Goal: Task Accomplishment & Management: Manage account settings

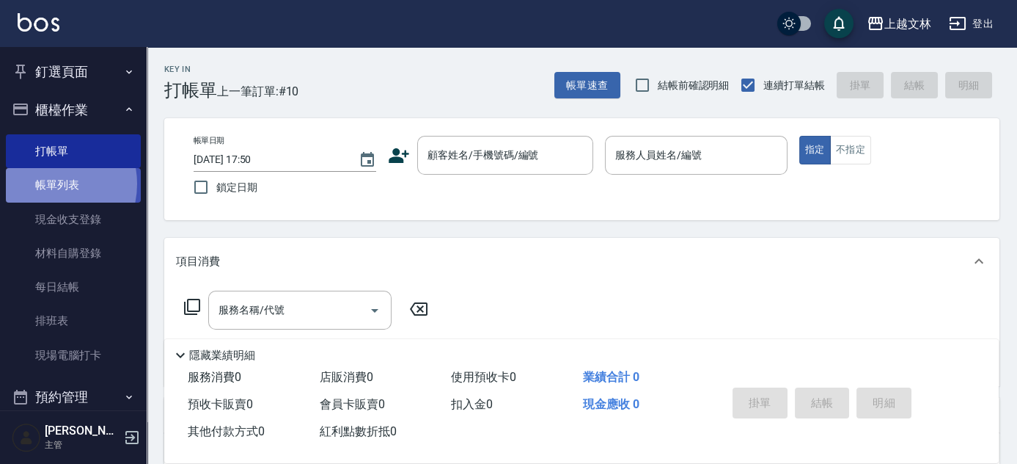
click at [44, 183] on link "帳單列表" at bounding box center [73, 185] width 135 height 34
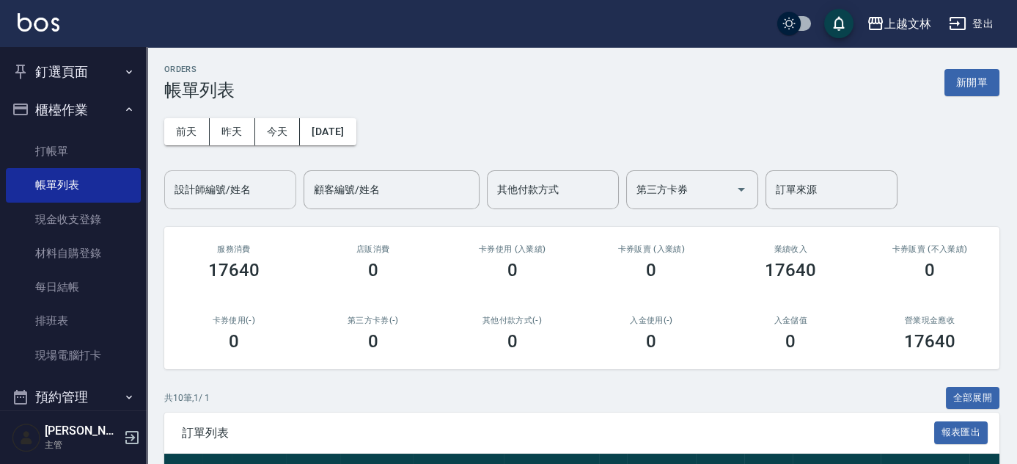
click at [253, 189] on input "設計師編號/姓名" at bounding box center [230, 190] width 119 height 26
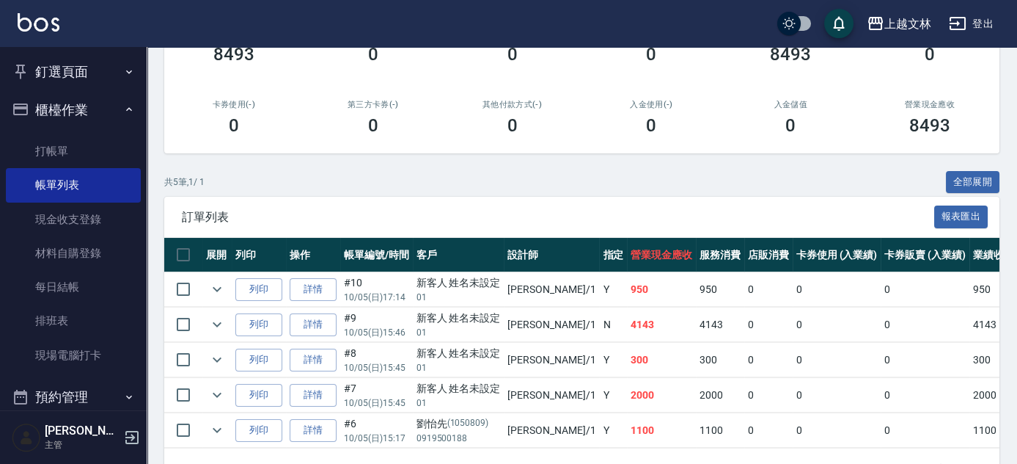
scroll to position [265, 0]
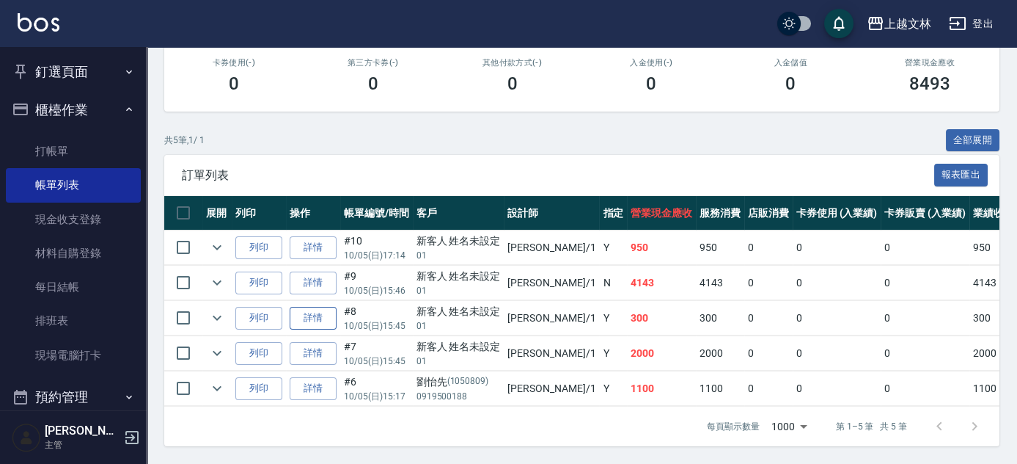
type input "FIONA-1"
click at [317, 308] on link "詳情" at bounding box center [313, 318] width 47 height 23
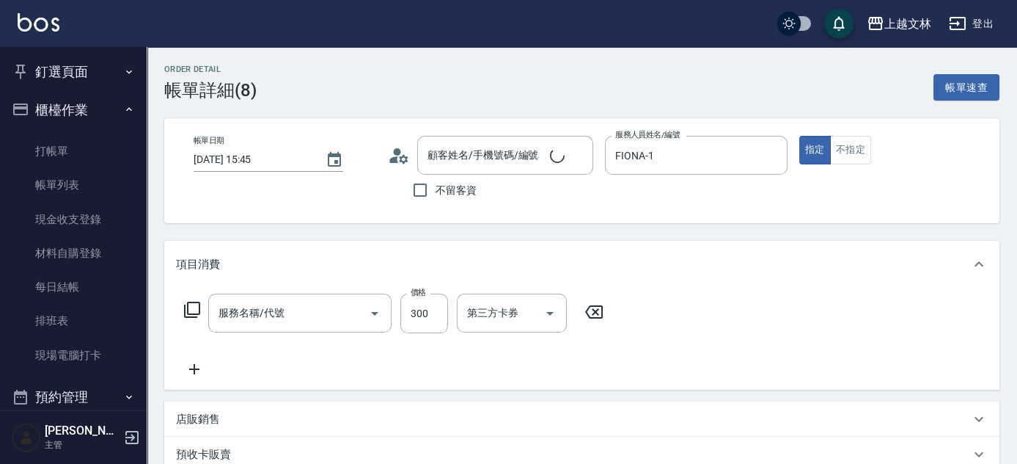
type input "[DATE] 15:45"
type input "FIONA-1"
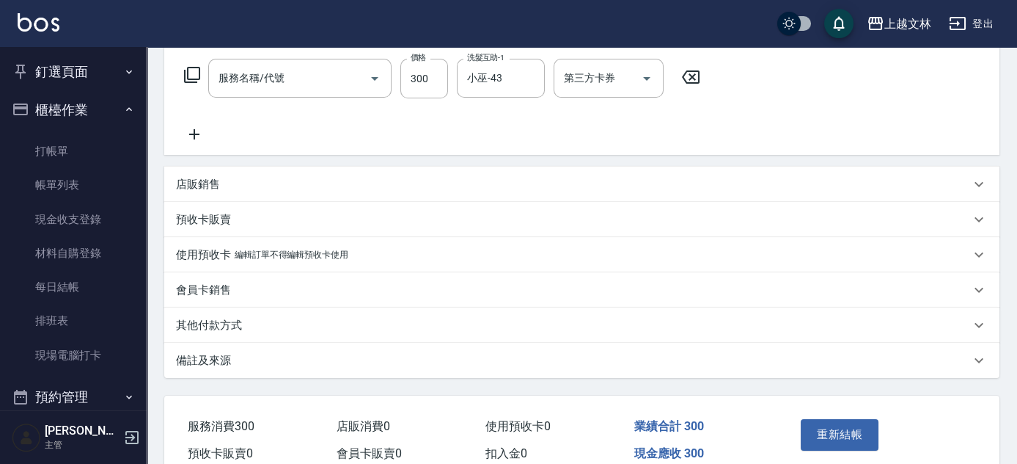
type input "新客人 姓名未設定/01/null"
type input "精油洗髮(102)"
click at [201, 134] on icon at bounding box center [194, 134] width 37 height 18
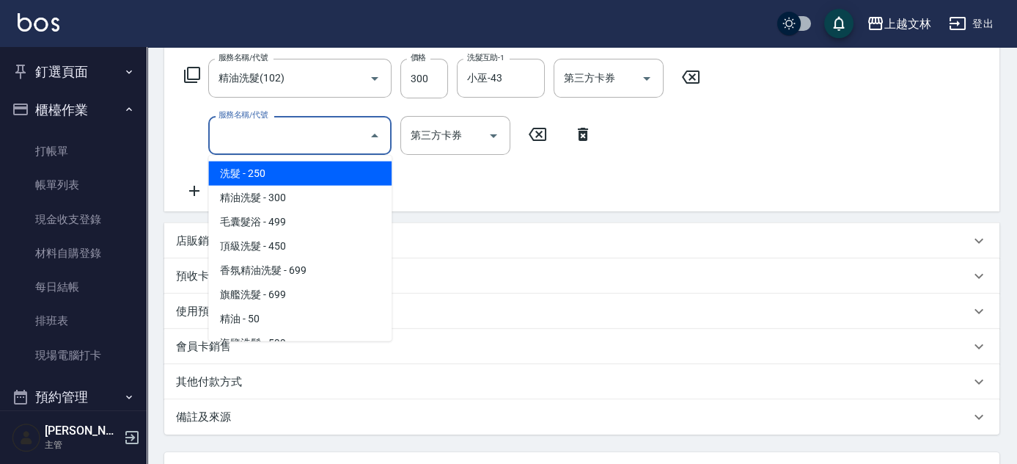
click at [254, 132] on input "服務名稱/代號" at bounding box center [289, 135] width 148 height 26
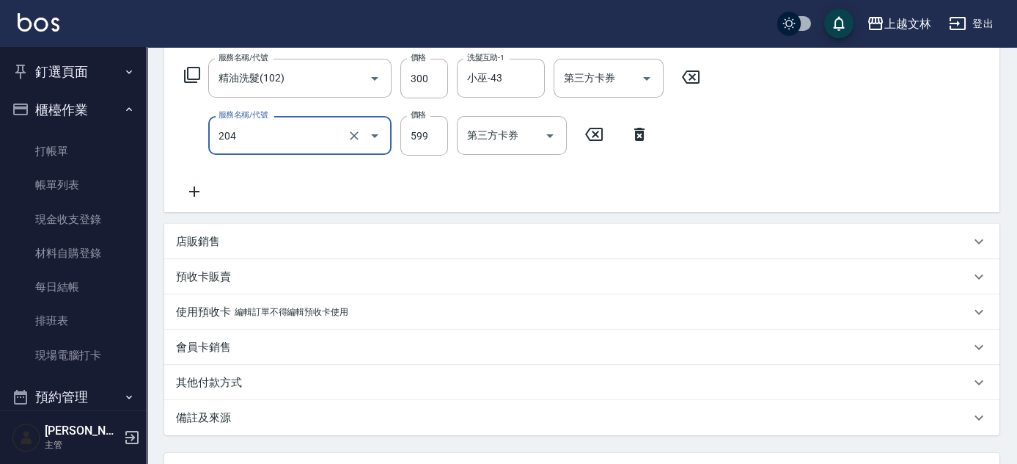
type input "A級洗+剪(204)"
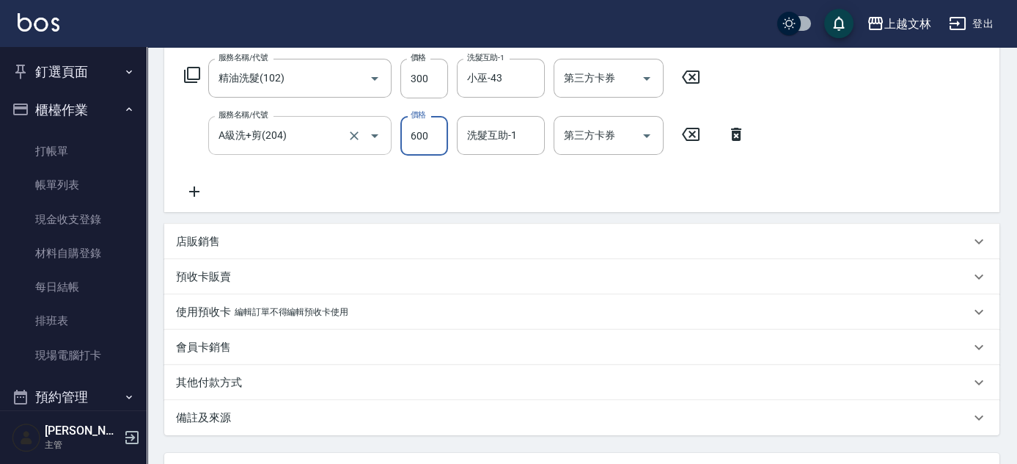
type input "600"
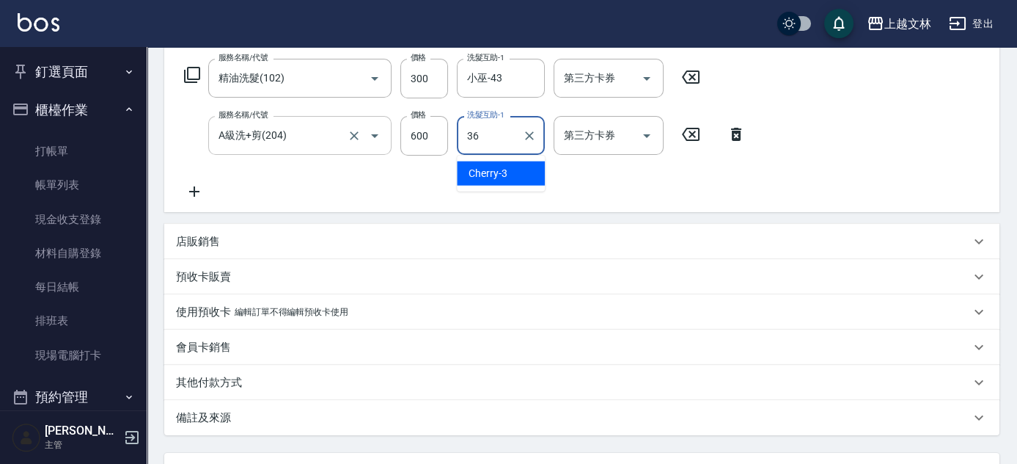
type input "清原-36"
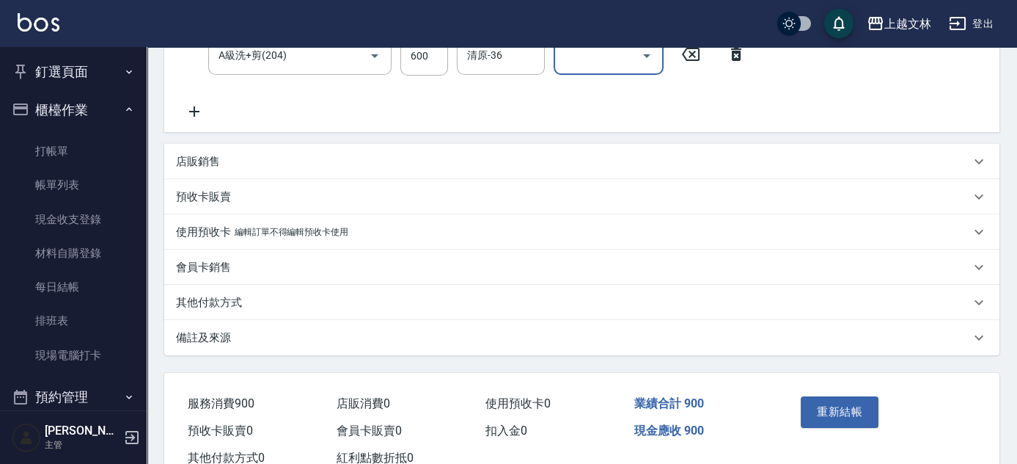
scroll to position [363, 0]
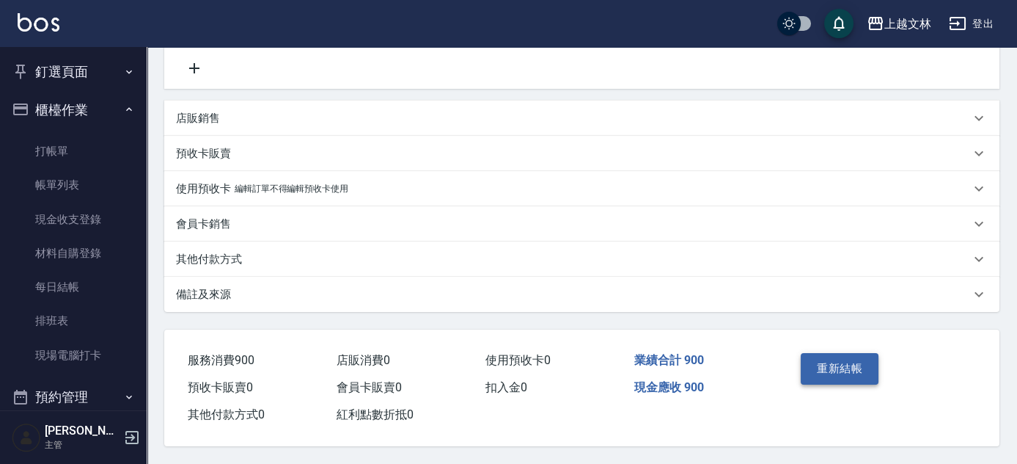
click at [833, 367] on button "重新結帳" at bounding box center [840, 368] width 78 height 31
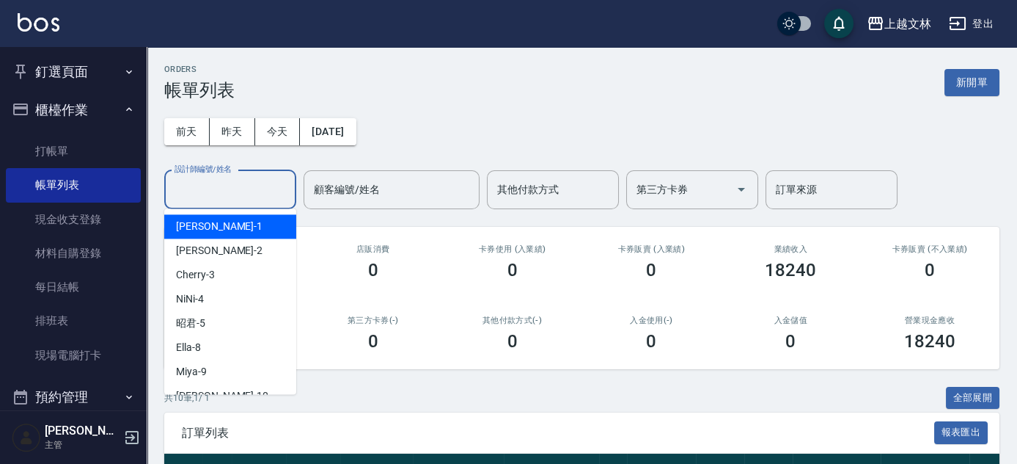
click at [244, 198] on input "設計師編號/姓名" at bounding box center [230, 190] width 119 height 26
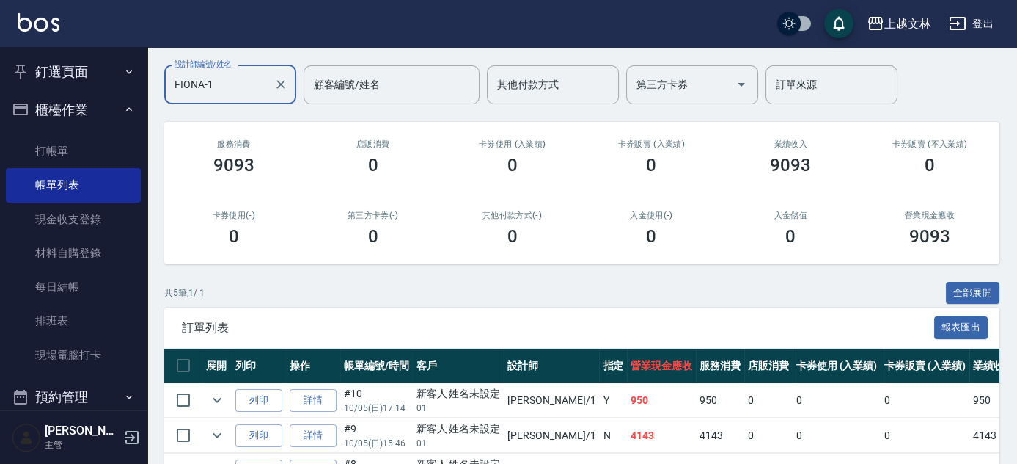
scroll to position [65, 0]
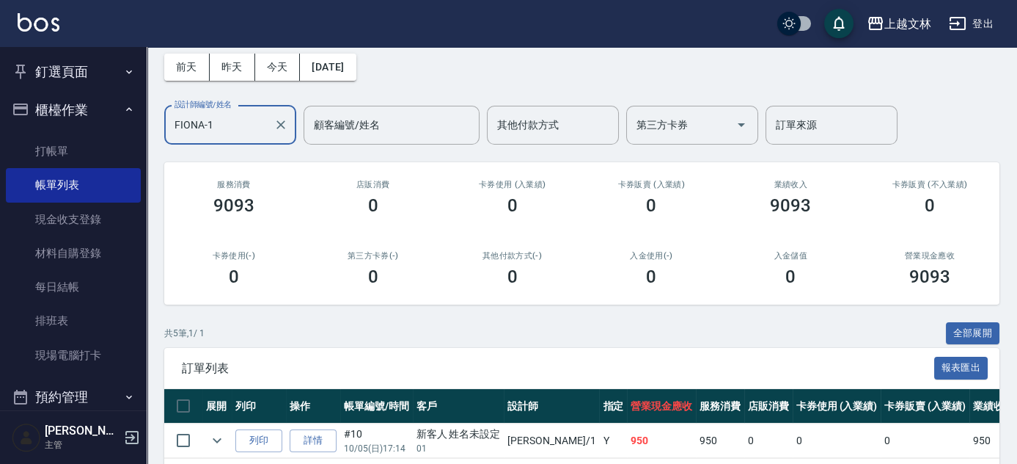
type input "FIONA-1"
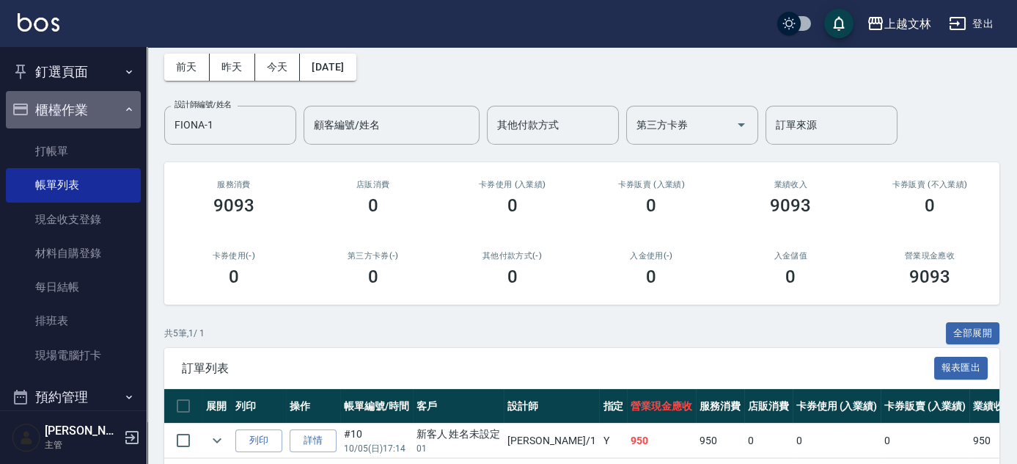
click at [93, 120] on button "櫃檯作業" at bounding box center [73, 110] width 135 height 38
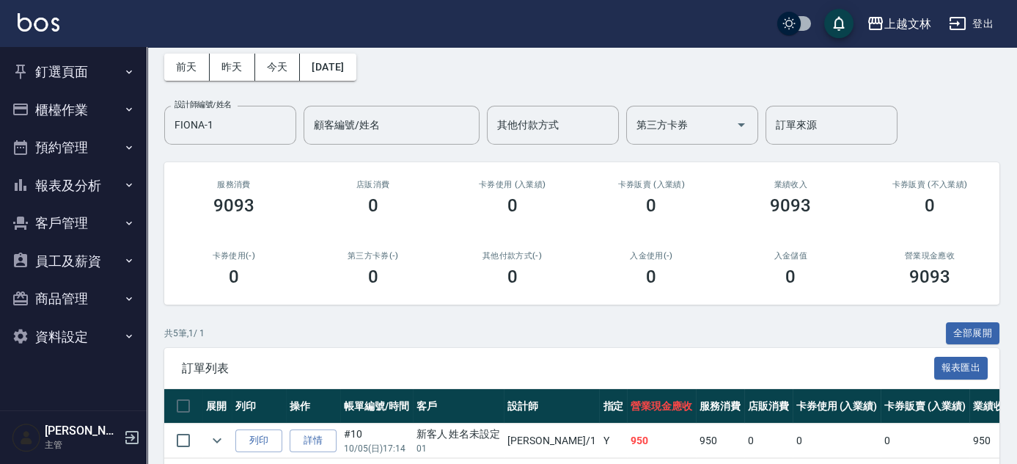
click at [124, 186] on icon "button" at bounding box center [129, 185] width 12 height 12
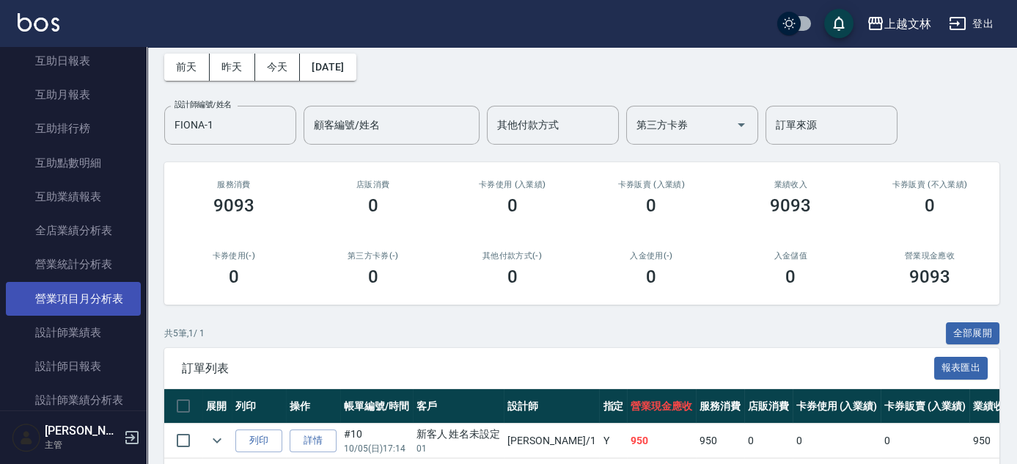
scroll to position [276, 0]
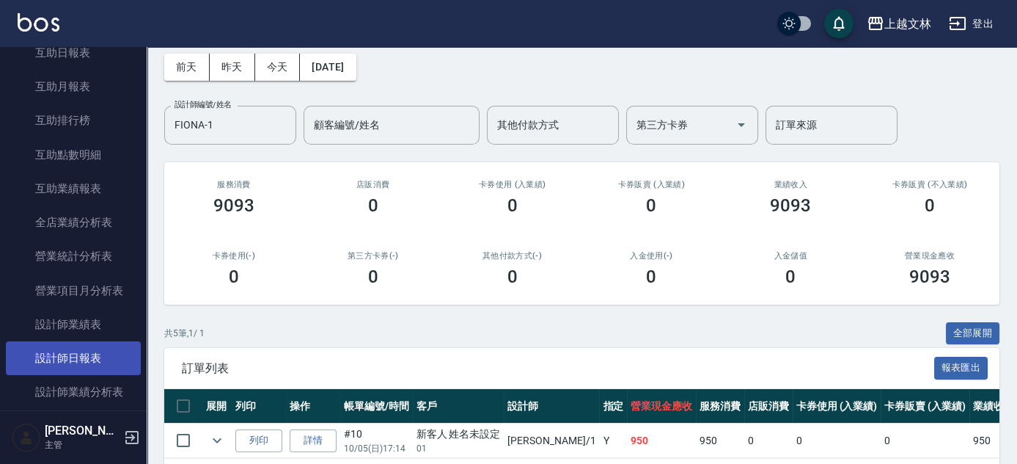
click at [95, 360] on link "設計師日報表" at bounding box center [73, 358] width 135 height 34
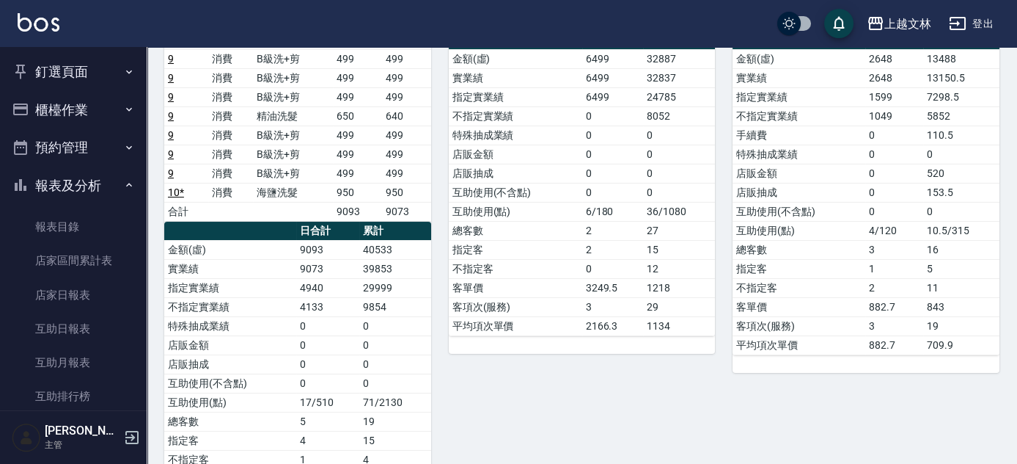
click at [106, 179] on button "報表及分析" at bounding box center [73, 185] width 135 height 38
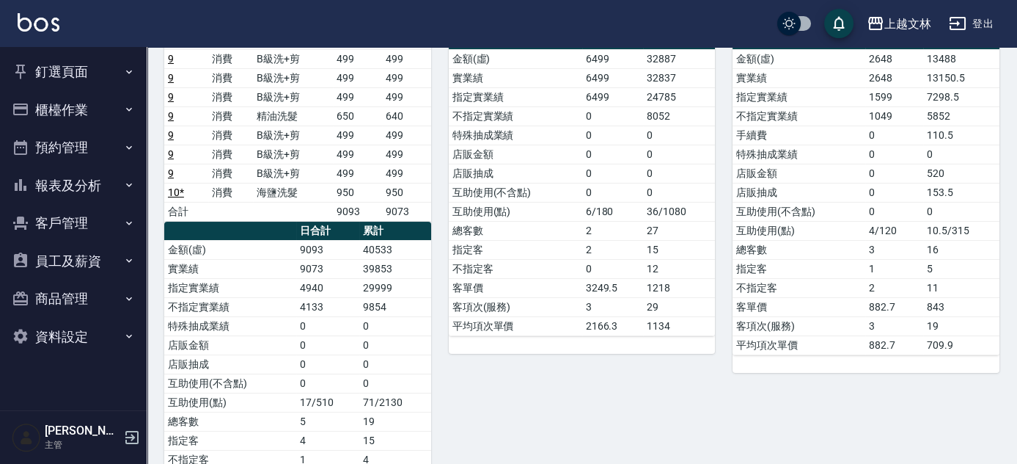
click at [73, 104] on button "櫃檯作業" at bounding box center [73, 110] width 135 height 38
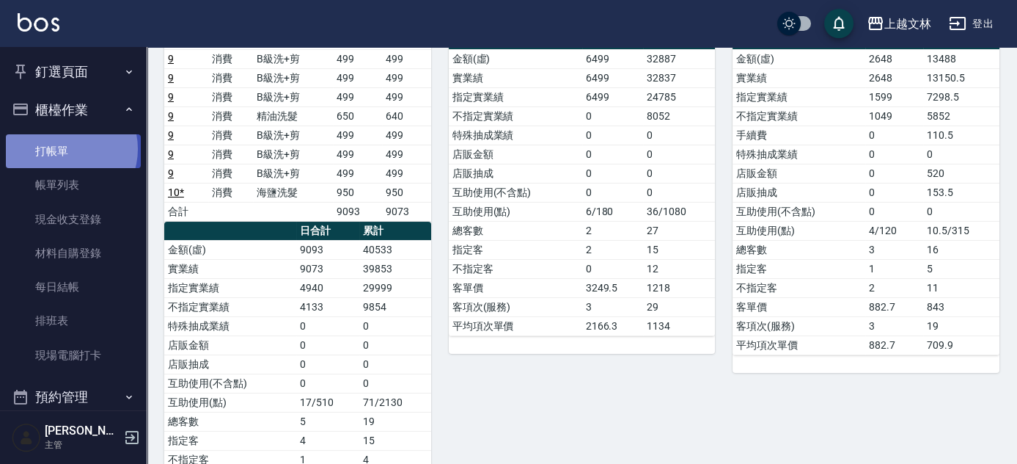
click at [65, 149] on link "打帳單" at bounding box center [73, 151] width 135 height 34
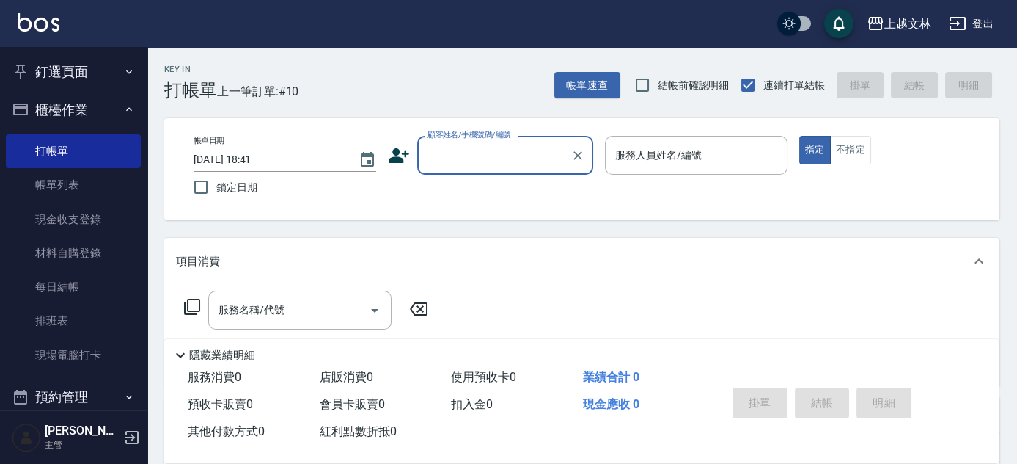
click at [90, 111] on button "櫃檯作業" at bounding box center [73, 110] width 135 height 38
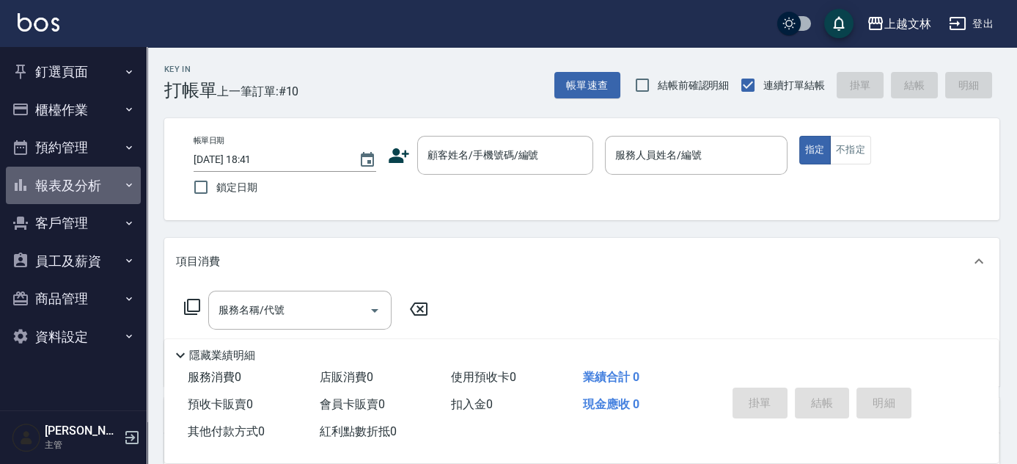
click at [98, 186] on button "報表及分析" at bounding box center [73, 185] width 135 height 38
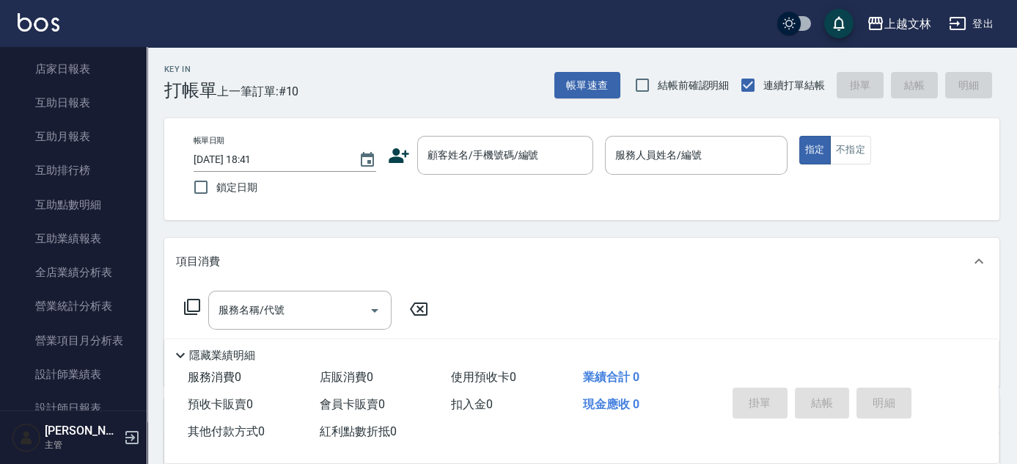
scroll to position [235, 0]
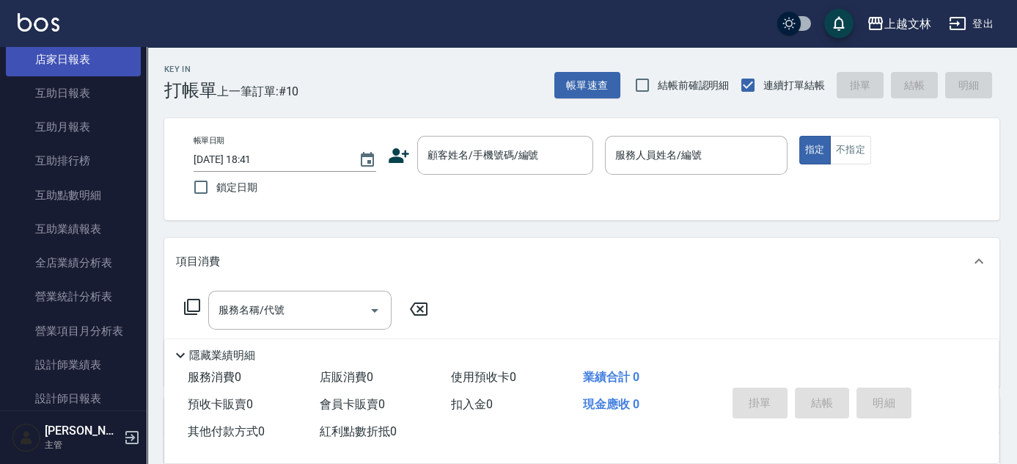
click at [98, 58] on link "店家日報表" at bounding box center [73, 60] width 135 height 34
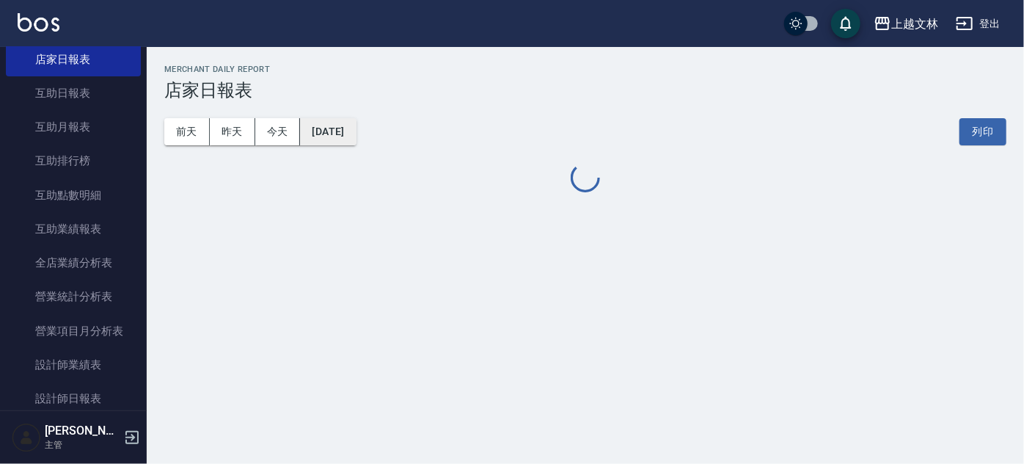
click at [356, 123] on button "[DATE]" at bounding box center [328, 131] width 56 height 27
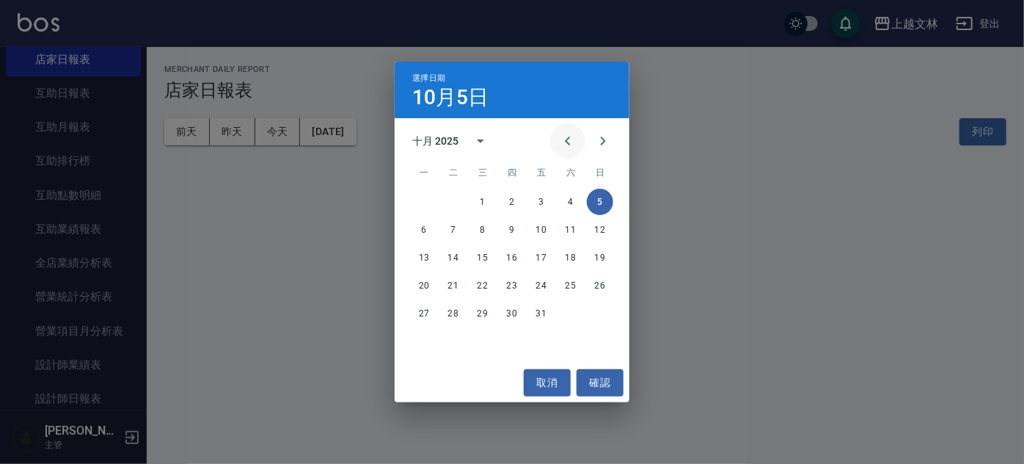
click at [568, 136] on icon "Previous month" at bounding box center [568, 141] width 18 height 18
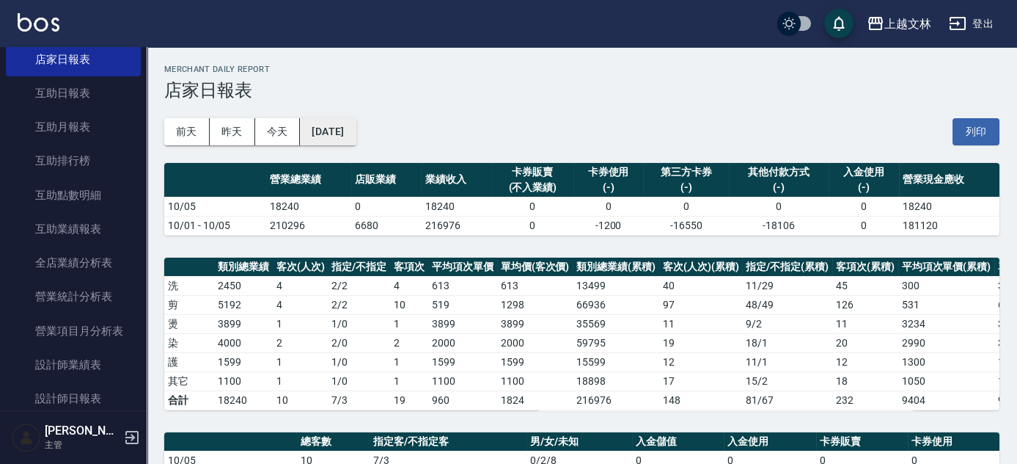
click at [356, 139] on button "[DATE]" at bounding box center [328, 131] width 56 height 27
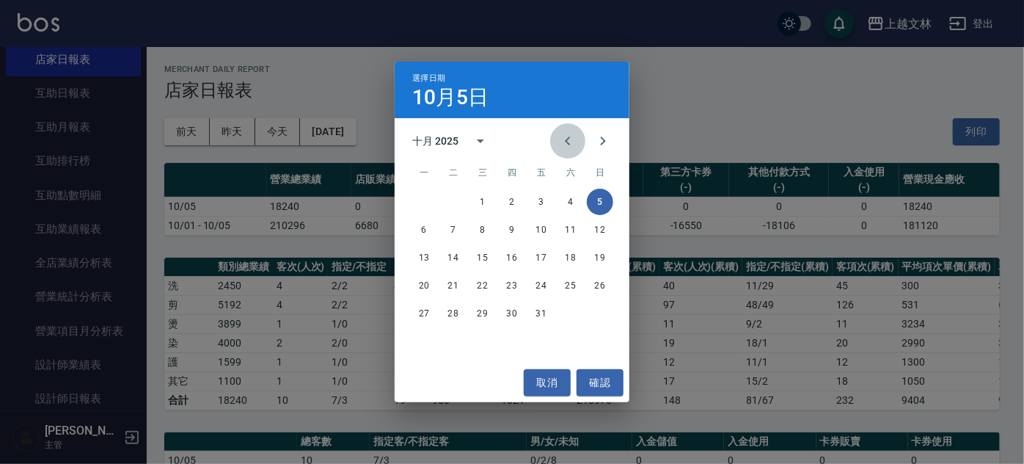
click at [574, 137] on icon "Previous month" at bounding box center [568, 141] width 18 height 18
click at [459, 316] on button "30" at bounding box center [453, 313] width 26 height 26
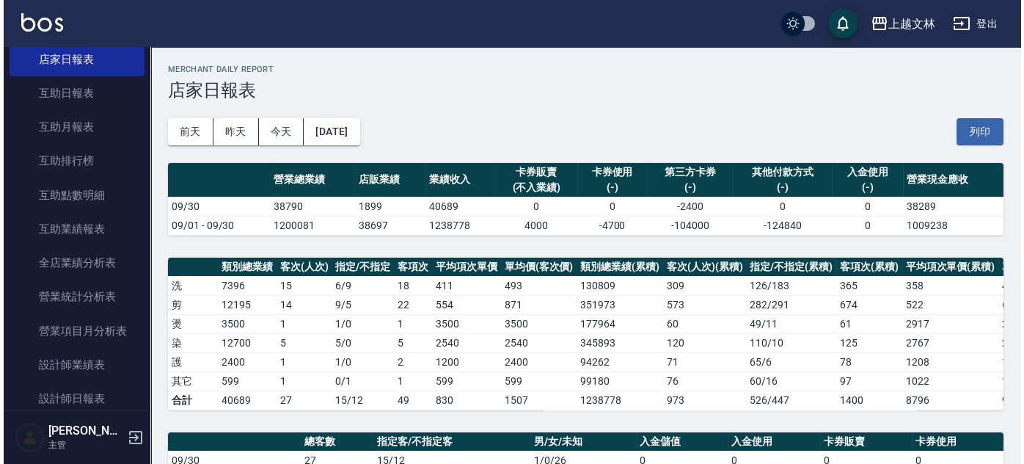
scroll to position [66, 0]
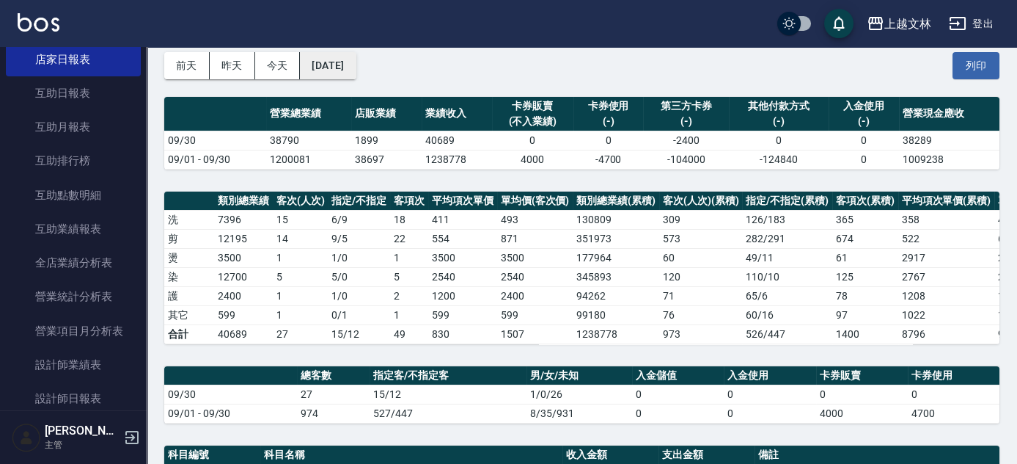
click at [345, 67] on button "[DATE]" at bounding box center [328, 65] width 56 height 27
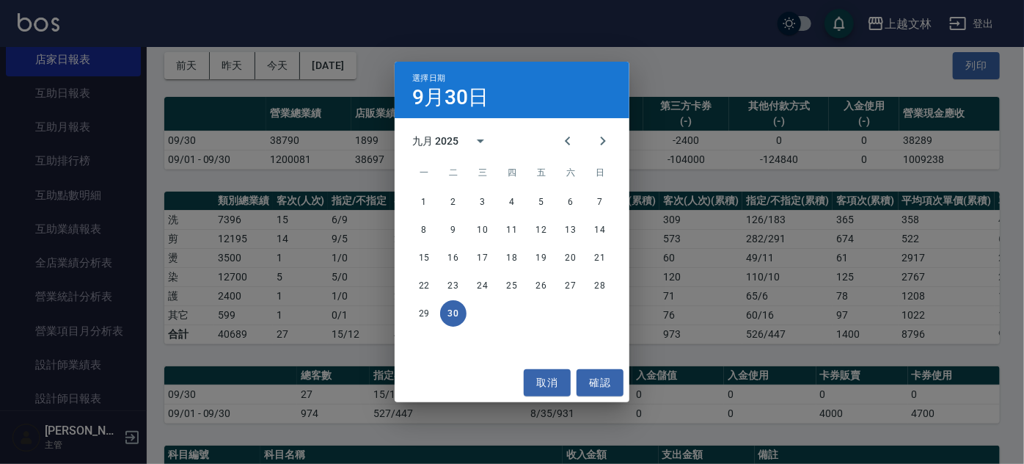
click at [438, 133] on div "九月 2025" at bounding box center [435, 140] width 46 height 15
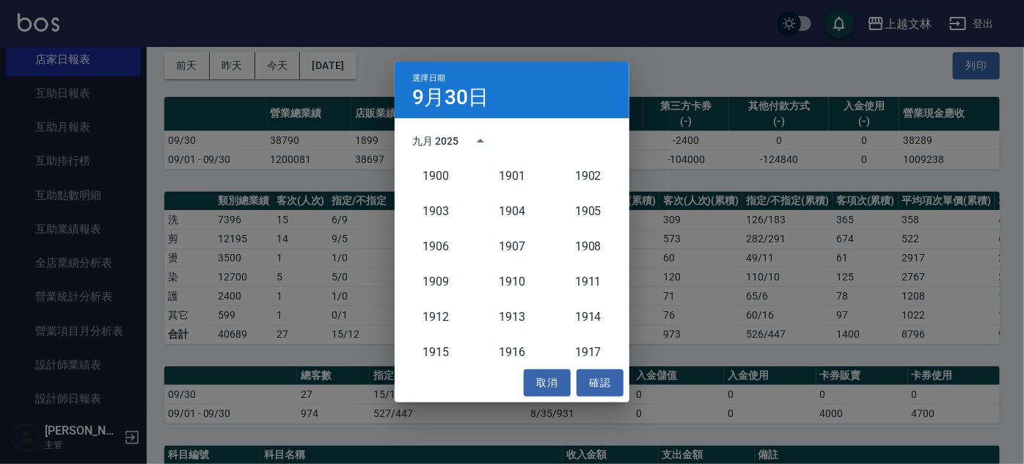
scroll to position [1358, 0]
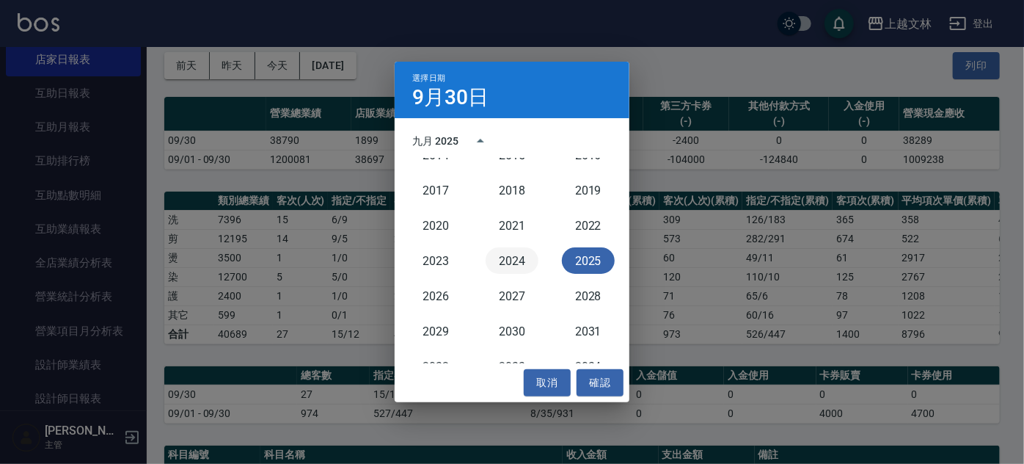
click at [512, 261] on button "2024" at bounding box center [512, 260] width 53 height 26
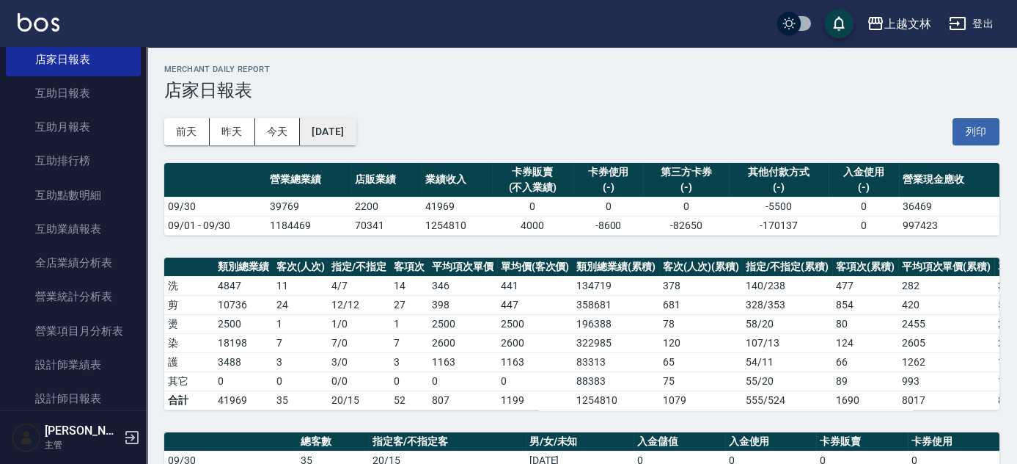
click at [356, 137] on button "[DATE]" at bounding box center [328, 131] width 56 height 27
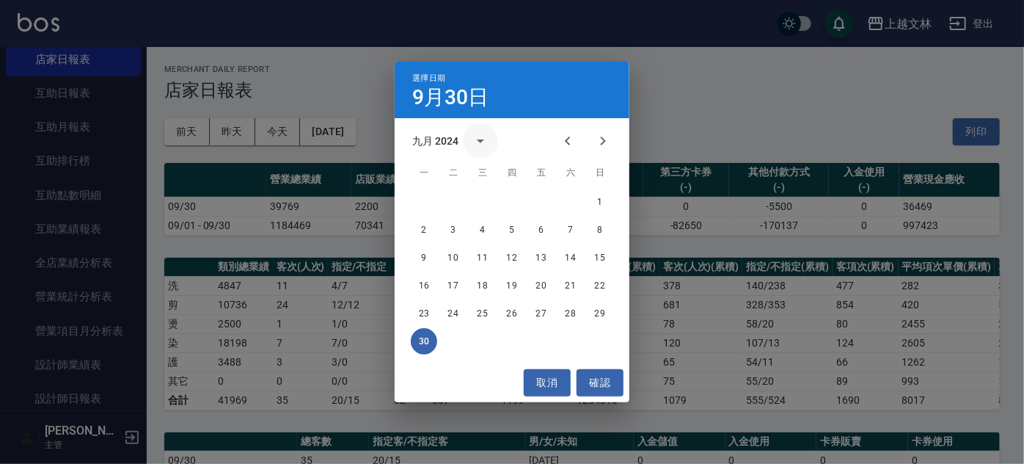
click at [475, 141] on icon "calendar view is open, switch to year view" at bounding box center [481, 141] width 18 height 18
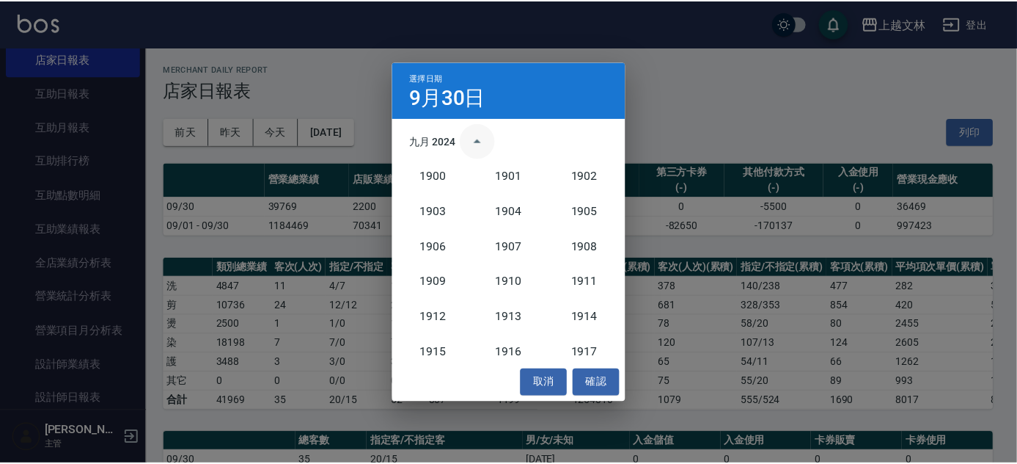
scroll to position [1358, 0]
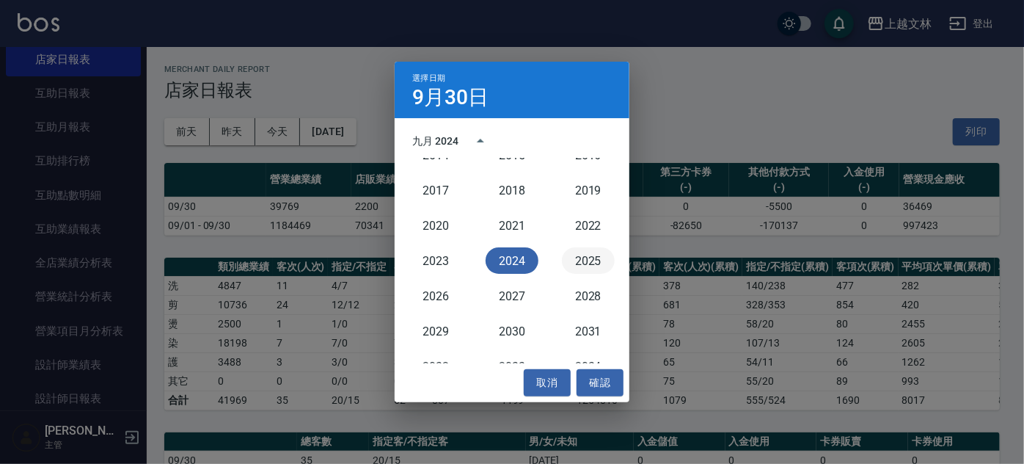
click at [591, 264] on button "2025" at bounding box center [588, 260] width 53 height 26
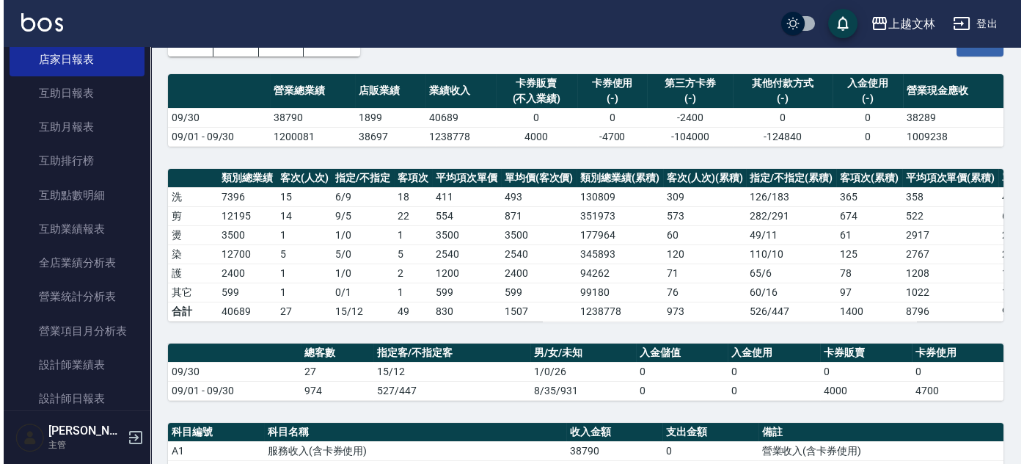
scroll to position [66, 0]
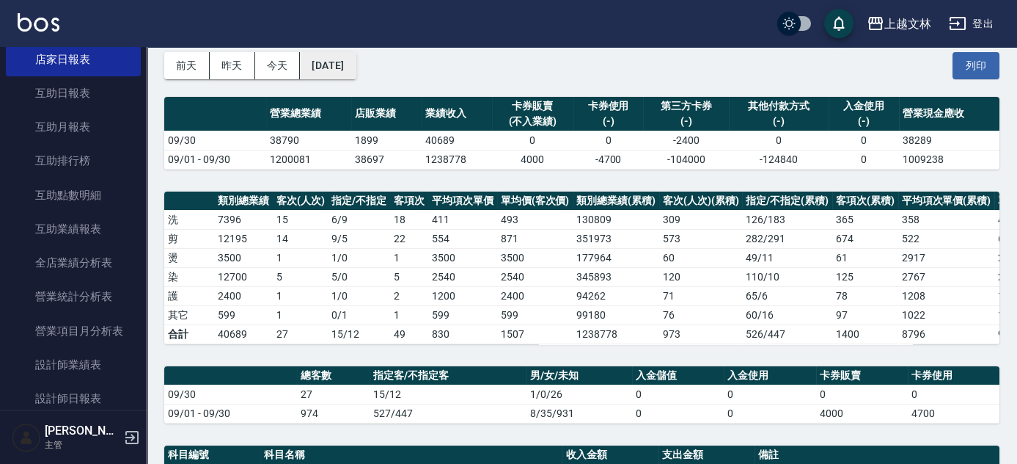
click at [356, 61] on button "[DATE]" at bounding box center [328, 65] width 56 height 27
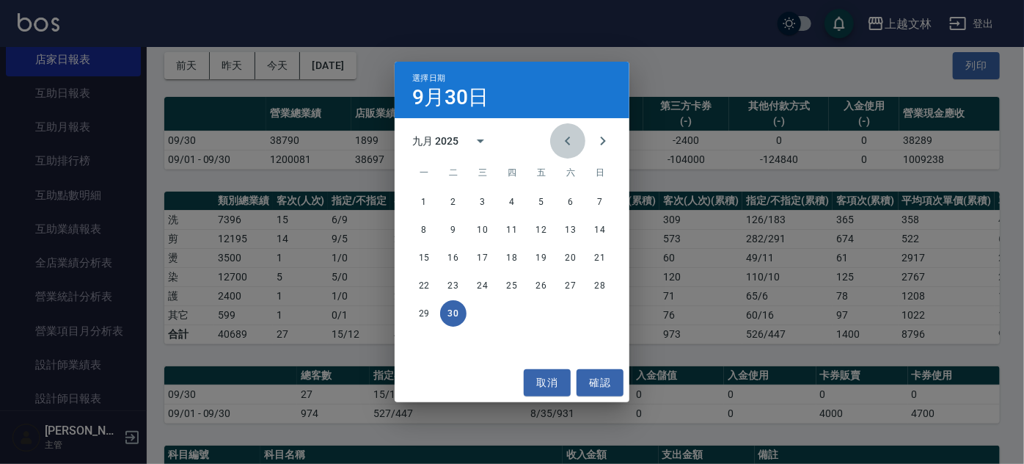
click at [570, 144] on icon "Previous month" at bounding box center [567, 140] width 5 height 9
click at [597, 318] on button "31" at bounding box center [600, 313] width 26 height 26
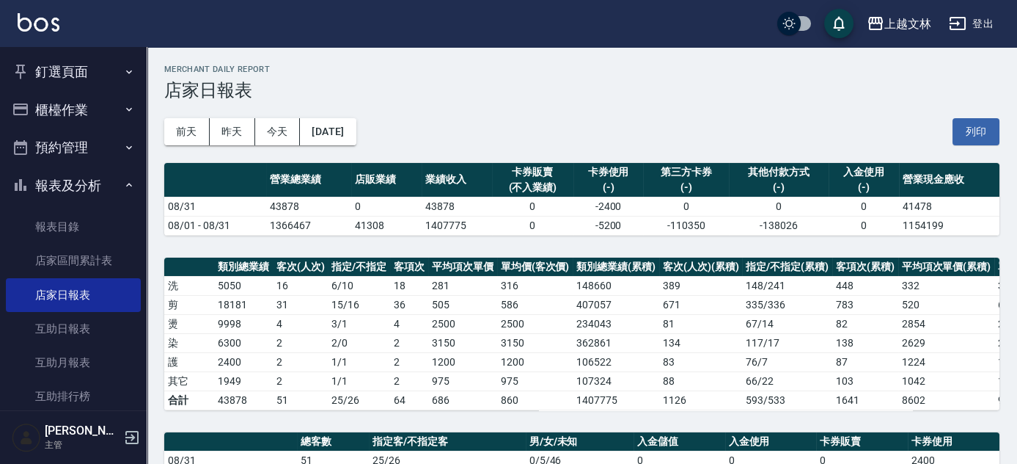
click at [92, 180] on button "報表及分析" at bounding box center [73, 185] width 135 height 38
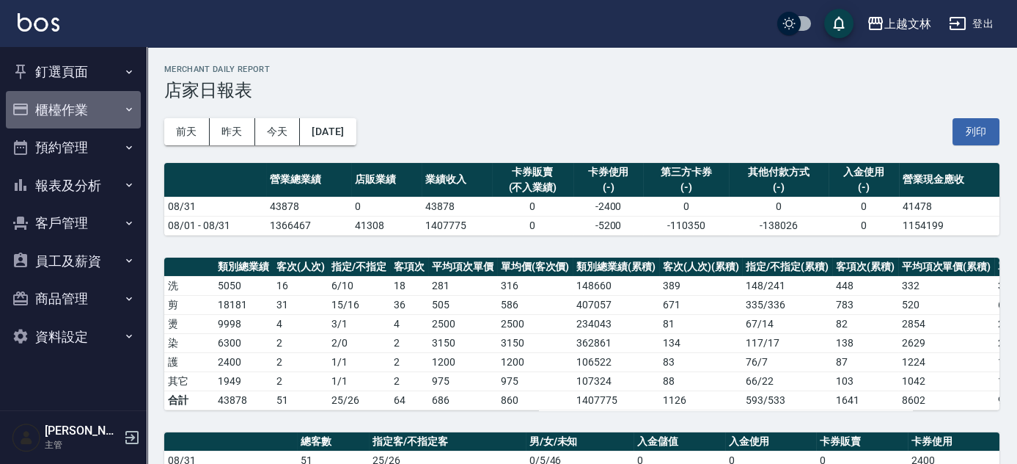
click at [78, 105] on button "櫃檯作業" at bounding box center [73, 110] width 135 height 38
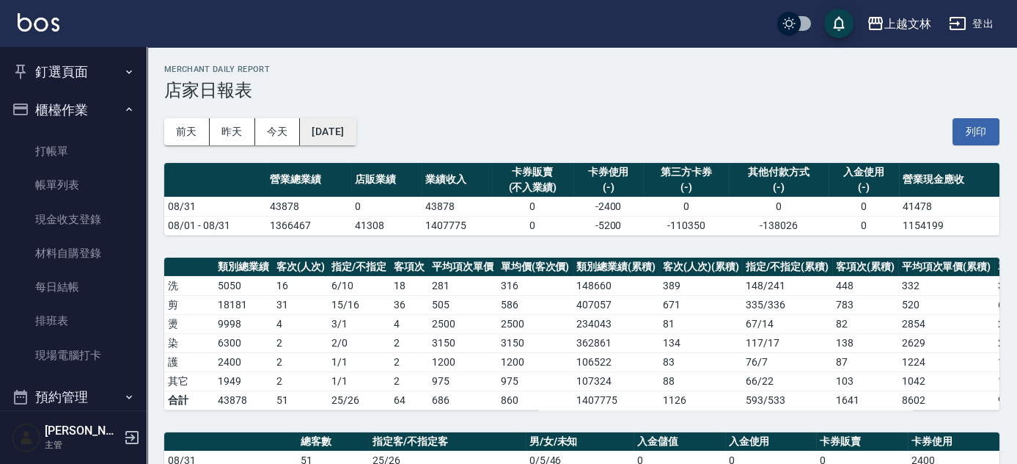
click at [356, 138] on button "[DATE]" at bounding box center [328, 131] width 56 height 27
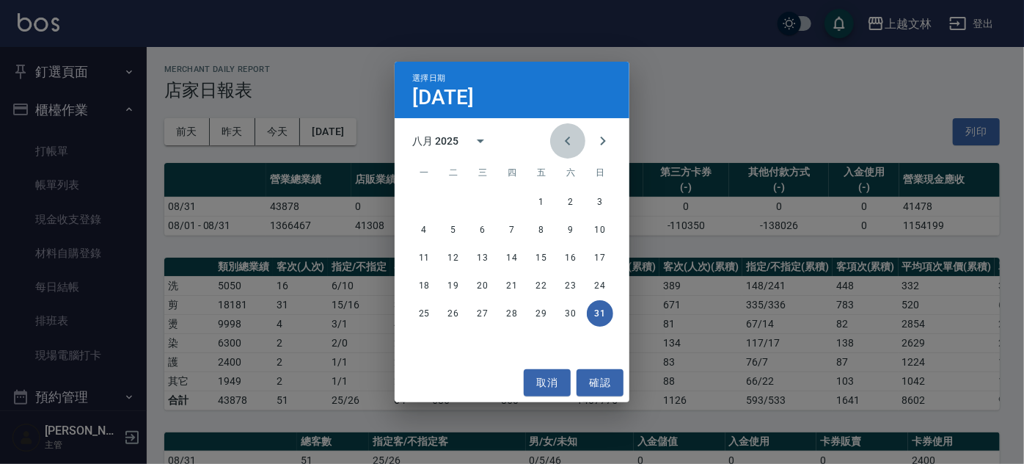
click at [564, 138] on icon "Previous month" at bounding box center [568, 141] width 18 height 18
click at [511, 320] on button "31" at bounding box center [512, 313] width 26 height 26
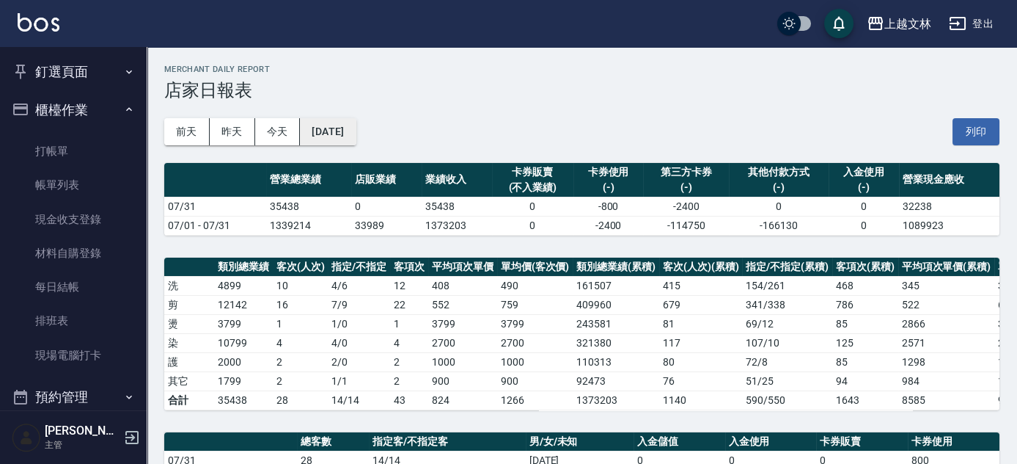
click at [350, 122] on button "[DATE]" at bounding box center [328, 131] width 56 height 27
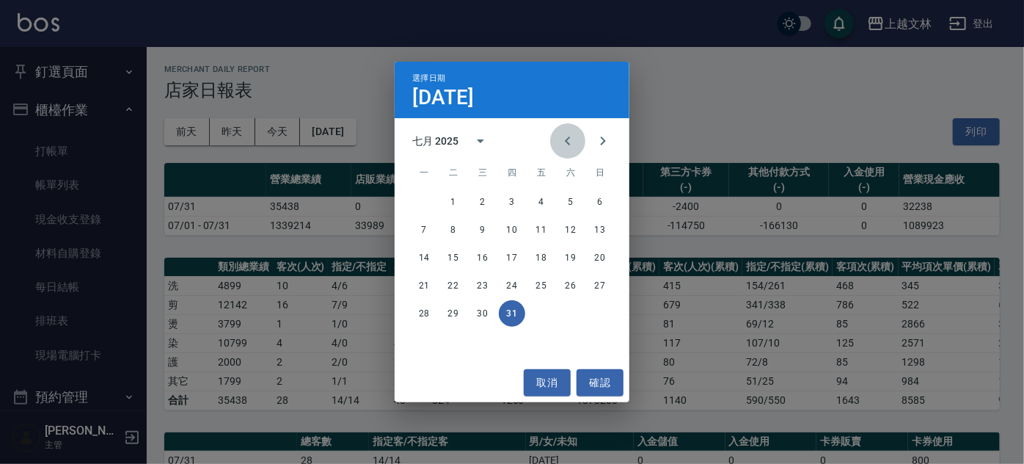
click at [572, 142] on icon "Previous month" at bounding box center [568, 141] width 18 height 18
click at [419, 340] on button "30" at bounding box center [424, 341] width 26 height 26
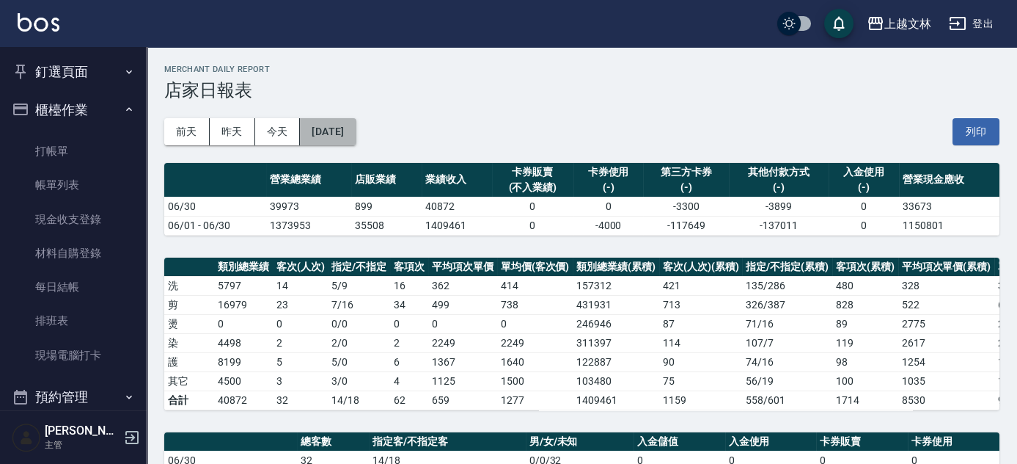
click at [342, 130] on button "[DATE]" at bounding box center [328, 131] width 56 height 27
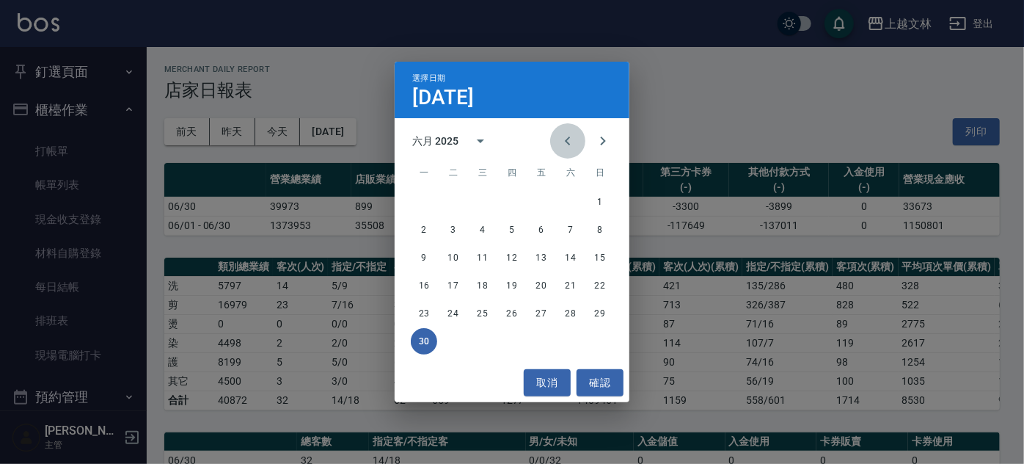
click at [559, 140] on icon "Previous month" at bounding box center [568, 141] width 18 height 18
click at [564, 312] on button "31" at bounding box center [570, 313] width 26 height 26
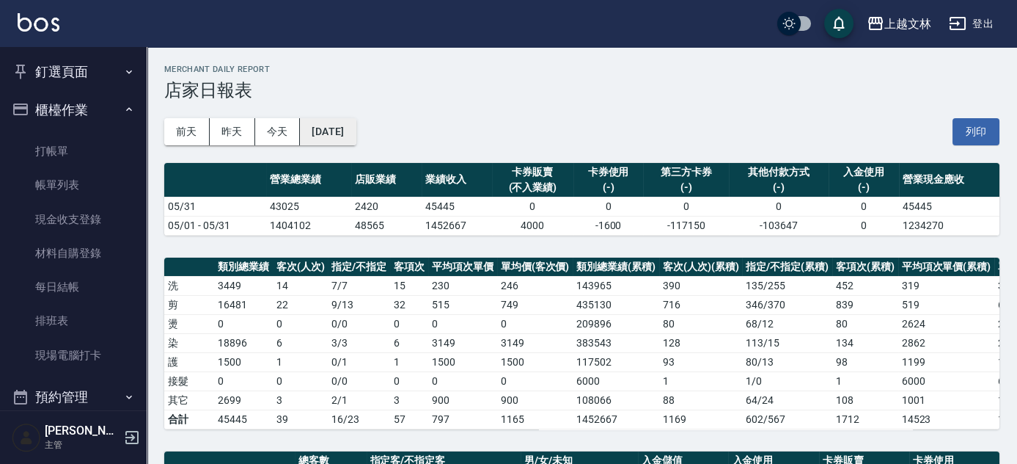
click at [344, 138] on button "[DATE]" at bounding box center [328, 131] width 56 height 27
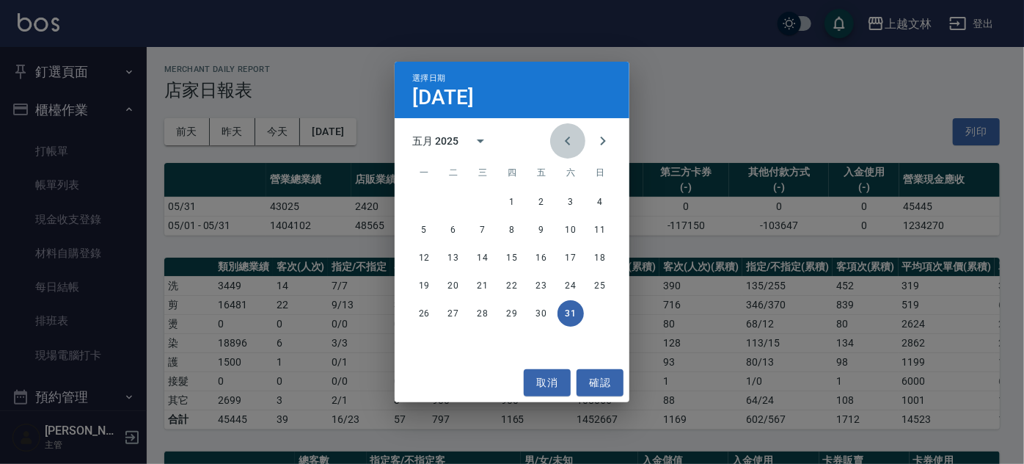
click at [571, 139] on icon "Previous month" at bounding box center [568, 141] width 18 height 18
click at [483, 310] on button "30" at bounding box center [482, 313] width 26 height 26
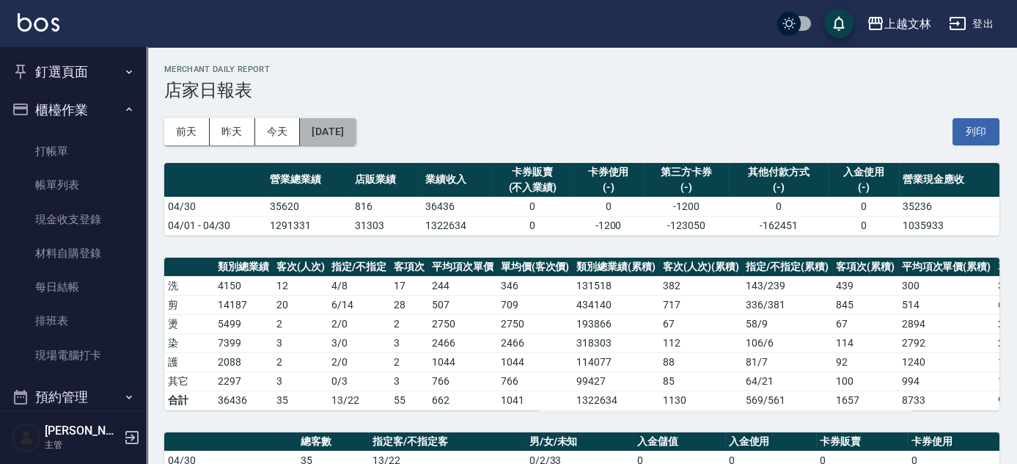
click at [343, 139] on button "[DATE]" at bounding box center [328, 131] width 56 height 27
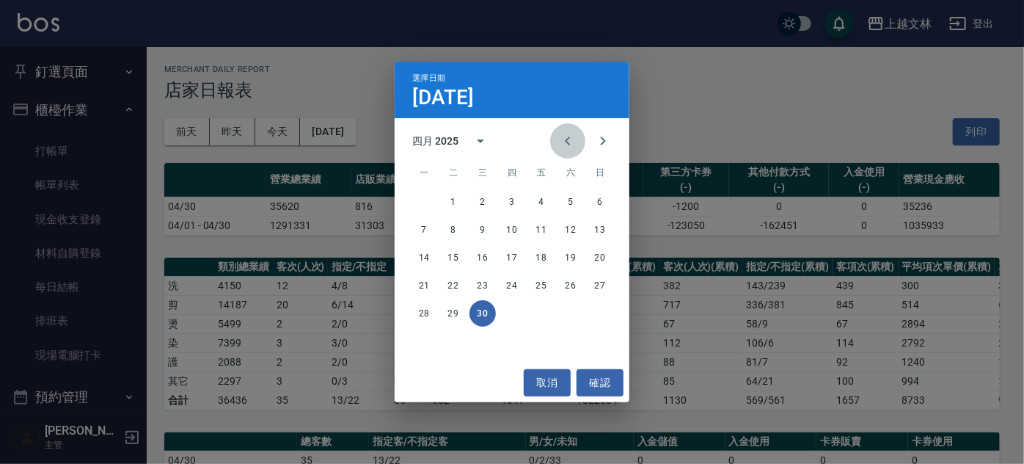
click at [567, 144] on icon "Previous month" at bounding box center [568, 141] width 18 height 18
click at [425, 343] on button "31" at bounding box center [424, 341] width 26 height 26
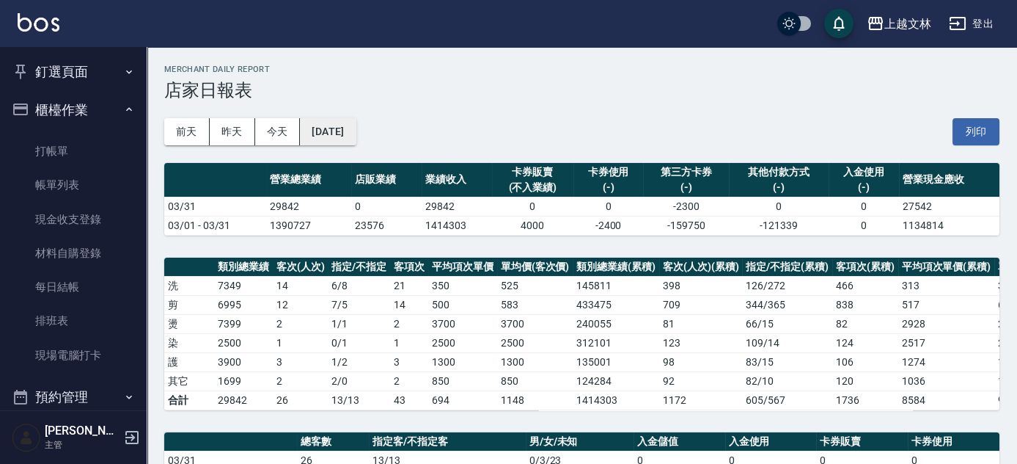
click at [356, 138] on button "[DATE]" at bounding box center [328, 131] width 56 height 27
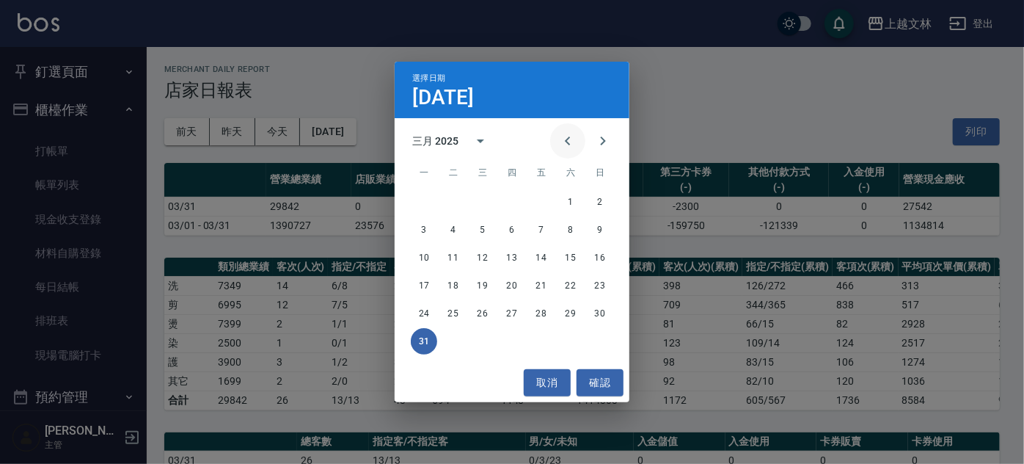
click at [559, 142] on icon "Previous month" at bounding box center [568, 141] width 18 height 18
click at [546, 316] on button "28" at bounding box center [541, 313] width 26 height 26
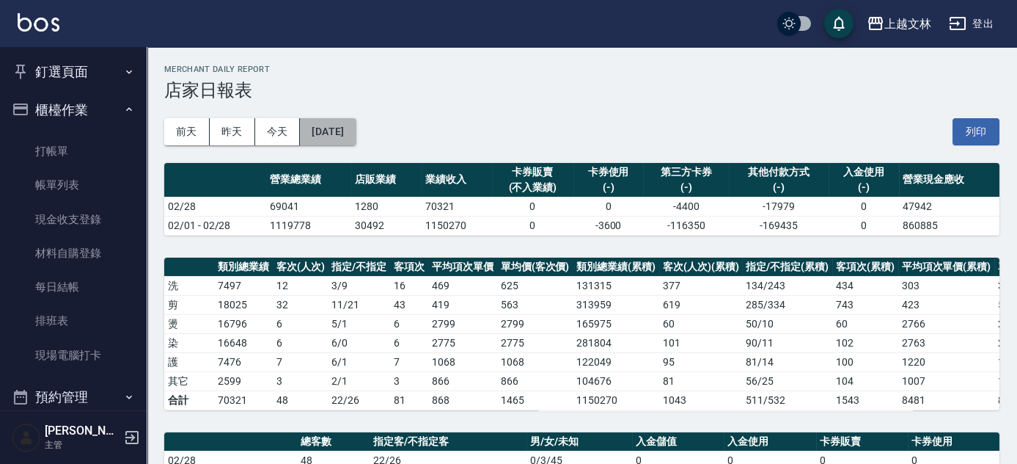
click at [356, 136] on button "[DATE]" at bounding box center [328, 131] width 56 height 27
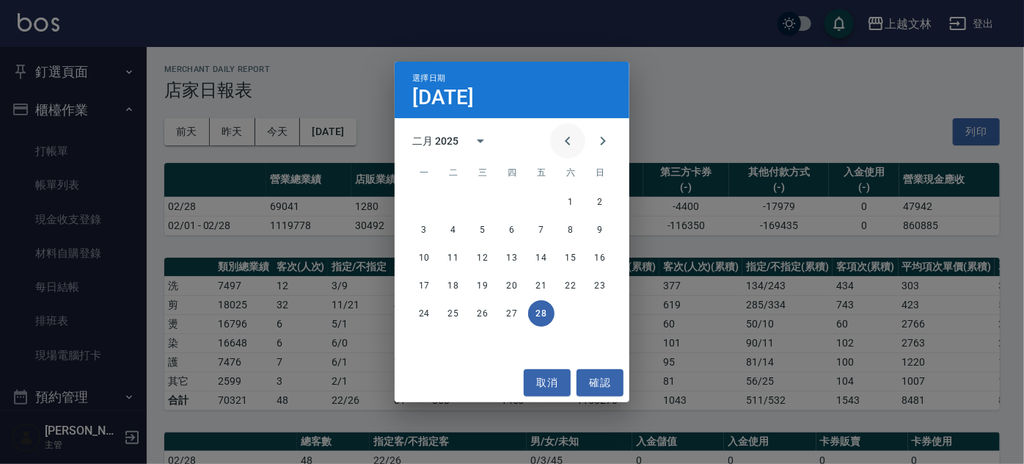
click at [562, 136] on icon "Previous month" at bounding box center [568, 141] width 18 height 18
click at [538, 310] on button "31" at bounding box center [541, 313] width 26 height 26
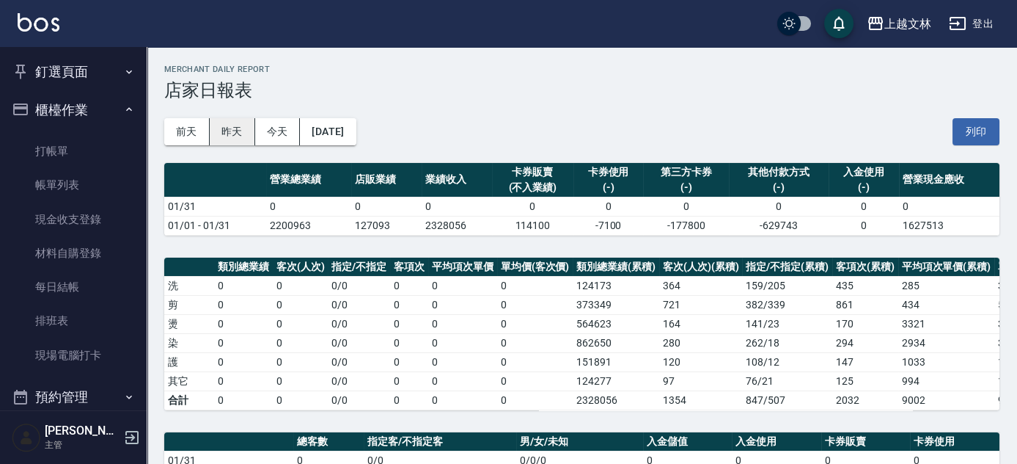
click at [232, 141] on button "昨天" at bounding box center [232, 131] width 45 height 27
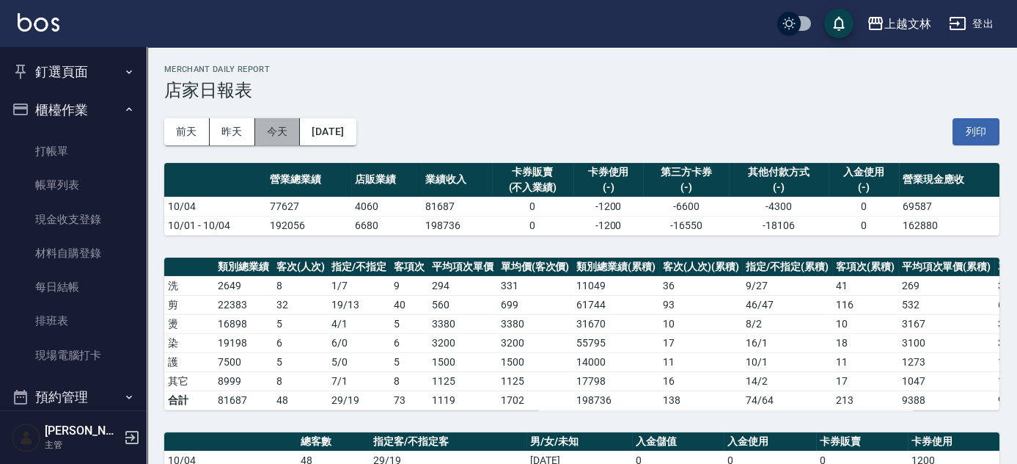
click at [279, 128] on button "今天" at bounding box center [277, 131] width 45 height 27
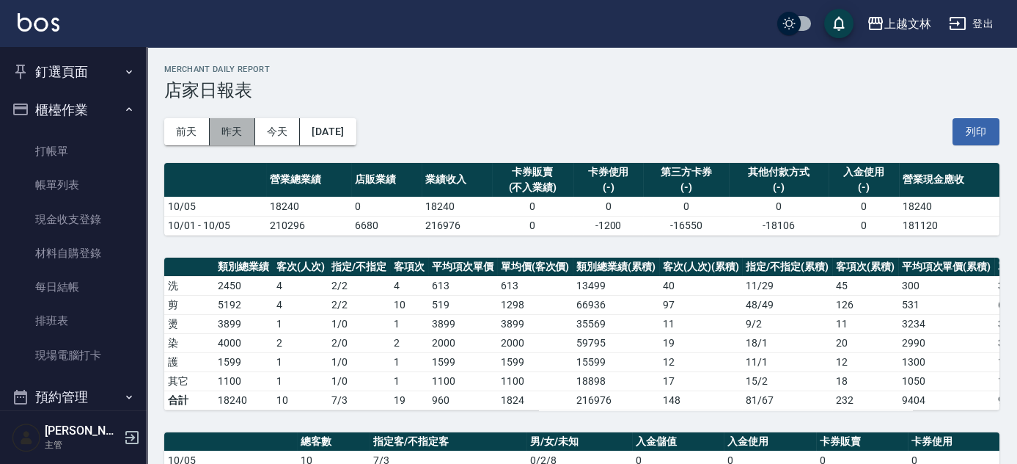
click at [232, 136] on button "昨天" at bounding box center [232, 131] width 45 height 27
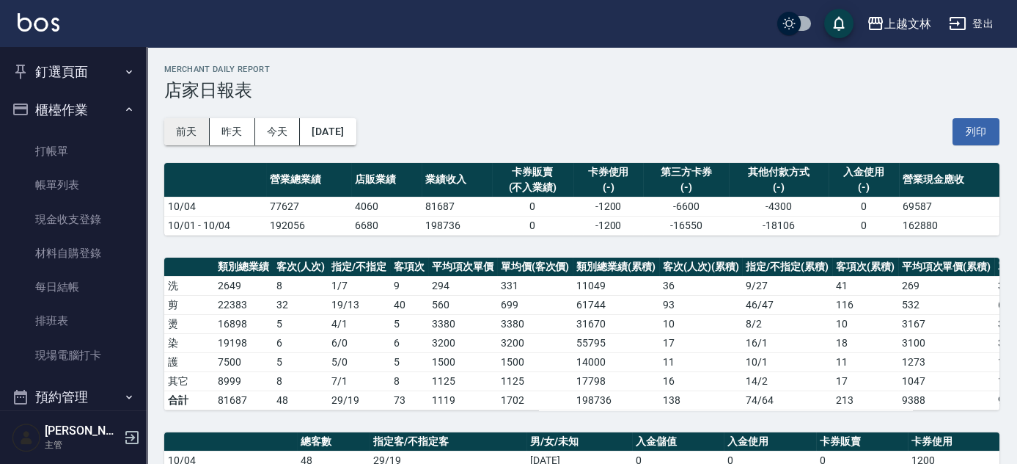
click at [177, 133] on button "前天" at bounding box center [186, 131] width 45 height 27
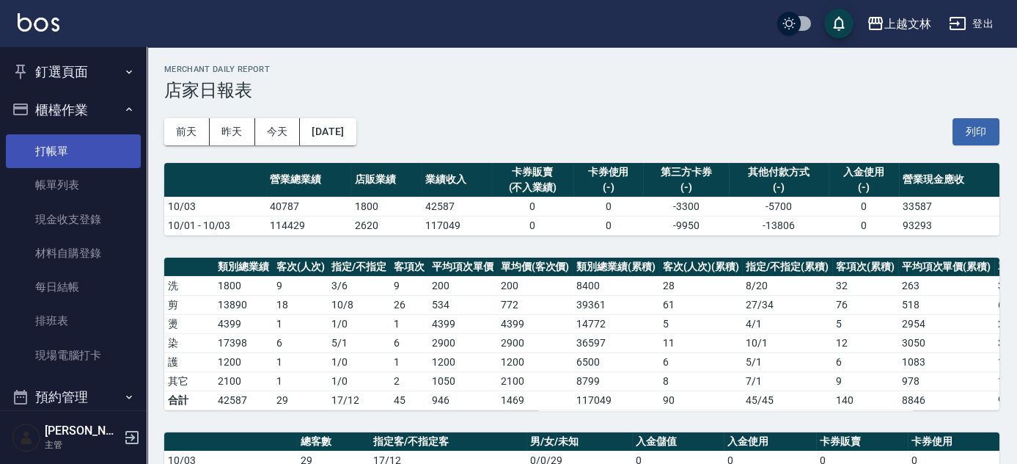
click at [88, 150] on link "打帳單" at bounding box center [73, 151] width 135 height 34
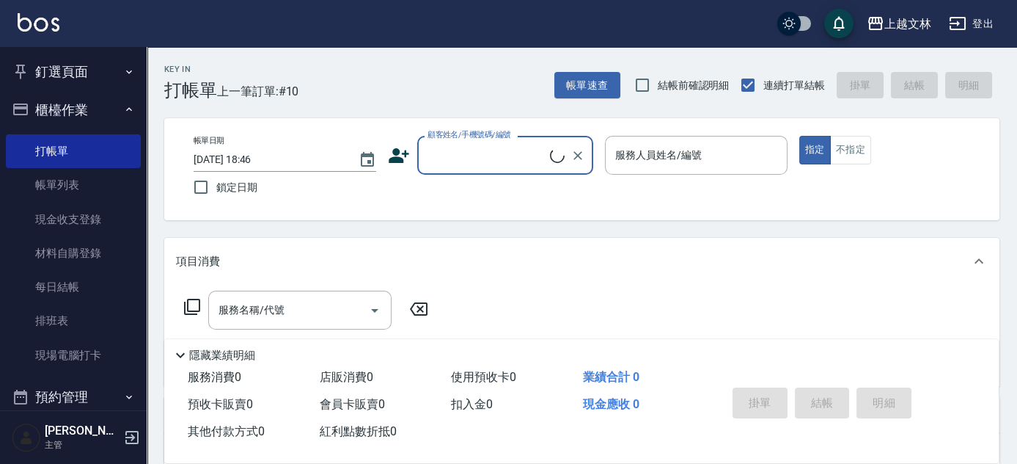
click at [84, 119] on button "櫃檯作業" at bounding box center [73, 110] width 135 height 38
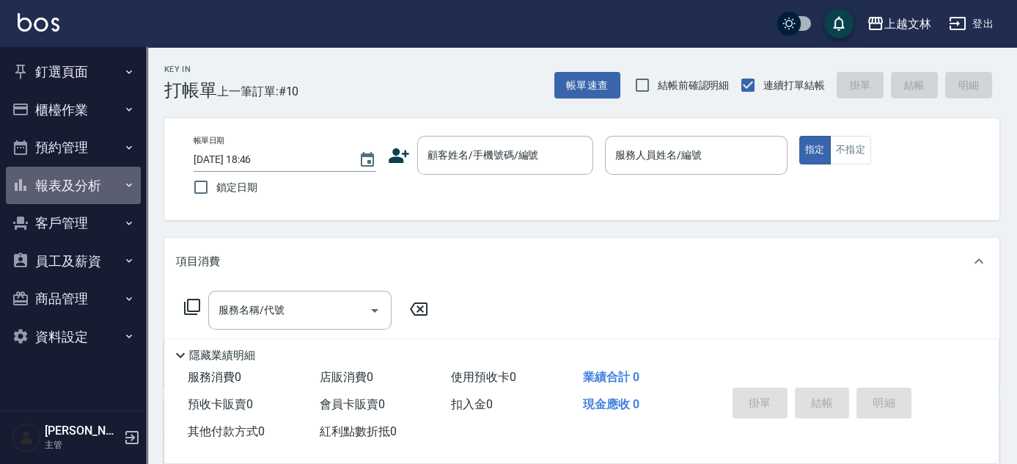
click at [104, 186] on button "報表及分析" at bounding box center [73, 185] width 135 height 38
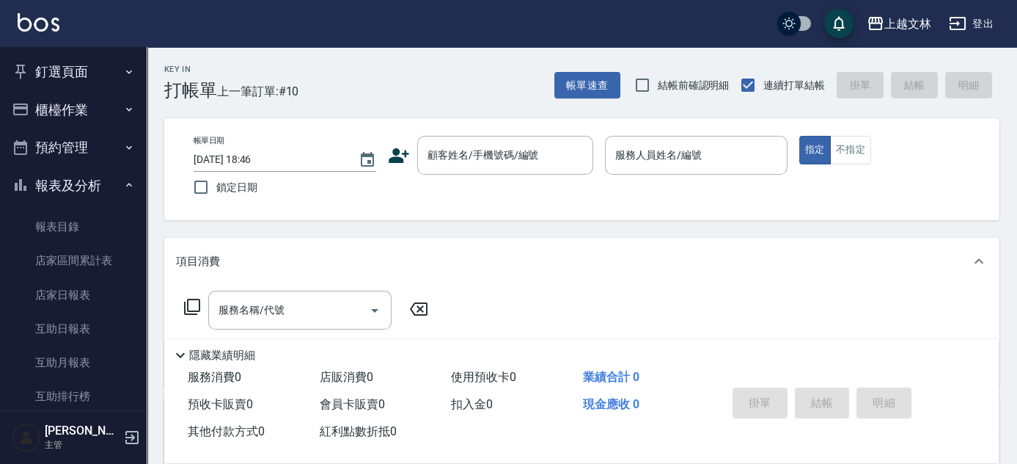
click at [107, 180] on button "報表及分析" at bounding box center [73, 185] width 135 height 38
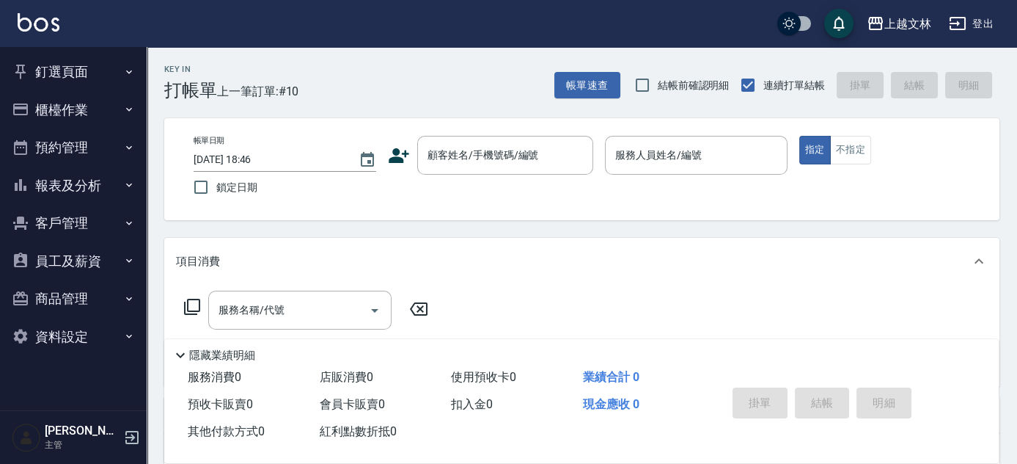
click at [115, 261] on button "員工及薪資" at bounding box center [73, 261] width 135 height 38
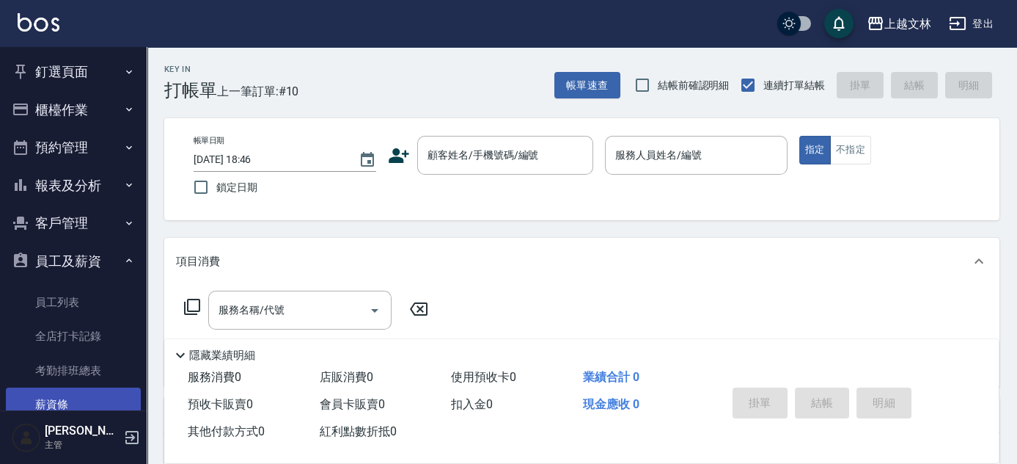
scroll to position [66, 0]
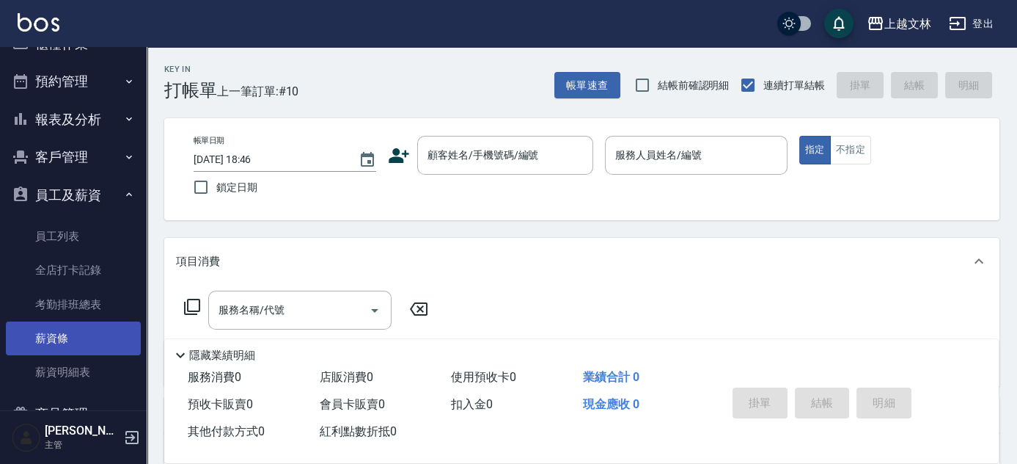
click at [80, 348] on link "薪資條" at bounding box center [73, 338] width 135 height 34
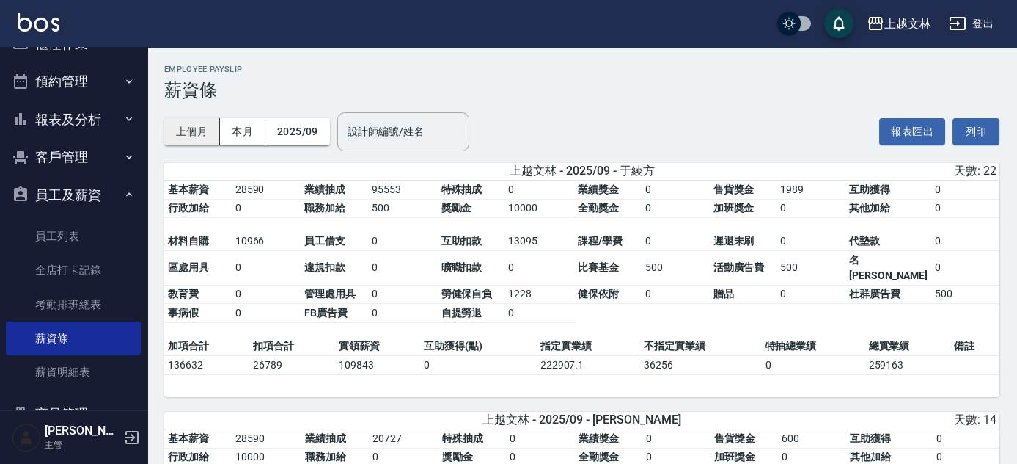
click at [205, 125] on button "上個月" at bounding box center [192, 131] width 56 height 27
click at [205, 130] on button "上個月" at bounding box center [192, 131] width 56 height 27
click at [315, 144] on button "2025/09" at bounding box center [298, 131] width 65 height 27
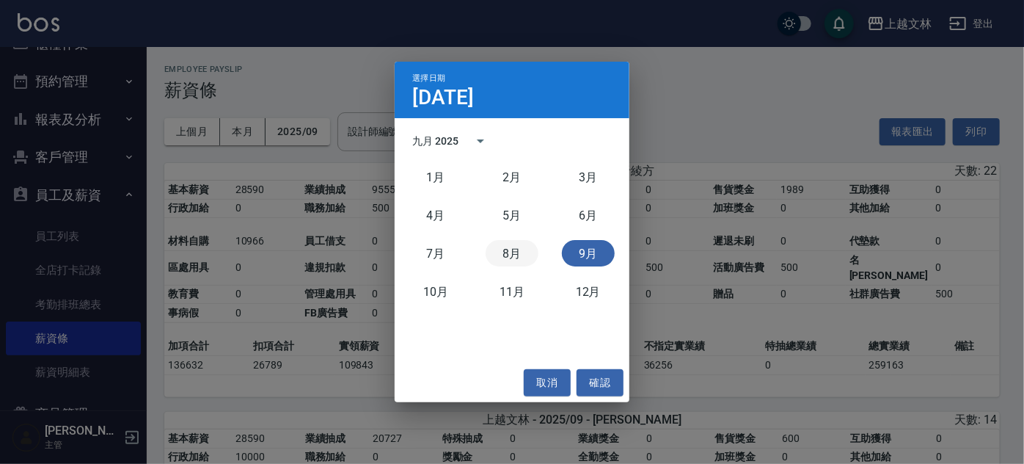
click at [516, 250] on button "8月" at bounding box center [512, 253] width 53 height 26
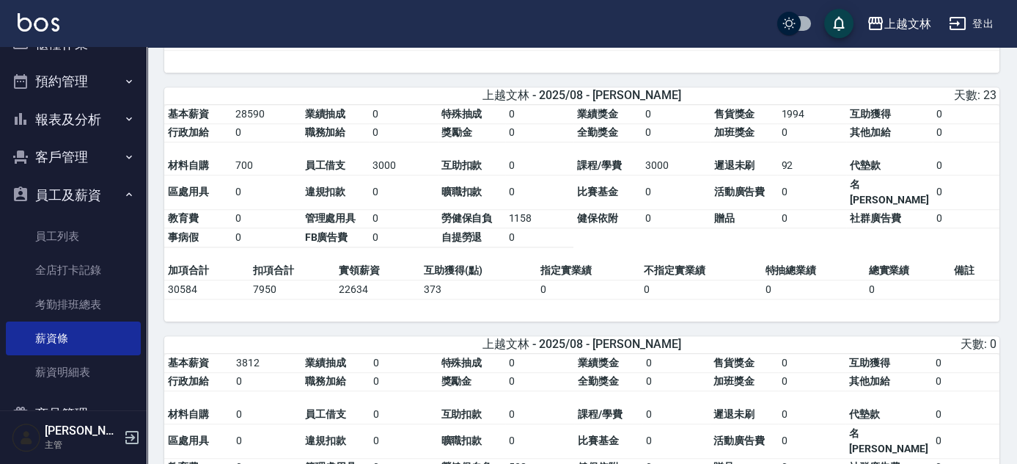
scroll to position [2170, 0]
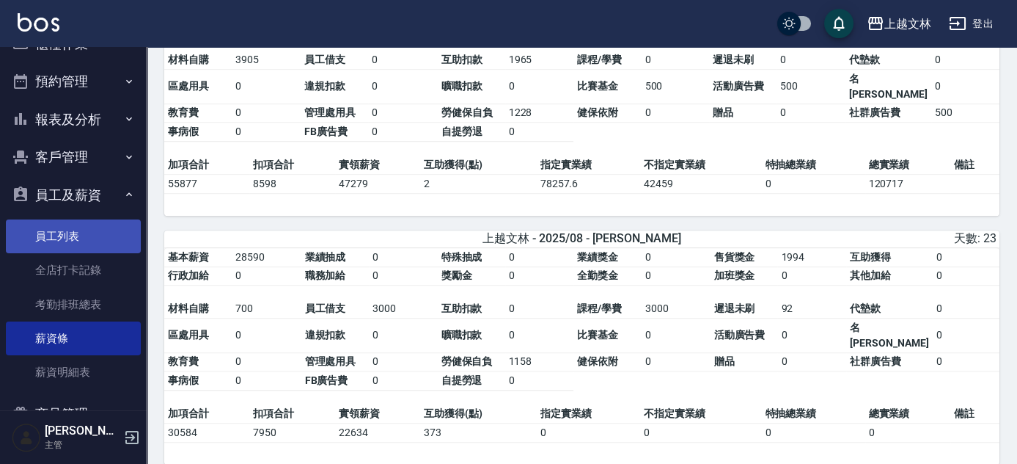
click at [111, 230] on link "員工列表" at bounding box center [73, 236] width 135 height 34
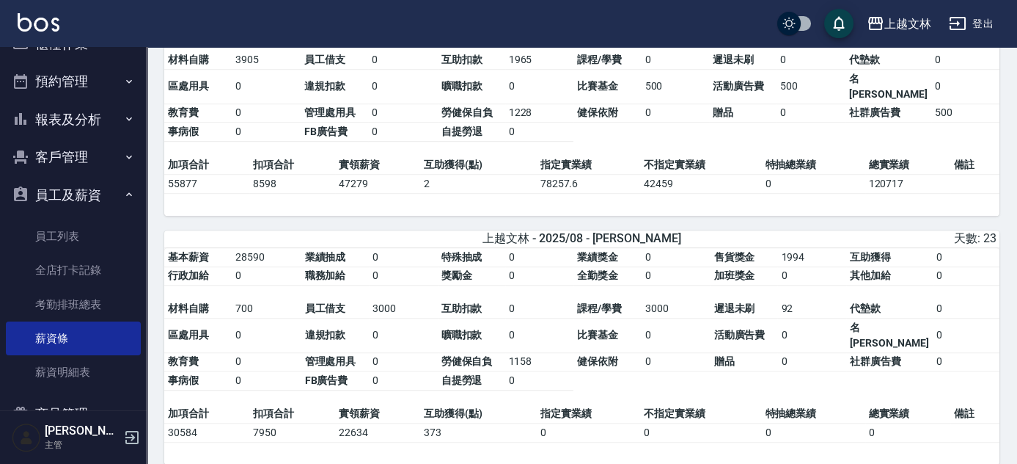
click at [74, 194] on button "員工及薪資" at bounding box center [73, 195] width 135 height 38
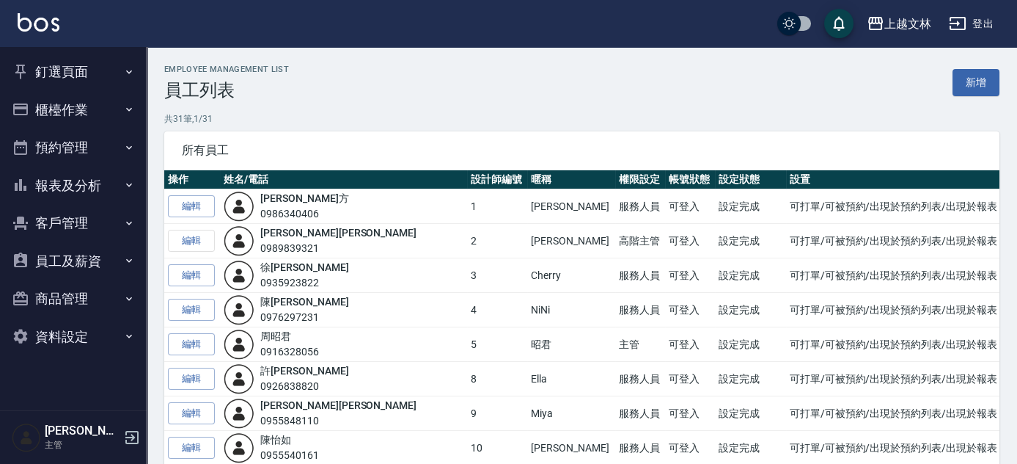
click at [66, 107] on button "櫃檯作業" at bounding box center [73, 110] width 135 height 38
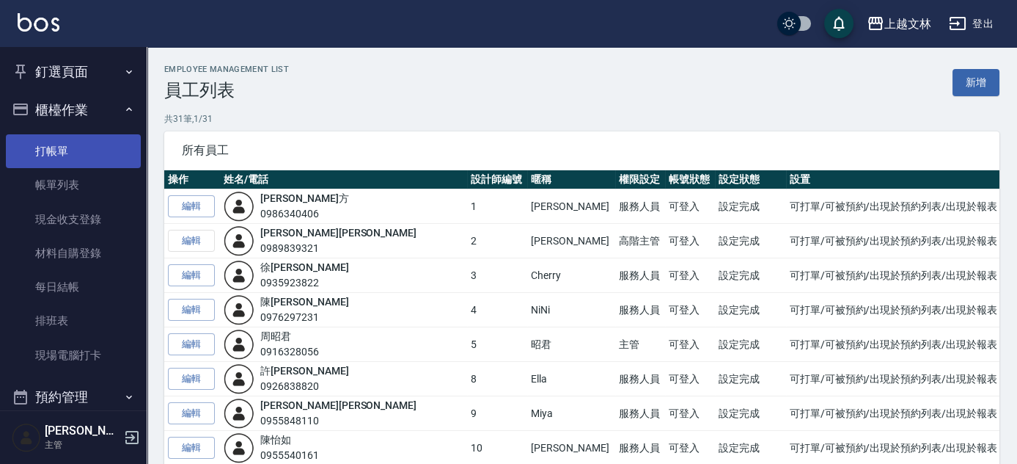
click at [74, 151] on link "打帳單" at bounding box center [73, 151] width 135 height 34
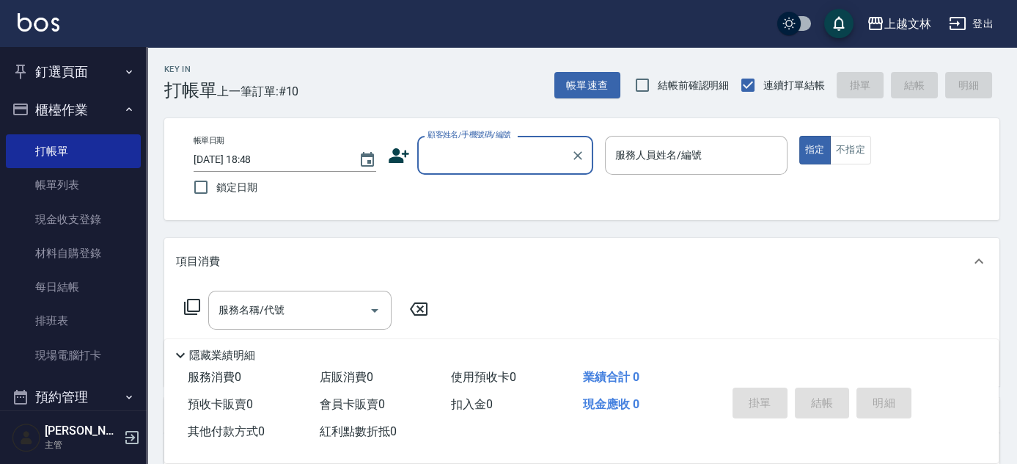
click at [114, 114] on button "櫃檯作業" at bounding box center [73, 110] width 135 height 38
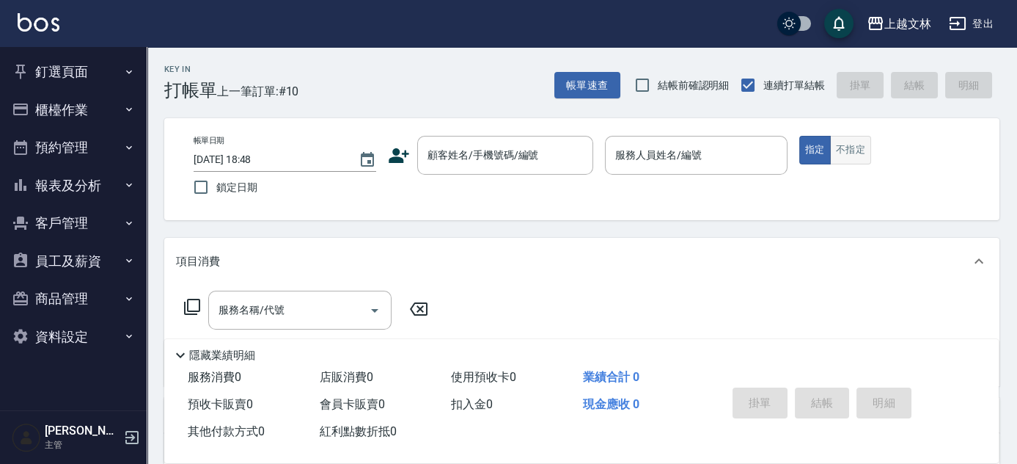
click at [846, 157] on button "不指定" at bounding box center [850, 150] width 41 height 29
click at [524, 144] on div "顧客姓名/手機號碼/編號 顧客姓名/手機號碼/編號" at bounding box center [505, 155] width 176 height 39
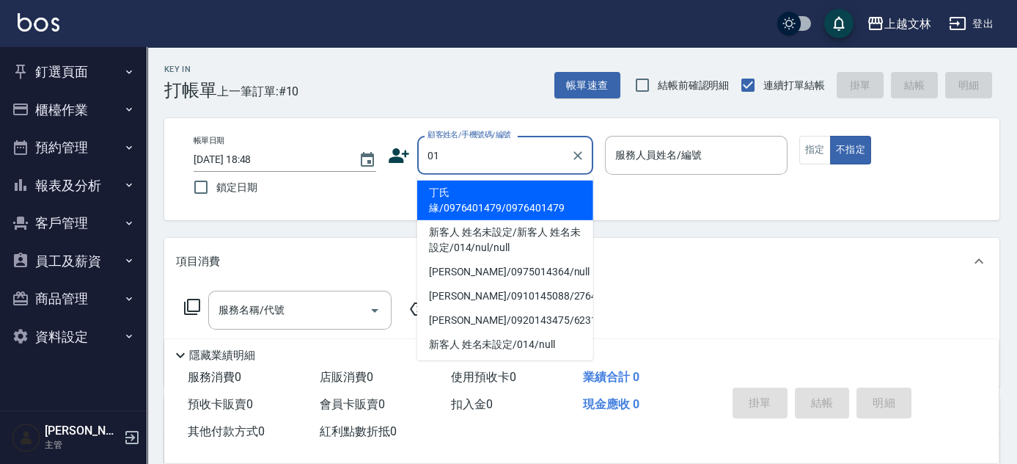
type input "丁氏緣/0976401479/0976401479"
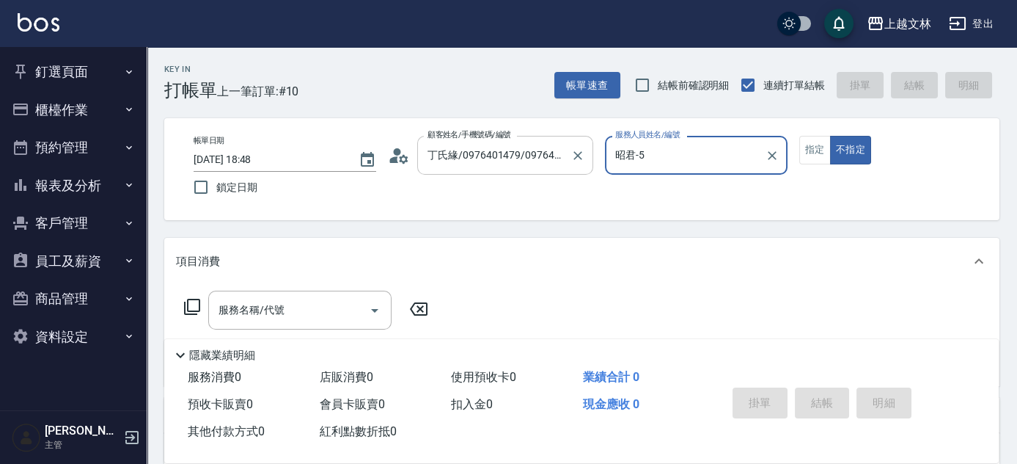
type input "昭君-5"
type input "新客人 姓名未設定/01/null"
click at [774, 152] on icon "Clear" at bounding box center [772, 155] width 15 height 15
type input "Miya-9"
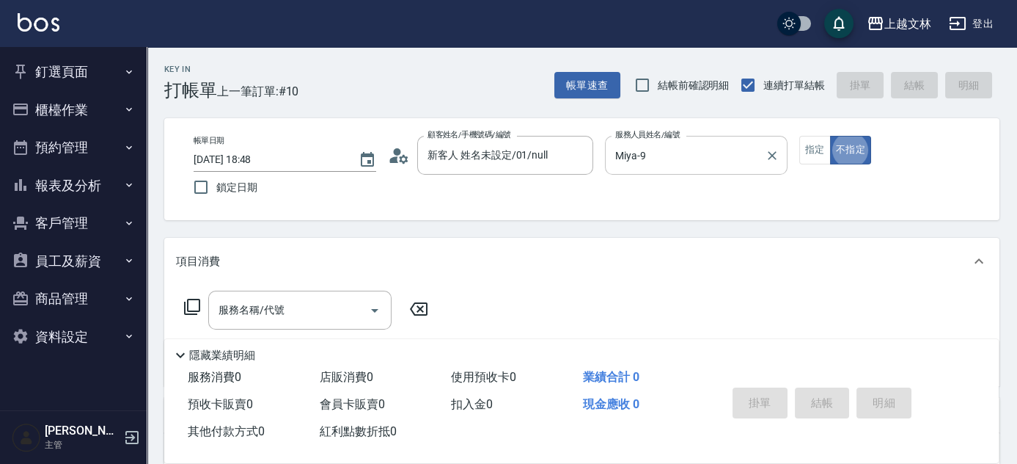
type button "false"
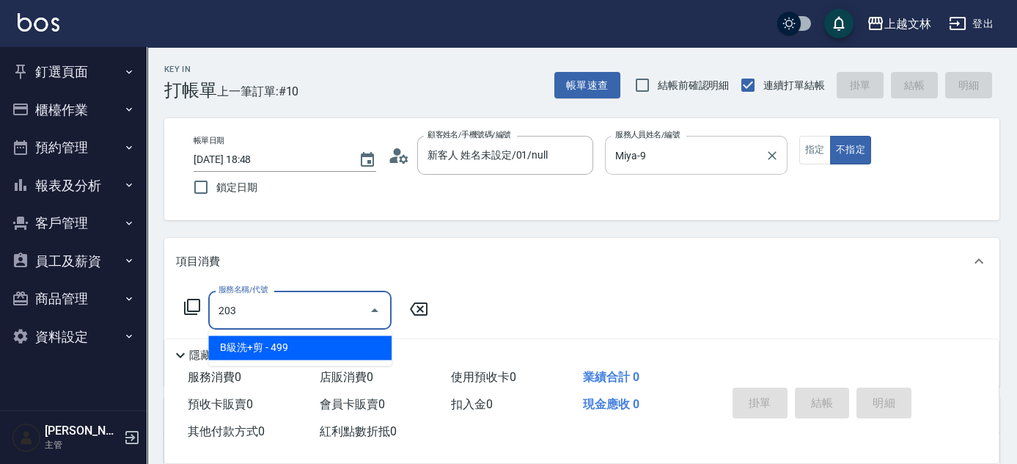
type input "B級洗+剪(203)"
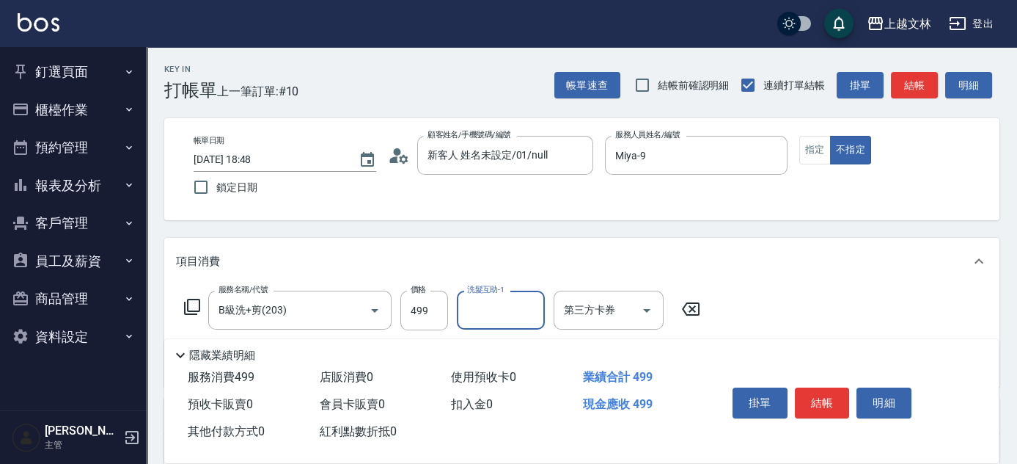
click at [815, 392] on button "結帳" at bounding box center [822, 402] width 55 height 31
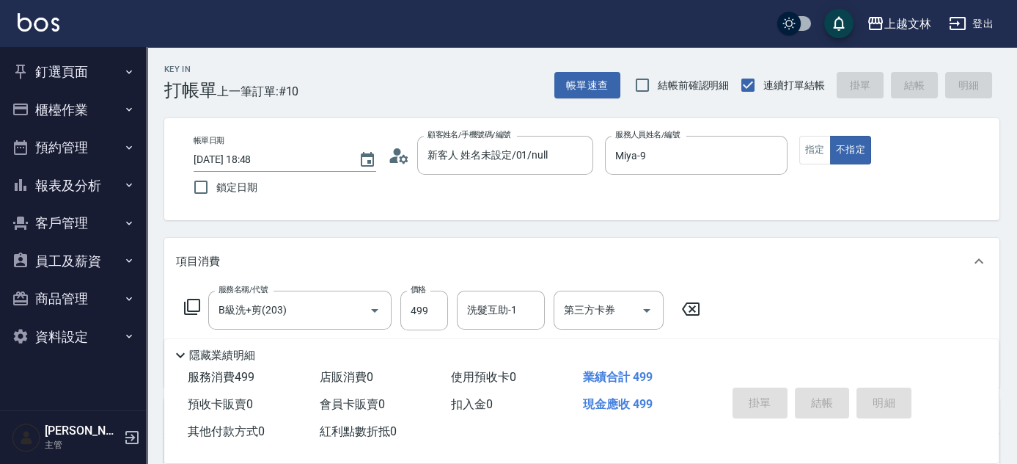
type input "[DATE] 18:49"
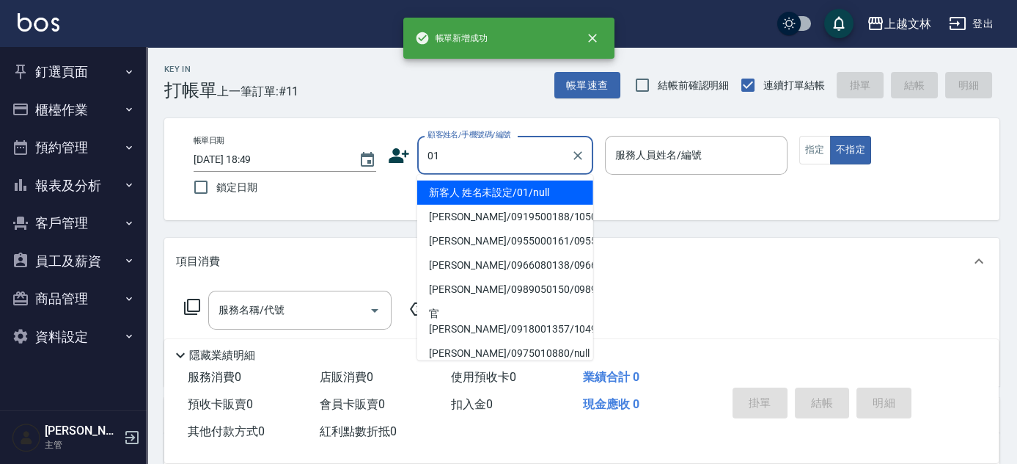
type input "新客人 姓名未設定/01/null"
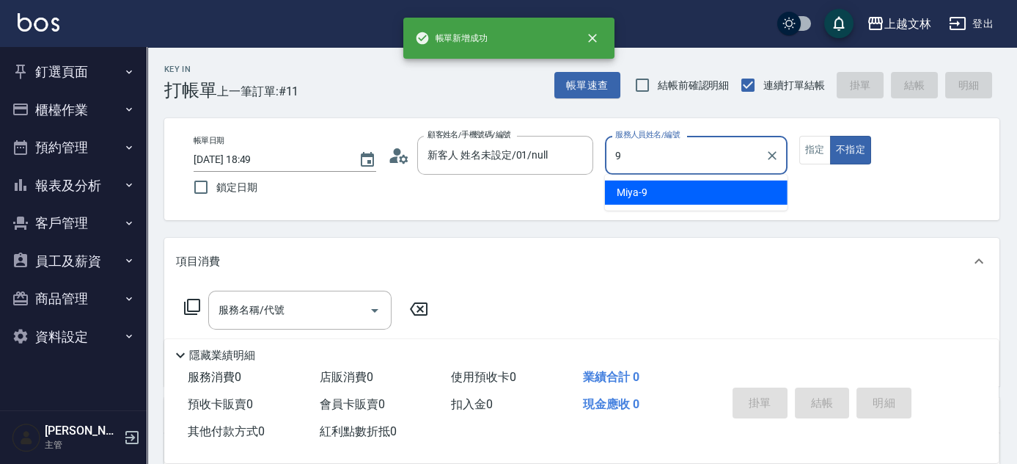
type input "Miya-9"
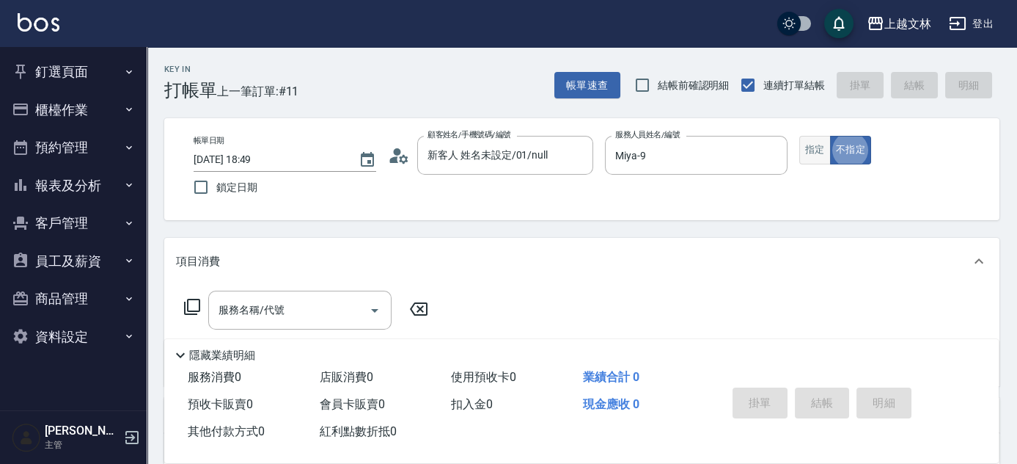
click at [811, 144] on button "指定" at bounding box center [815, 150] width 32 height 29
click at [194, 304] on icon at bounding box center [192, 307] width 18 height 18
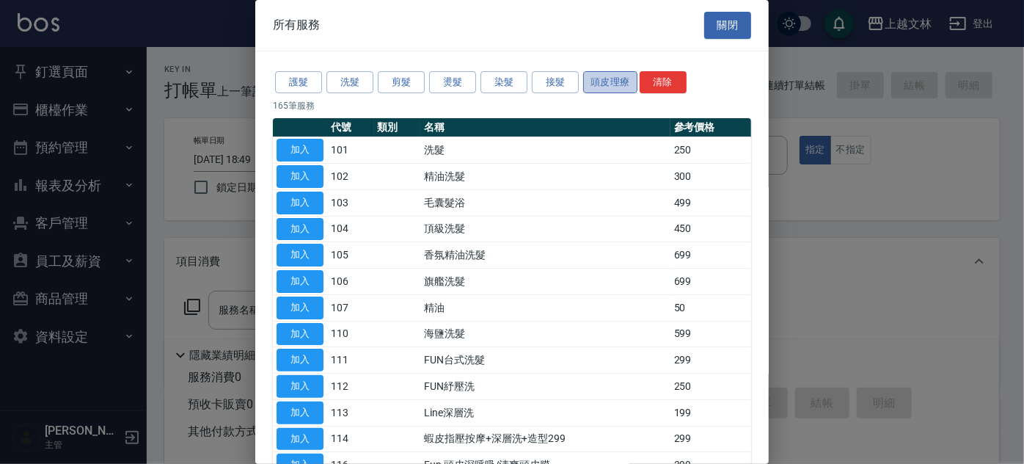
click at [606, 78] on button "頭皮理療" at bounding box center [610, 82] width 54 height 23
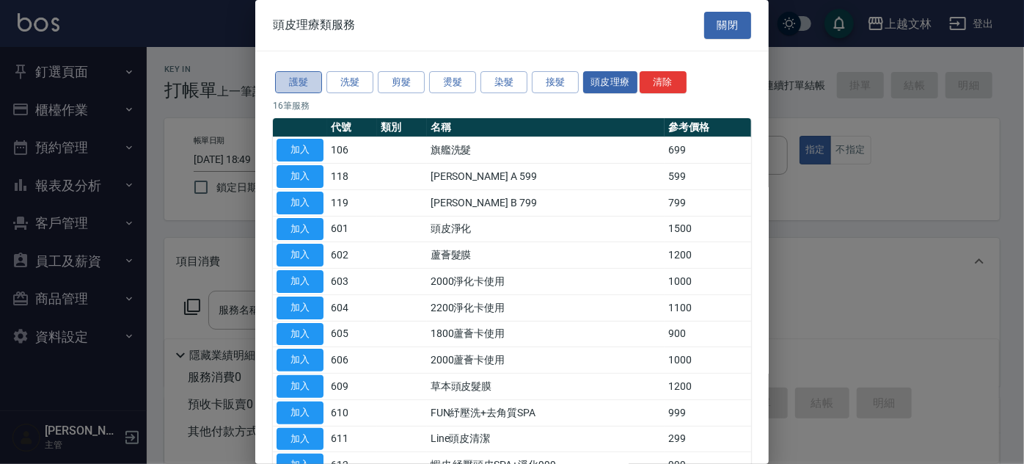
click at [304, 84] on button "護髮" at bounding box center [298, 82] width 47 height 23
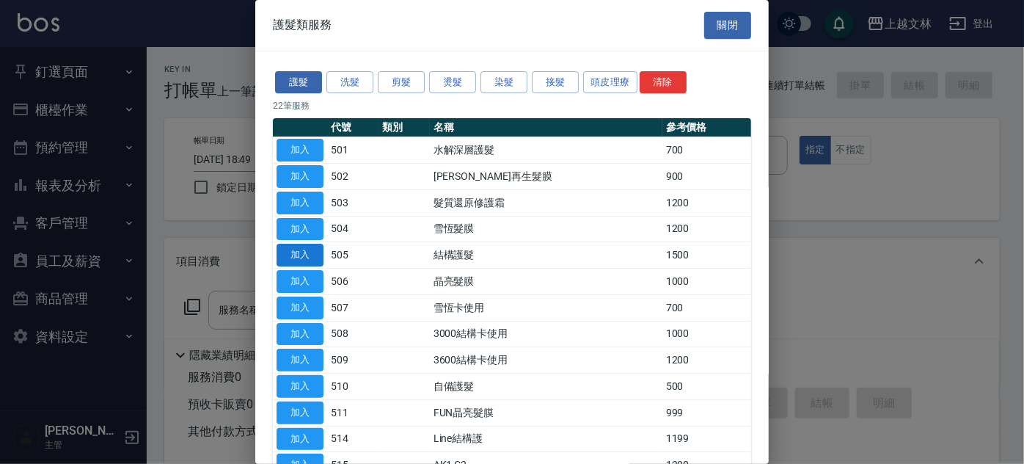
click at [312, 258] on button "加入" at bounding box center [300, 255] width 47 height 23
type input "結構護髮(505)"
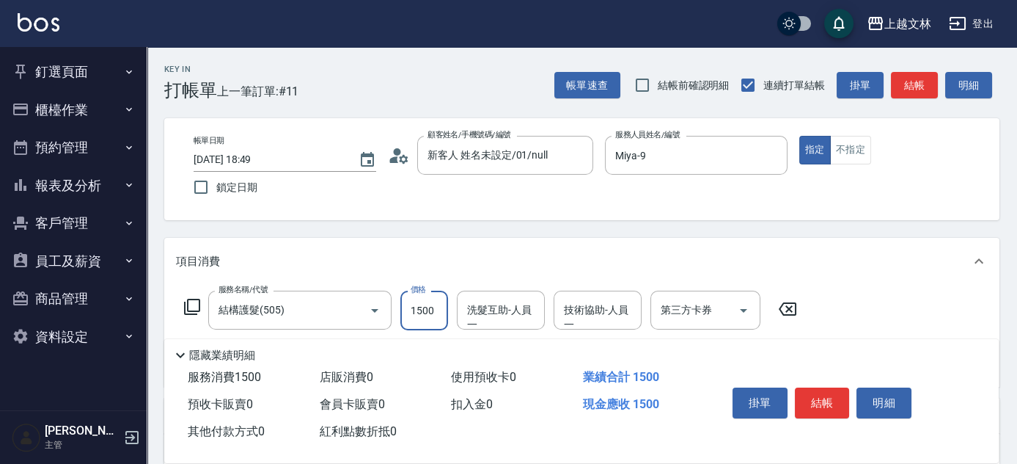
click at [416, 322] on input "1500" at bounding box center [424, 310] width 48 height 40
type input "1200"
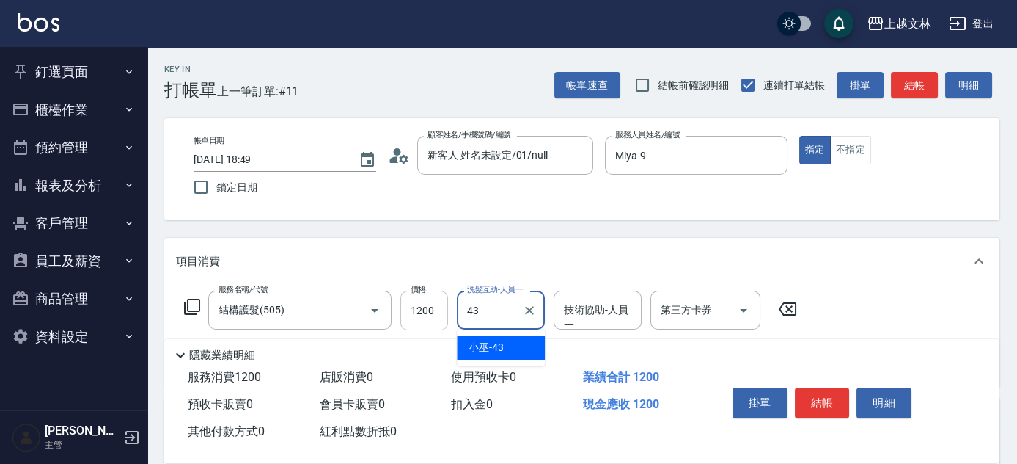
type input "小巫-43"
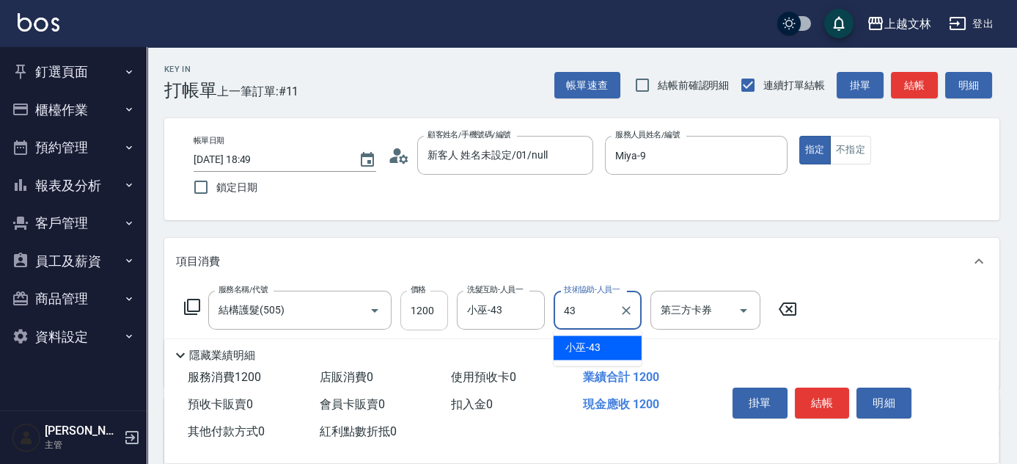
type input "小巫-43"
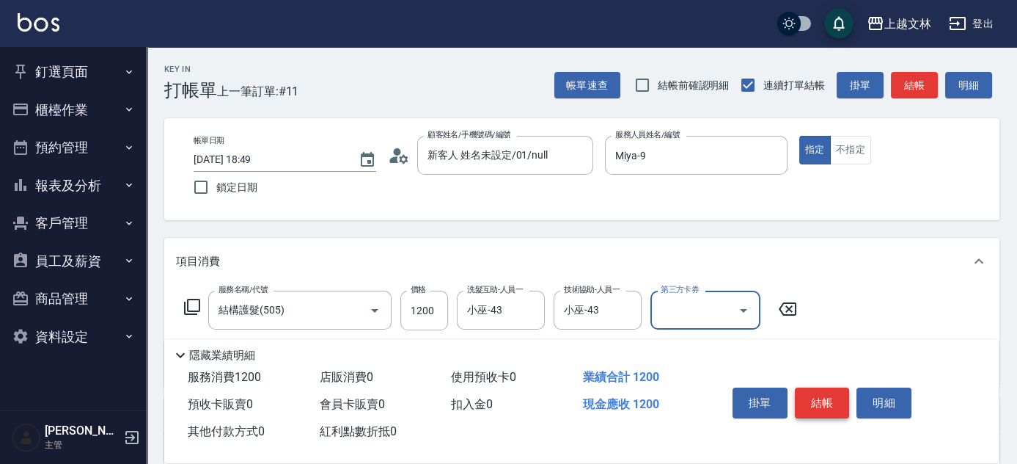
click at [835, 389] on button "結帳" at bounding box center [822, 402] width 55 height 31
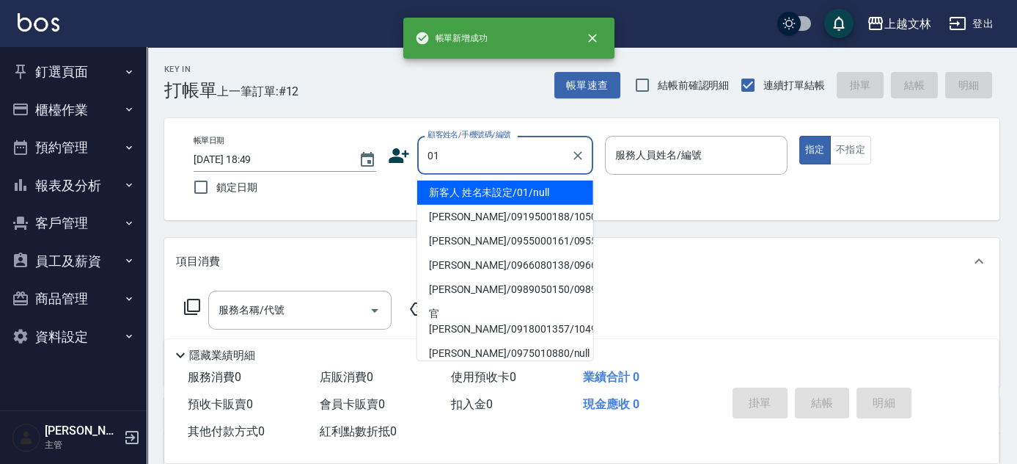
type input "01"
type input "9"
type input "新客人 姓名未設定/01/null"
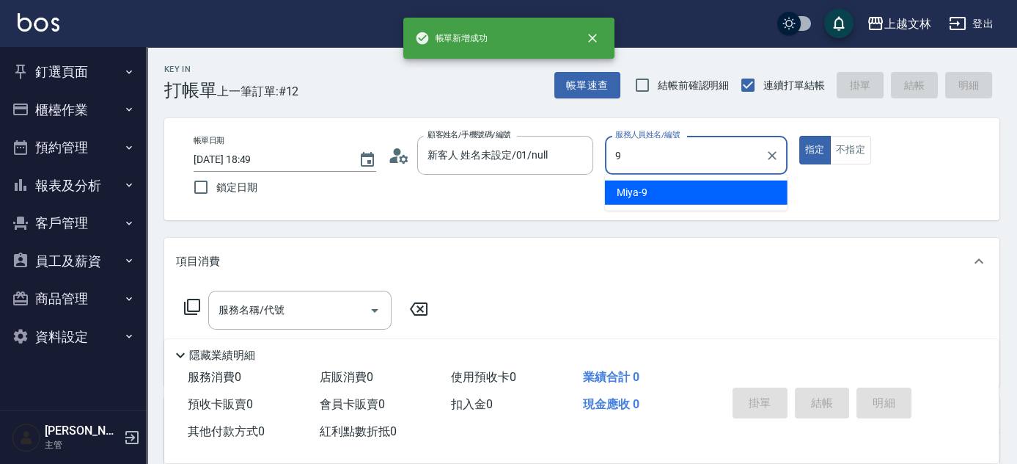
type input "9"
type button "true"
type input "Miya-9"
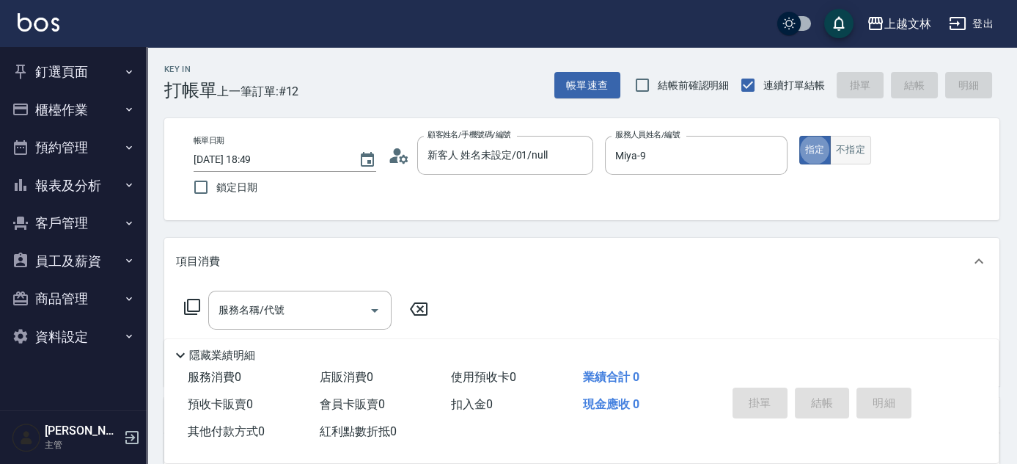
click at [859, 156] on button "不指定" at bounding box center [850, 150] width 41 height 29
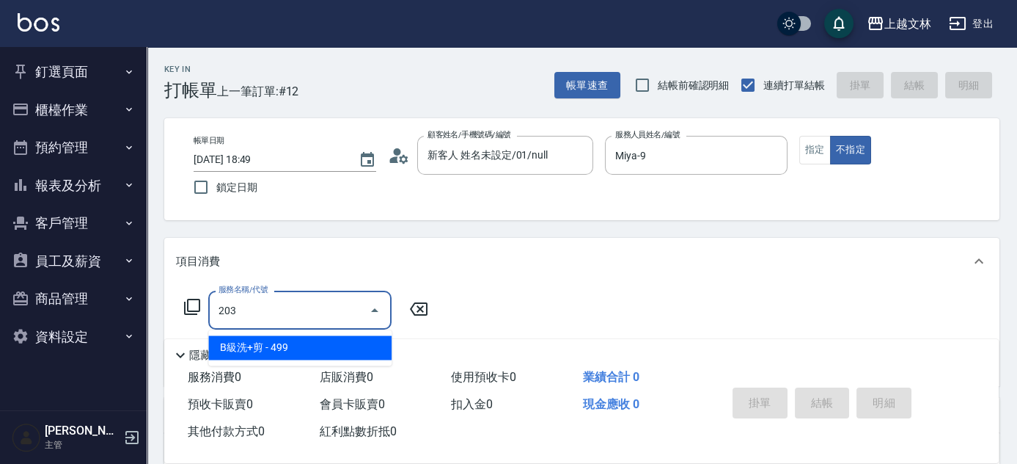
type input "B級洗+剪(203)"
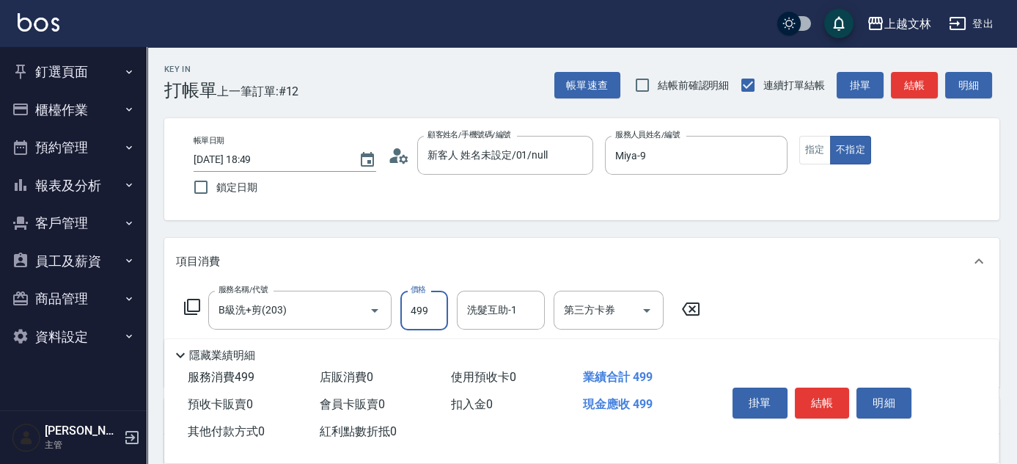
scroll to position [54, 0]
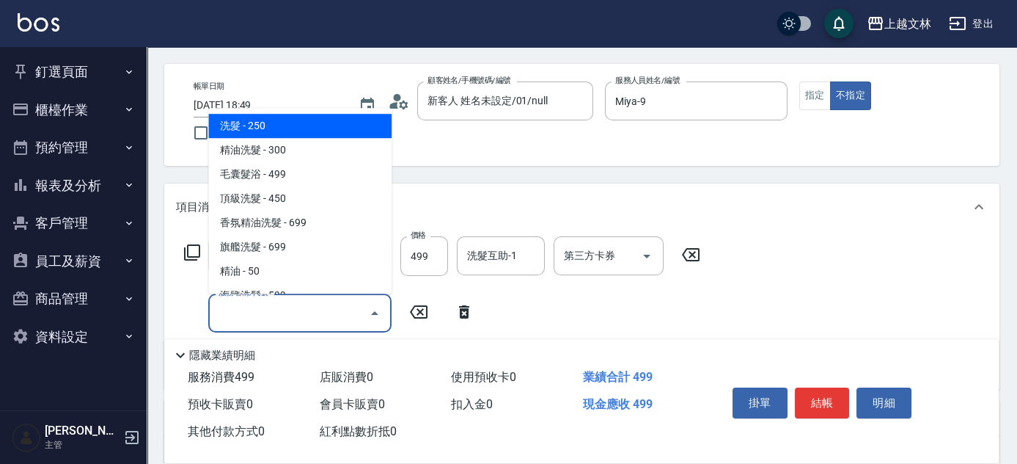
click at [354, 310] on input "服務名稱/代號" at bounding box center [289, 313] width 148 height 26
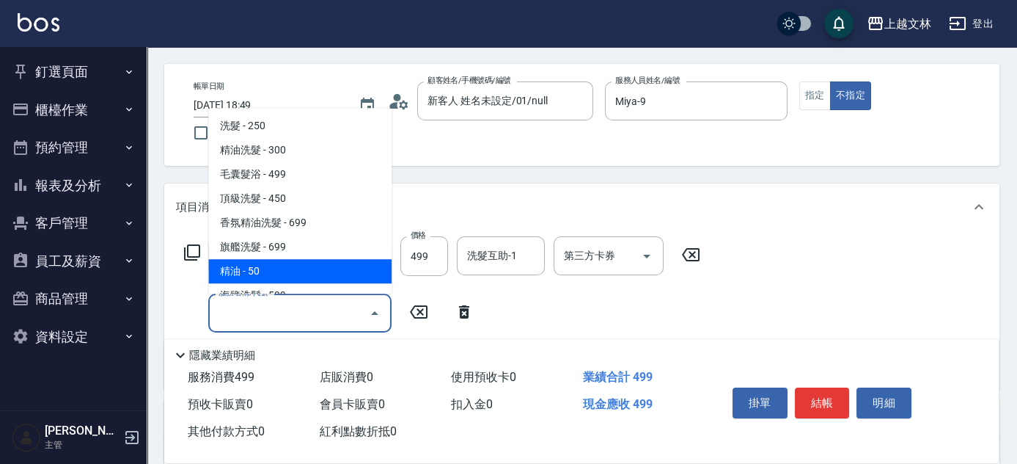
click at [338, 278] on span "精油 - 50" at bounding box center [299, 271] width 183 height 24
type input "精油(107)"
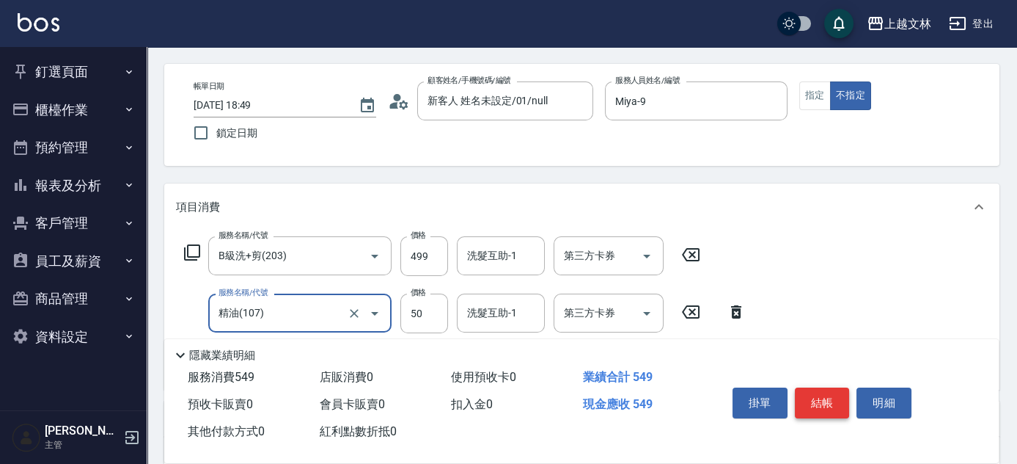
click at [824, 395] on button "結帳" at bounding box center [822, 402] width 55 height 31
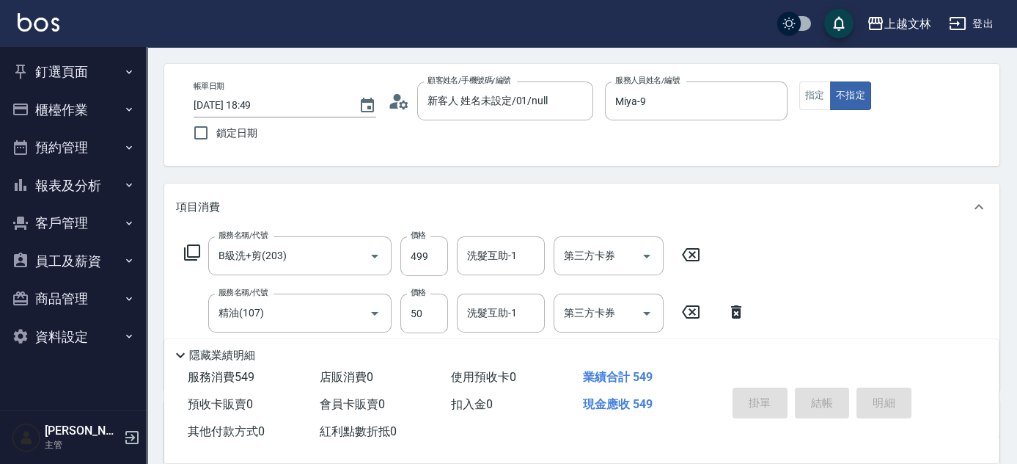
type input "[DATE] 18:50"
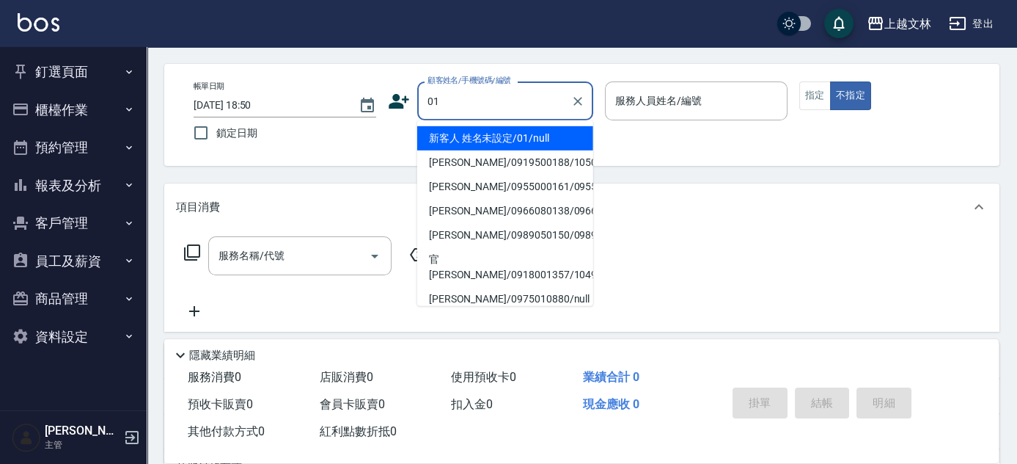
type input "01"
type input "9"
type input "新客人 姓名未設定/01/null"
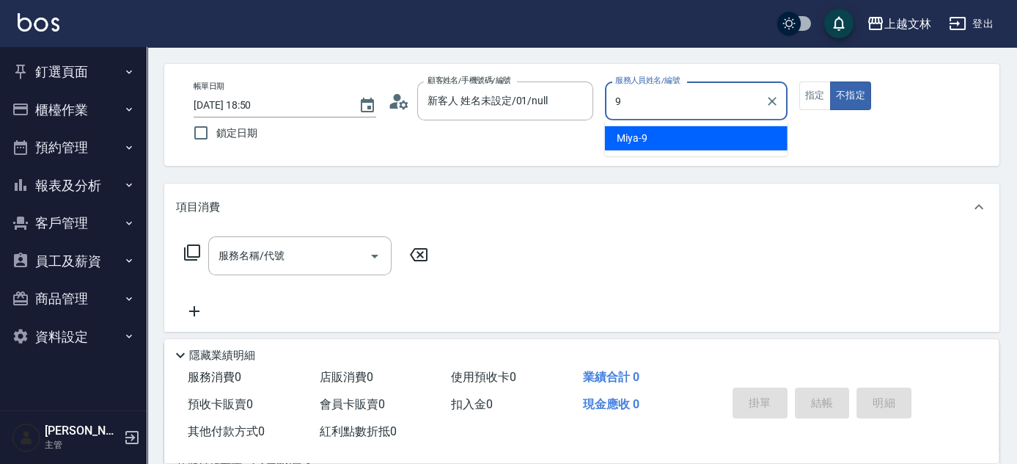
type input "Miya-9"
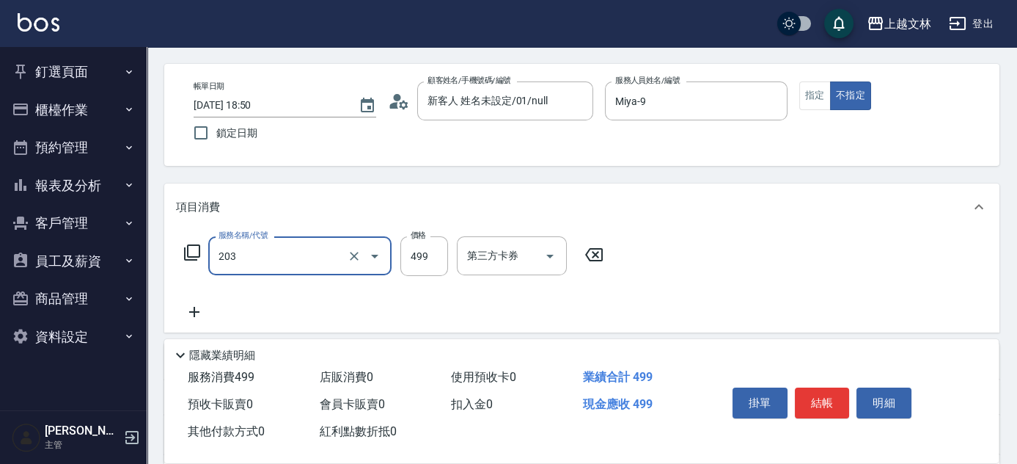
type input "B級洗+剪(203)"
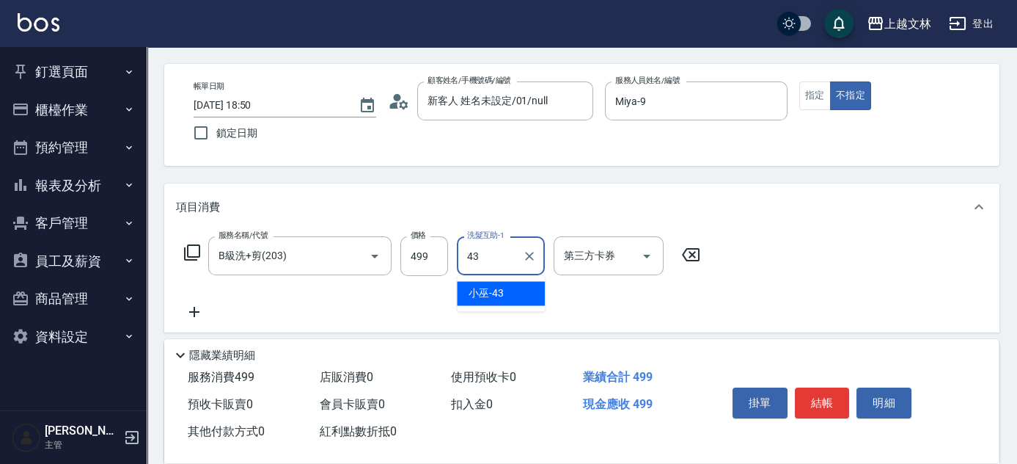
type input "小巫-43"
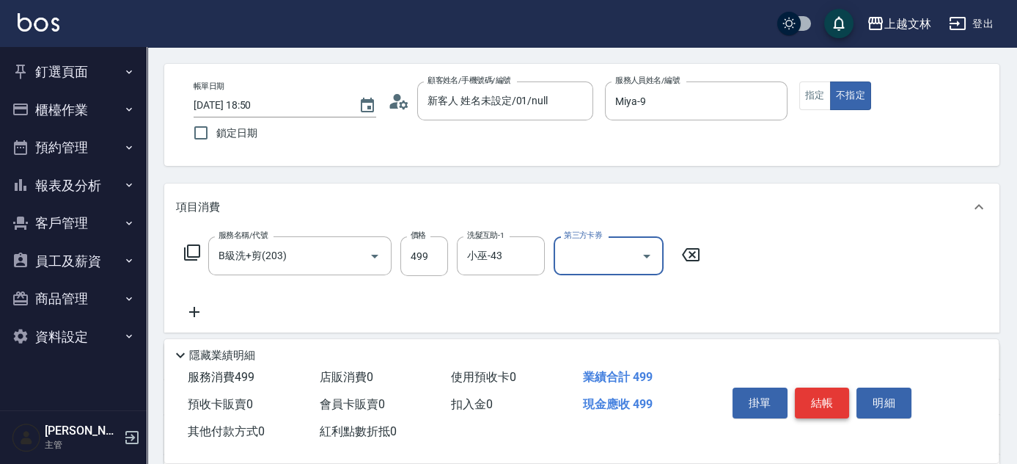
click at [824, 400] on button "結帳" at bounding box center [822, 402] width 55 height 31
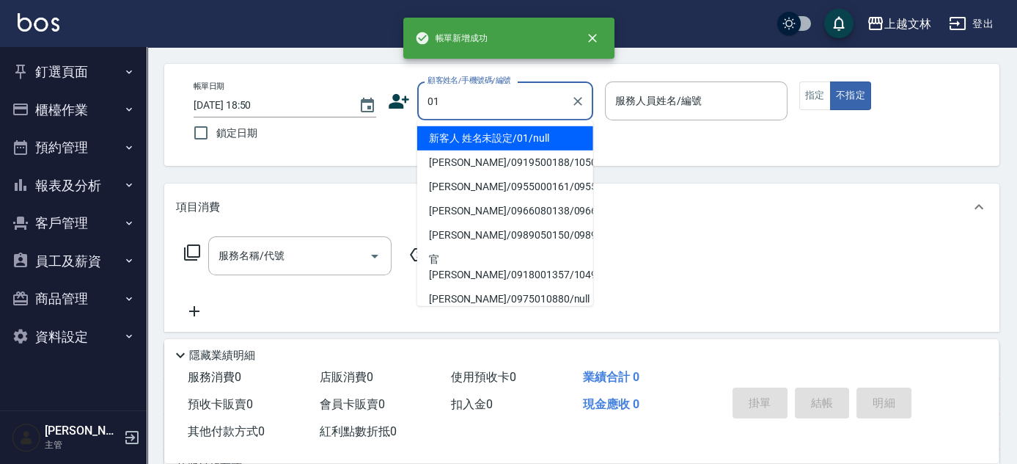
type input "01"
type input "9"
type input "新客人 姓名未設定/01/null"
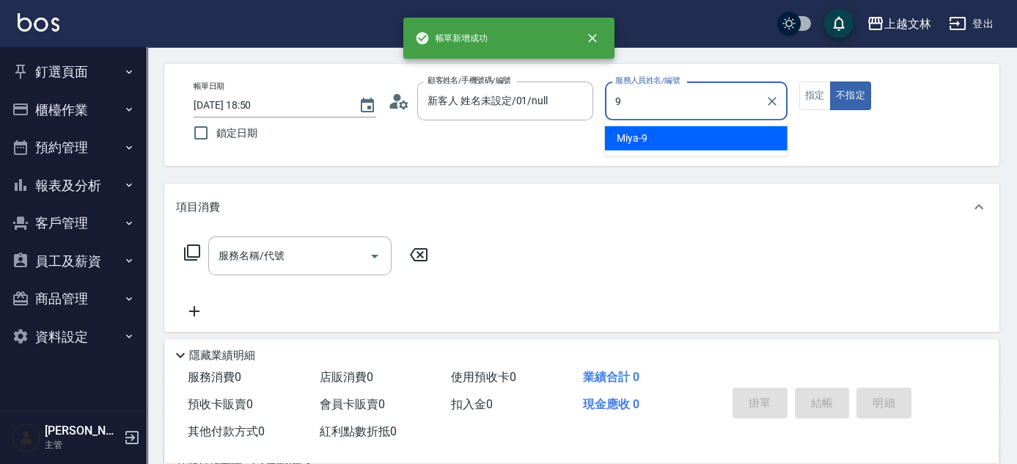
type input "Miya-9"
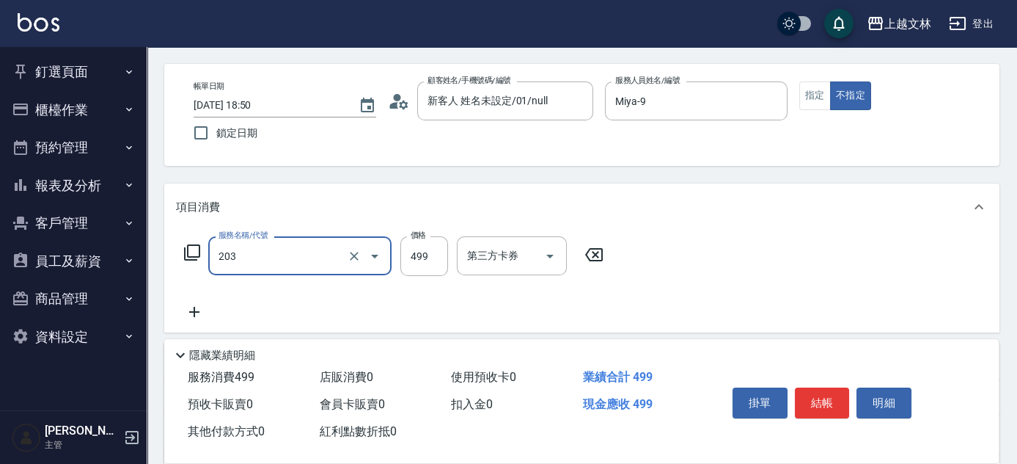
type input "B級洗+剪(203)"
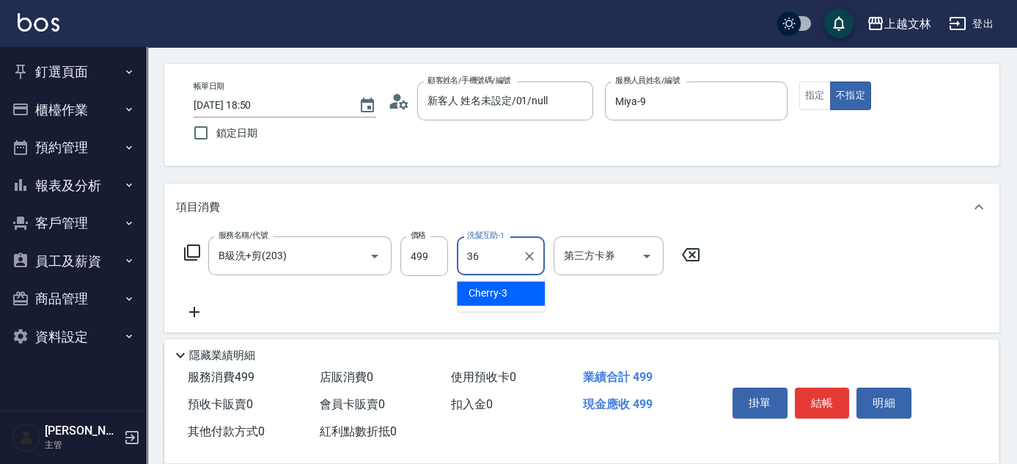
type input "清原-36"
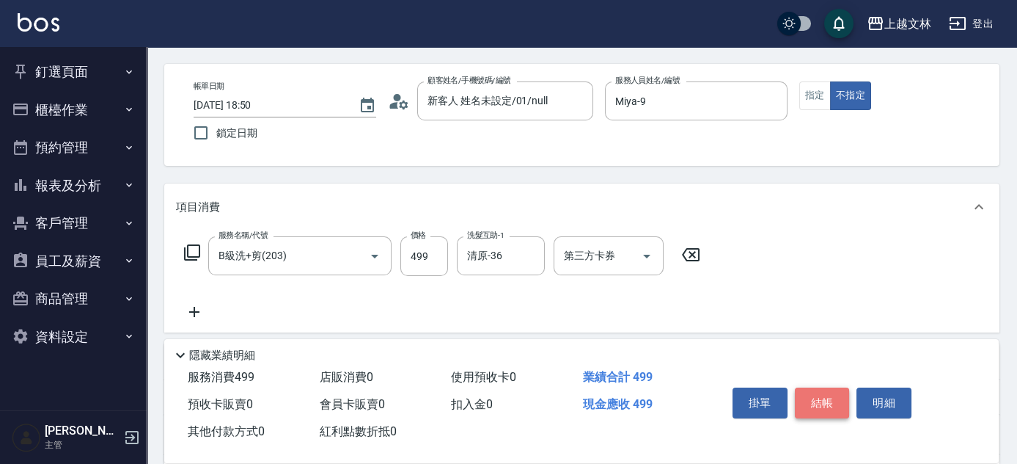
click at [820, 388] on button "結帳" at bounding box center [822, 402] width 55 height 31
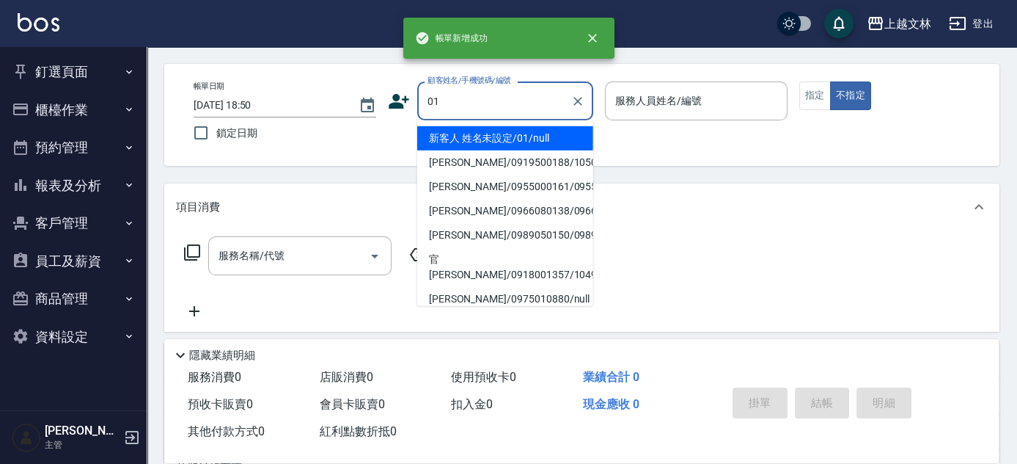
type input "01"
type input "9"
type input "新客人 姓名未設定/01/null"
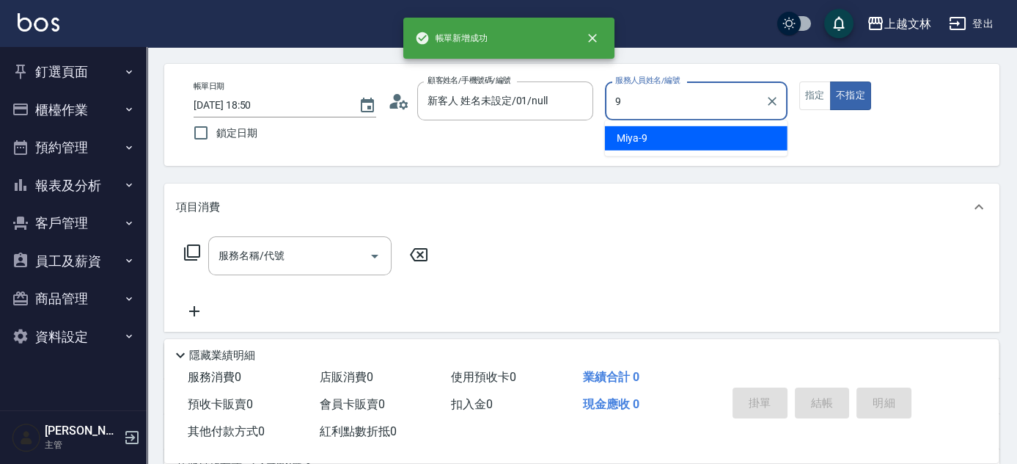
type input "Miya-9"
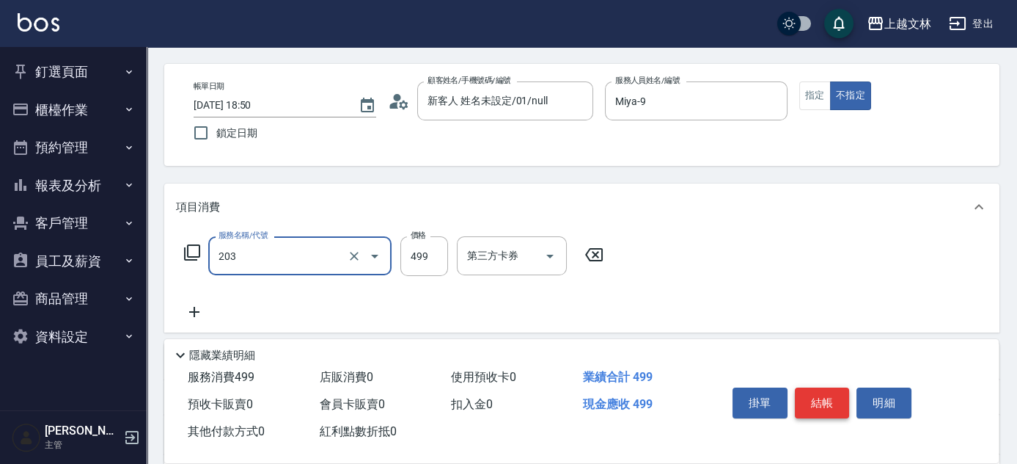
type input "B級洗+剪(203)"
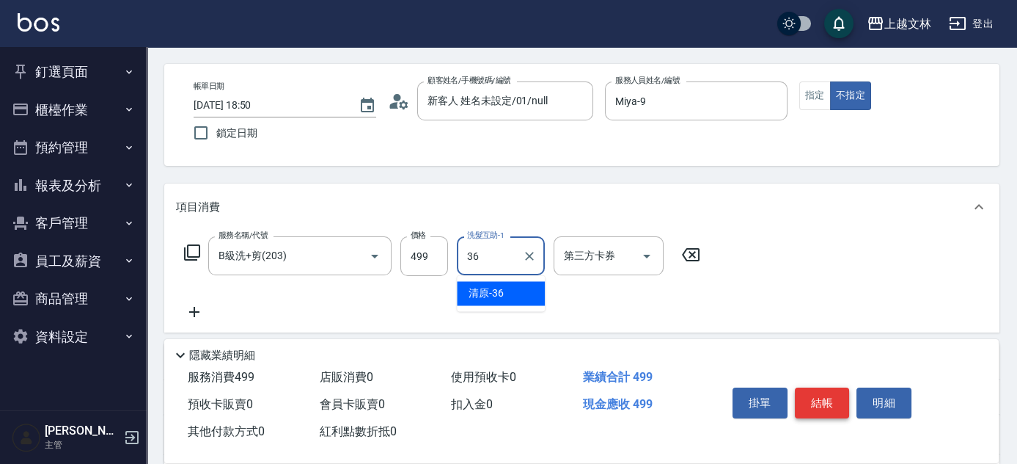
type input "清原-36"
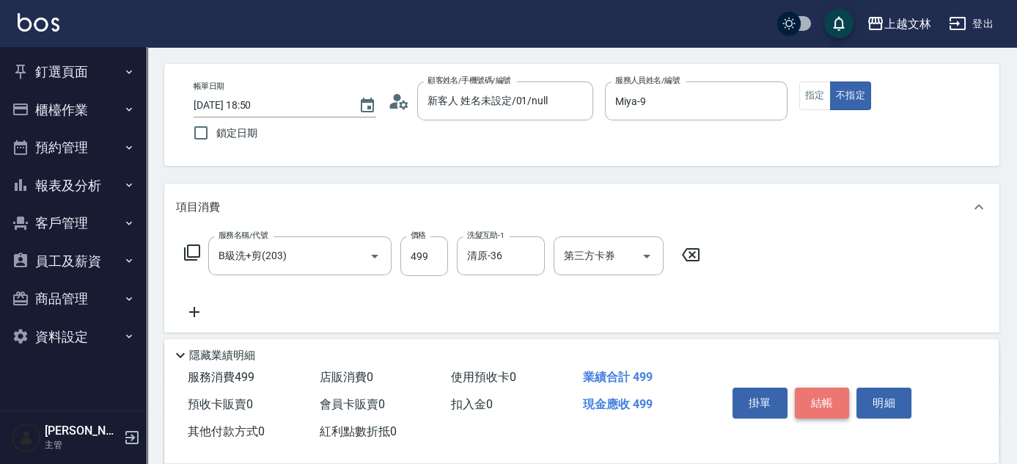
click at [821, 390] on button "結帳" at bounding box center [822, 402] width 55 height 31
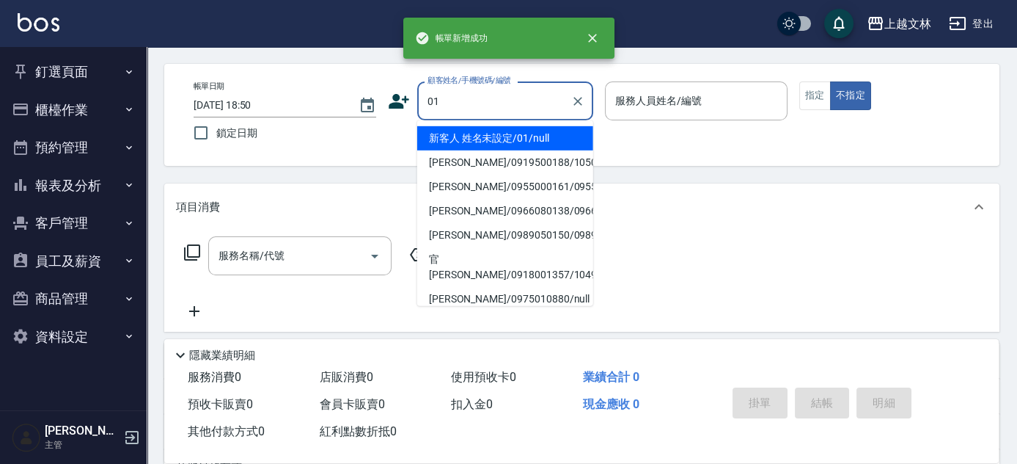
type input "01"
type input "9"
type input "新客人 姓名未設定/01/null"
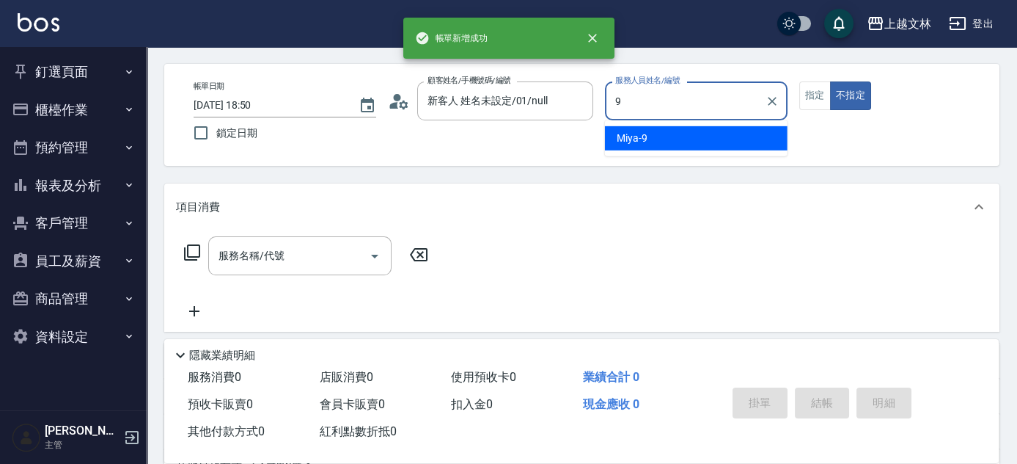
type input "Miya-9"
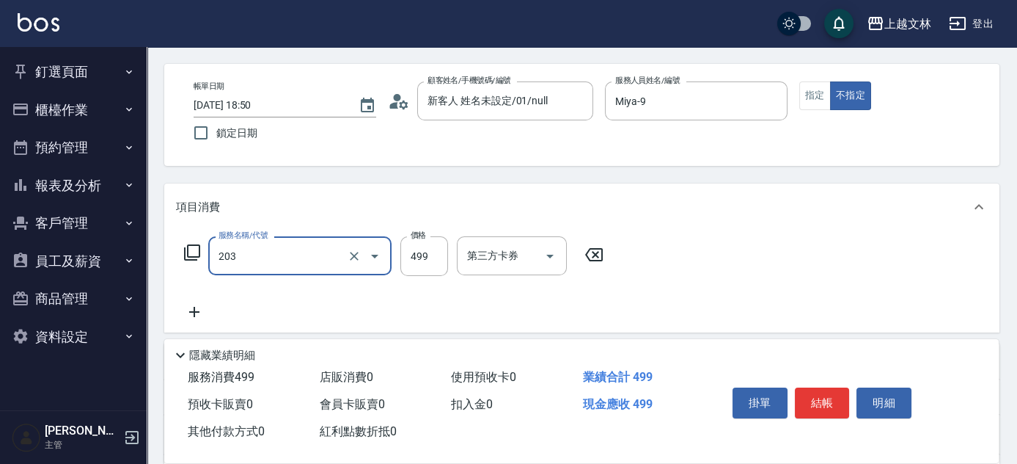
type input "B級洗+剪(203)"
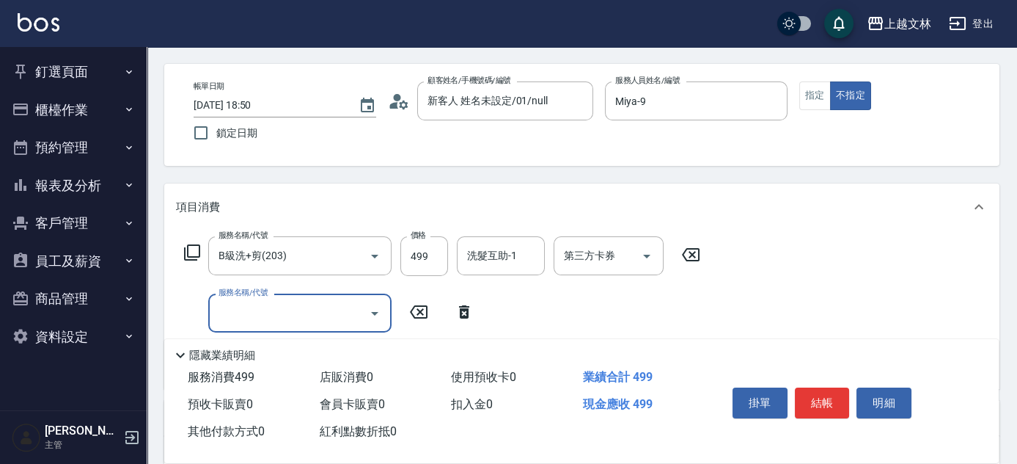
click at [353, 318] on input "服務名稱/代號" at bounding box center [289, 313] width 148 height 26
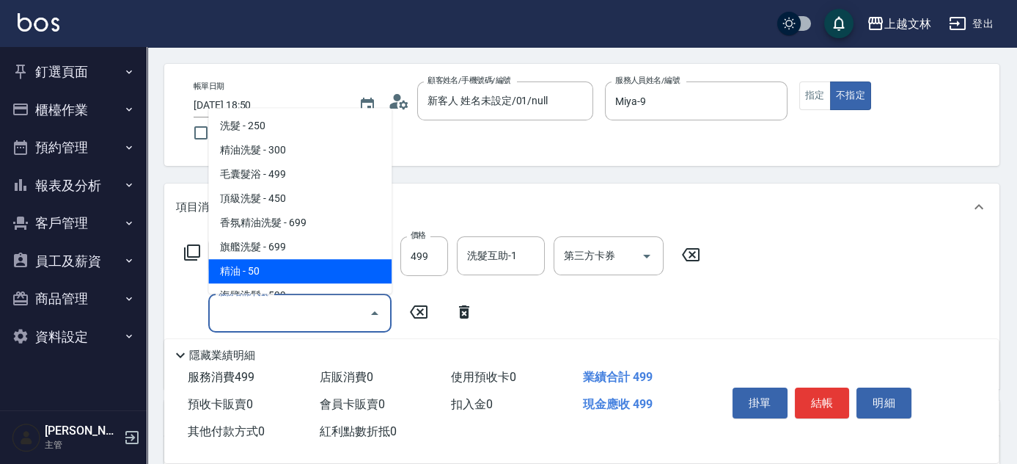
click at [343, 275] on span "精油 - 50" at bounding box center [299, 271] width 183 height 24
type input "精油(107)"
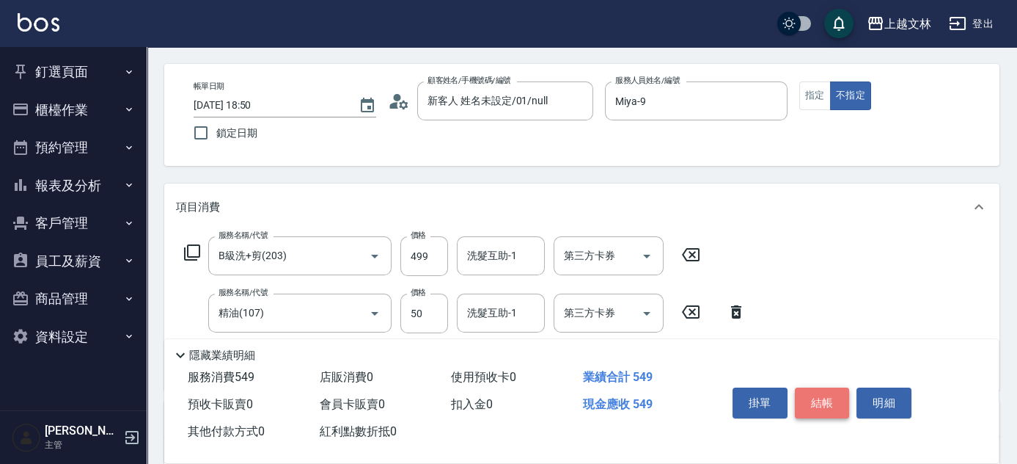
click at [833, 395] on button "結帳" at bounding box center [822, 402] width 55 height 31
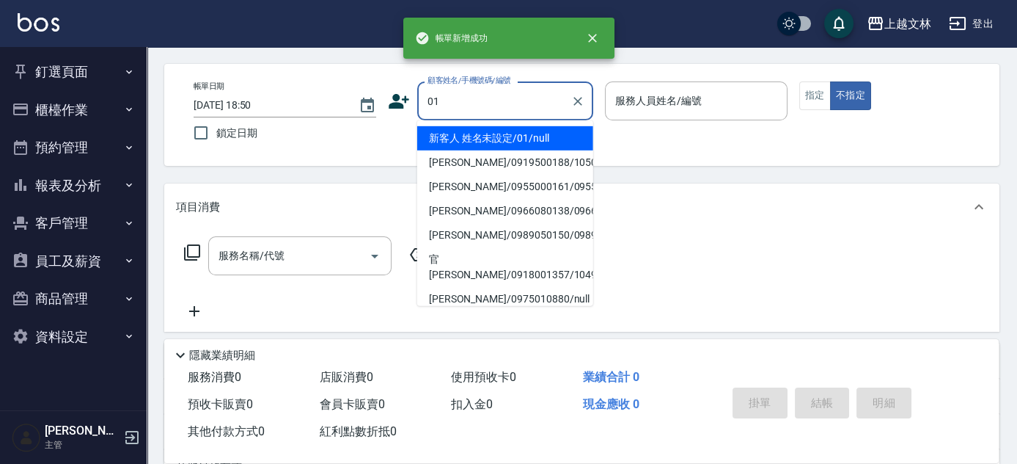
type input "01"
type input "9"
type input "新客人 姓名未設定/01/null"
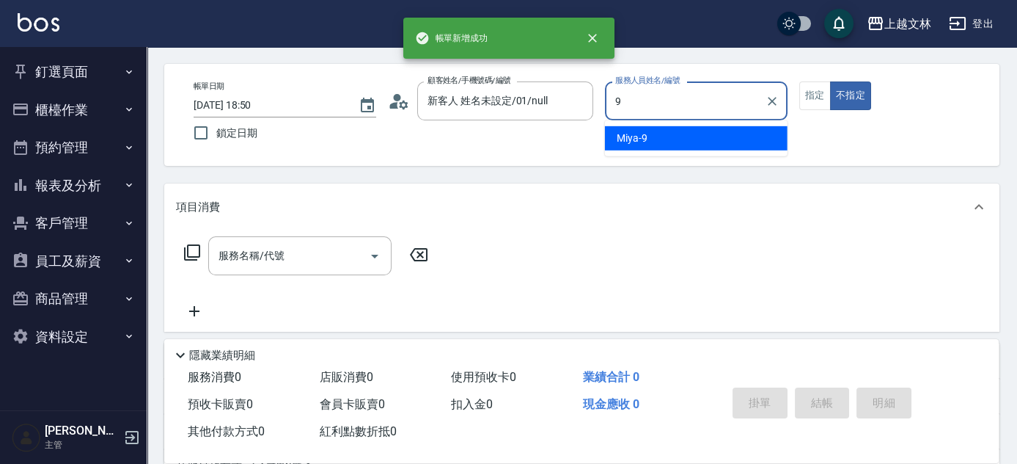
type input "Miya-9"
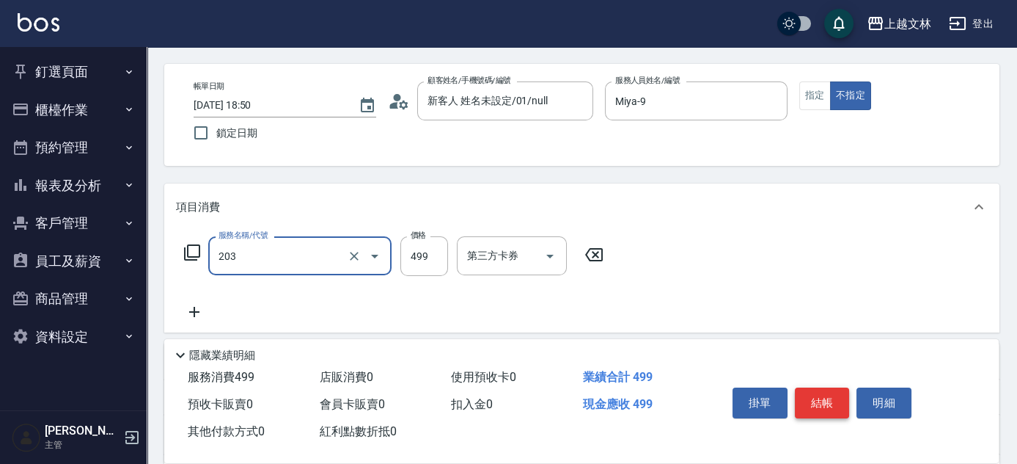
type input "B級洗+剪(203)"
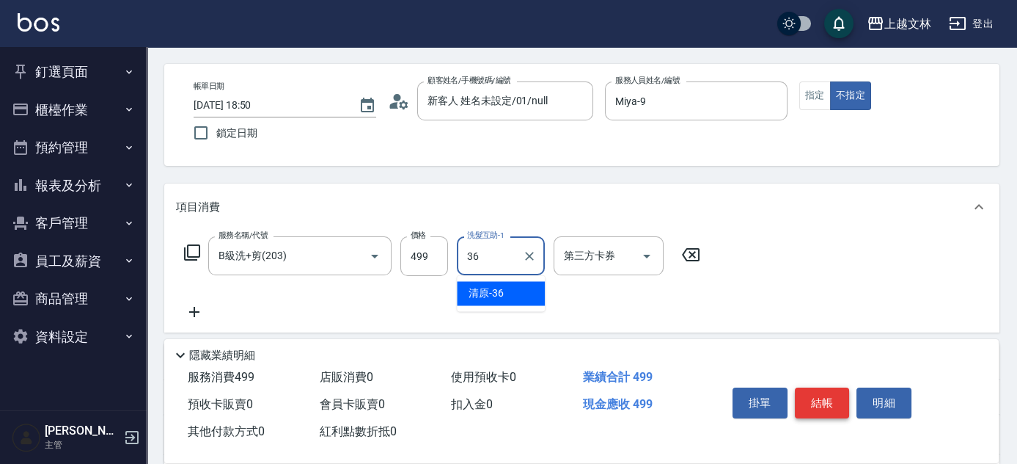
type input "清原-36"
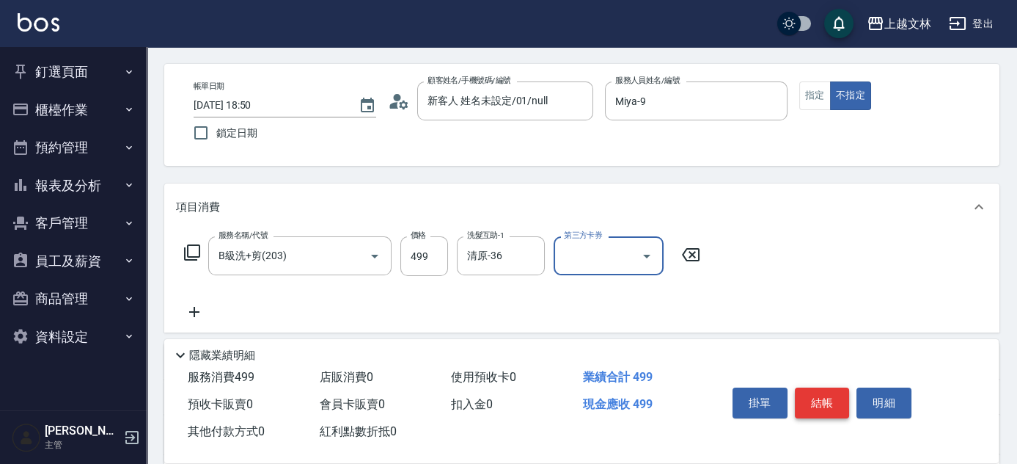
click at [833, 395] on button "結帳" at bounding box center [822, 402] width 55 height 31
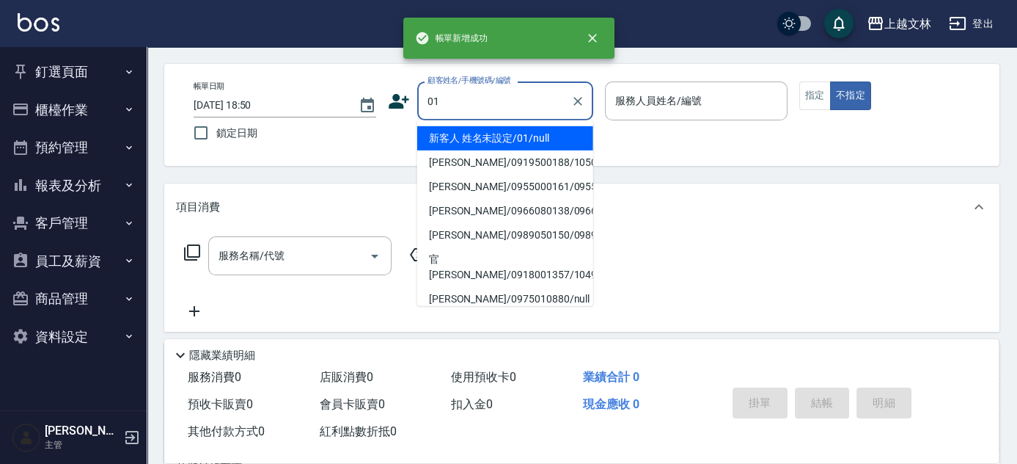
type input "01"
type input "9"
type input "新客人 姓名未設定/01/null"
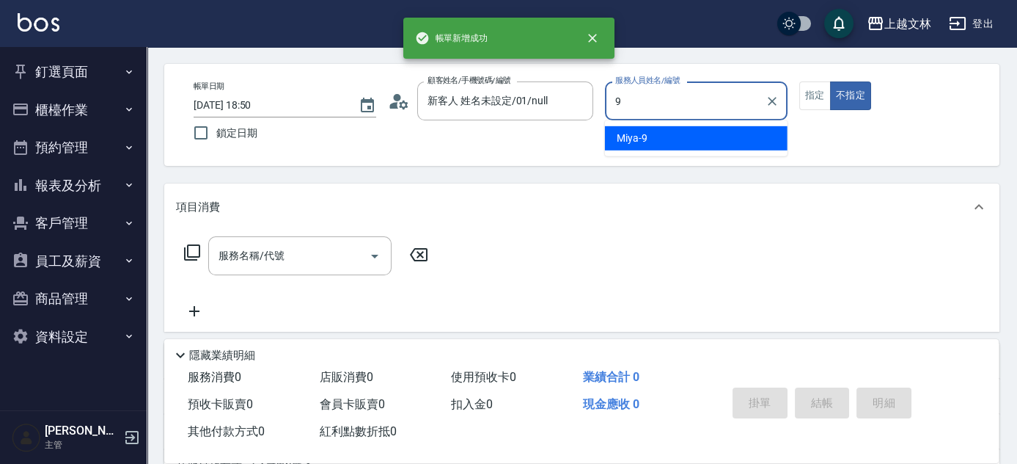
type input "Miya-9"
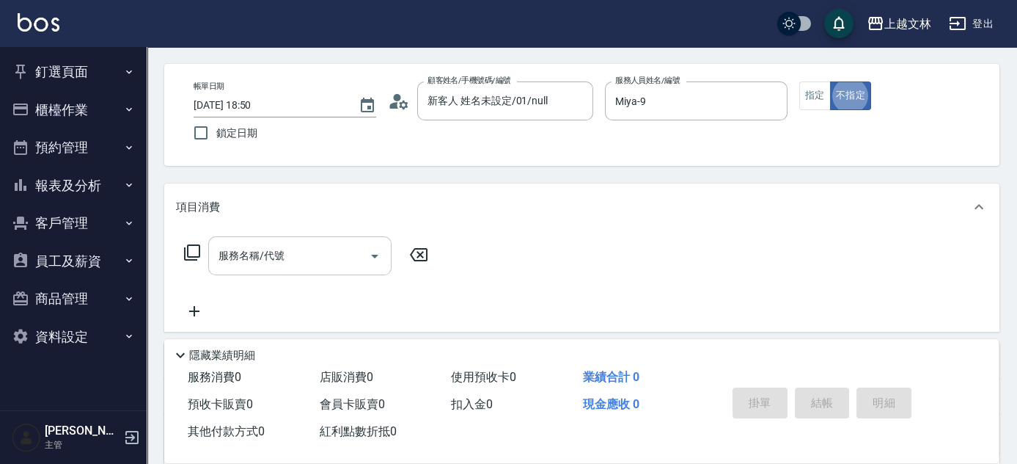
click at [309, 263] on input "服務名稱/代號" at bounding box center [289, 256] width 148 height 26
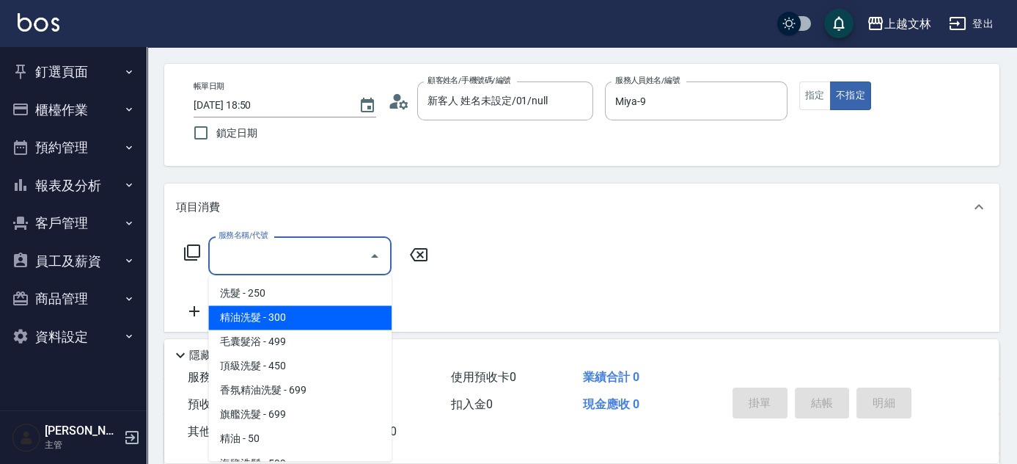
click at [324, 307] on span "精油洗髮 - 300" at bounding box center [299, 317] width 183 height 24
type input "精油洗髮(102)"
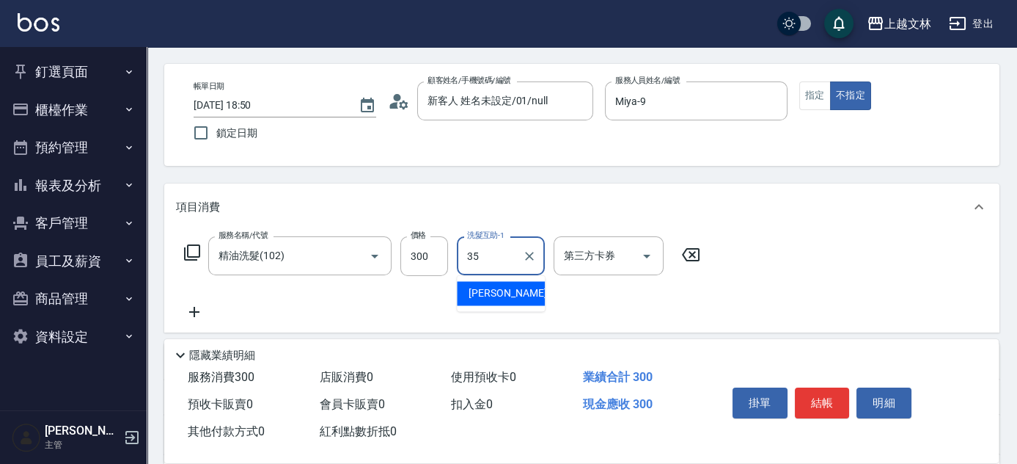
type input "[PERSON_NAME]-35"
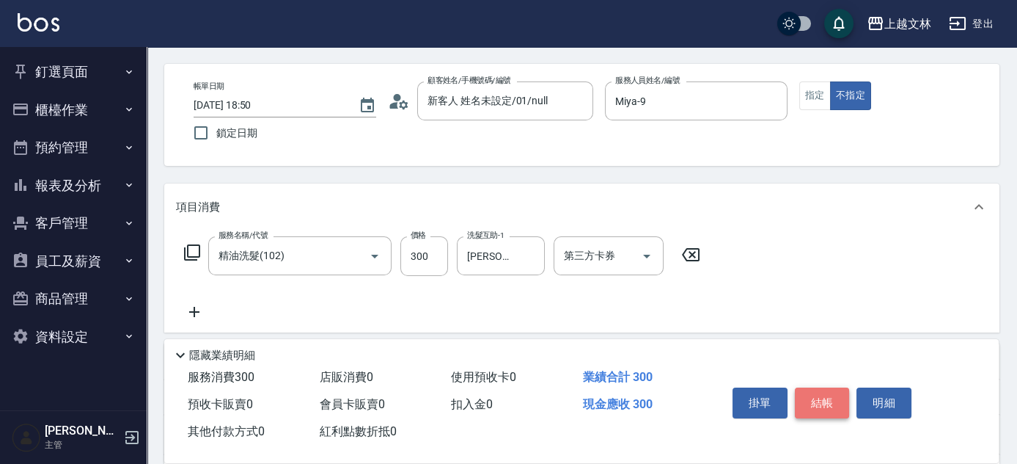
click at [819, 400] on button "結帳" at bounding box center [822, 402] width 55 height 31
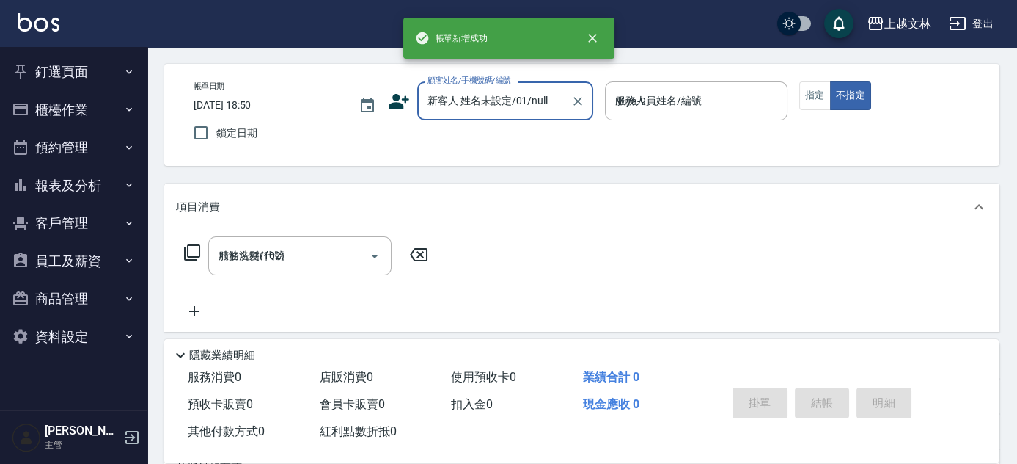
type input "[DATE] 18:51"
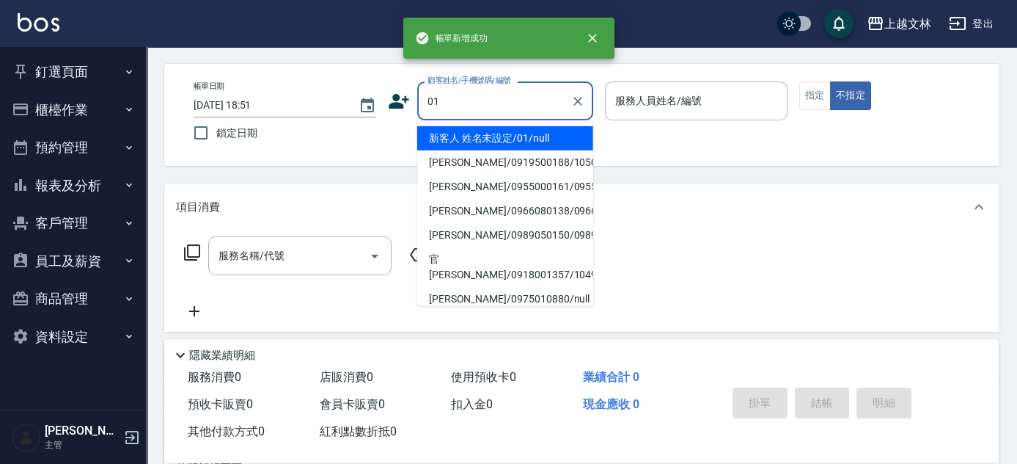
type input "01"
type input "9"
type input "新客人 姓名未設定/01/null"
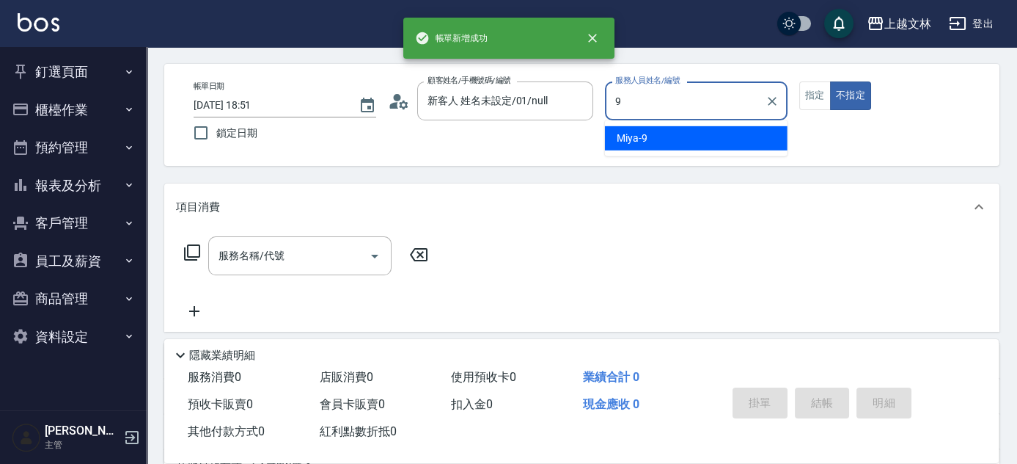
type input "Miya-9"
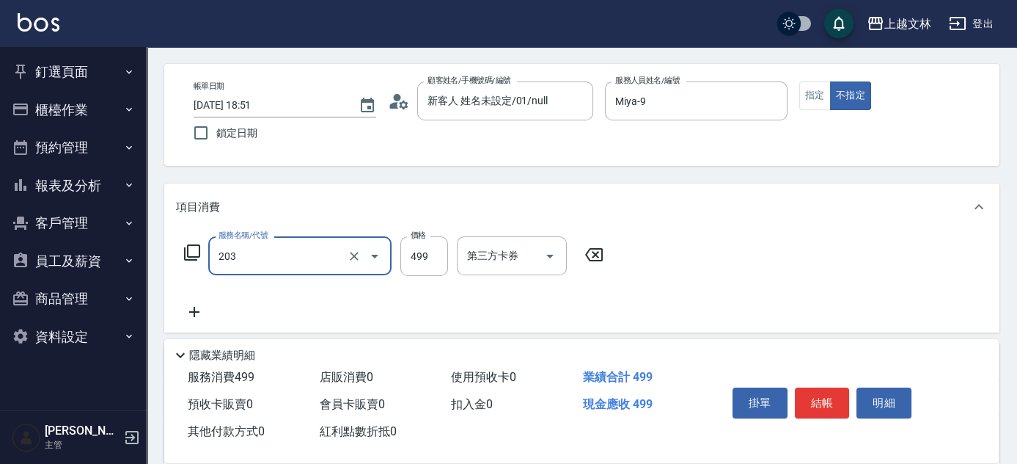
type input "B級洗+剪(203)"
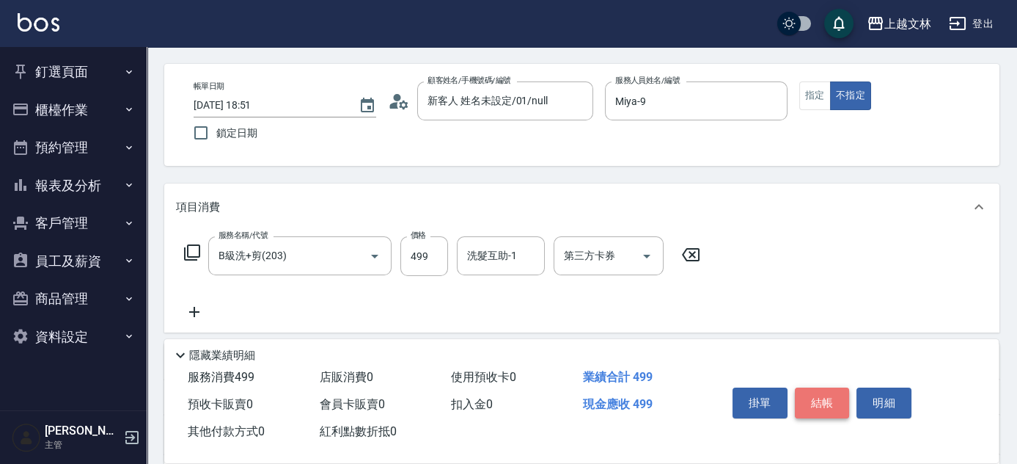
click at [818, 389] on button "結帳" at bounding box center [822, 402] width 55 height 31
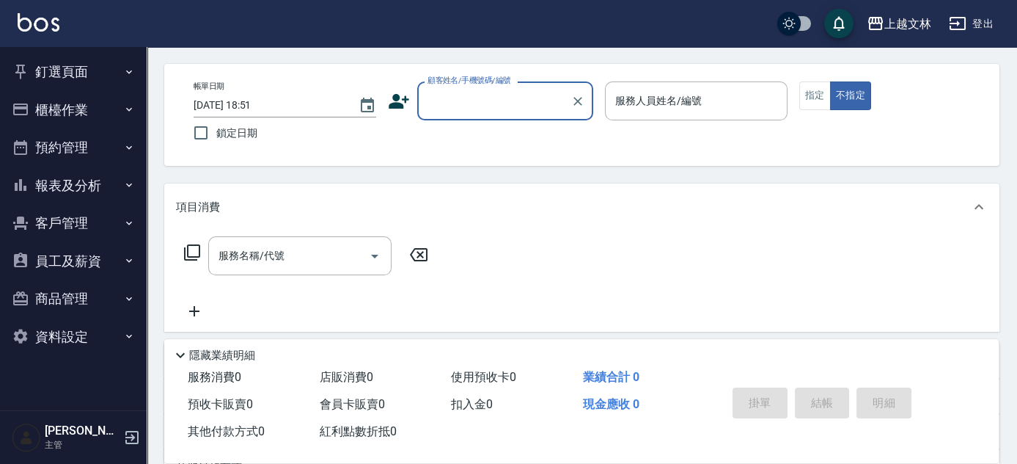
drag, startPoint x: 88, startPoint y: 183, endPoint x: 120, endPoint y: 167, distance: 36.1
click at [89, 185] on button "報表及分析" at bounding box center [73, 185] width 135 height 38
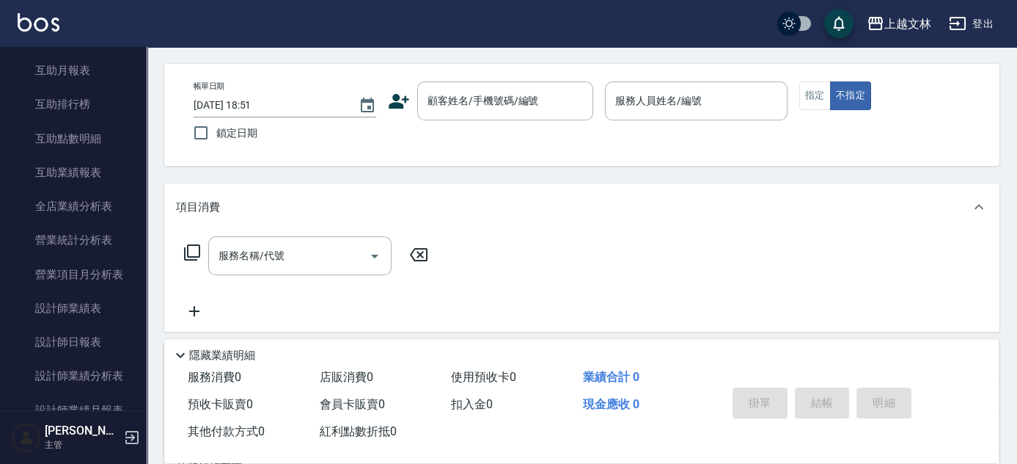
scroll to position [309, 0]
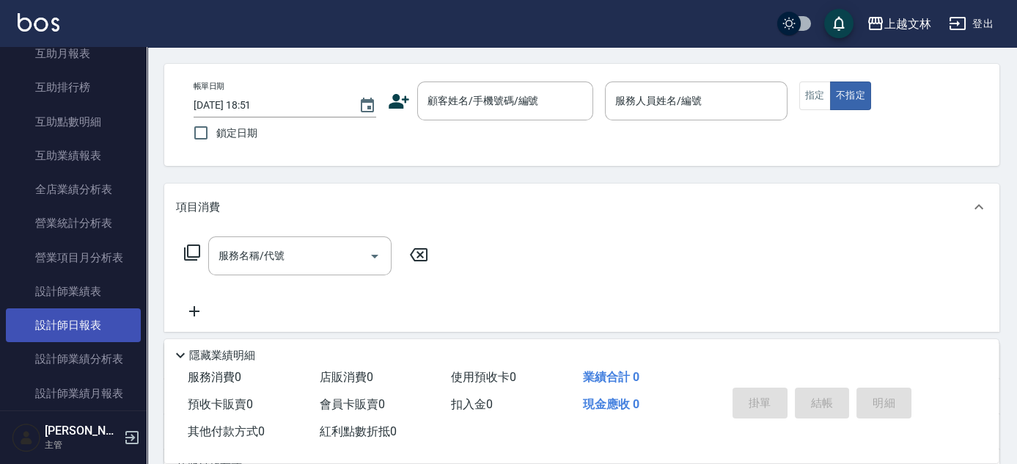
click at [66, 326] on link "設計師日報表" at bounding box center [73, 325] width 135 height 34
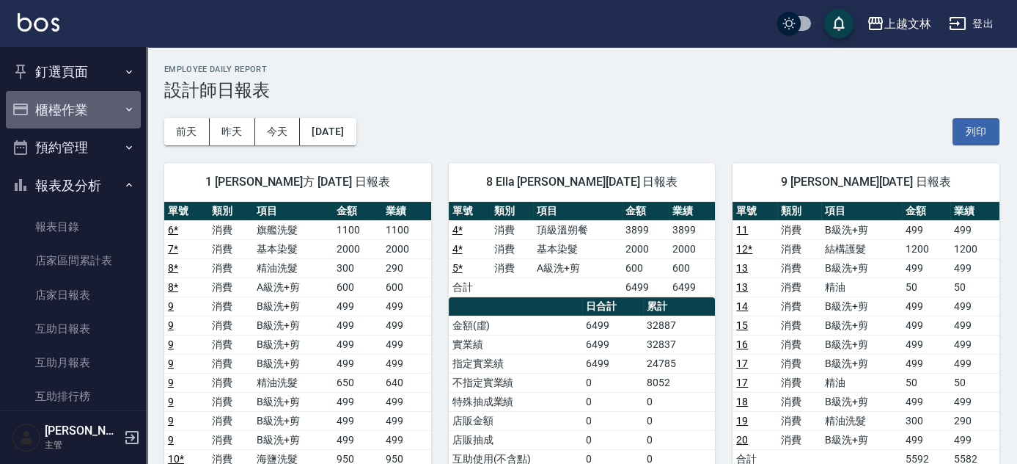
click at [79, 106] on button "櫃檯作業" at bounding box center [73, 110] width 135 height 38
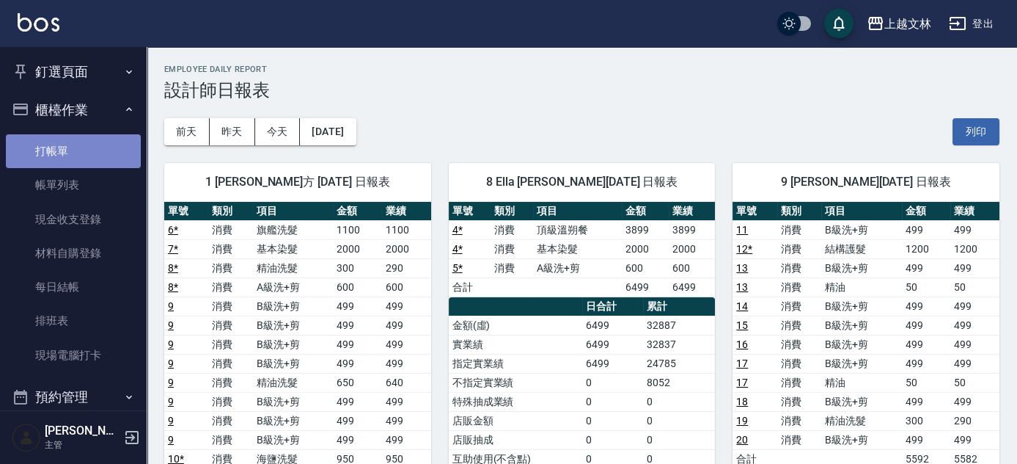
click at [79, 155] on link "打帳單" at bounding box center [73, 151] width 135 height 34
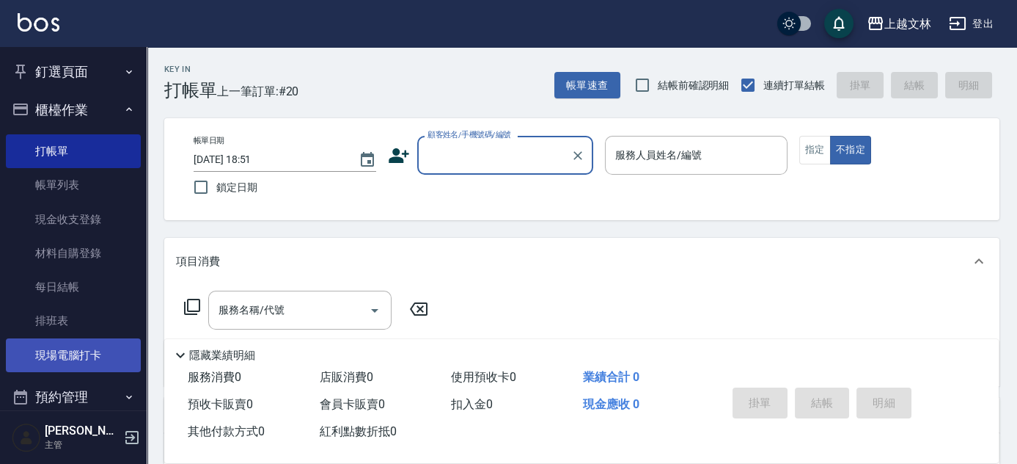
click at [76, 359] on link "現場電腦打卡" at bounding box center [73, 355] width 135 height 34
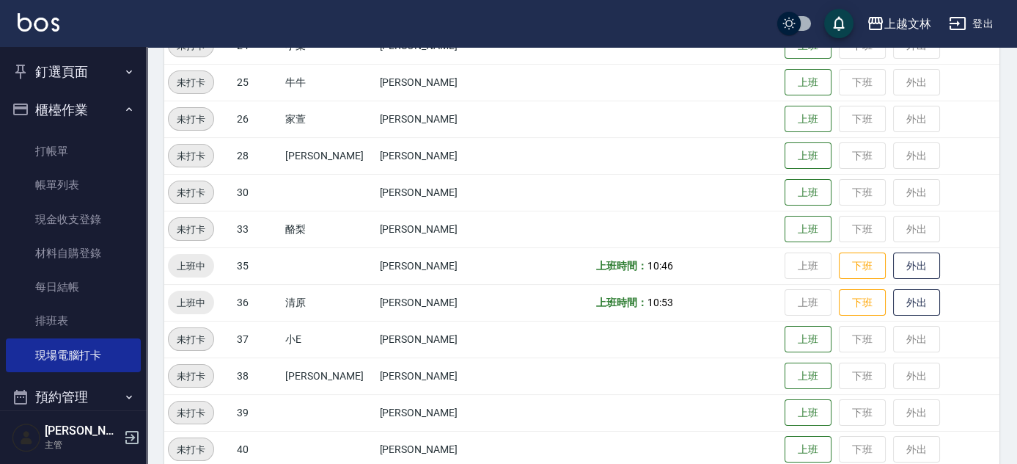
scroll to position [600, 0]
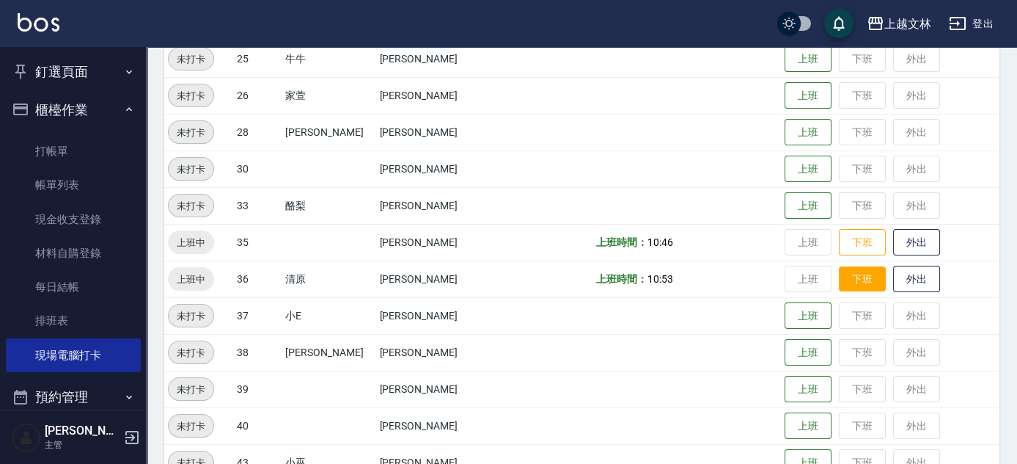
click at [846, 272] on button "下班" at bounding box center [862, 279] width 47 height 26
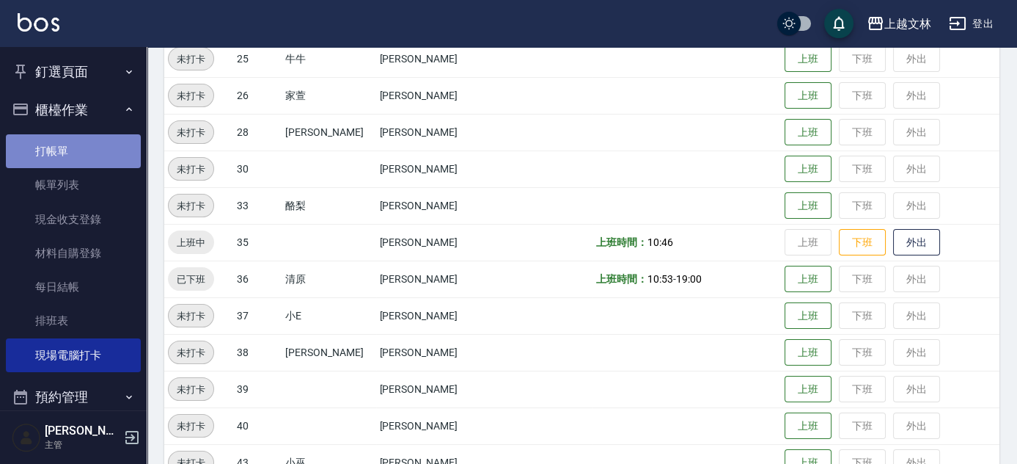
click at [103, 158] on link "打帳單" at bounding box center [73, 151] width 135 height 34
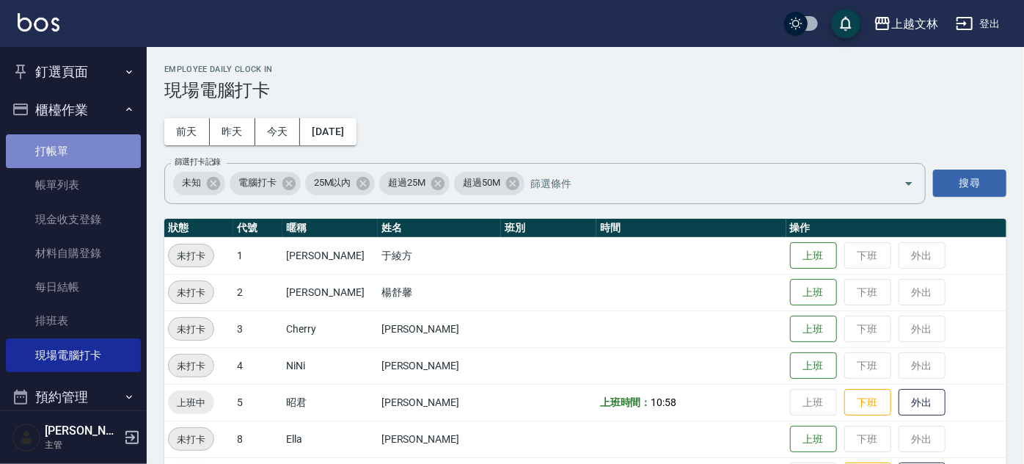
click at [101, 160] on link "打帳單" at bounding box center [73, 151] width 135 height 34
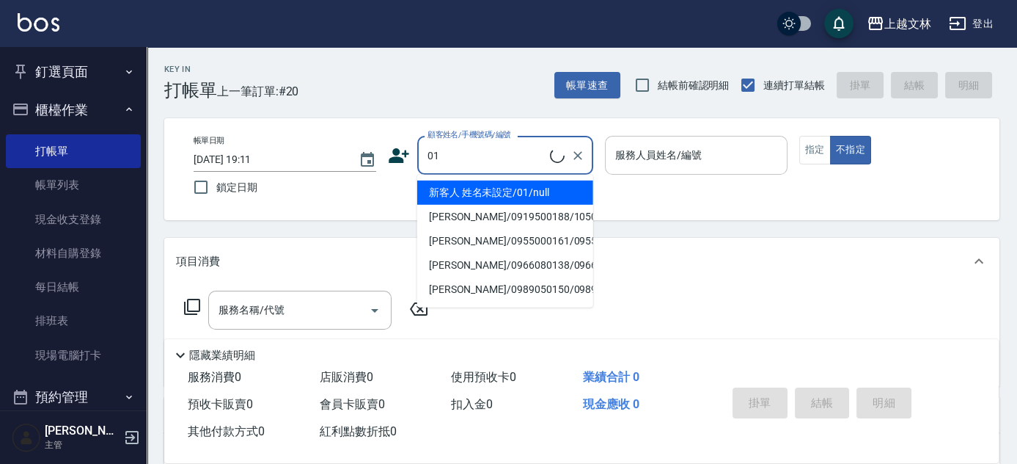
type input "新客人 姓名未設定/01/null"
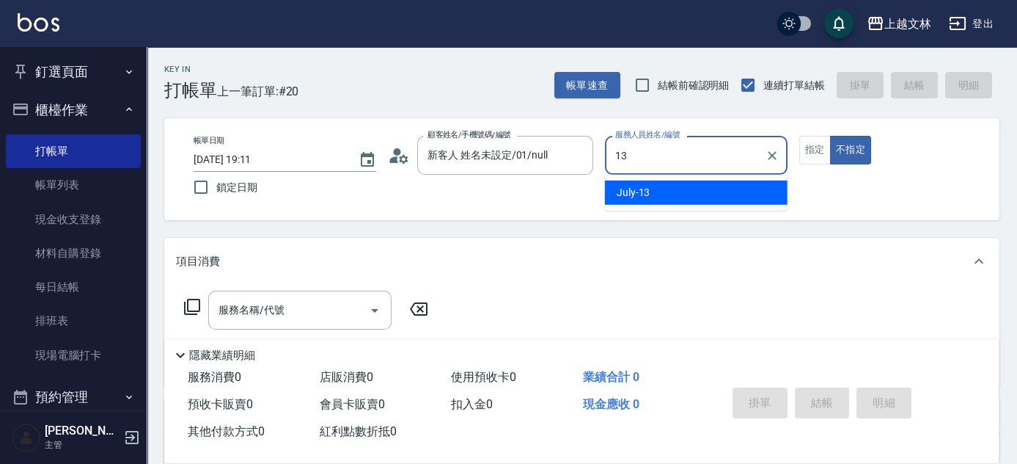
type input "July-13"
type button "false"
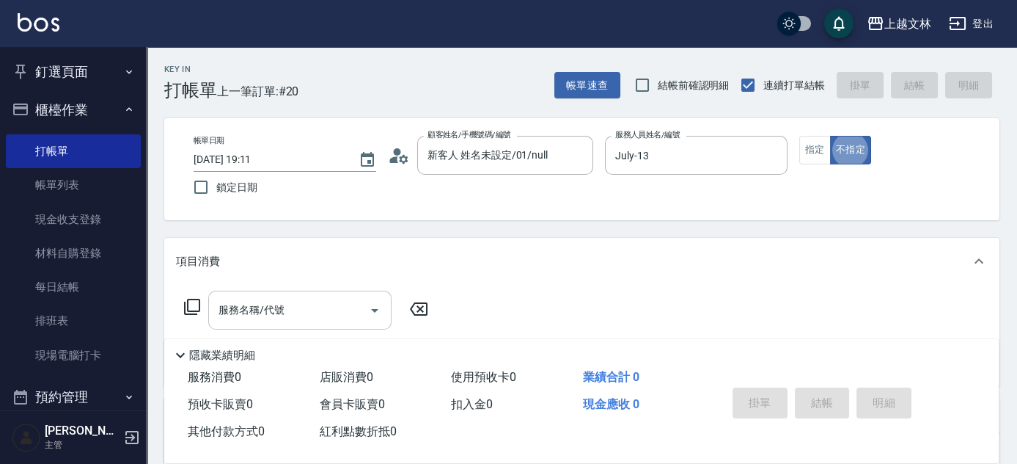
click at [289, 322] on input "服務名稱/代號" at bounding box center [289, 310] width 148 height 26
click at [197, 306] on icon at bounding box center [192, 307] width 18 height 18
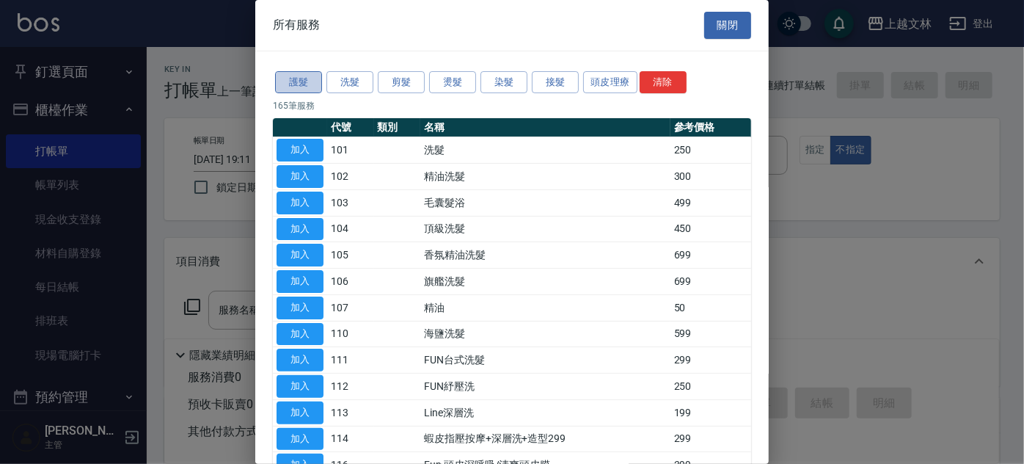
click at [287, 84] on button "護髮" at bounding box center [298, 82] width 47 height 23
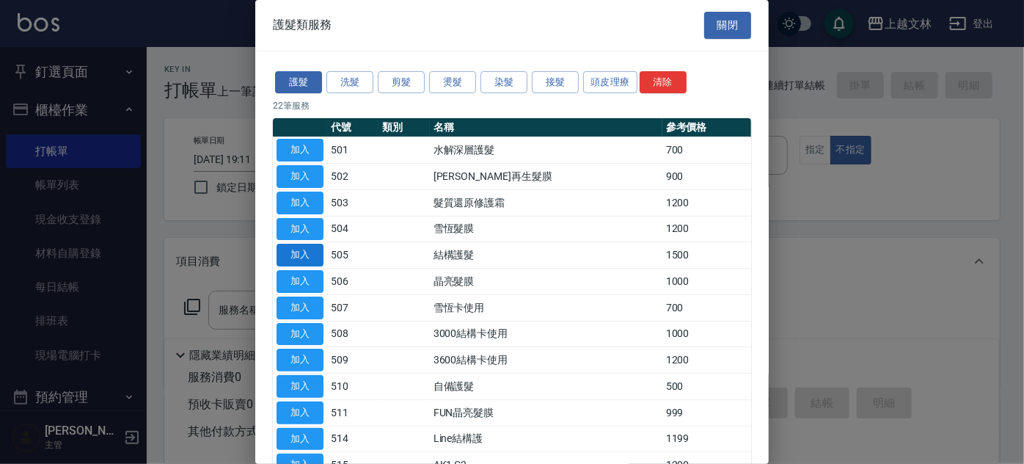
click at [304, 261] on button "加入" at bounding box center [300, 255] width 47 height 23
type input "結構護髮(505)"
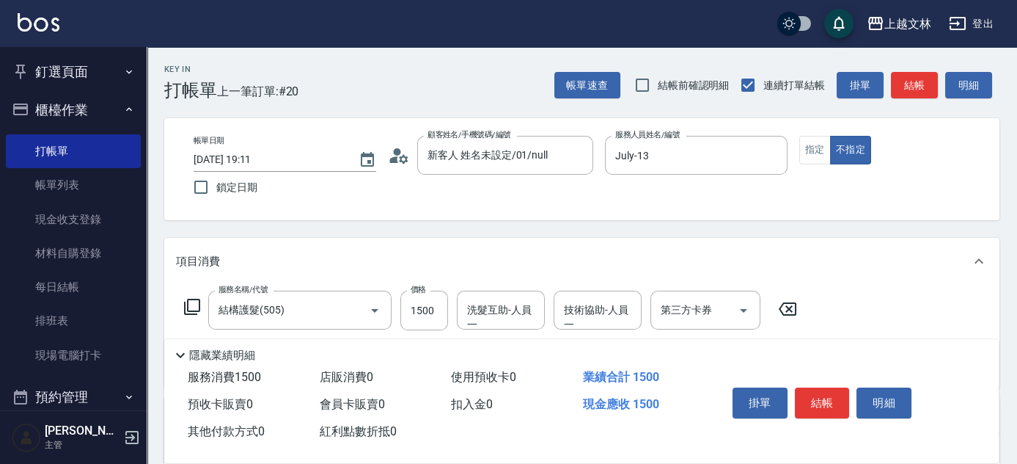
scroll to position [254, 0]
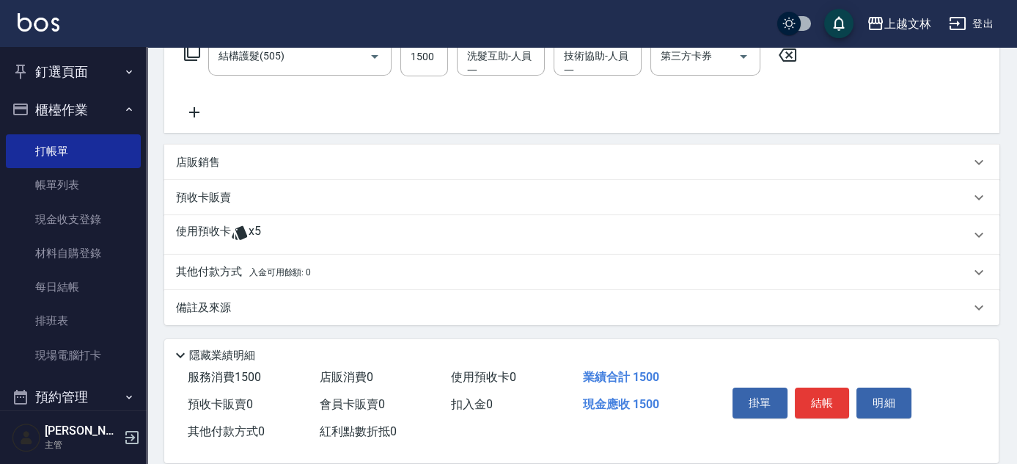
click at [197, 111] on icon at bounding box center [194, 112] width 10 height 10
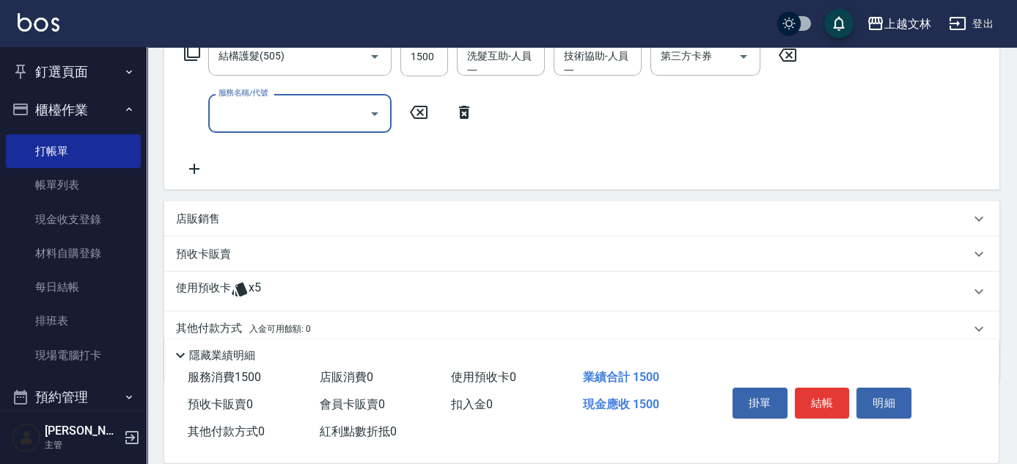
click at [255, 109] on input "服務名稱/代號" at bounding box center [289, 113] width 148 height 26
click at [428, 120] on input "2499" at bounding box center [424, 114] width 48 height 40
type input "嚴選染髮(402)"
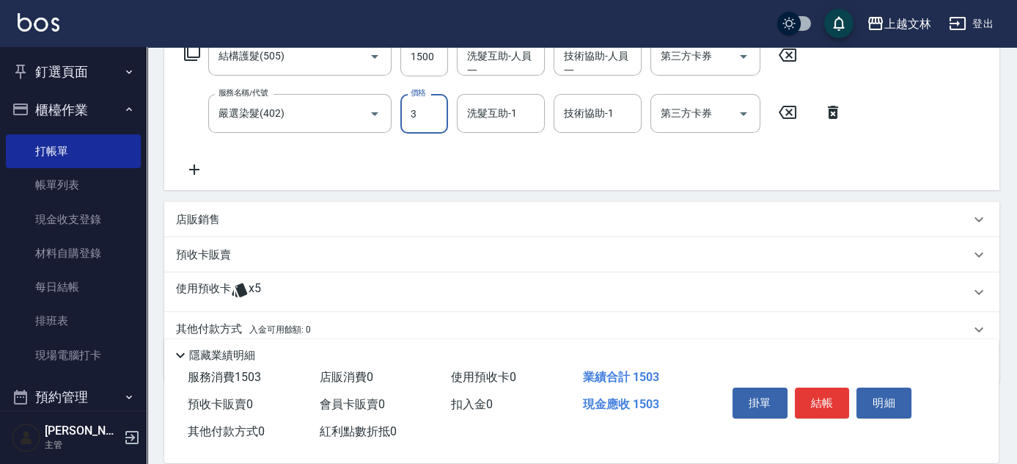
drag, startPoint x: 427, startPoint y: 119, endPoint x: 395, endPoint y: 119, distance: 31.5
click at [396, 119] on div "服務名稱/代號 嚴選染髮(402) 服務名稱/代號 價格 3 價格 洗髮互助-1 洗髮互助-1 技術協助-1 技術協助-1 第三方卡券 第三方卡券" at bounding box center [513, 114] width 675 height 40
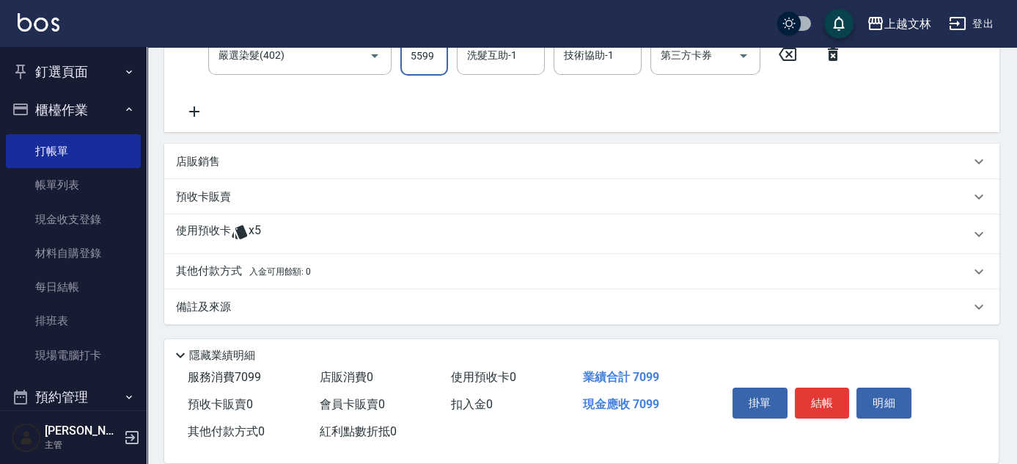
type input "5599"
click at [199, 271] on p "其他付款方式 入金可用餘額: 0" at bounding box center [243, 271] width 135 height 16
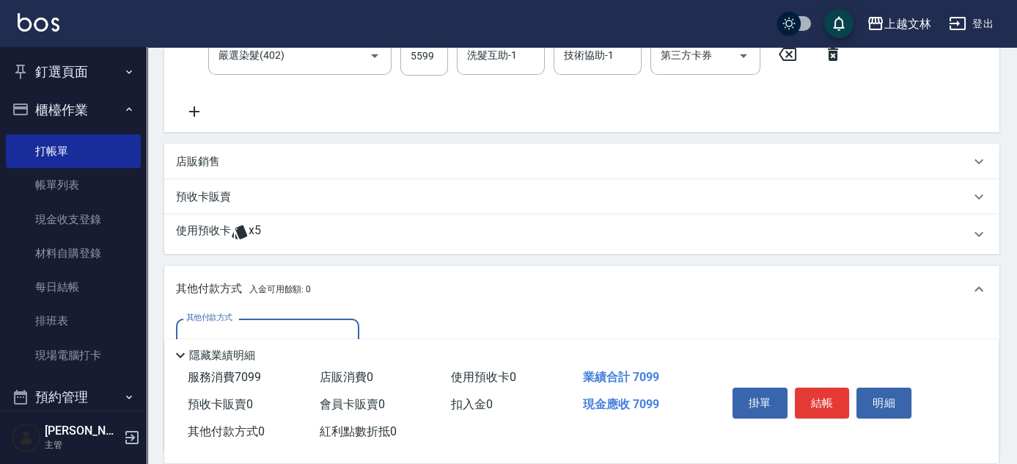
scroll to position [484, 0]
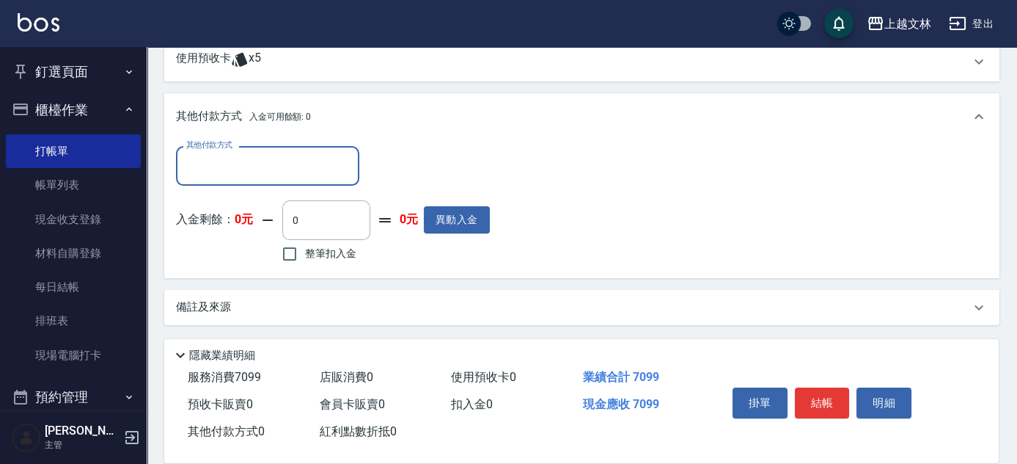
click at [233, 183] on div "其他付款方式" at bounding box center [267, 165] width 183 height 39
click at [235, 164] on input "其他付款方式" at bounding box center [268, 166] width 170 height 26
click at [249, 160] on input "其他付款方式" at bounding box center [268, 166] width 170 height 26
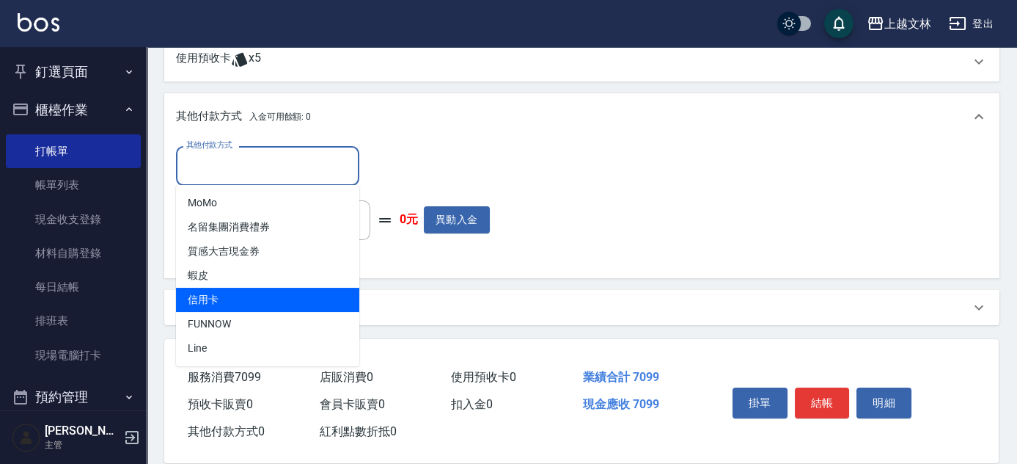
click at [227, 299] on span "信用卡" at bounding box center [267, 300] width 183 height 24
type input "信用卡"
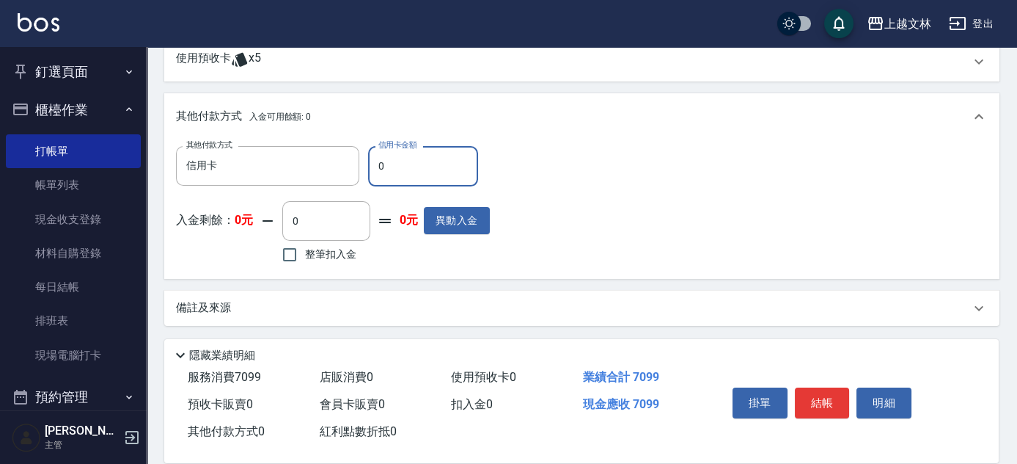
click at [395, 177] on input "0" at bounding box center [423, 166] width 110 height 40
type input "7099"
click at [824, 415] on div "掛單 結帳 明細" at bounding box center [822, 404] width 191 height 46
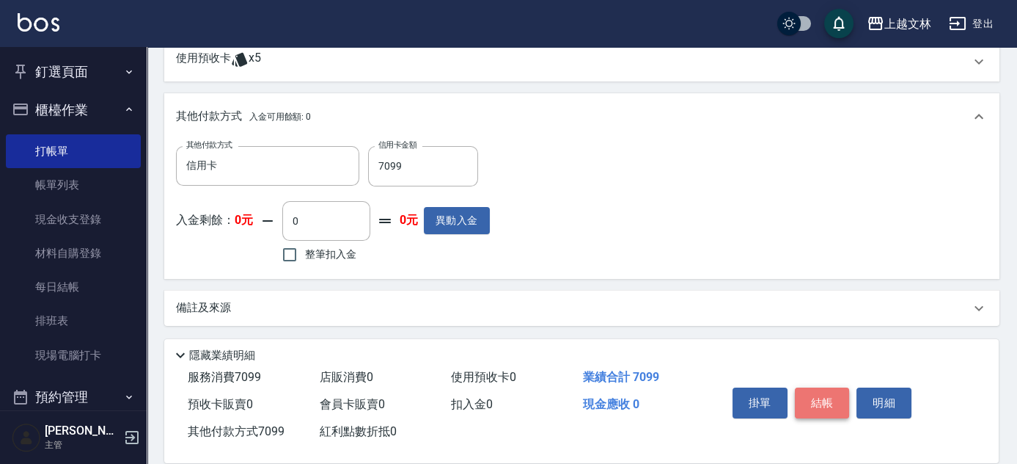
click at [825, 409] on button "結帳" at bounding box center [822, 402] width 55 height 31
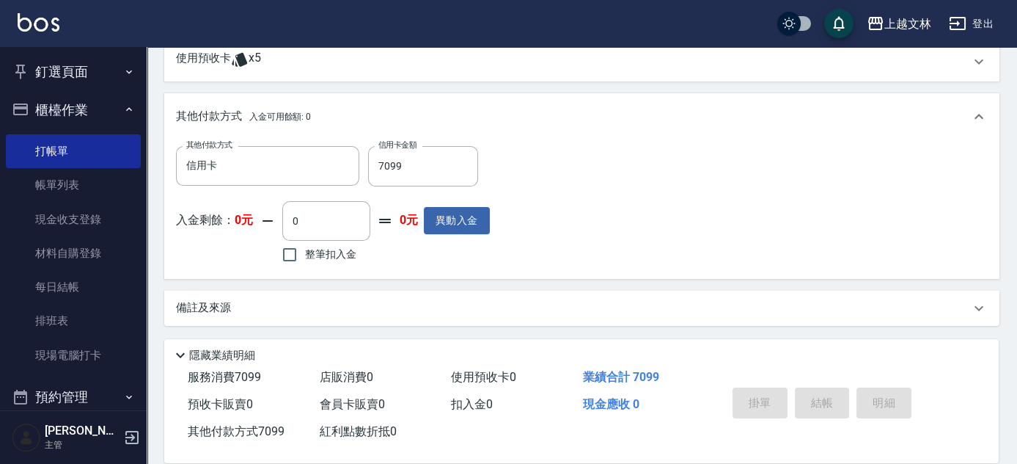
type input "[DATE] 19:12"
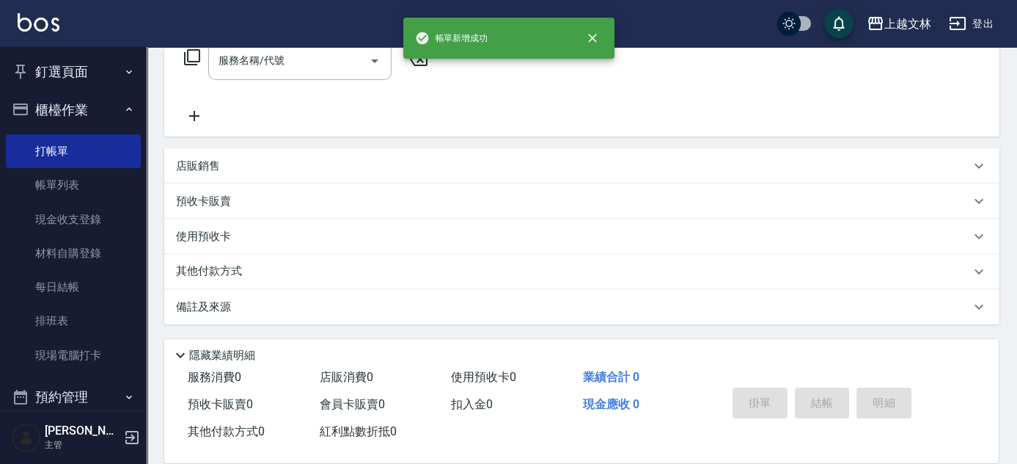
scroll to position [0, 0]
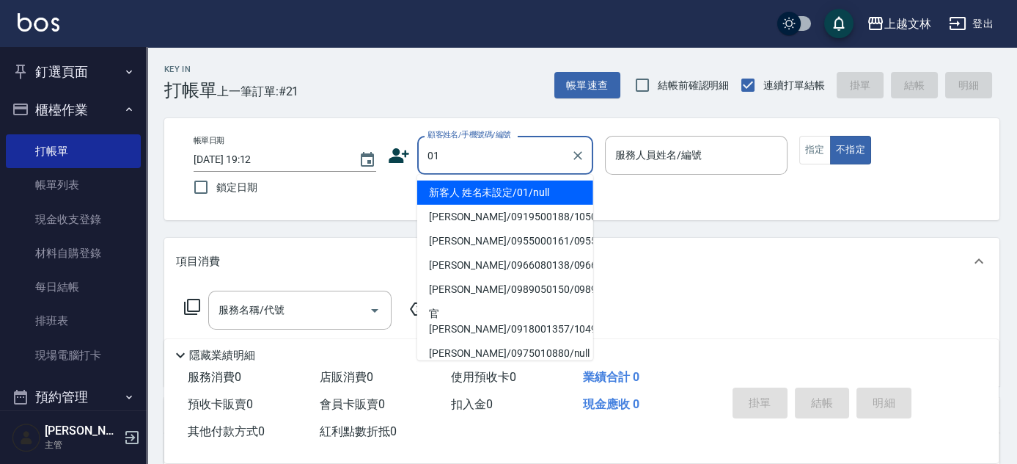
type input "新客人 姓名未設定/01/null"
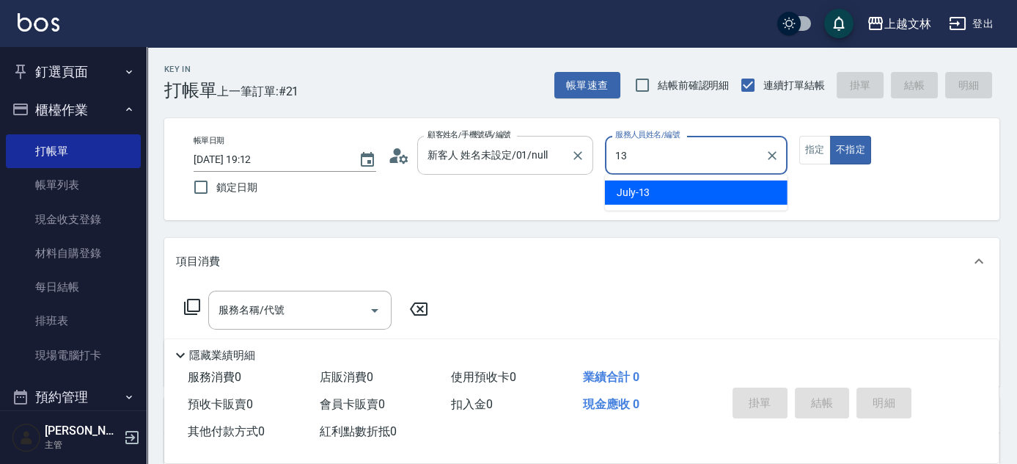
type input "July-13"
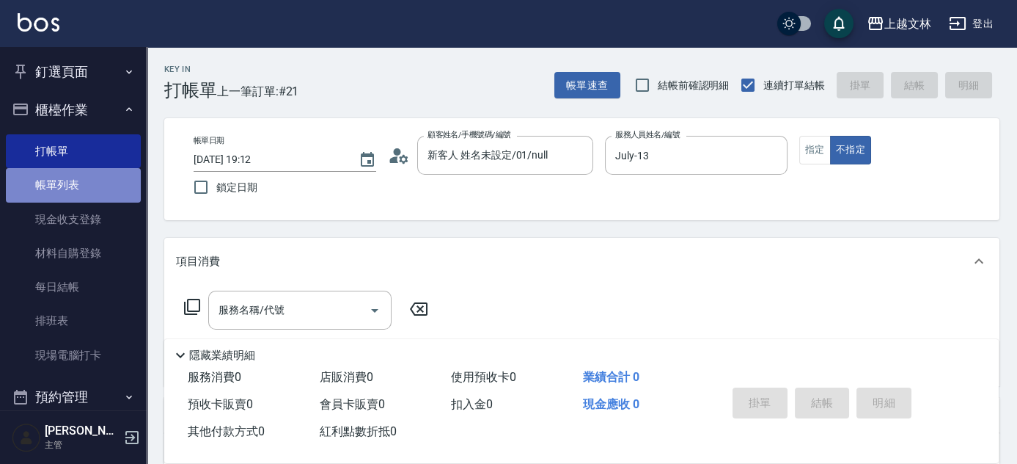
click at [81, 197] on link "帳單列表" at bounding box center [73, 185] width 135 height 34
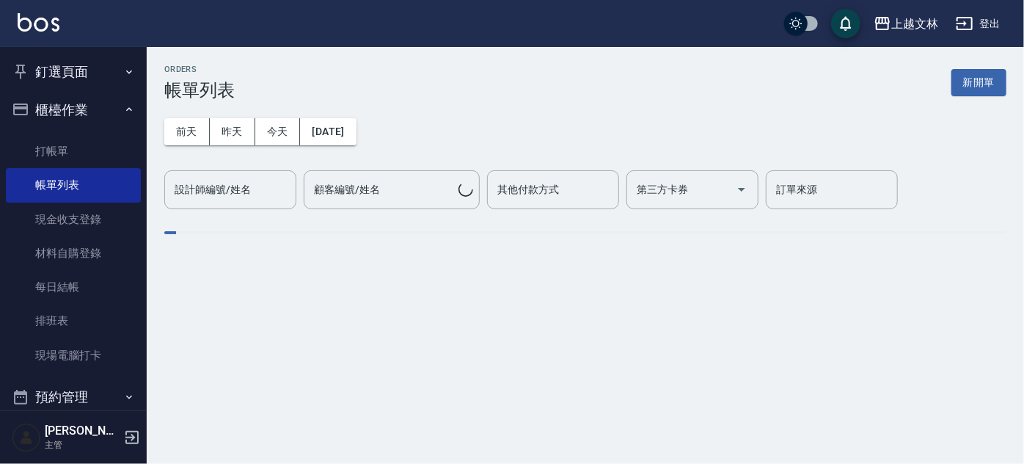
click at [1017, 439] on div "ORDERS 帳單列表 新開單 [DATE] [DATE] [DATE] [DATE] 設計師編號/姓名 設計師編號/姓名 顧客編號/姓名 顧客編號/姓名 其…" at bounding box center [512, 232] width 1024 height 464
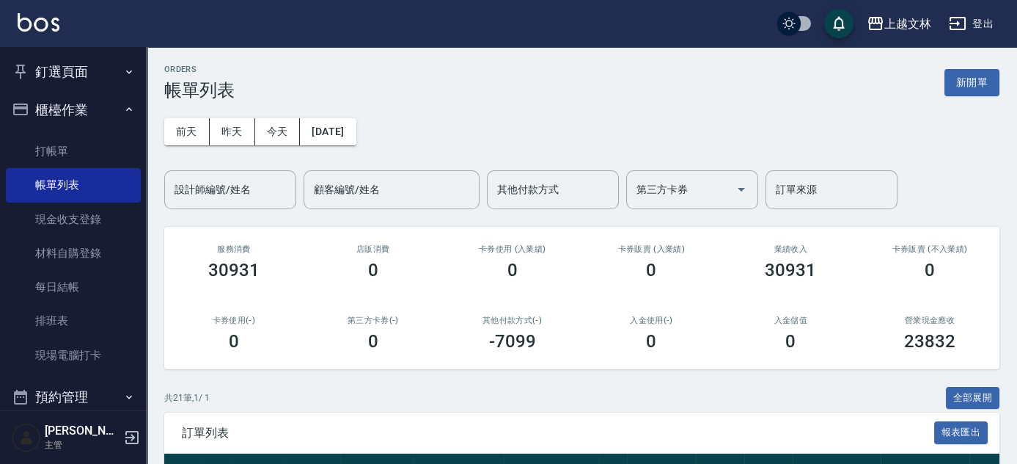
scroll to position [405, 0]
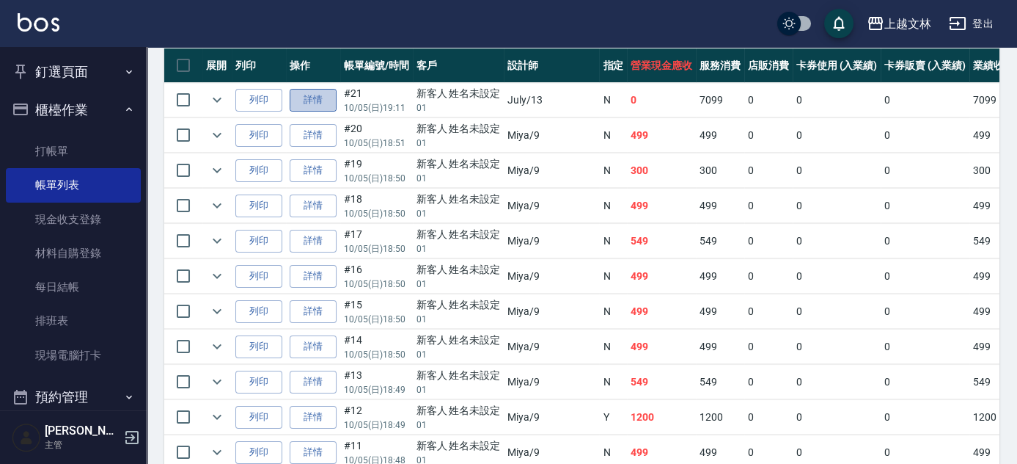
click at [313, 105] on link "詳情" at bounding box center [313, 100] width 47 height 23
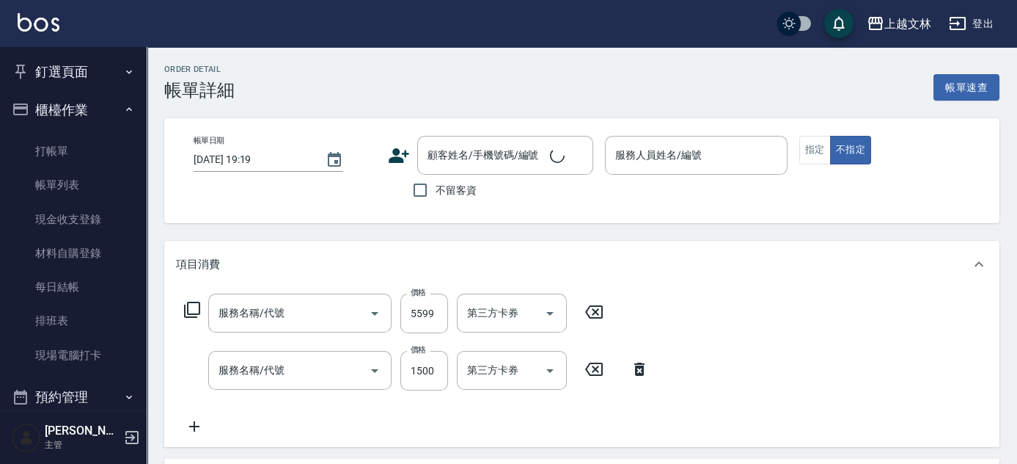
type input "[DATE] 19:11"
type input "July-13"
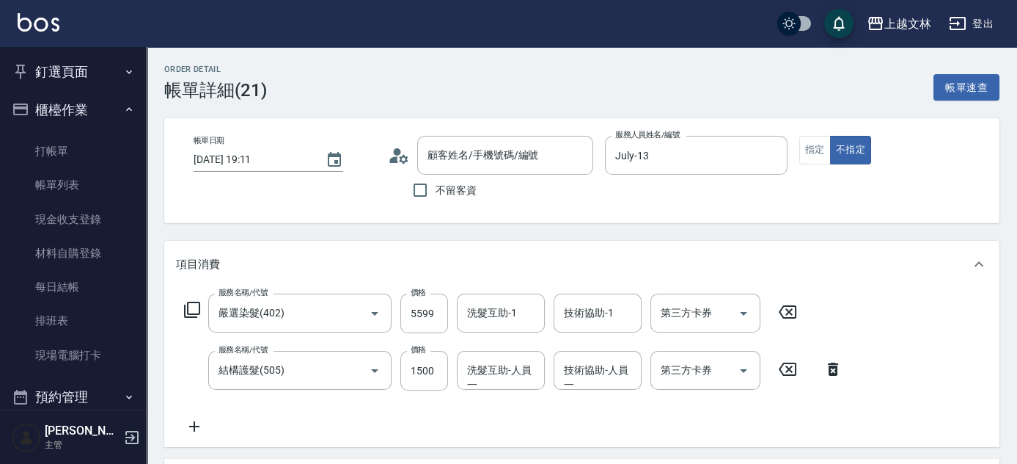
type input "嚴選染髮(402)"
type input "結構護髮(505)"
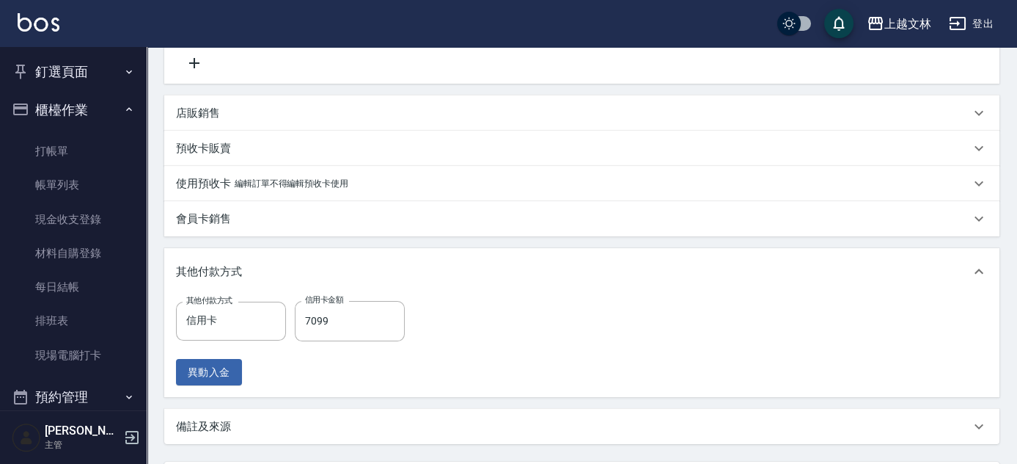
type input "新客人 姓名未設定/01/null"
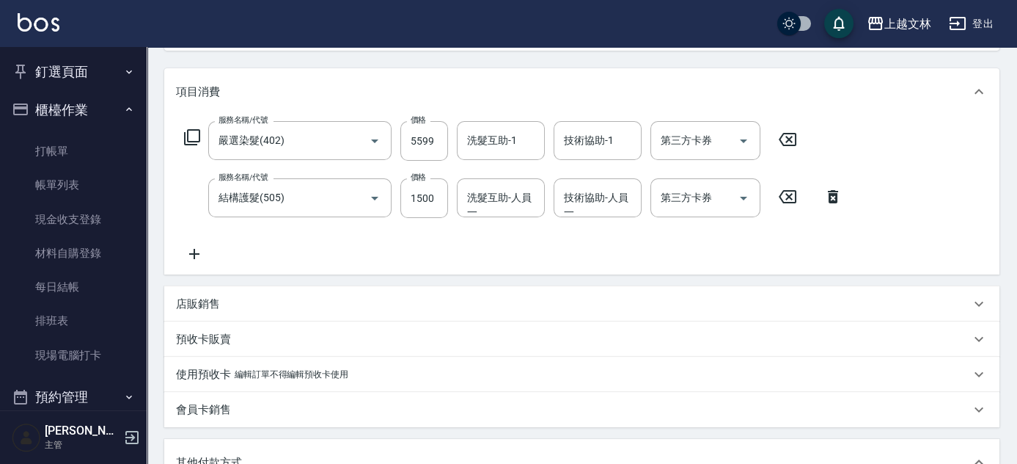
scroll to position [141, 0]
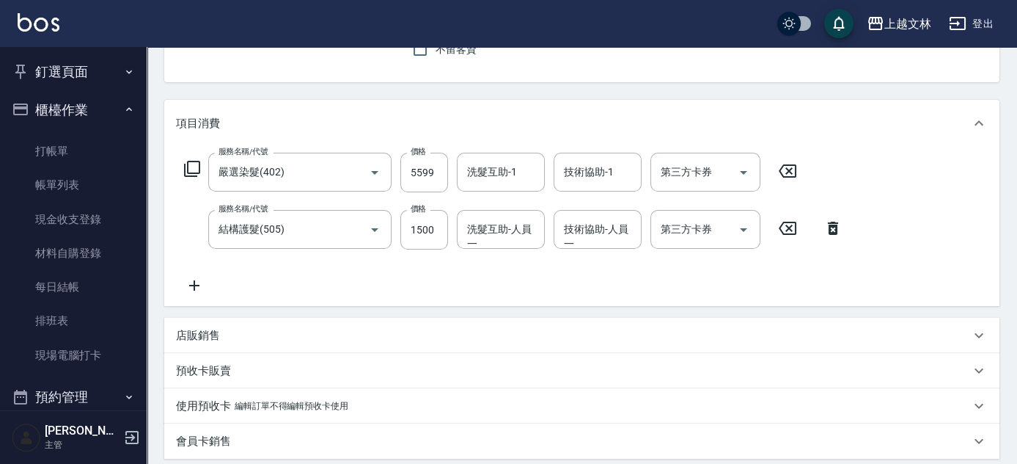
click at [359, 338] on div "店販銷售" at bounding box center [573, 335] width 794 height 15
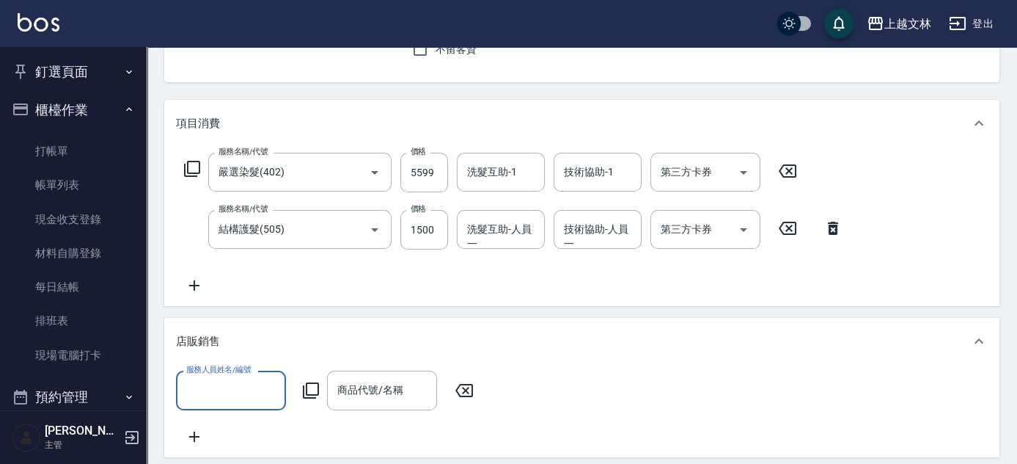
scroll to position [0, 0]
type input "July-13"
click at [306, 387] on icon at bounding box center [311, 390] width 16 height 16
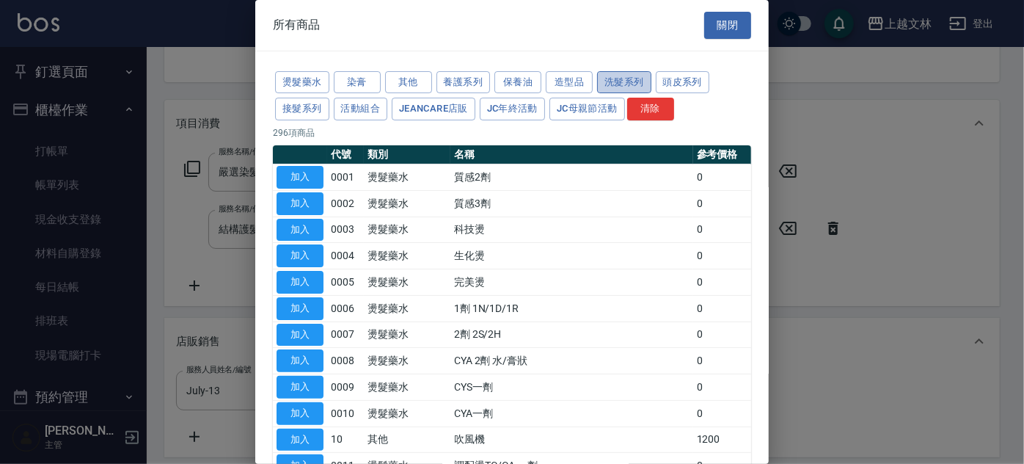
click at [612, 77] on button "洗髮系列" at bounding box center [624, 82] width 54 height 23
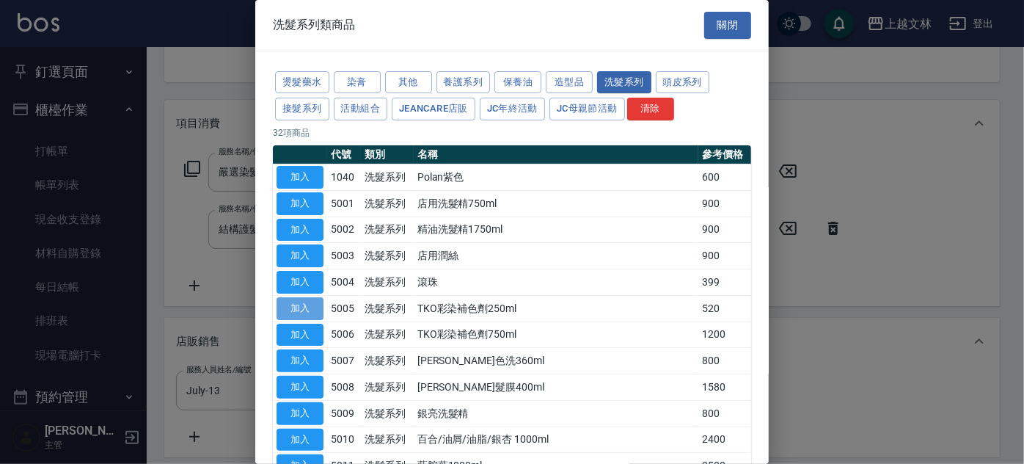
click at [304, 303] on button "加入" at bounding box center [300, 308] width 47 height 23
type input "TKO彩染補色劑250ml"
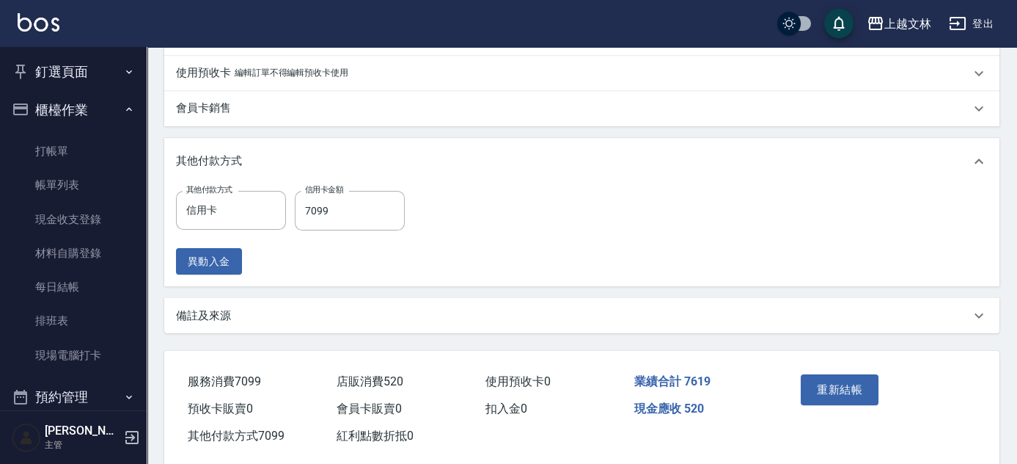
scroll to position [598, 0]
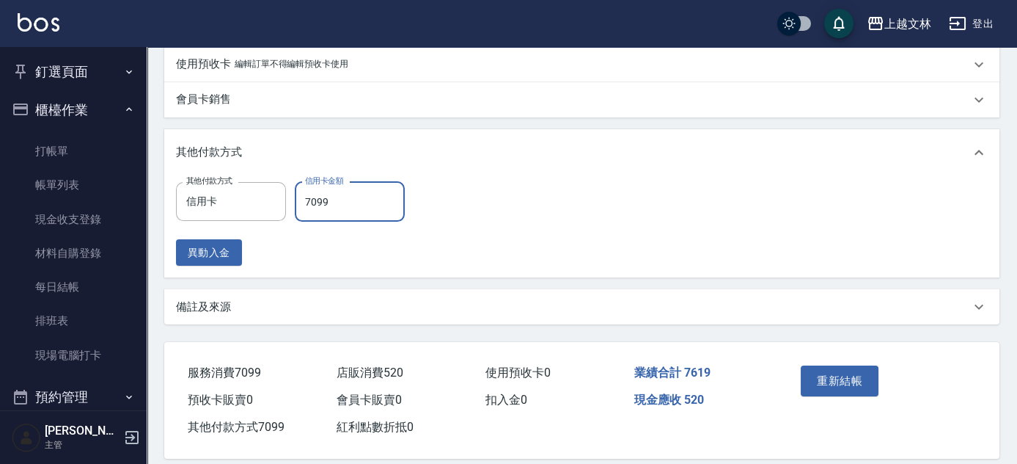
click at [359, 215] on input "7099" at bounding box center [350, 202] width 110 height 40
type input "7619"
click at [824, 394] on button "重新結帳" at bounding box center [840, 380] width 78 height 31
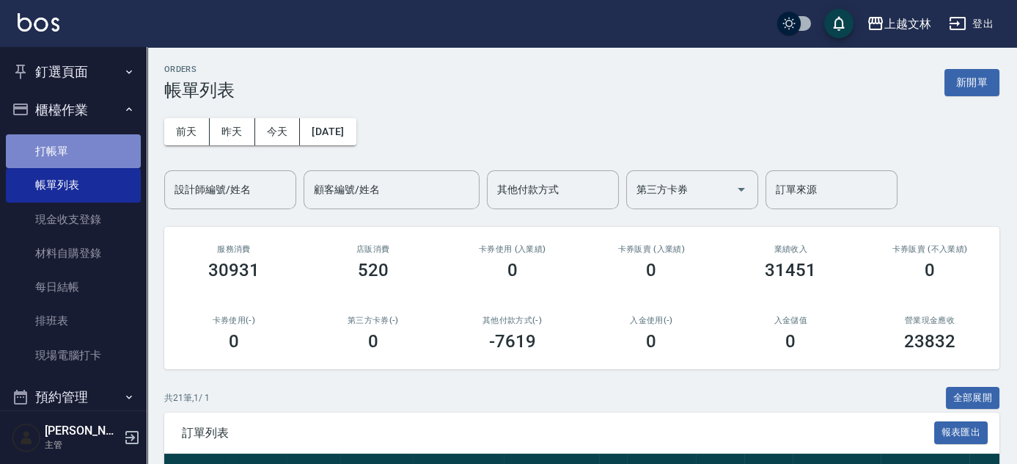
click at [101, 148] on link "打帳單" at bounding box center [73, 151] width 135 height 34
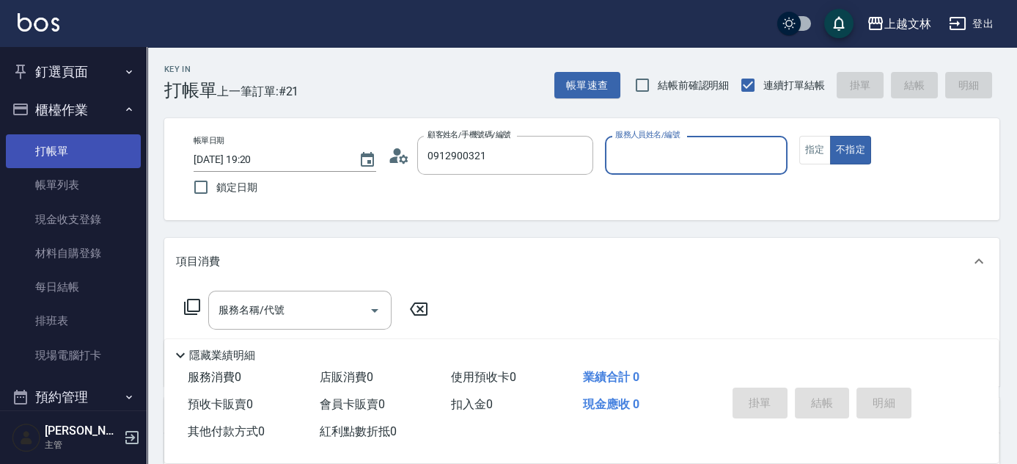
type input "[PERSON_NAME]/0912900321/null"
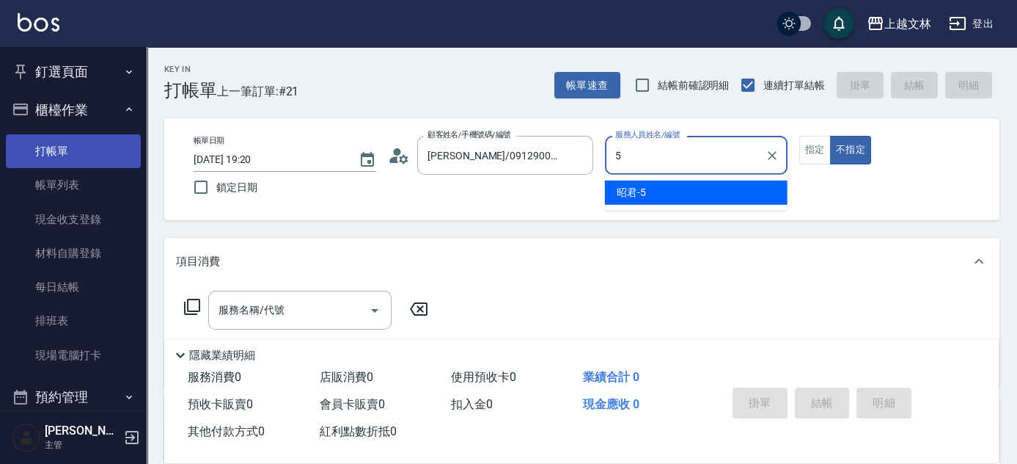
type input "5"
type button "false"
type input "昭君-5"
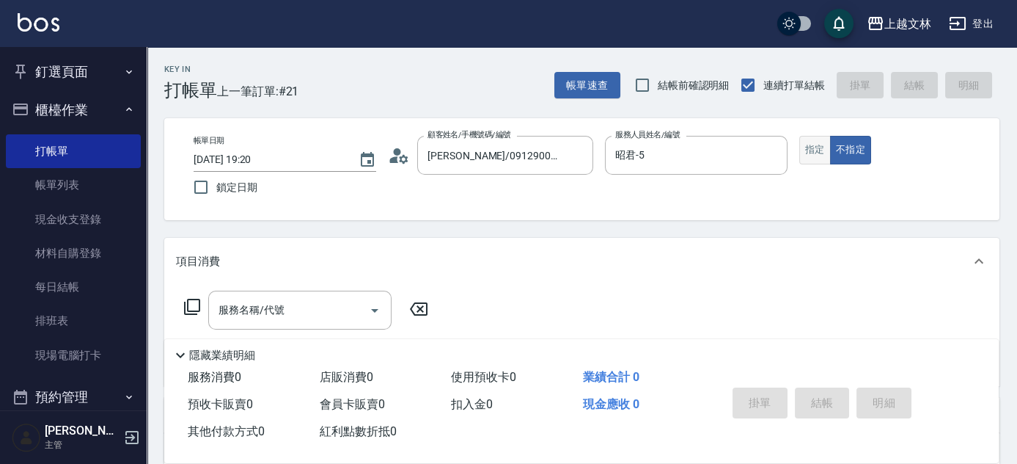
click at [802, 154] on button "指定" at bounding box center [815, 150] width 32 height 29
click at [193, 307] on icon at bounding box center [192, 307] width 18 height 18
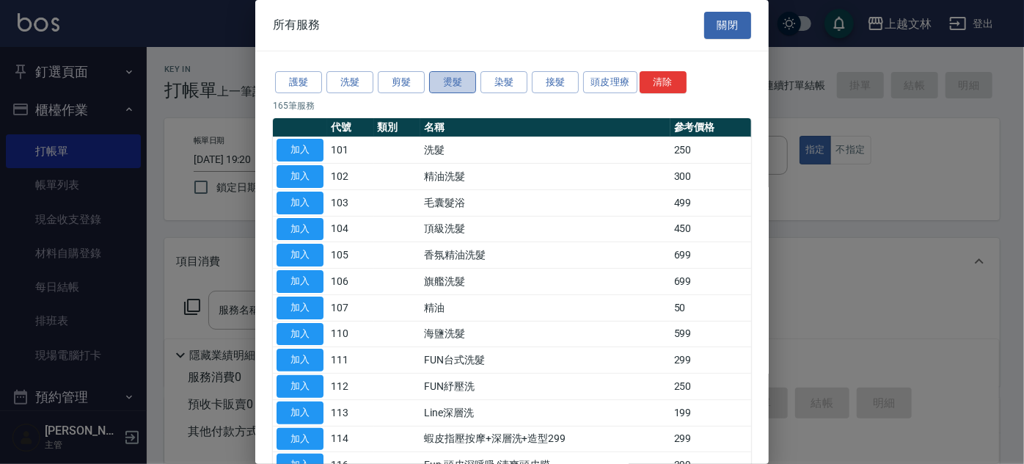
click at [455, 82] on button "燙髮" at bounding box center [452, 82] width 47 height 23
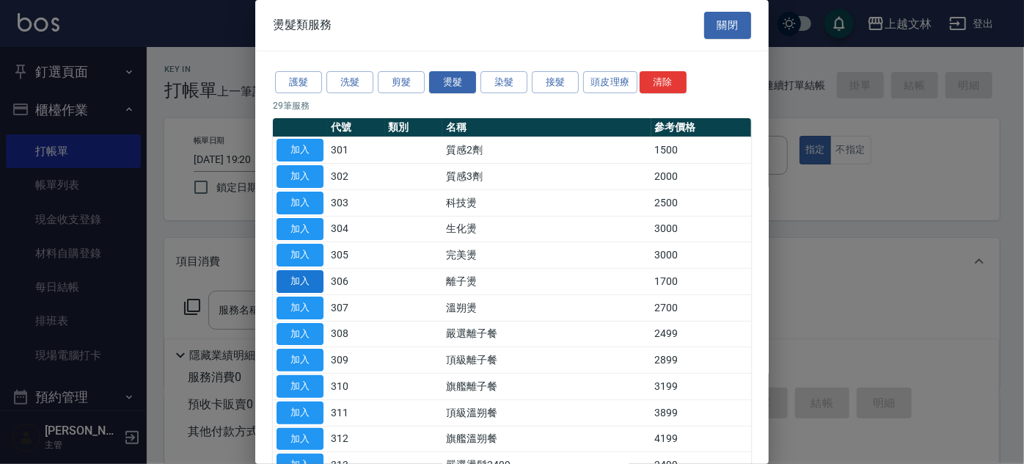
click at [304, 282] on button "加入" at bounding box center [300, 281] width 47 height 23
type input "離子燙(306)"
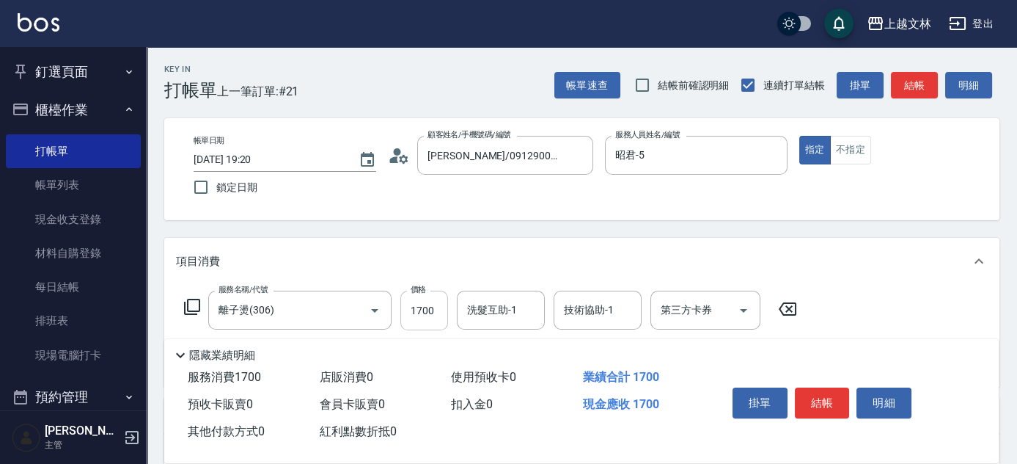
click at [430, 321] on input "1700" at bounding box center [424, 310] width 48 height 40
type input "2199"
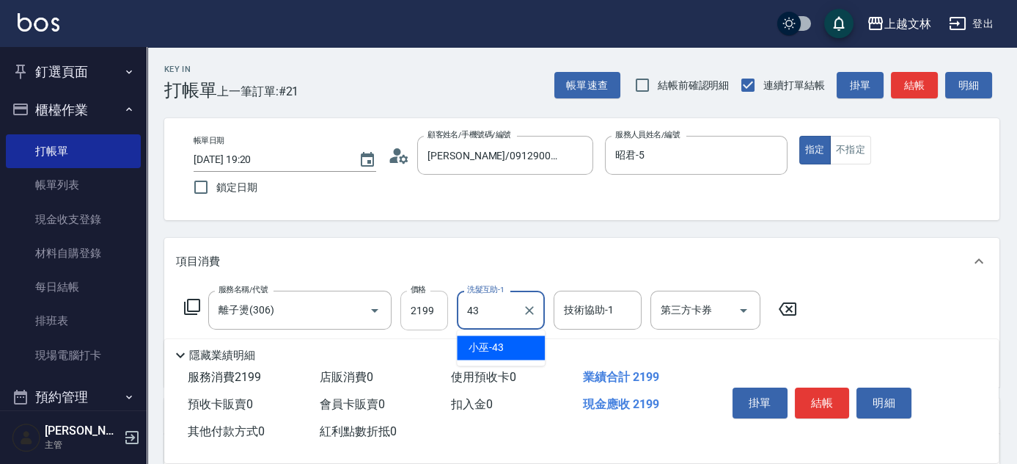
type input "小巫-43"
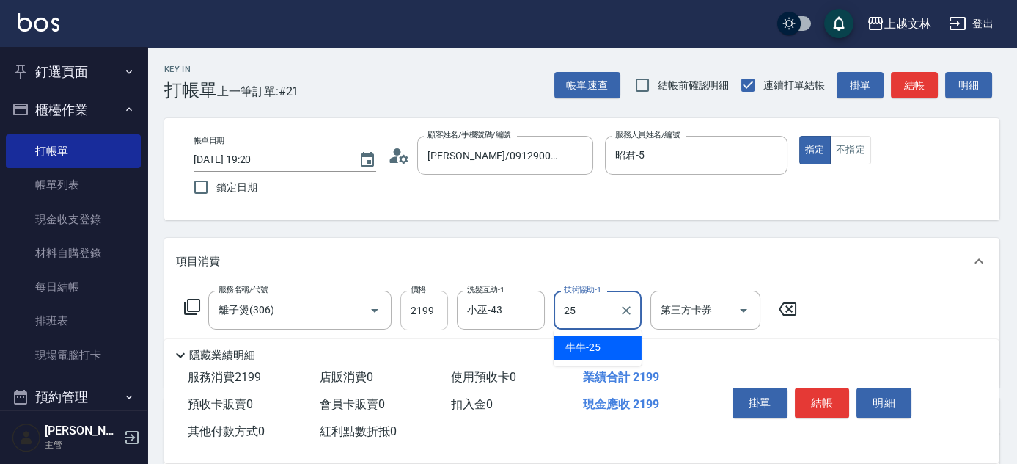
type input "牛牛-25"
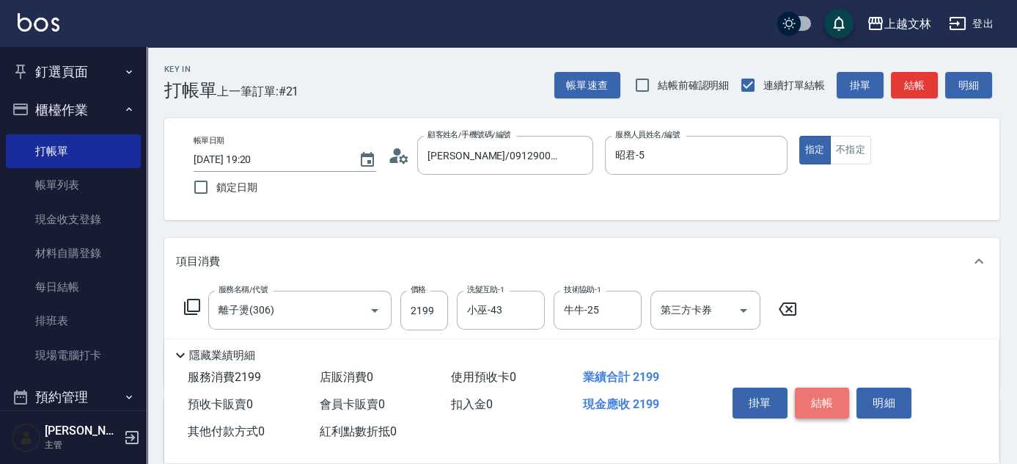
click at [828, 395] on button "結帳" at bounding box center [822, 402] width 55 height 31
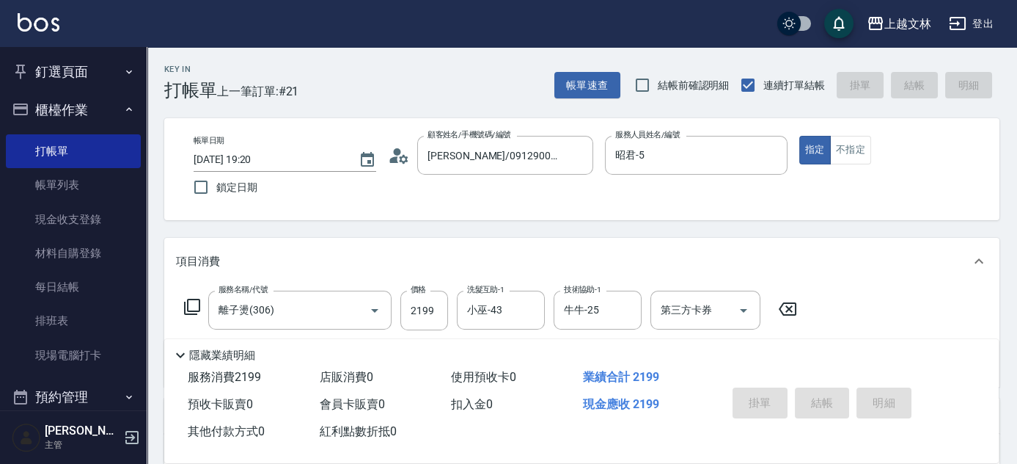
type input "[DATE] 19:31"
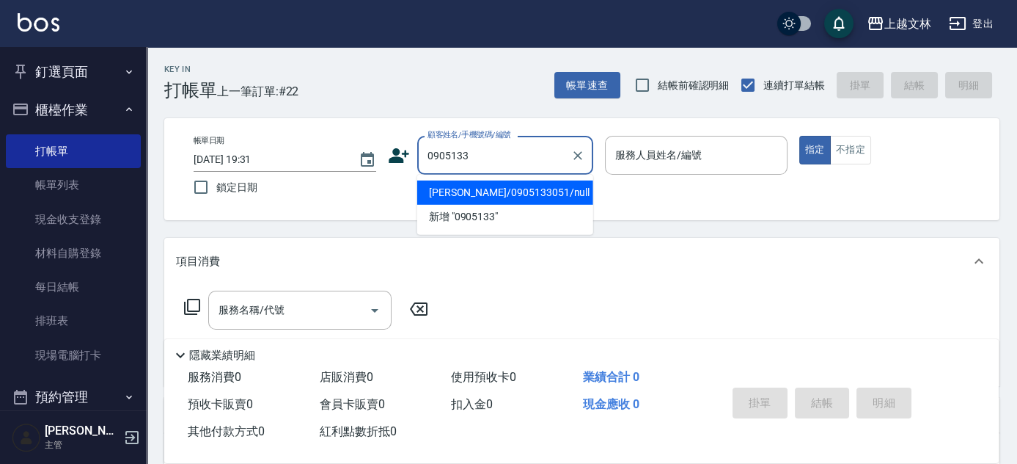
click at [514, 190] on li "[PERSON_NAME]/0905133051/null" at bounding box center [505, 192] width 176 height 24
type input "[PERSON_NAME]/0905133051/null"
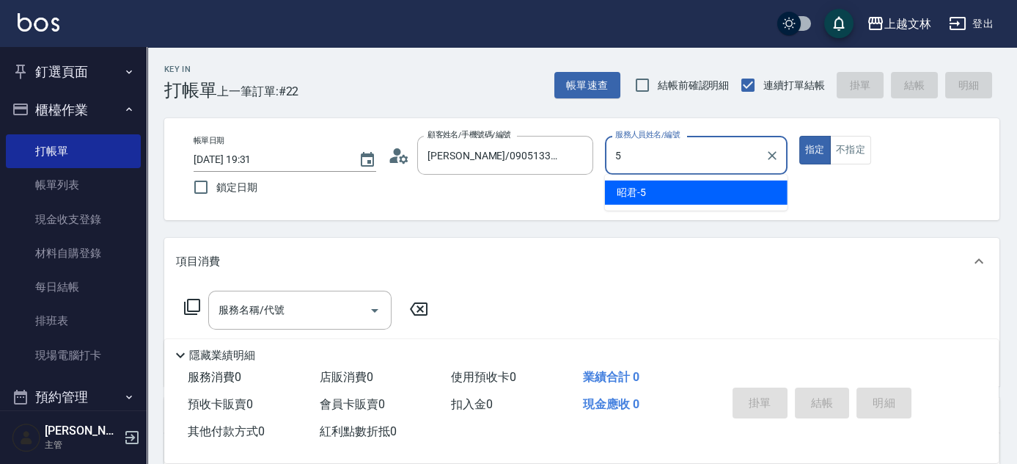
type input "5"
type button "true"
type input "昭君-5"
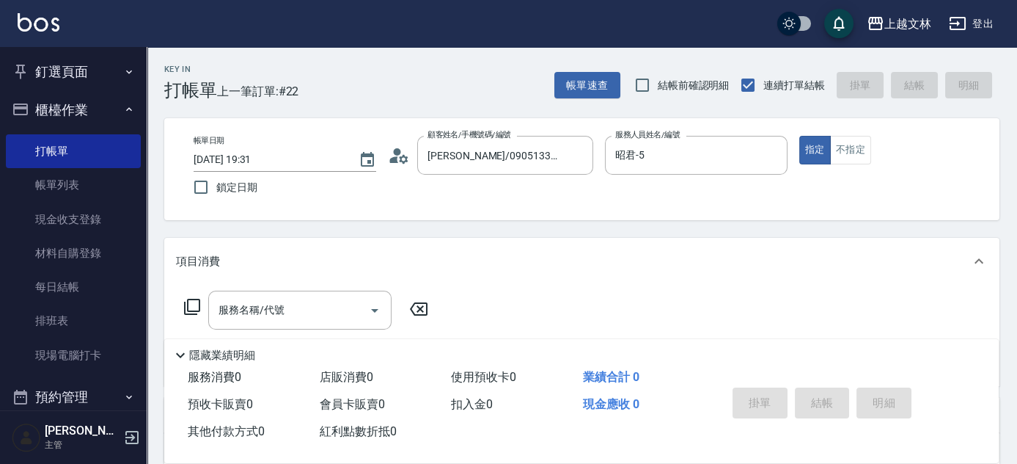
click at [193, 310] on icon at bounding box center [192, 307] width 18 height 18
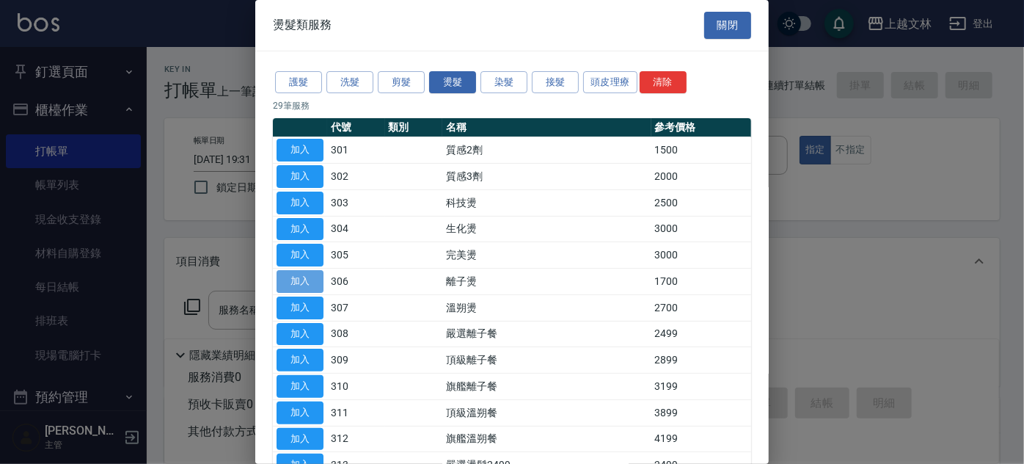
click at [317, 285] on button "加入" at bounding box center [300, 281] width 47 height 23
type input "離子燙(306)"
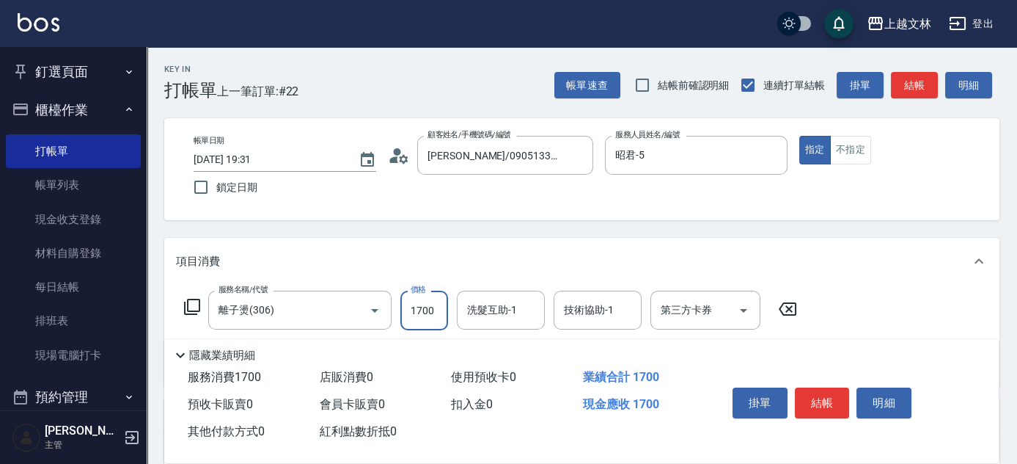
click at [426, 321] on input "1700" at bounding box center [424, 310] width 48 height 40
type input "2199"
click at [827, 406] on button "結帳" at bounding box center [822, 402] width 55 height 31
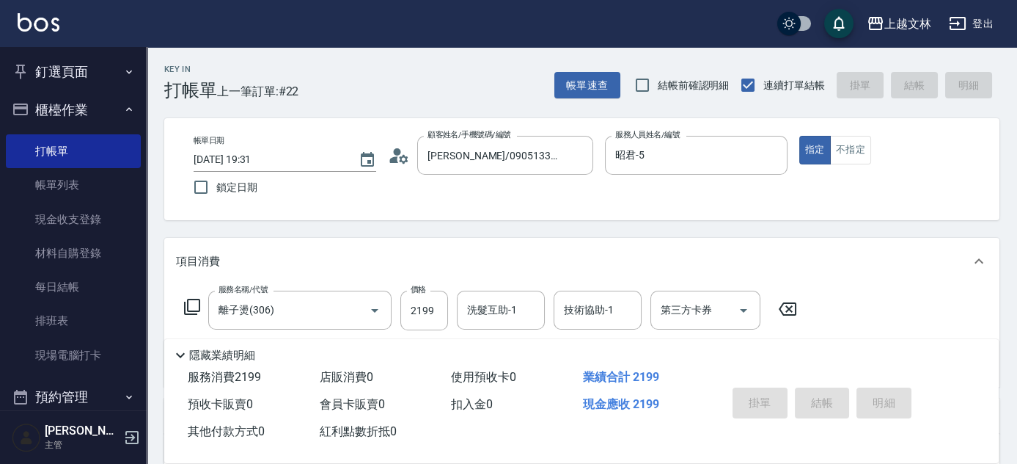
type input "[DATE] 19:32"
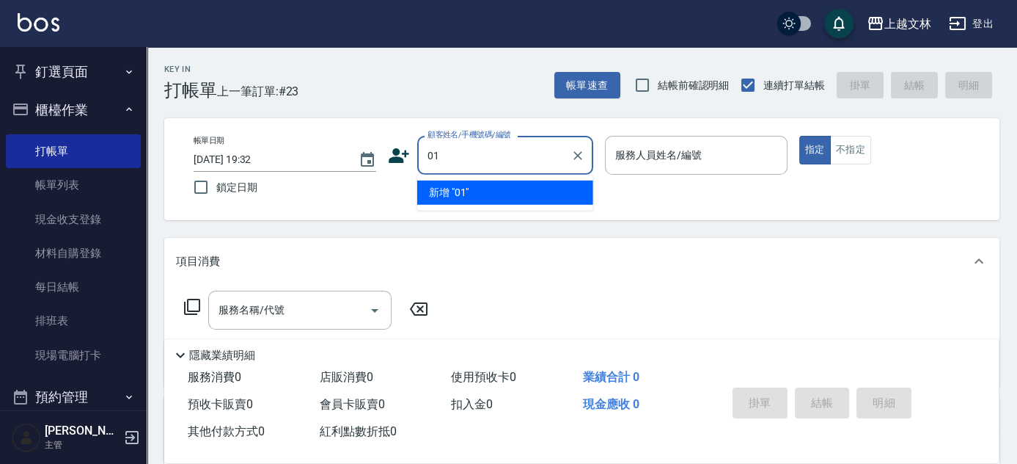
type input "01"
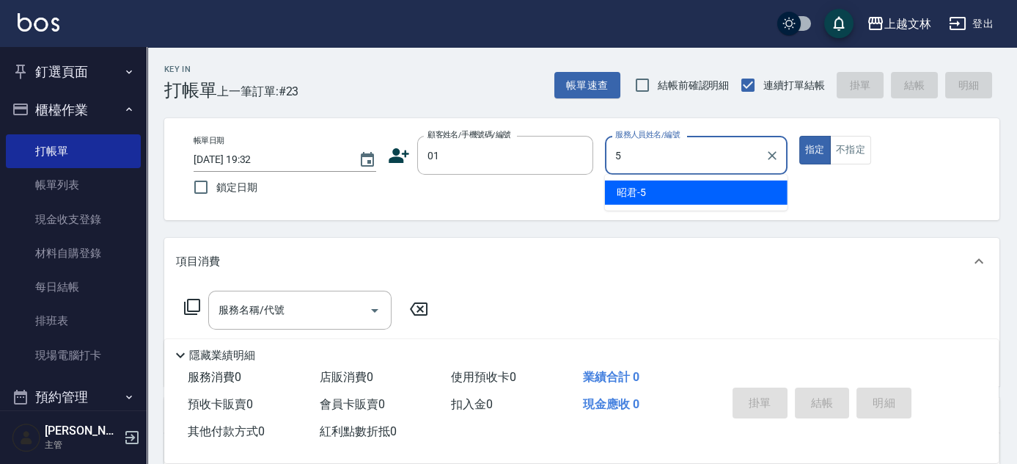
type input "昭君-5"
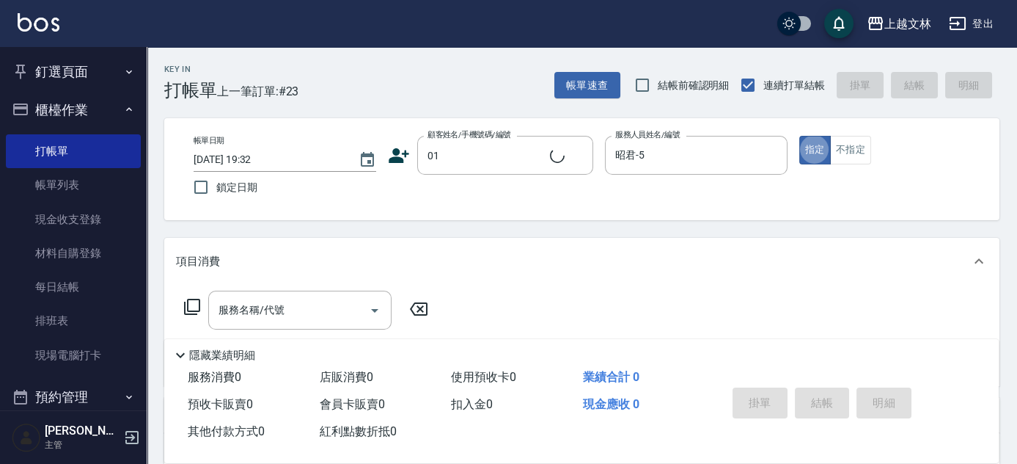
type input "新客人 姓名未設定/01/null"
click at [846, 149] on button "不指定" at bounding box center [850, 150] width 41 height 29
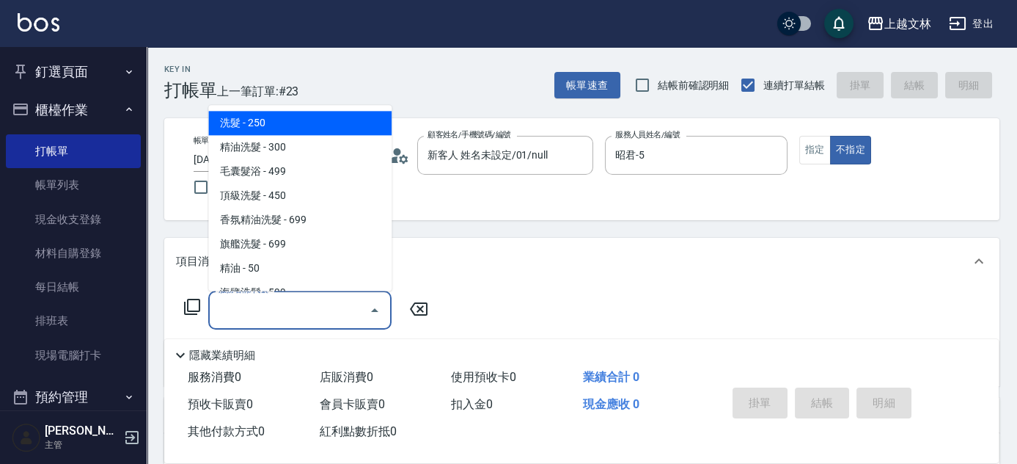
click at [254, 317] on input "服務名稱/代號" at bounding box center [289, 310] width 148 height 26
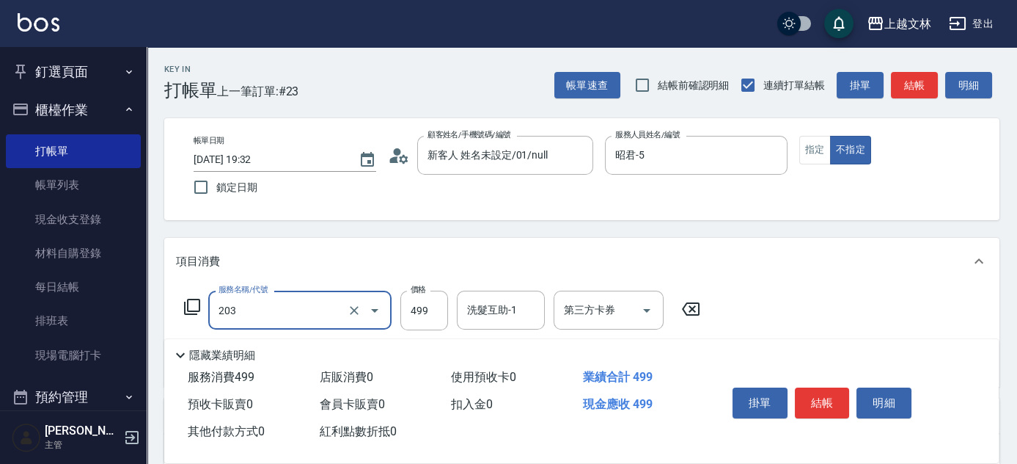
type input "B級洗+剪(203)"
type input "500"
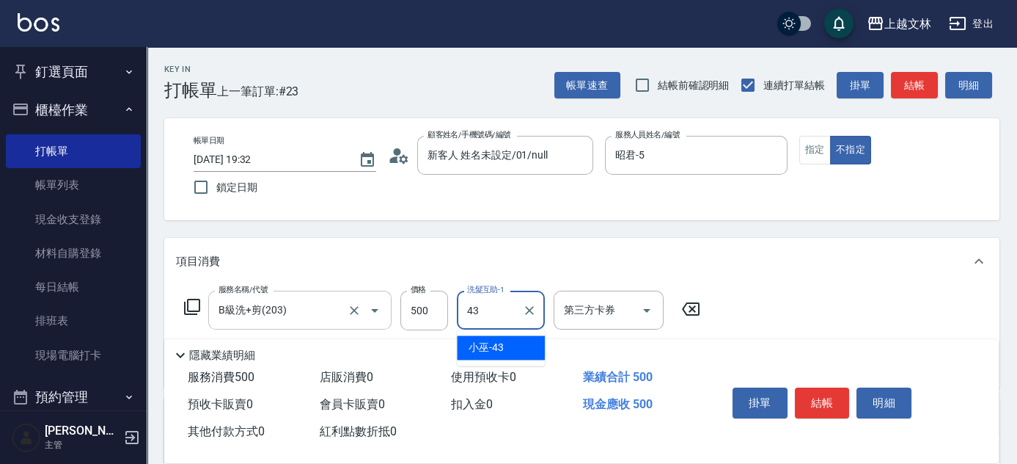
type input "小巫-43"
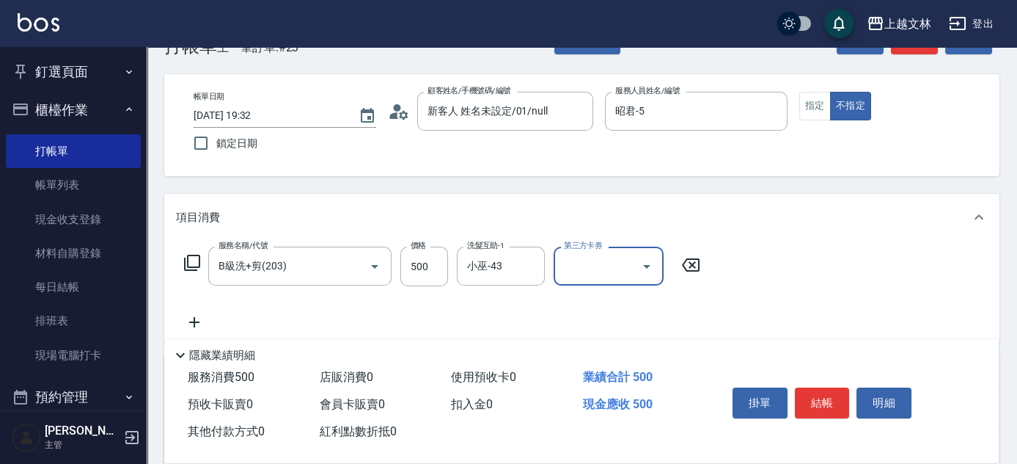
scroll to position [66, 0]
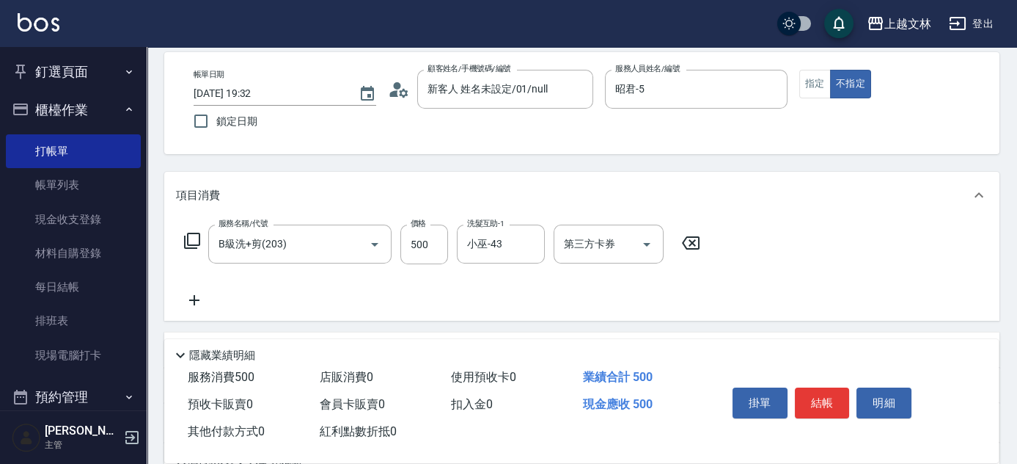
click at [194, 304] on icon at bounding box center [194, 300] width 10 height 10
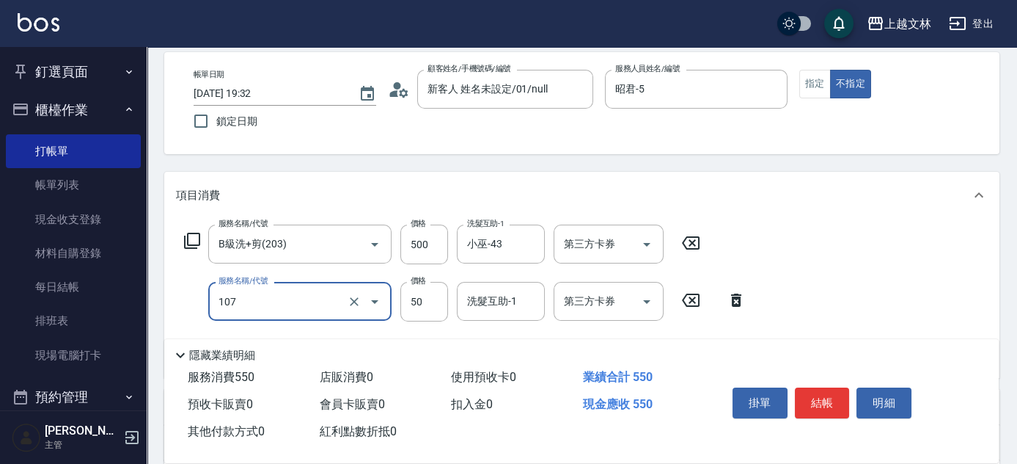
type input "精油(107)"
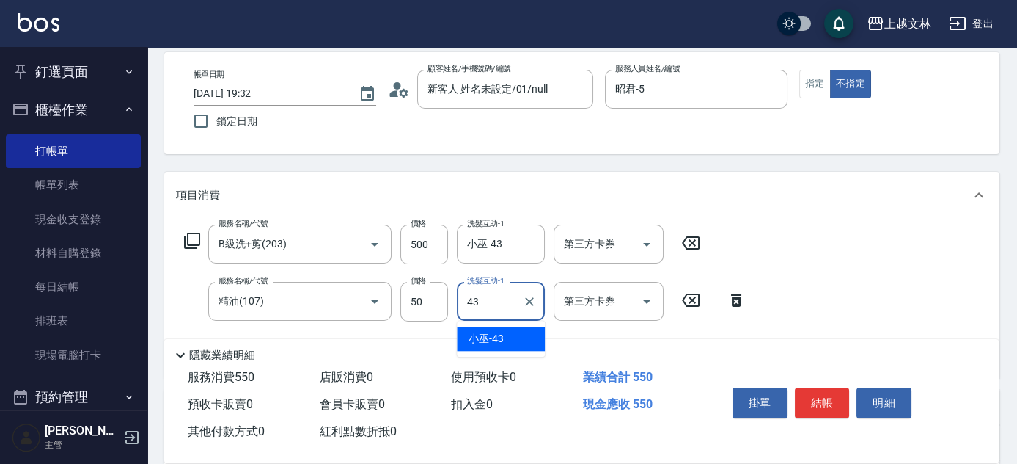
type input "小巫-43"
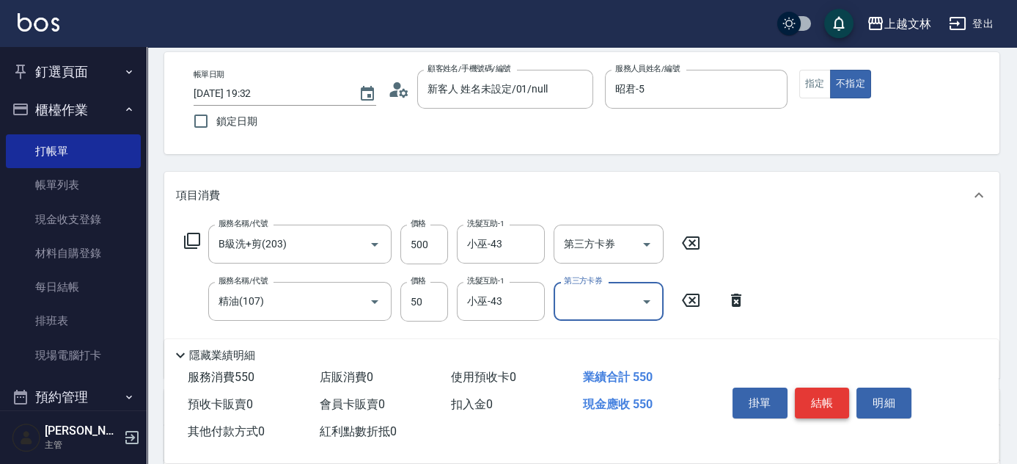
click at [831, 400] on button "結帳" at bounding box center [822, 402] width 55 height 31
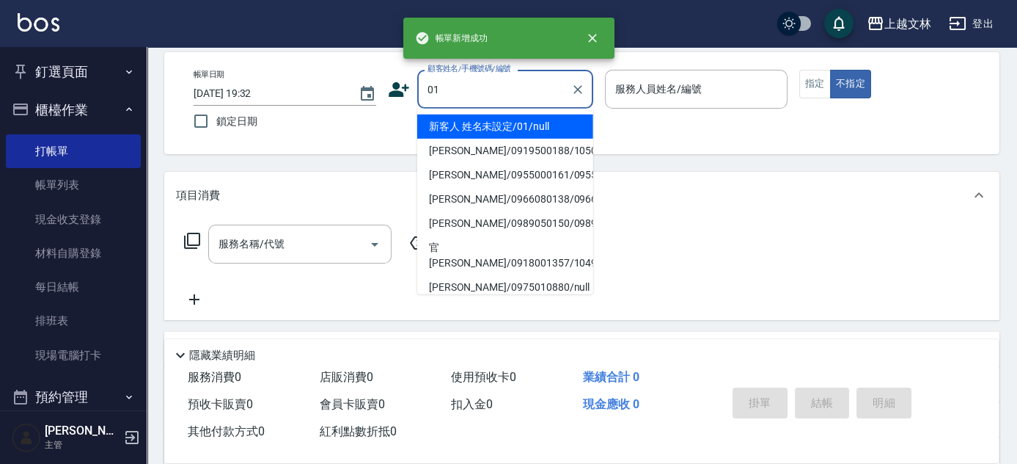
type input "新客人 姓名未設定/01/null"
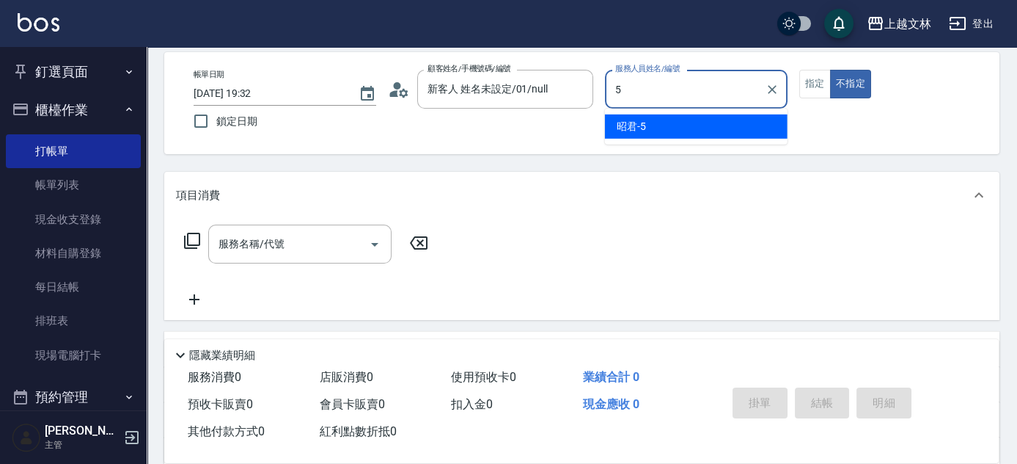
type input "昭君-5"
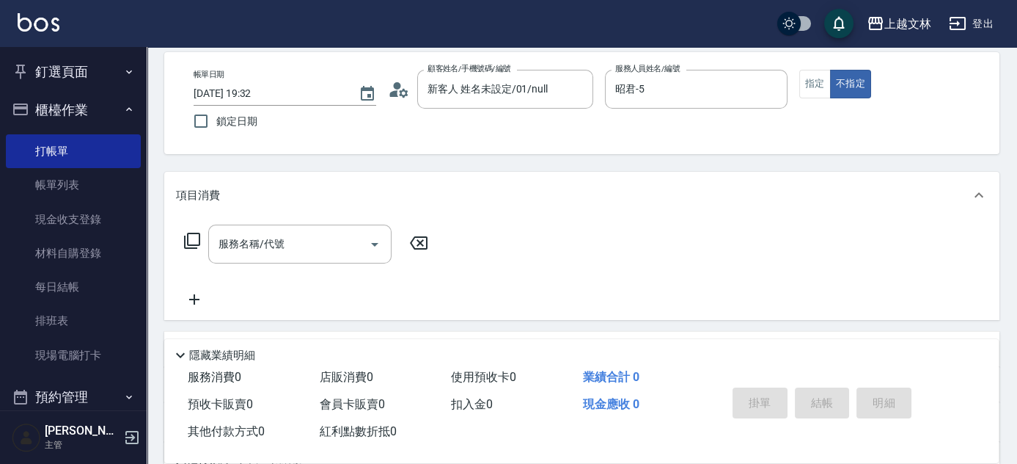
click at [191, 236] on icon at bounding box center [192, 241] width 18 height 18
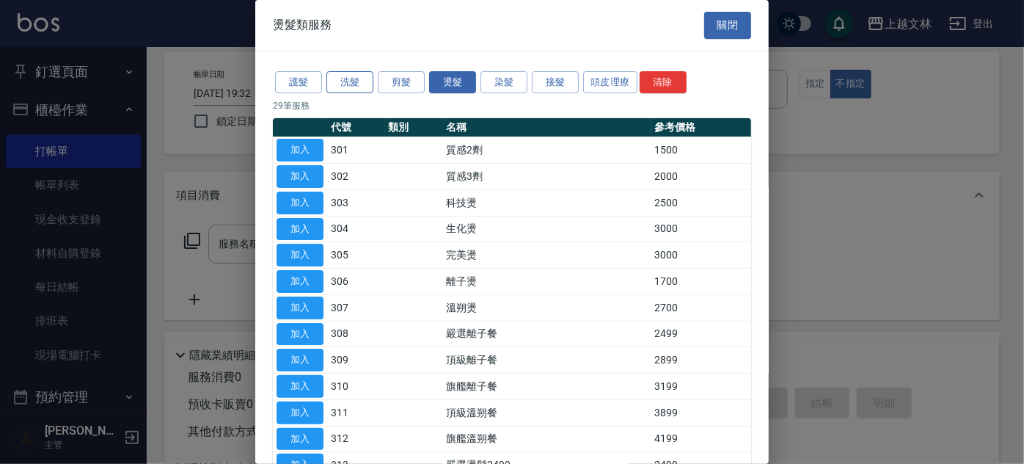
click at [352, 84] on button "洗髮" at bounding box center [349, 82] width 47 height 23
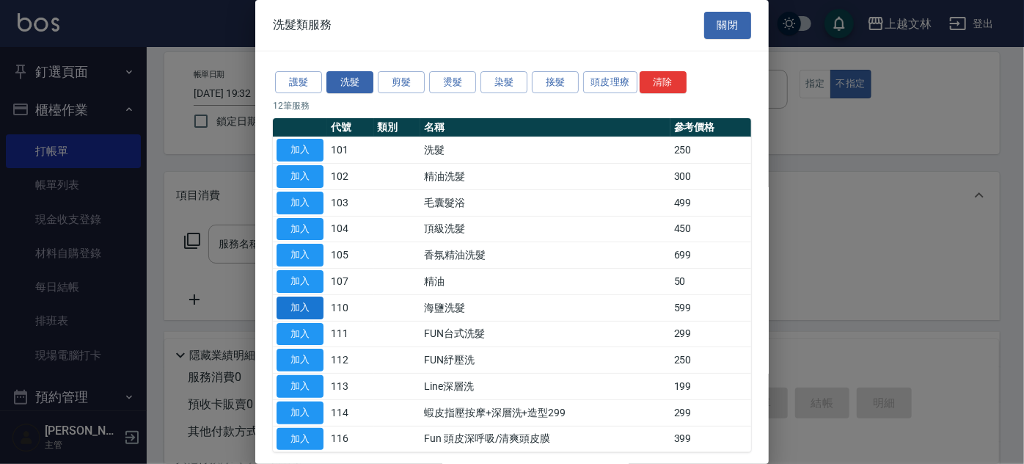
click at [321, 311] on button "加入" at bounding box center [300, 307] width 47 height 23
type input "海鹽洗髮(110)"
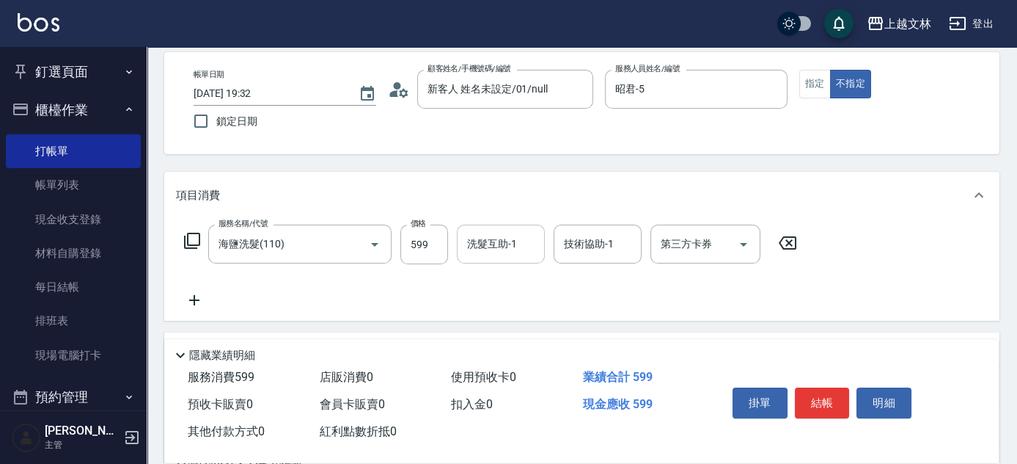
click at [489, 249] on div "洗髮互助-1 洗髮互助-1" at bounding box center [501, 243] width 88 height 39
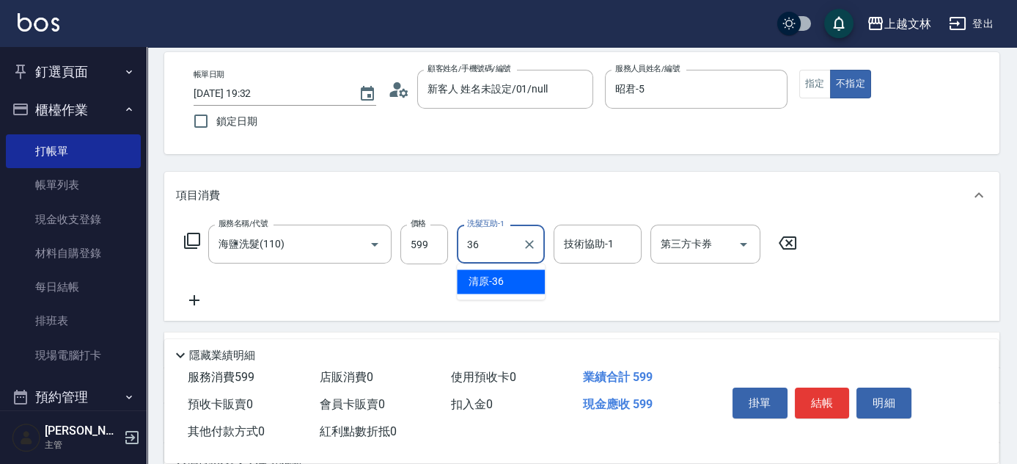
type input "清原-36"
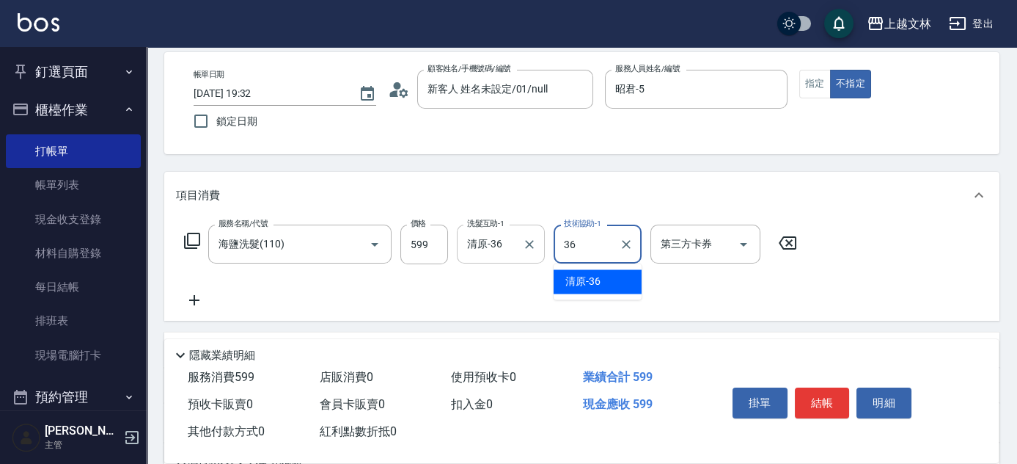
type input "清原-36"
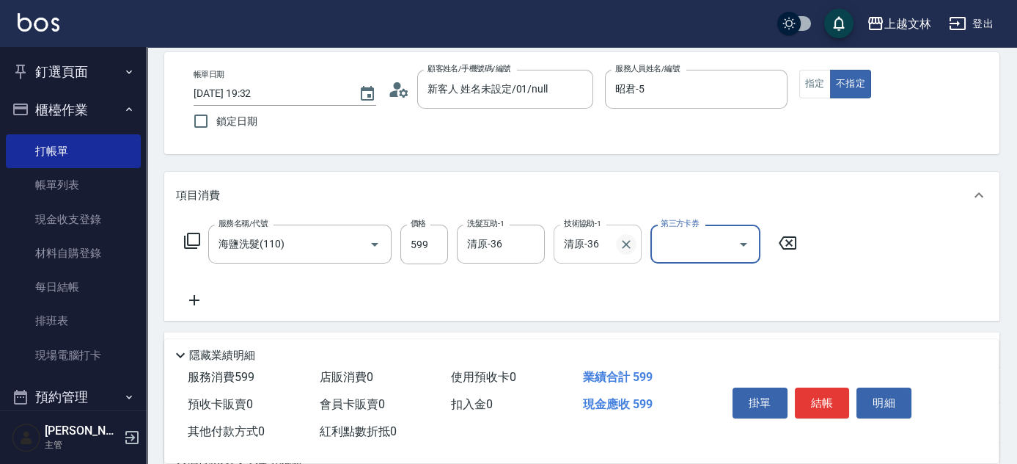
click at [623, 244] on icon "Clear" at bounding box center [626, 244] width 15 height 15
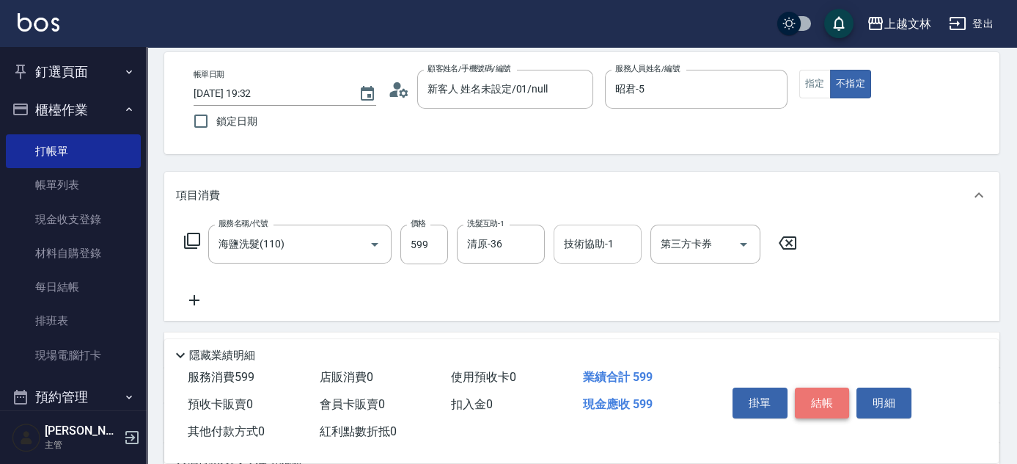
click at [836, 404] on button "結帳" at bounding box center [822, 402] width 55 height 31
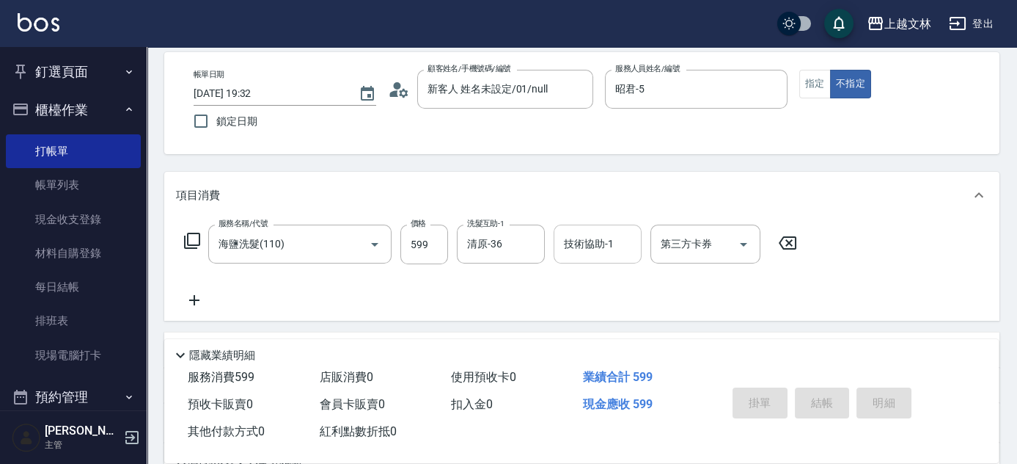
type input "[DATE] 19:33"
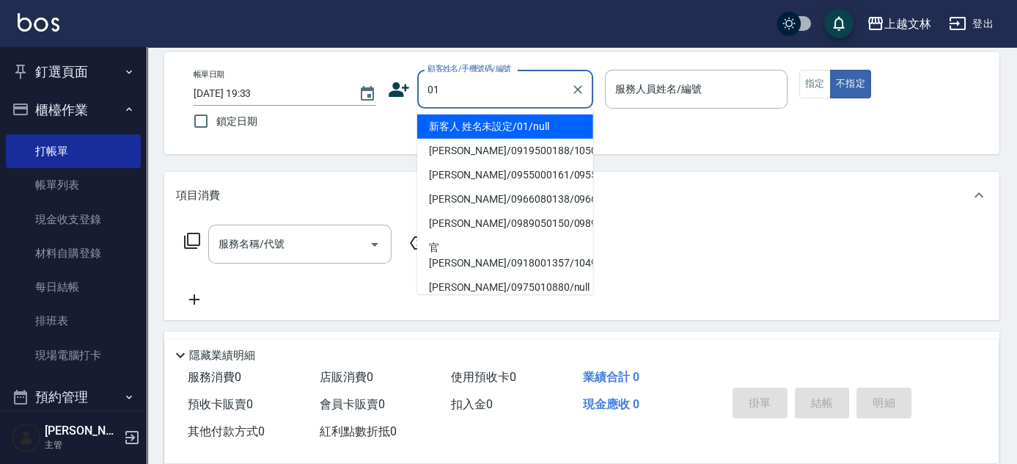
type input "新客人 姓名未設定/01/null"
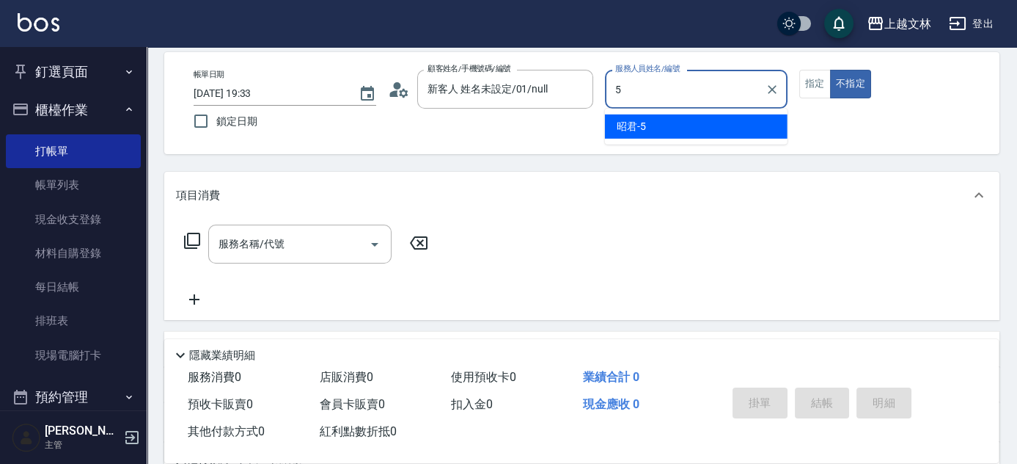
type input "昭君-5"
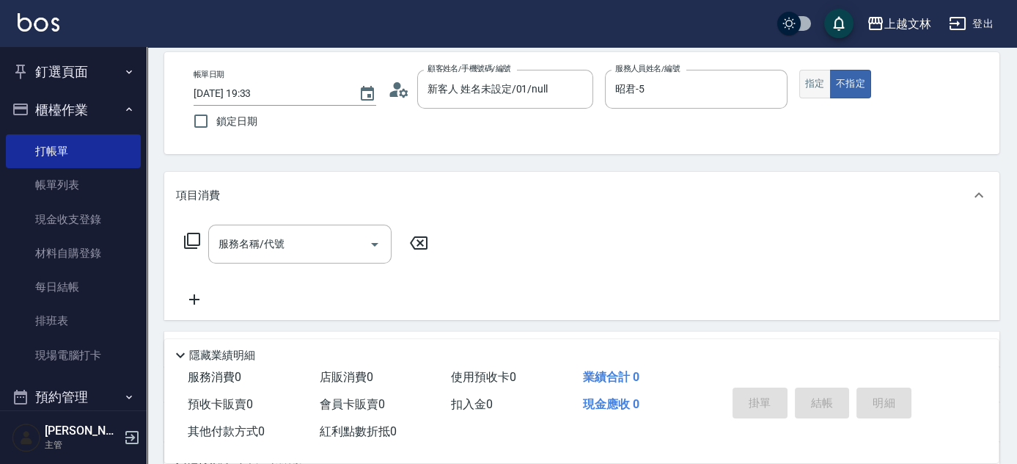
click at [813, 83] on button "指定" at bounding box center [815, 84] width 32 height 29
click at [321, 246] on input "服務名稱/代號" at bounding box center [289, 244] width 148 height 26
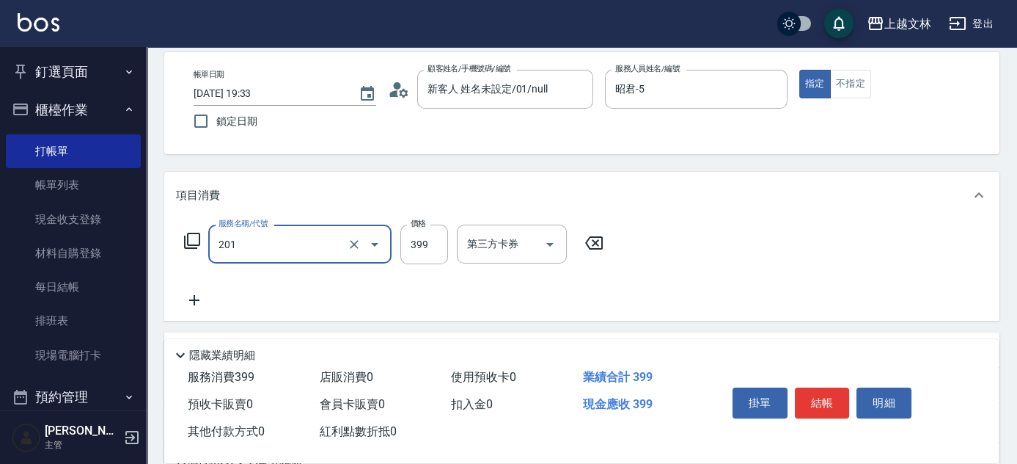
type input "B級單剪(201)"
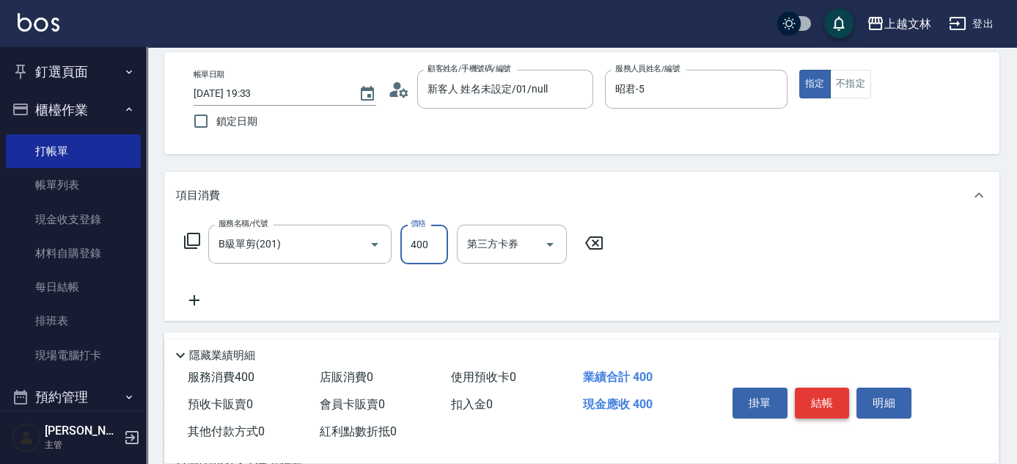
type input "400"
click at [813, 400] on button "結帳" at bounding box center [822, 402] width 55 height 31
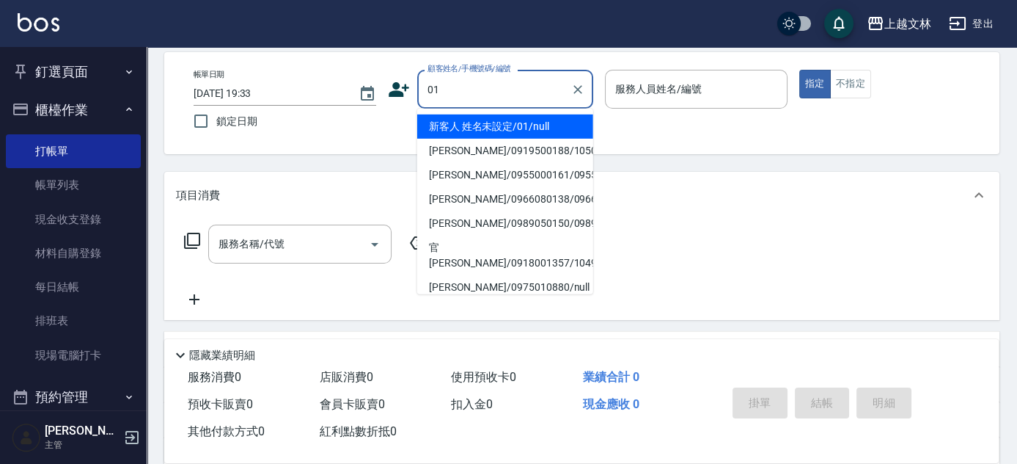
type input "新客人 姓名未設定/01/null"
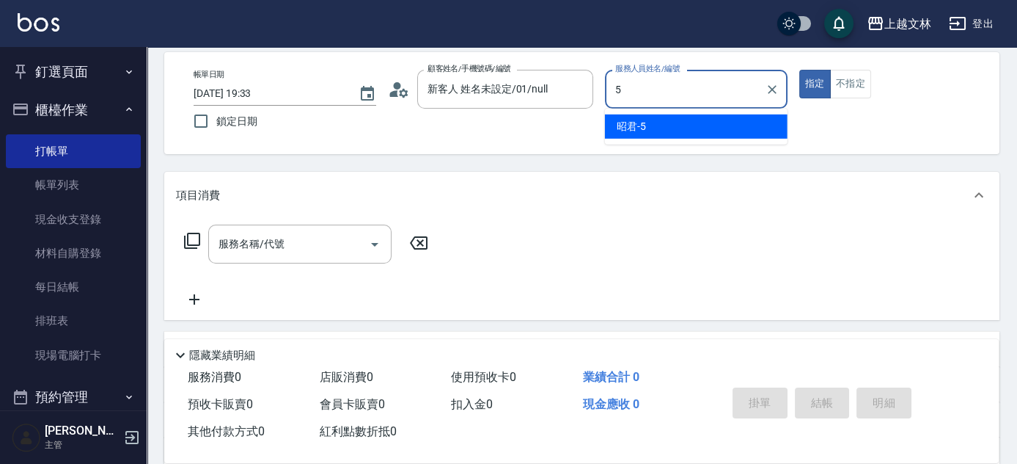
type input "昭君-5"
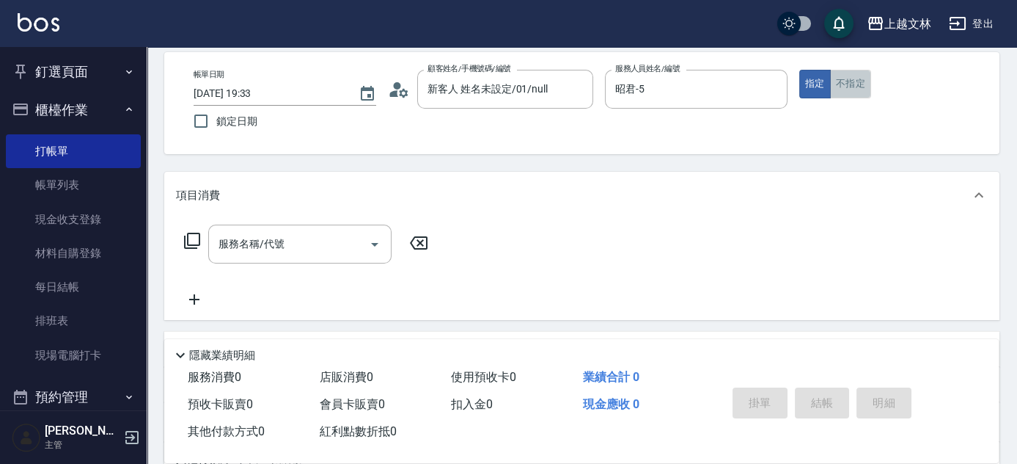
click at [857, 92] on button "不指定" at bounding box center [850, 84] width 41 height 29
click at [191, 249] on div "服務名稱/代號 服務名稱/代號" at bounding box center [306, 243] width 261 height 39
click at [195, 239] on icon at bounding box center [192, 241] width 18 height 18
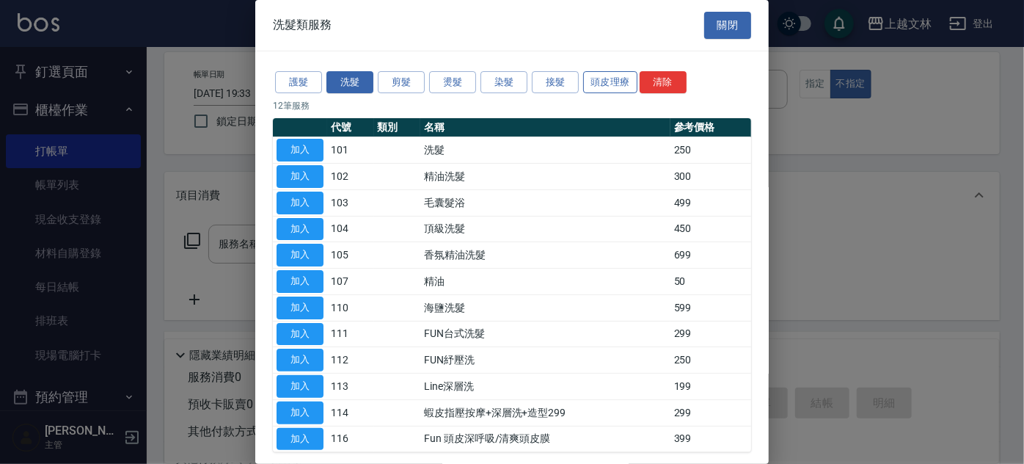
click at [604, 88] on button "頭皮理療" at bounding box center [610, 82] width 54 height 23
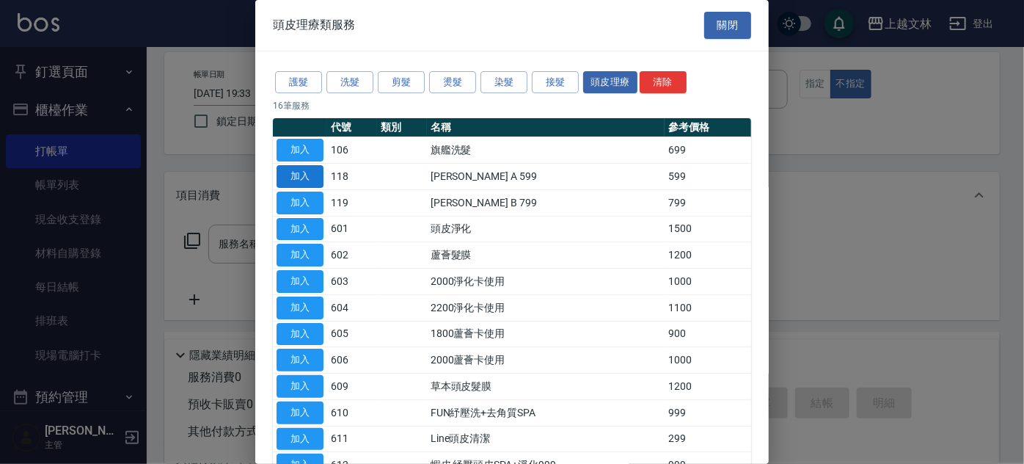
click at [299, 180] on button "加入" at bounding box center [300, 176] width 47 height 23
type input "[PERSON_NAME] A 599(118)"
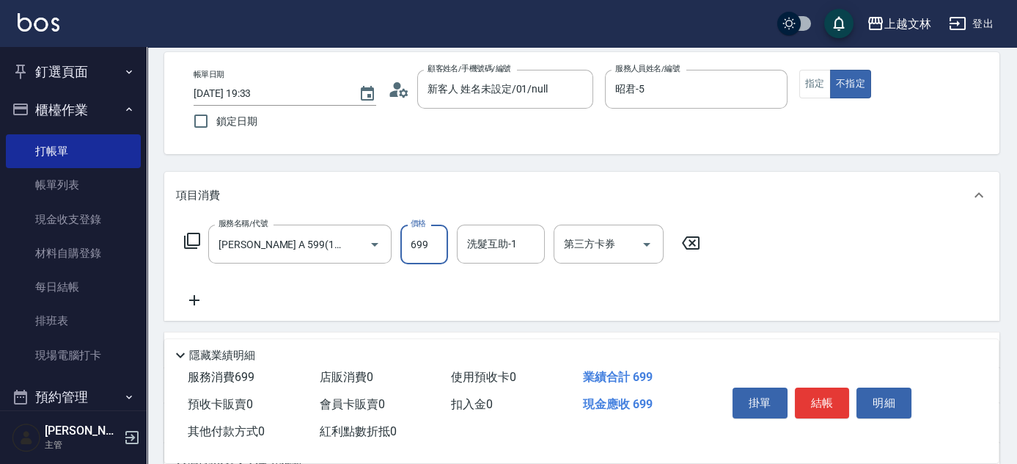
type input "699"
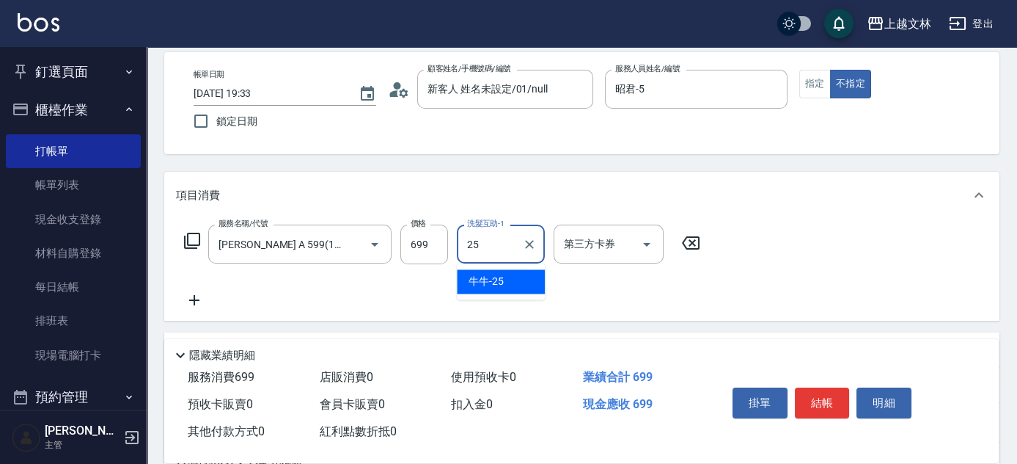
type input "牛牛-25"
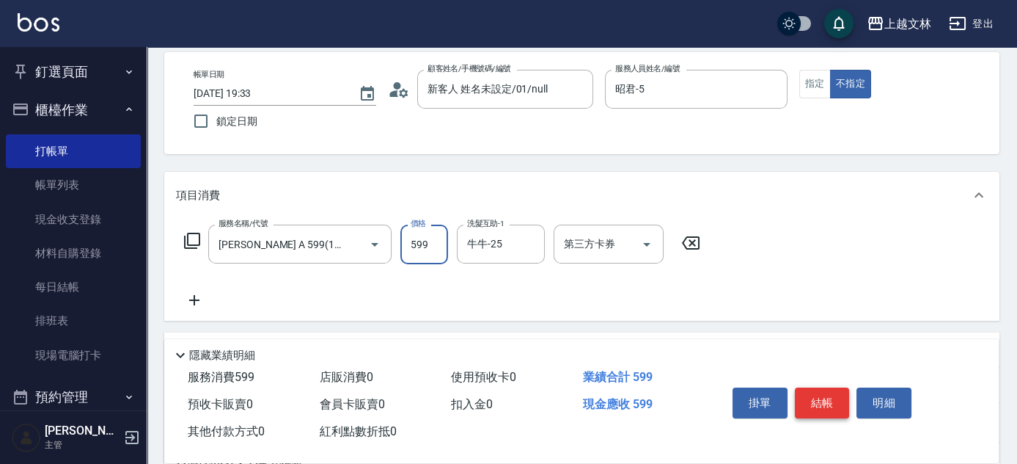
type input "599"
click at [828, 406] on button "結帳" at bounding box center [822, 402] width 55 height 31
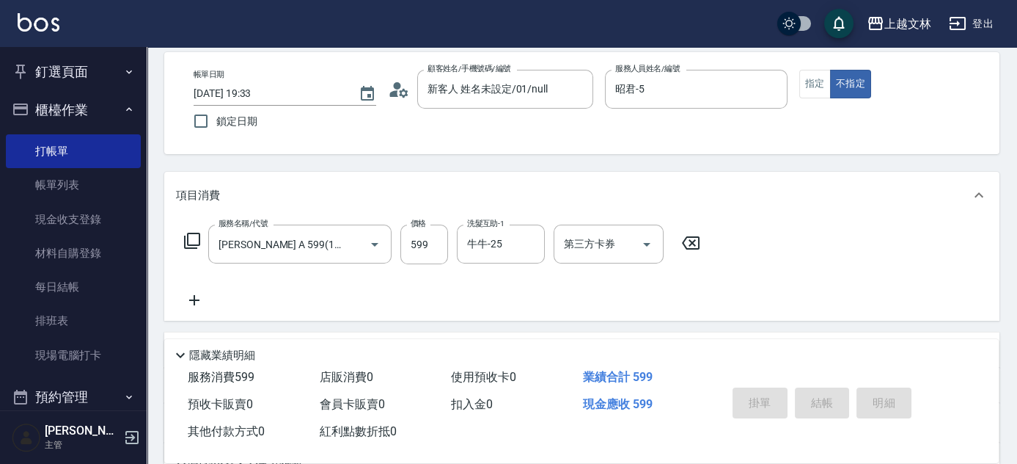
type input "[DATE] 19:34"
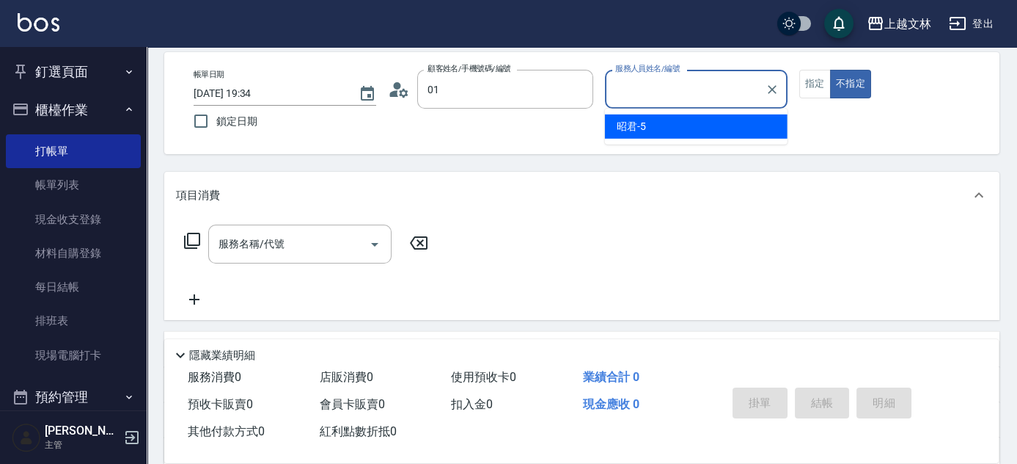
type input "新客人 姓名未設定/01/null"
type input "昭君-5"
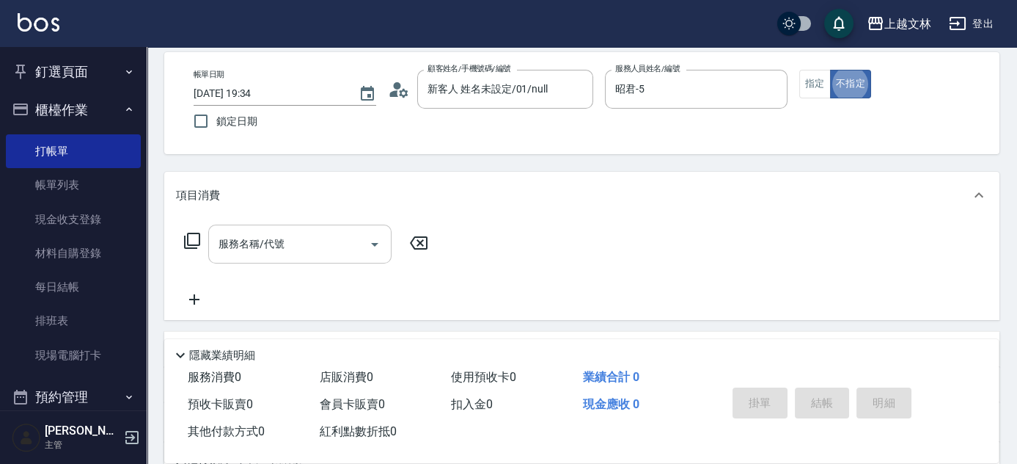
click at [344, 257] on div "服務名稱/代號" at bounding box center [299, 243] width 183 height 39
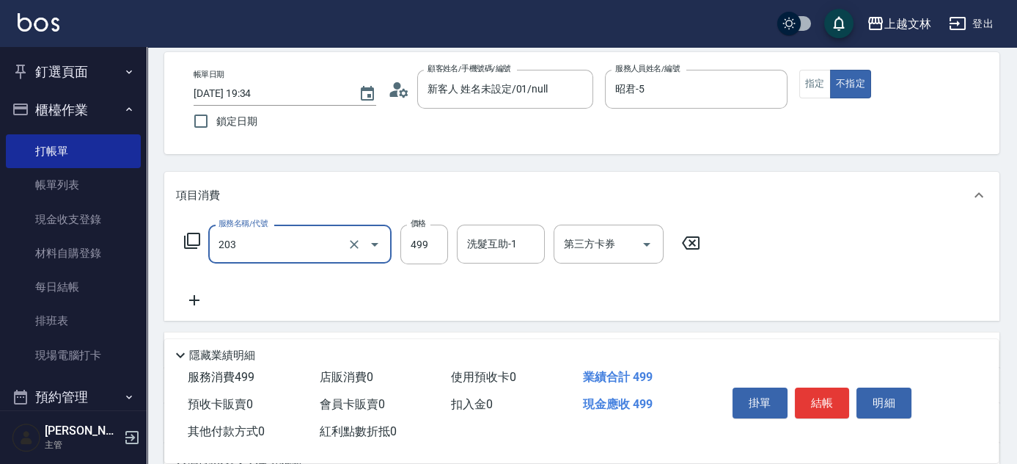
type input "B級洗+剪(203)"
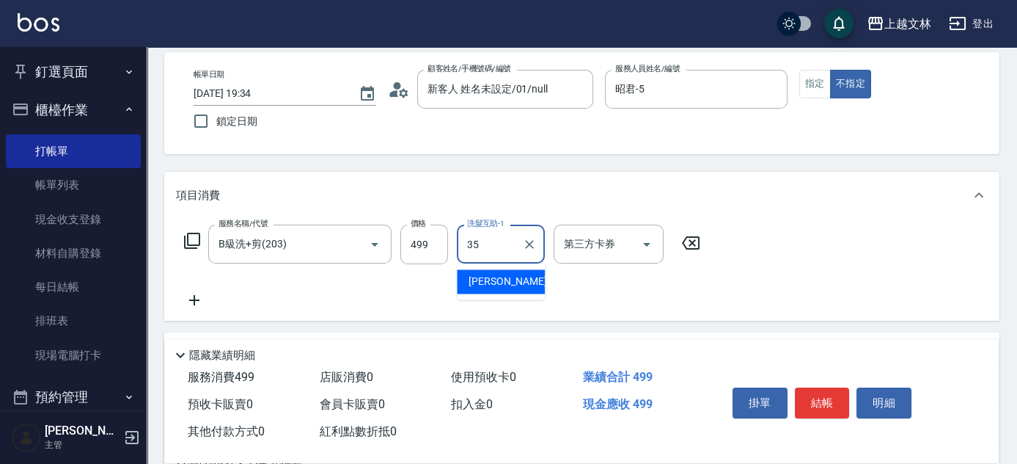
type input "[PERSON_NAME]-35"
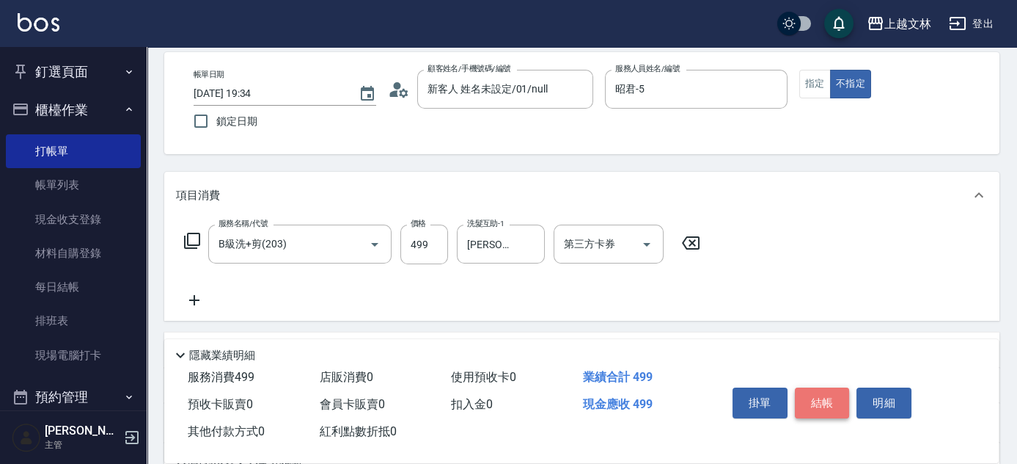
click at [806, 395] on button "結帳" at bounding box center [822, 402] width 55 height 31
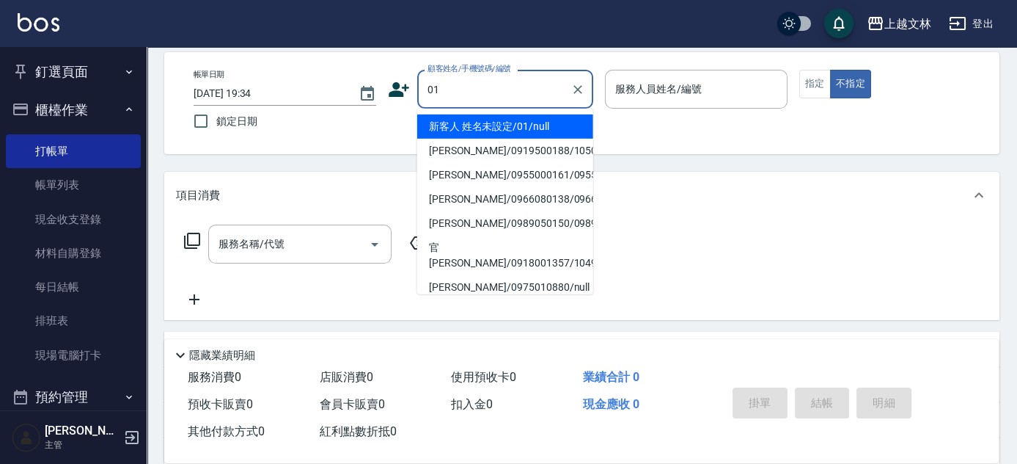
type input "新客人 姓名未設定/01/null"
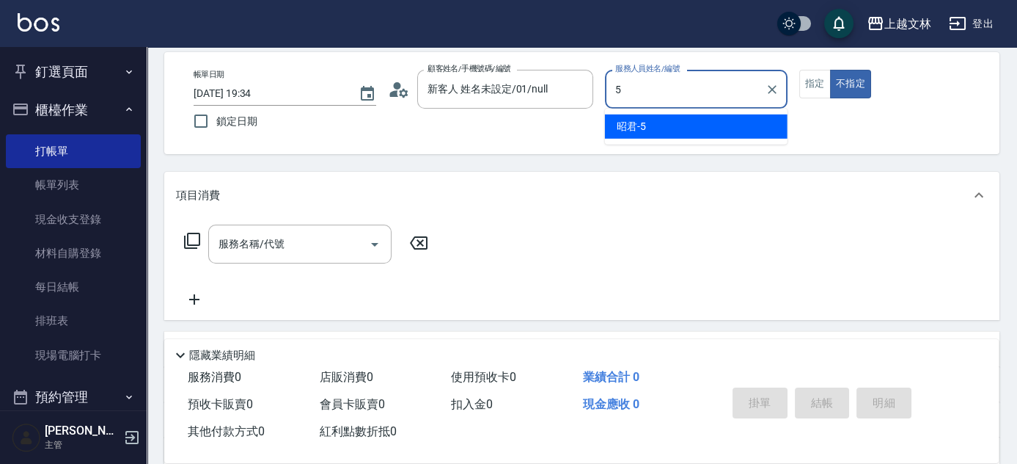
type input "昭君-5"
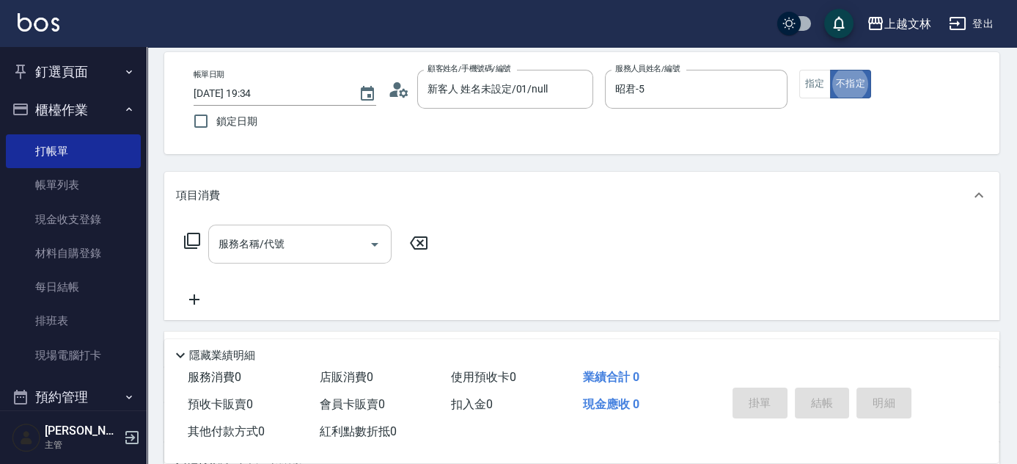
click at [277, 242] on div "服務名稱/代號 服務名稱/代號" at bounding box center [299, 243] width 183 height 39
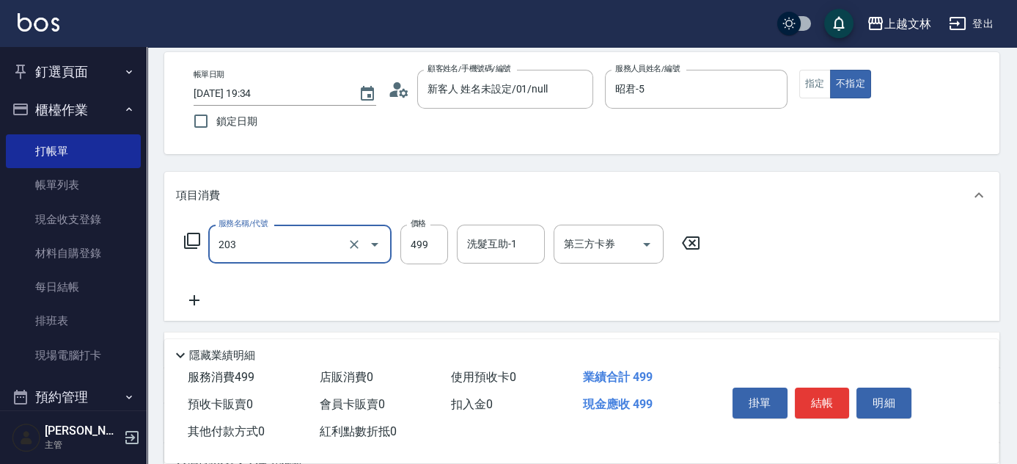
type input "B級洗+剪(203)"
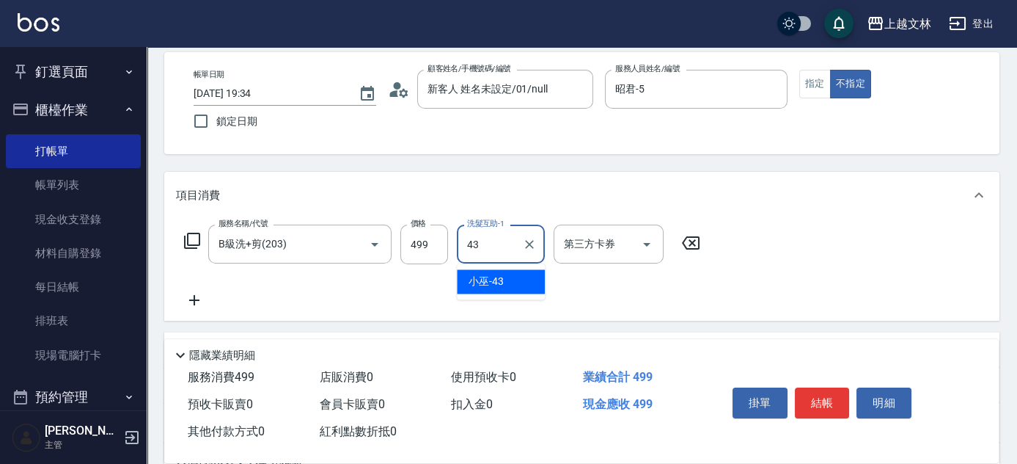
type input "小巫-43"
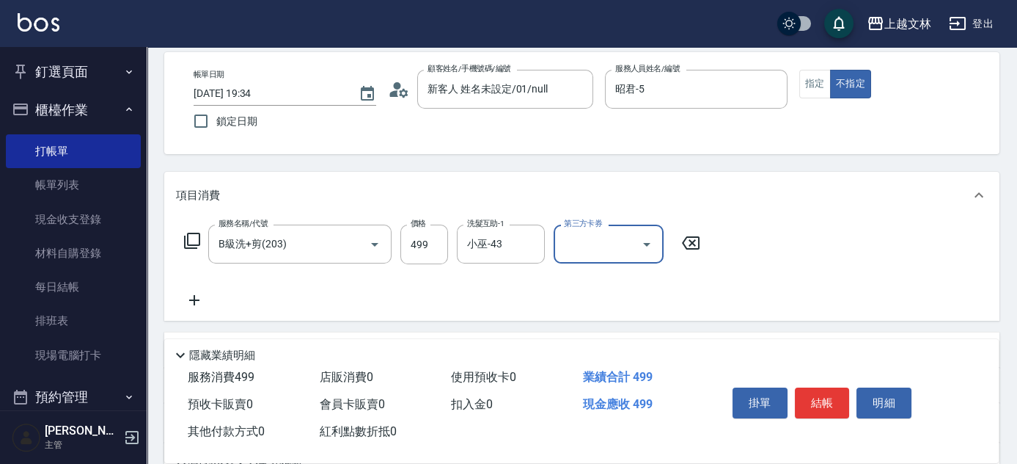
click at [199, 299] on icon at bounding box center [194, 300] width 10 height 10
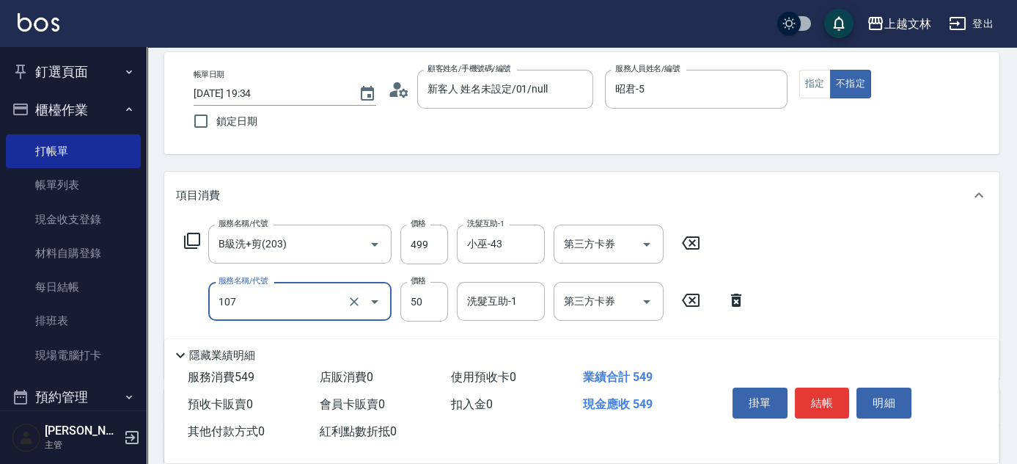
type input "精油(107)"
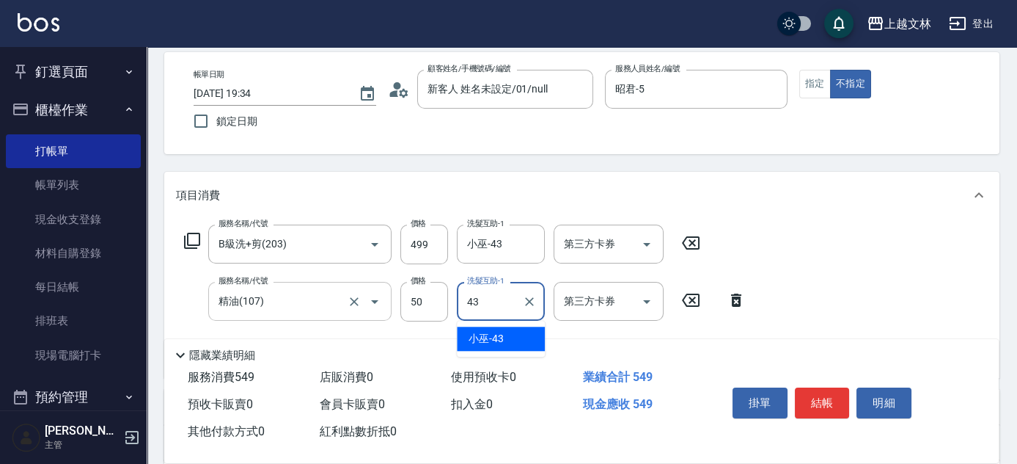
type input "小巫-43"
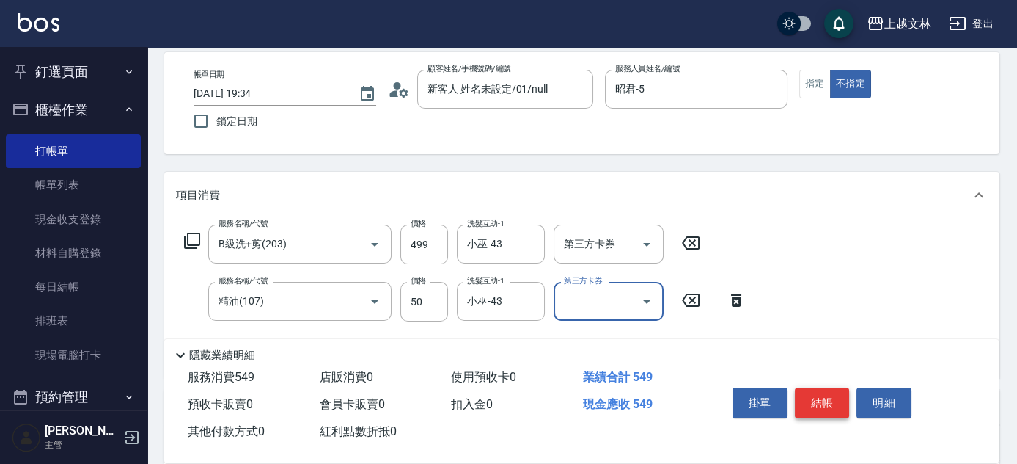
click at [825, 396] on button "結帳" at bounding box center [822, 402] width 55 height 31
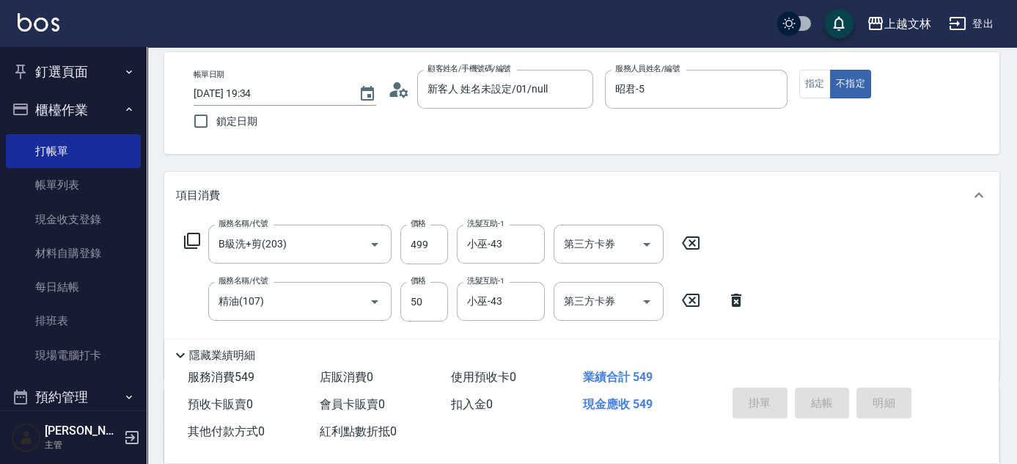
type input "[DATE] 19:35"
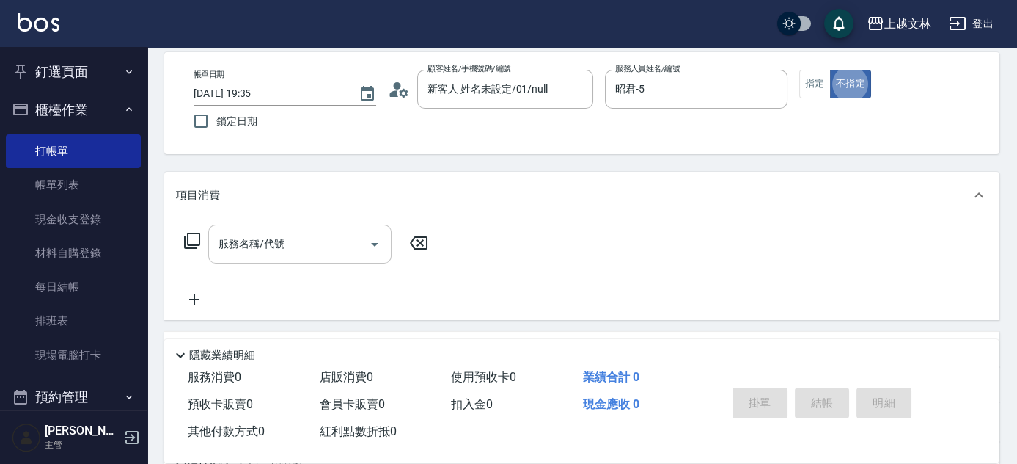
click at [327, 251] on input "服務名稱/代號" at bounding box center [289, 244] width 148 height 26
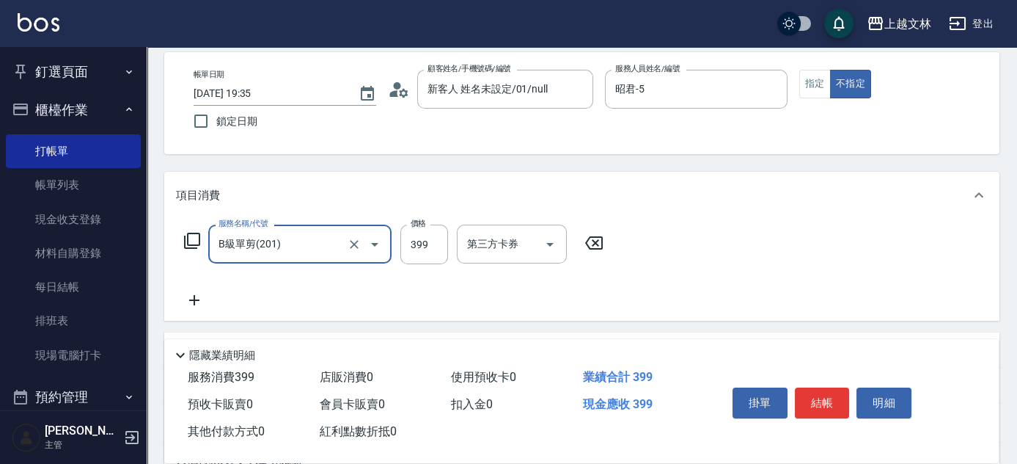
click at [817, 394] on button "結帳" at bounding box center [822, 402] width 55 height 31
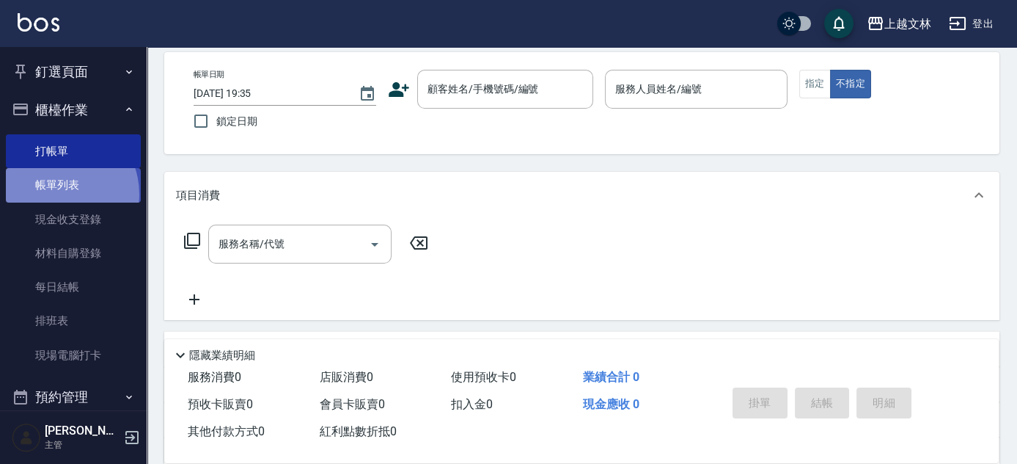
click at [54, 194] on link "帳單列表" at bounding box center [73, 185] width 135 height 34
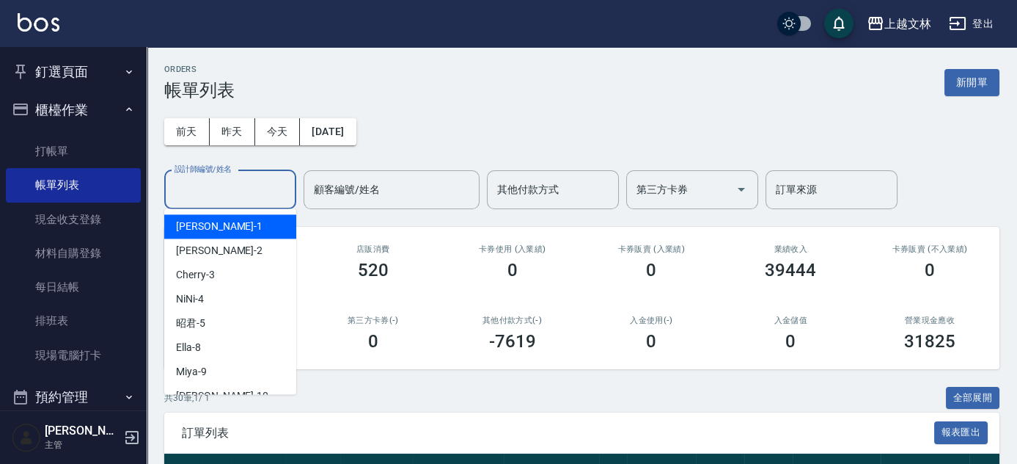
click at [229, 193] on div "設計師編號/姓名 設計師編號/姓名" at bounding box center [230, 189] width 132 height 39
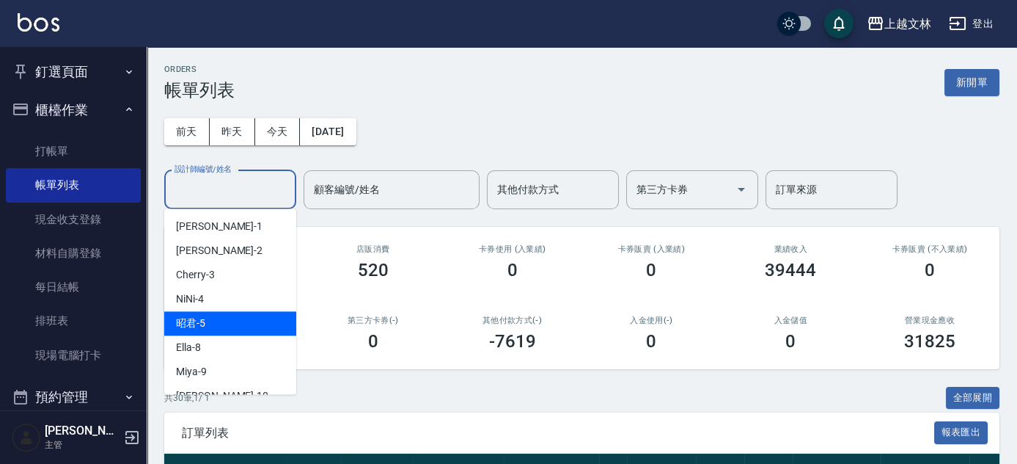
click at [221, 329] on div "昭君 -5" at bounding box center [230, 323] width 132 height 24
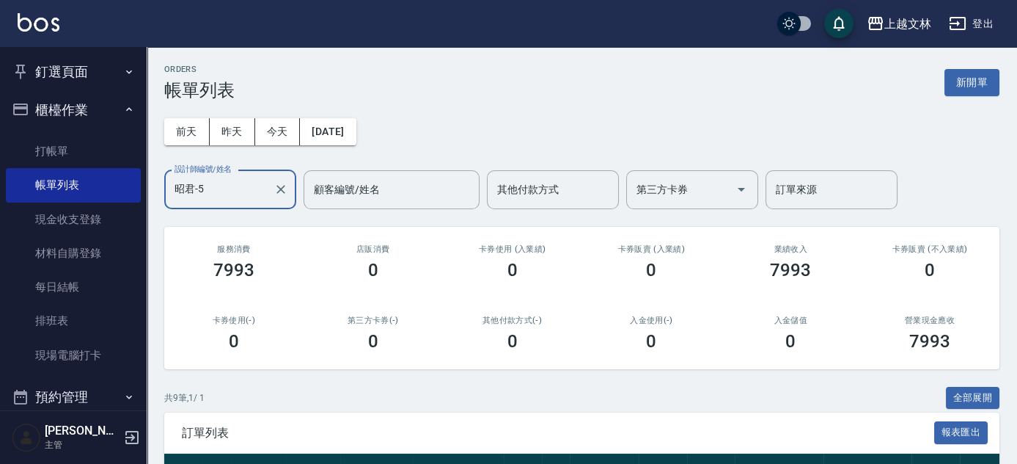
click at [51, 70] on button "釘選頁面" at bounding box center [73, 72] width 135 height 38
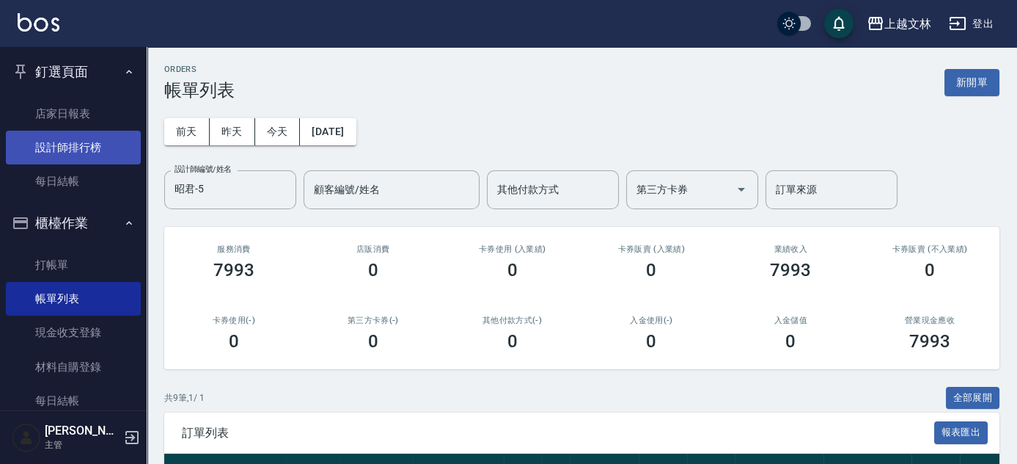
click at [65, 158] on link "設計師排行榜" at bounding box center [73, 148] width 135 height 34
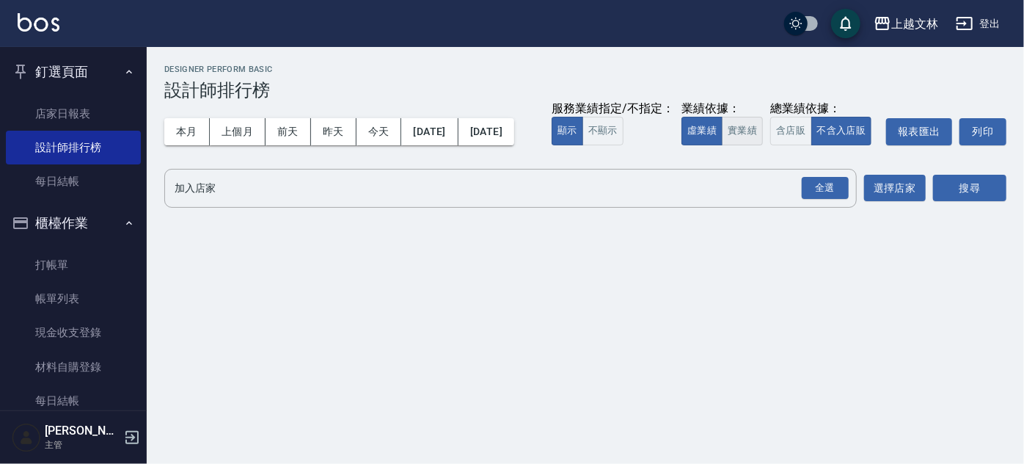
click at [722, 145] on button "實業績" at bounding box center [742, 131] width 41 height 29
click at [829, 199] on div "全選" at bounding box center [825, 188] width 47 height 23
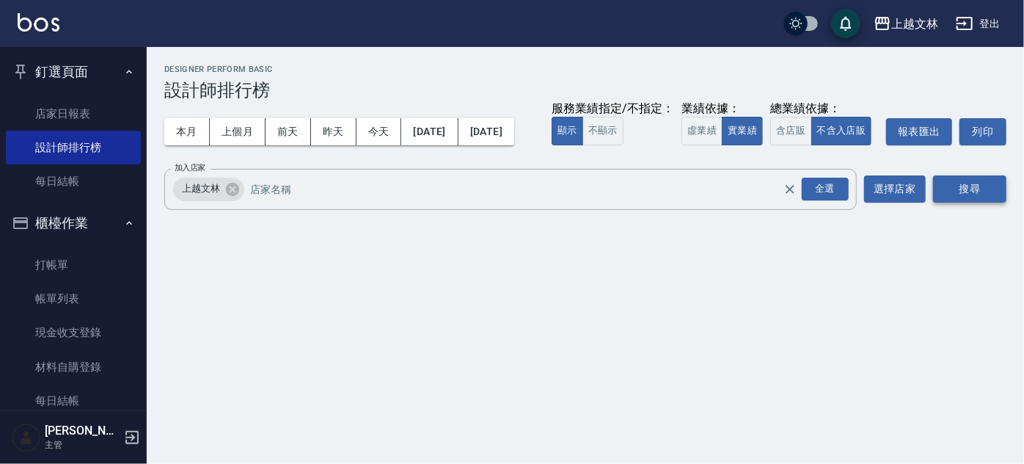
click at [969, 202] on button "搜尋" at bounding box center [969, 188] width 73 height 27
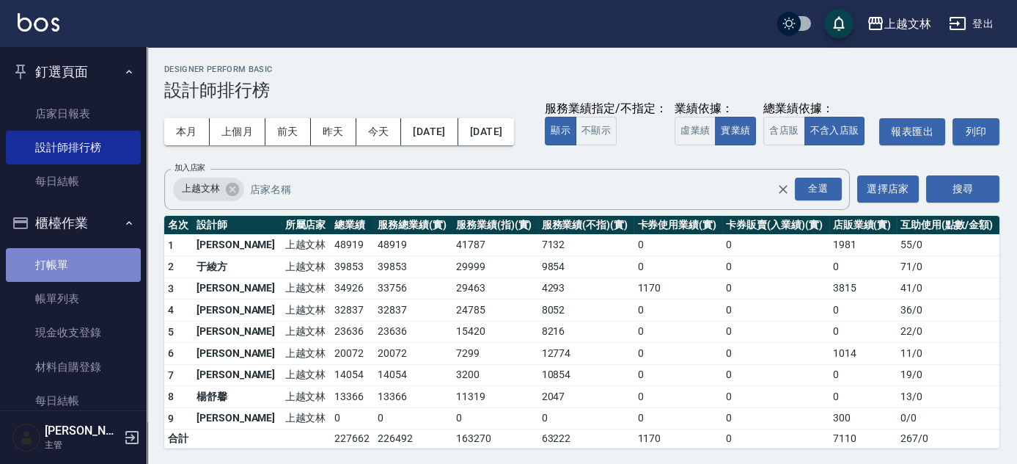
click at [106, 259] on link "打帳單" at bounding box center [73, 265] width 135 height 34
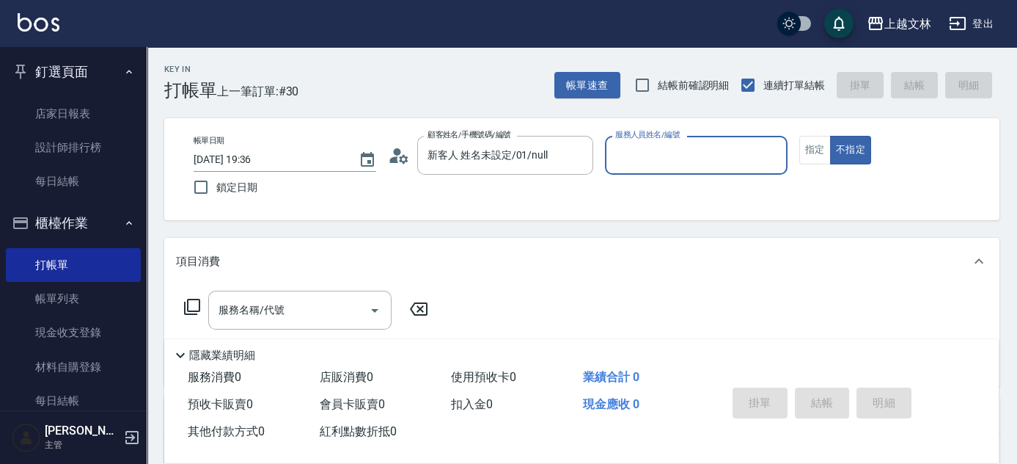
click at [830, 136] on button "不指定" at bounding box center [850, 150] width 41 height 29
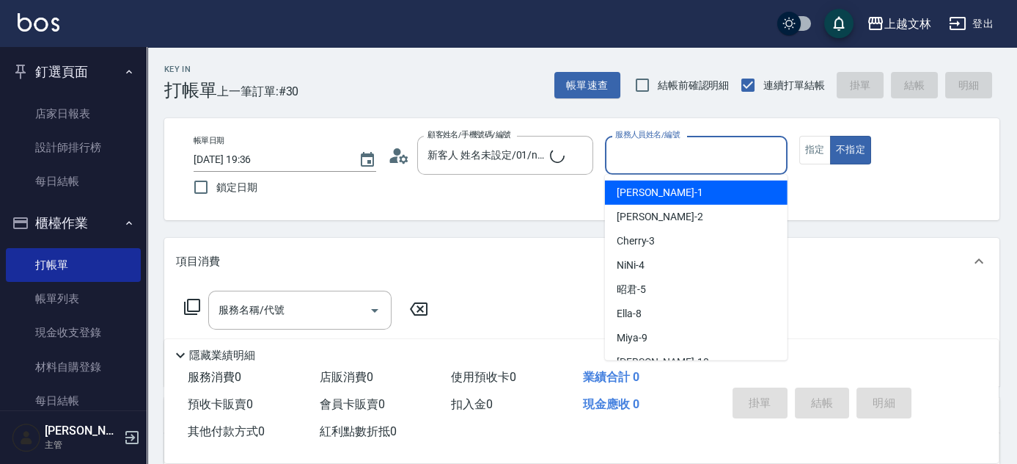
click at [657, 153] on input "服務人員姓名/編號" at bounding box center [696, 155] width 169 height 26
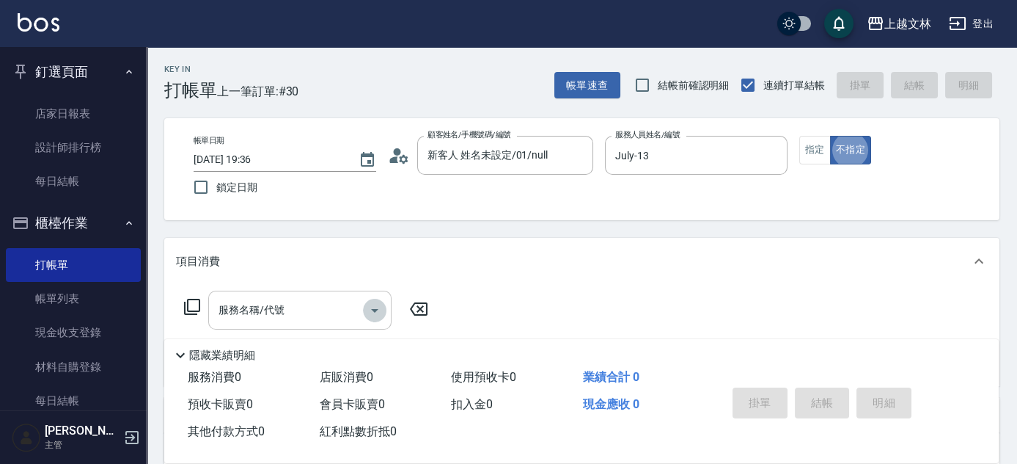
click at [362, 310] on div "服務名稱/代號" at bounding box center [299, 309] width 183 height 39
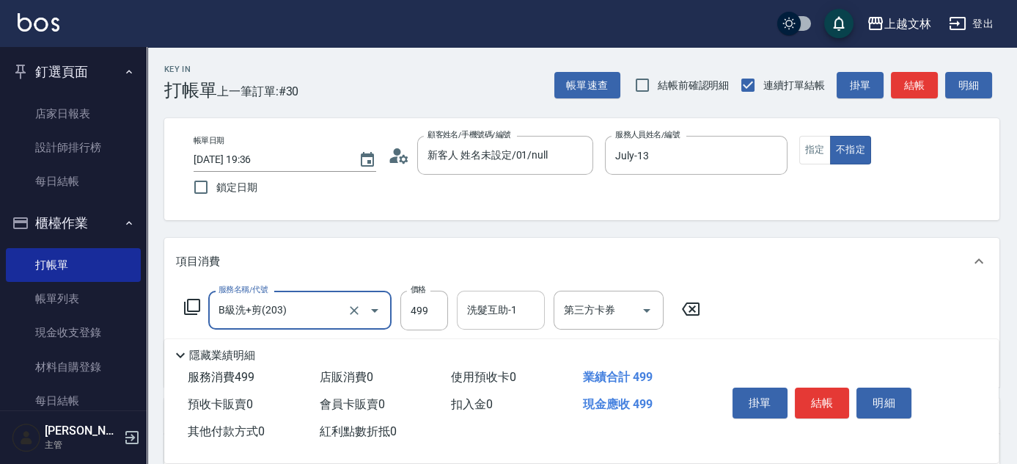
click at [502, 315] on input "洗髮互助-1" at bounding box center [501, 310] width 75 height 26
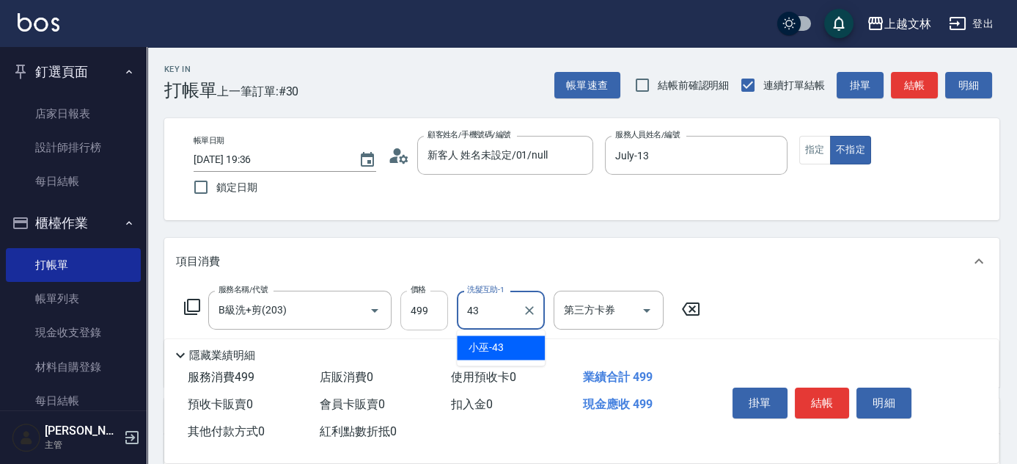
drag, startPoint x: 499, startPoint y: 308, endPoint x: 445, endPoint y: 317, distance: 54.3
click at [445, 317] on div "服務名稱/代號 B級洗+剪(203) 服務名稱/代號 價格 499 價格 洗髮互助-1 43 洗髮互助-1 第三方卡券 第三方卡券" at bounding box center [442, 310] width 533 height 40
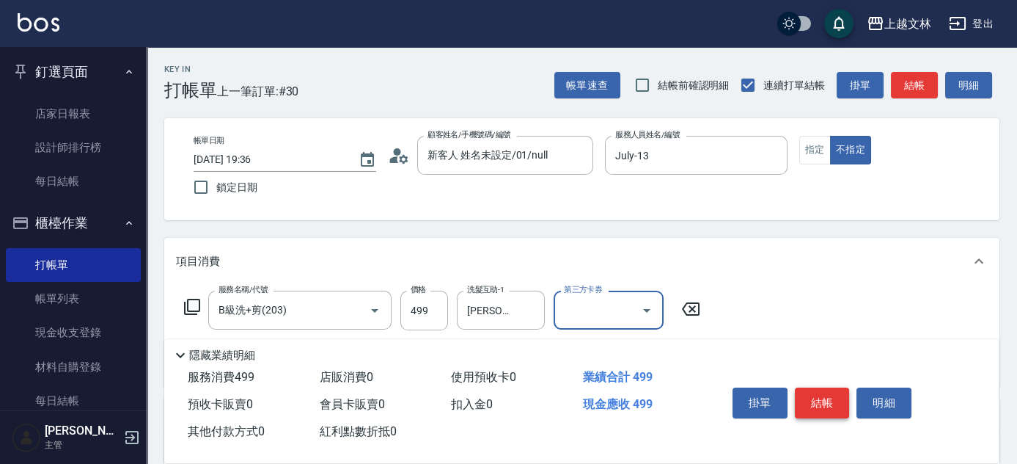
click at [812, 394] on button "結帳" at bounding box center [822, 402] width 55 height 31
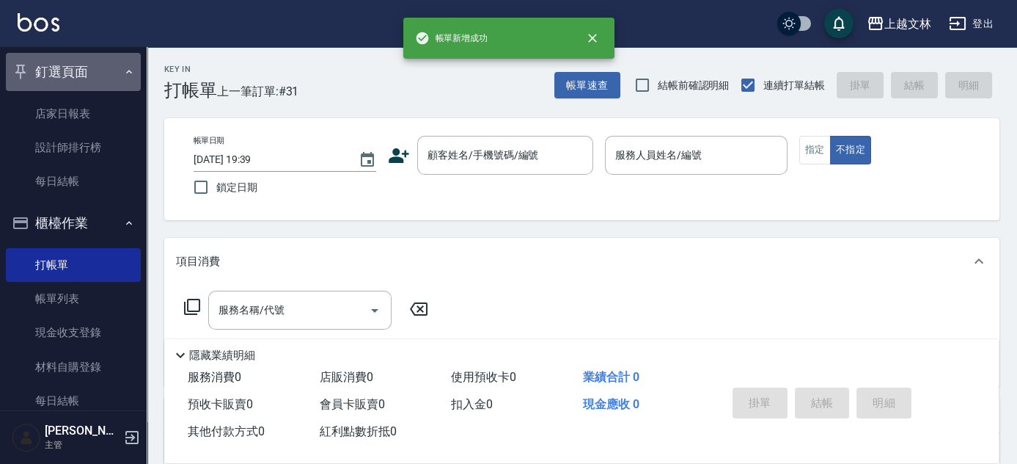
click at [107, 68] on button "釘選頁面" at bounding box center [73, 72] width 135 height 38
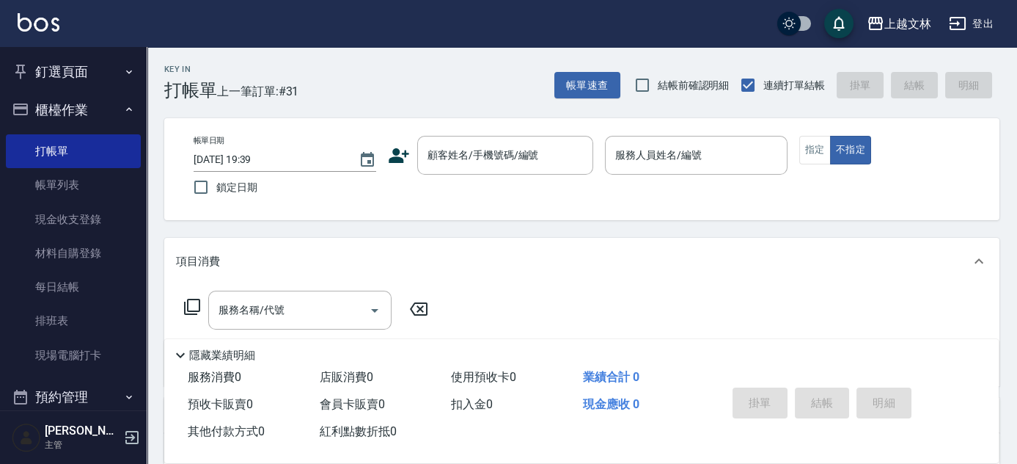
click at [128, 111] on button "櫃檯作業" at bounding box center [73, 110] width 135 height 38
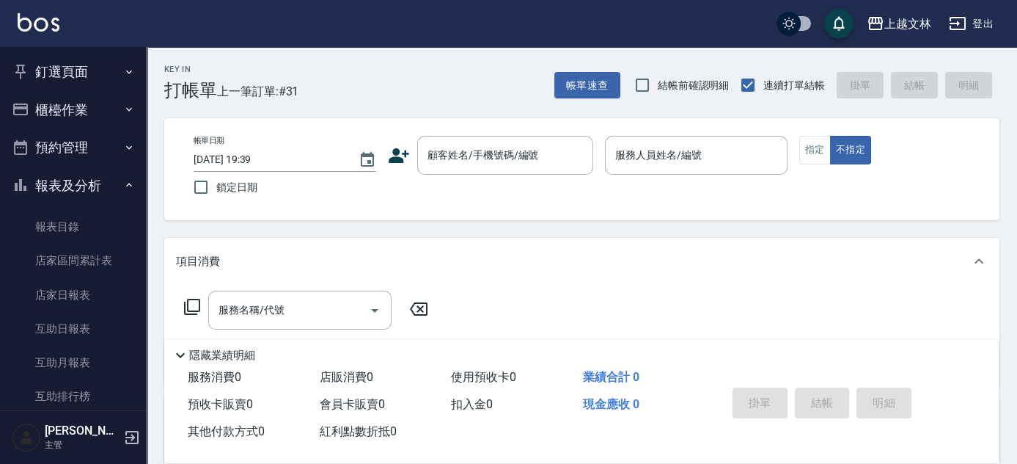
scroll to position [318, 0]
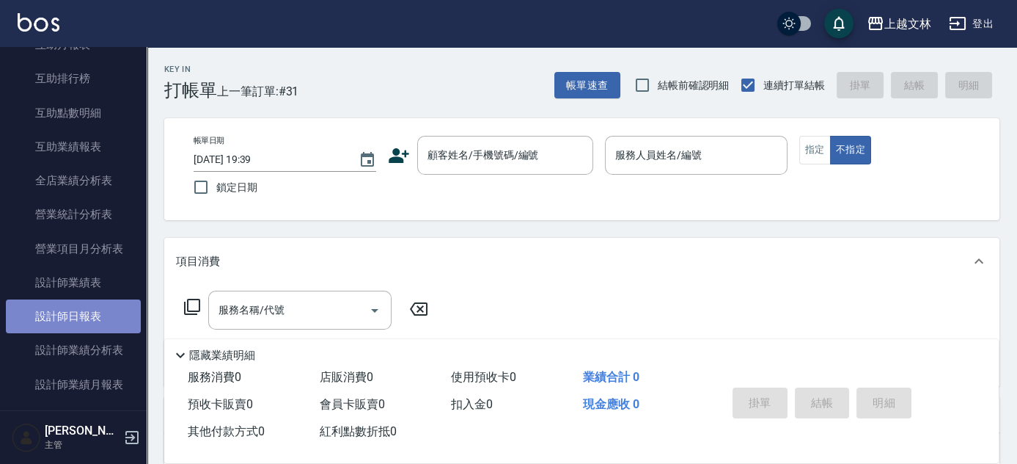
click at [92, 312] on link "設計師日報表" at bounding box center [73, 316] width 135 height 34
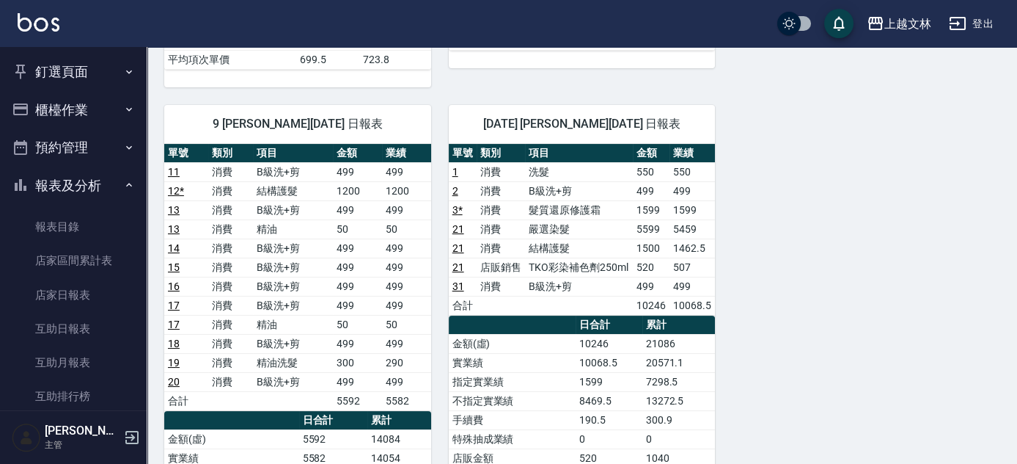
click at [55, 114] on button "櫃檯作業" at bounding box center [73, 110] width 135 height 38
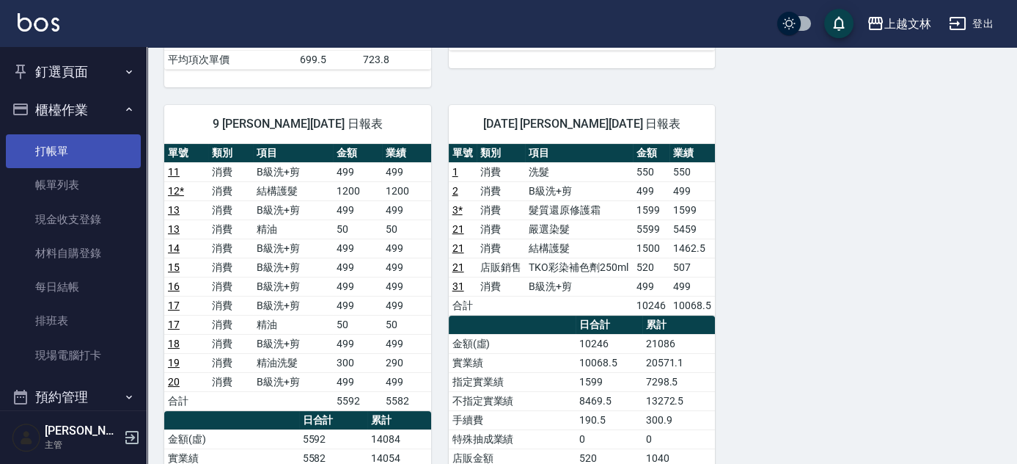
click at [73, 155] on link "打帳單" at bounding box center [73, 151] width 135 height 34
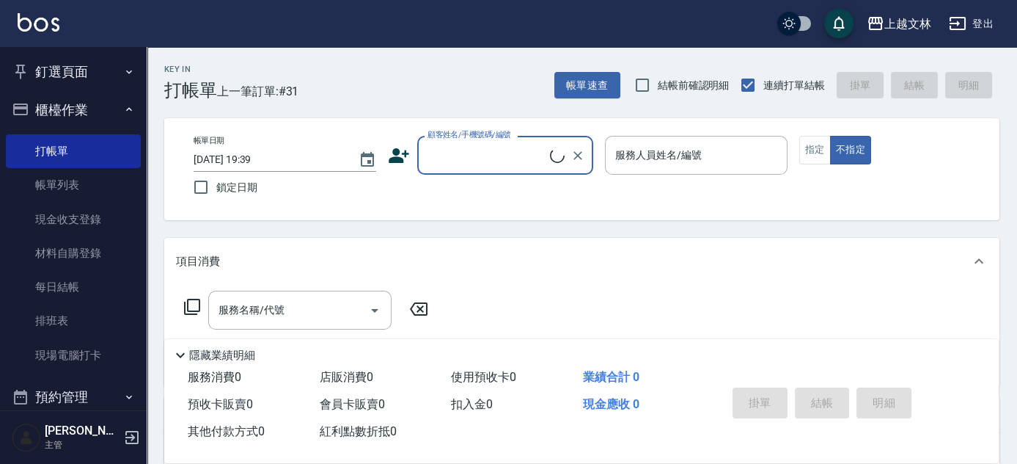
click at [88, 108] on button "櫃檯作業" at bounding box center [73, 110] width 135 height 38
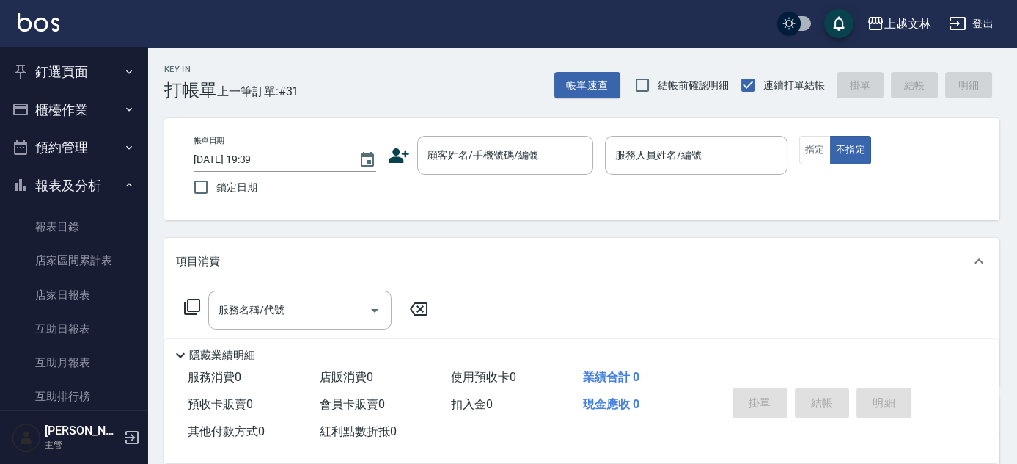
click at [93, 185] on button "報表及分析" at bounding box center [73, 185] width 135 height 38
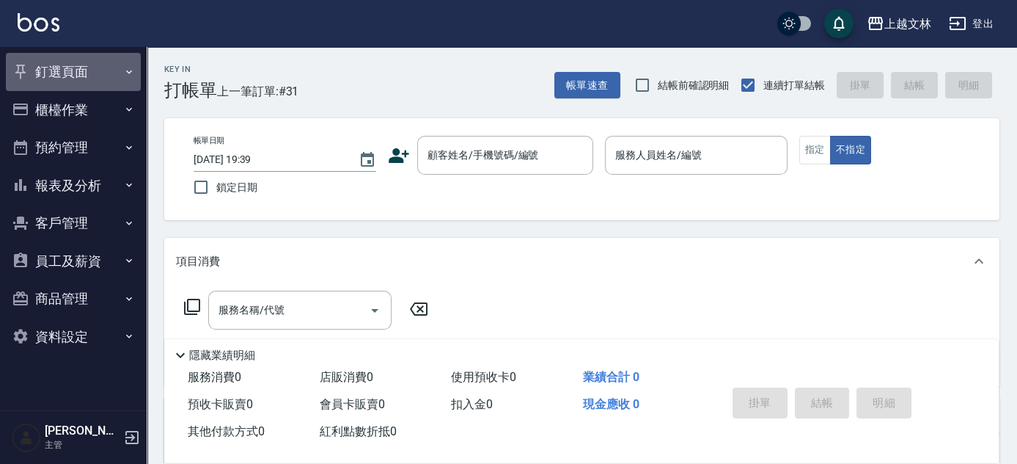
click at [75, 59] on button "釘選頁面" at bounding box center [73, 72] width 135 height 38
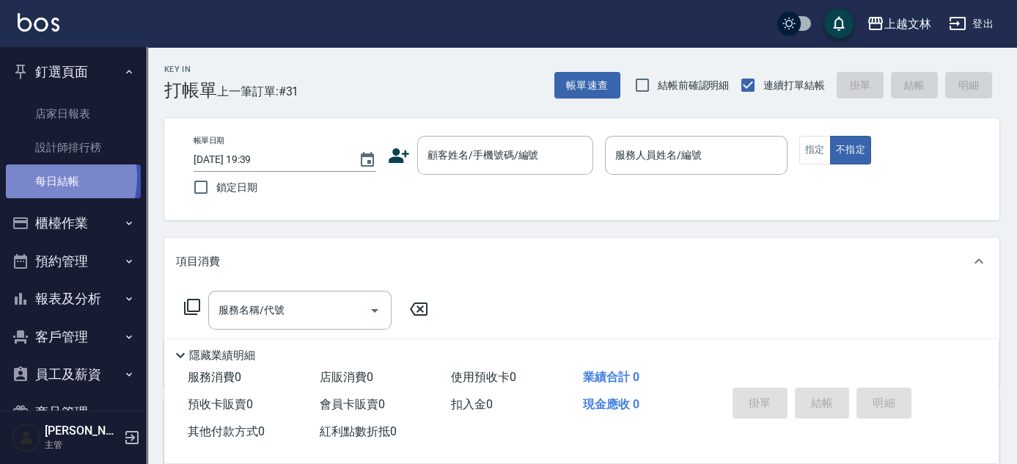
click at [38, 177] on link "每日結帳" at bounding box center [73, 181] width 135 height 34
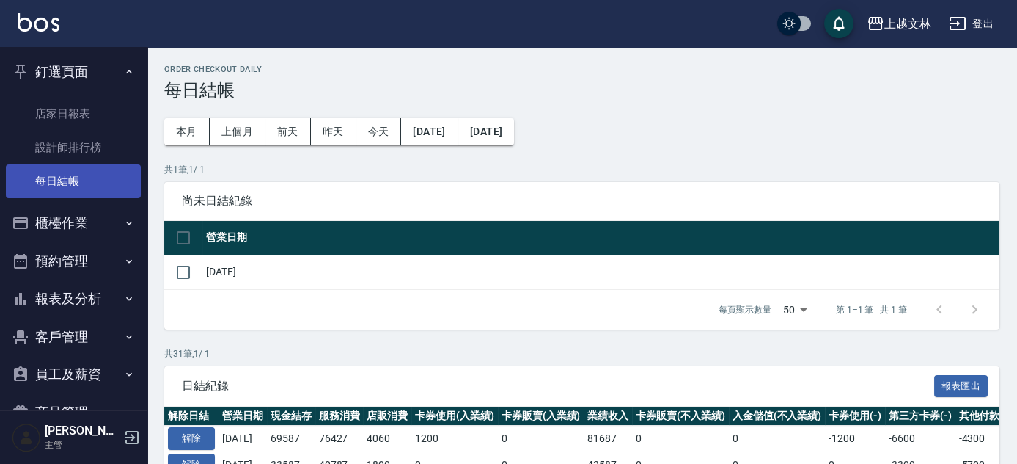
click at [53, 183] on link "每日結帳" at bounding box center [73, 181] width 135 height 34
click at [183, 272] on input "checkbox" at bounding box center [183, 272] width 31 height 31
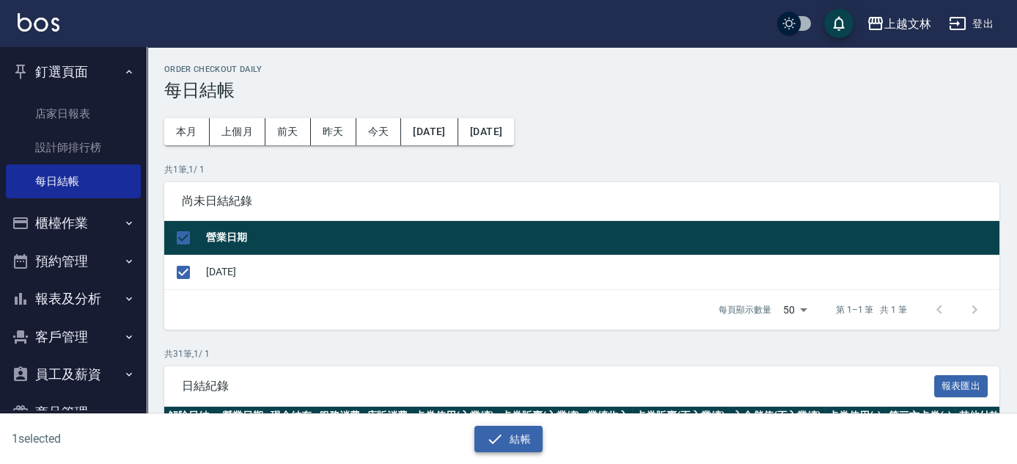
click at [519, 442] on button "結帳" at bounding box center [509, 438] width 68 height 27
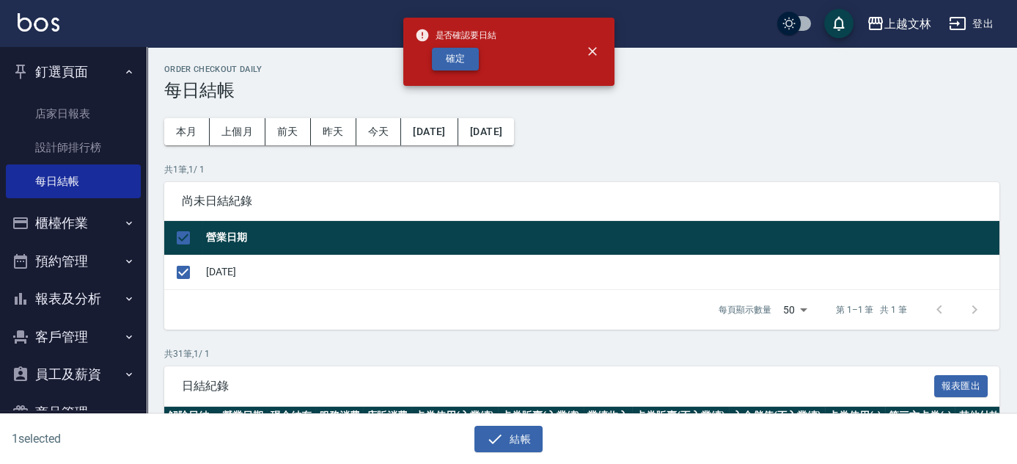
click at [475, 64] on button "確定" at bounding box center [455, 59] width 47 height 23
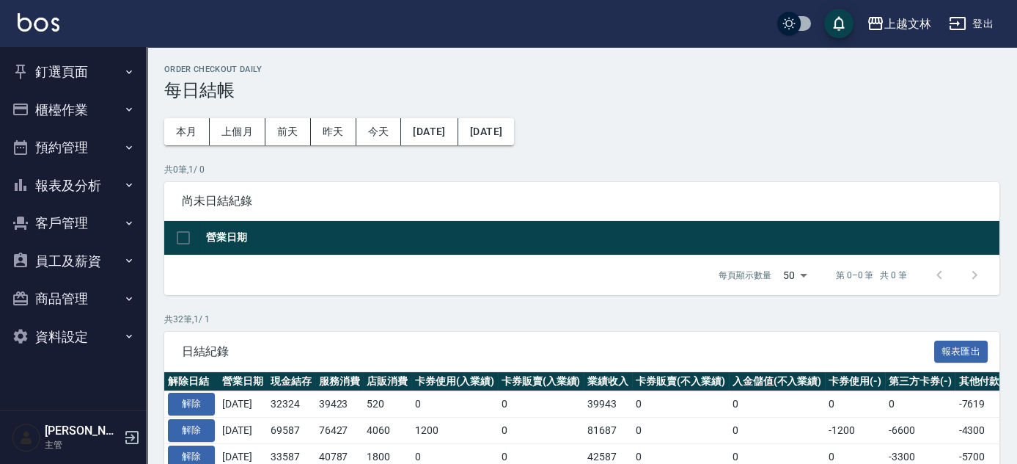
click at [94, 187] on button "報表及分析" at bounding box center [73, 185] width 135 height 38
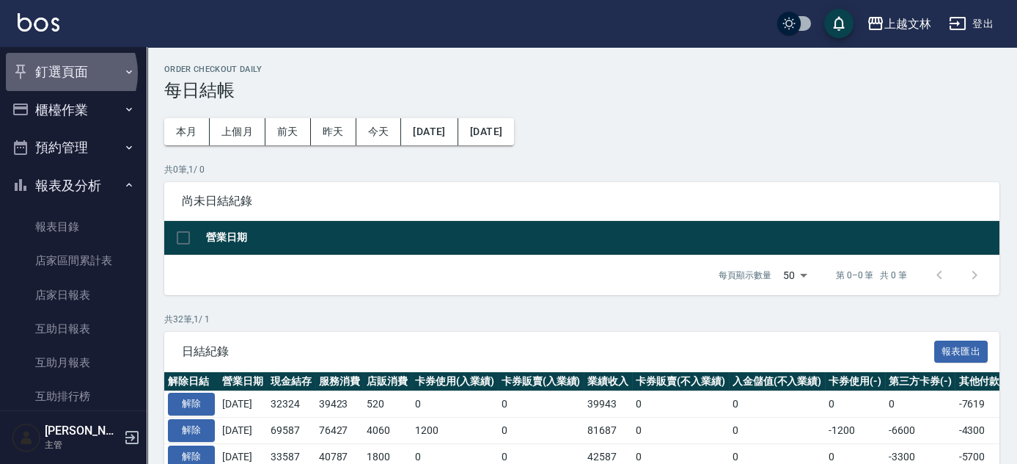
click at [64, 73] on button "釘選頁面" at bounding box center [73, 72] width 135 height 38
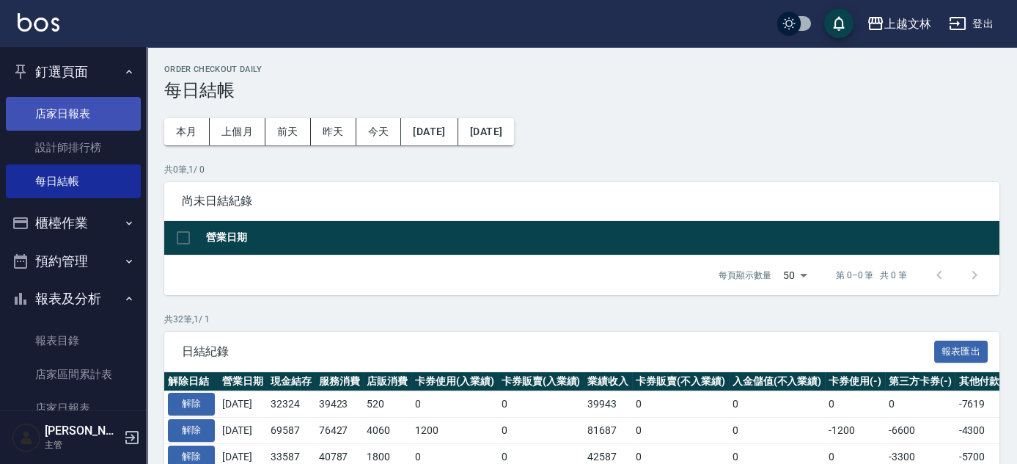
click at [86, 119] on link "店家日報表" at bounding box center [73, 114] width 135 height 34
